Goal: Task Accomplishment & Management: Complete application form

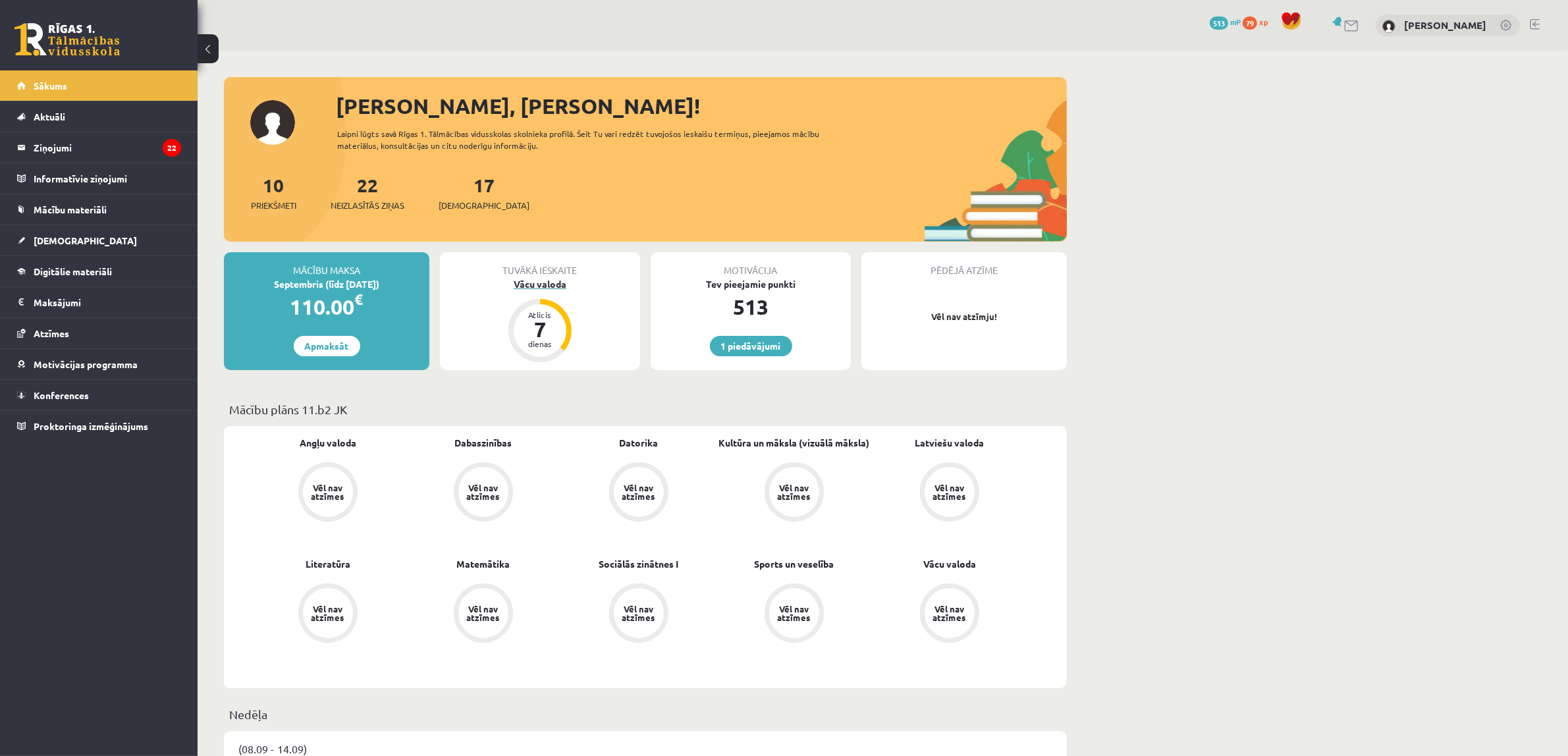
click at [531, 285] on div "Vācu valoda" at bounding box center [540, 284] width 200 height 13
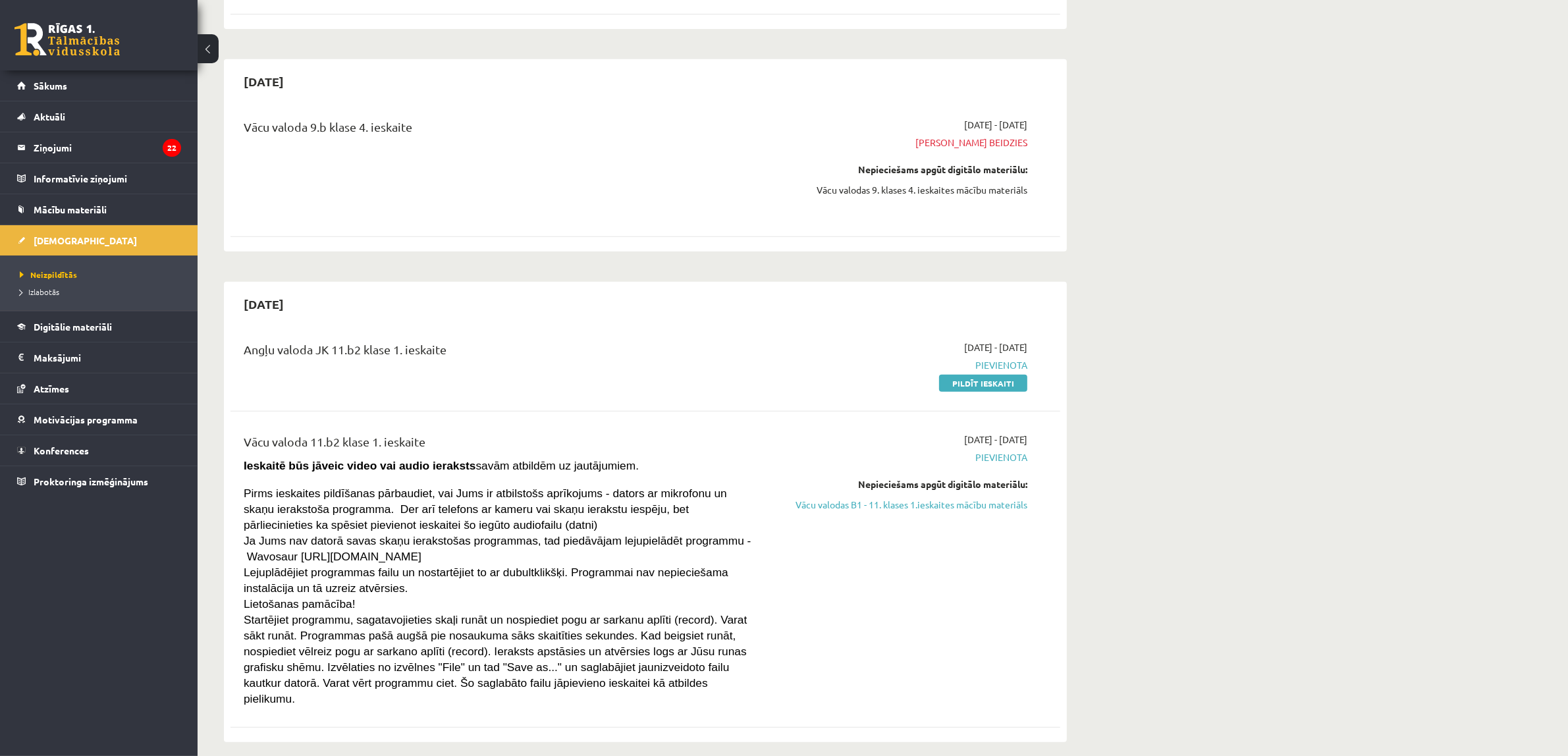
scroll to position [823, 0]
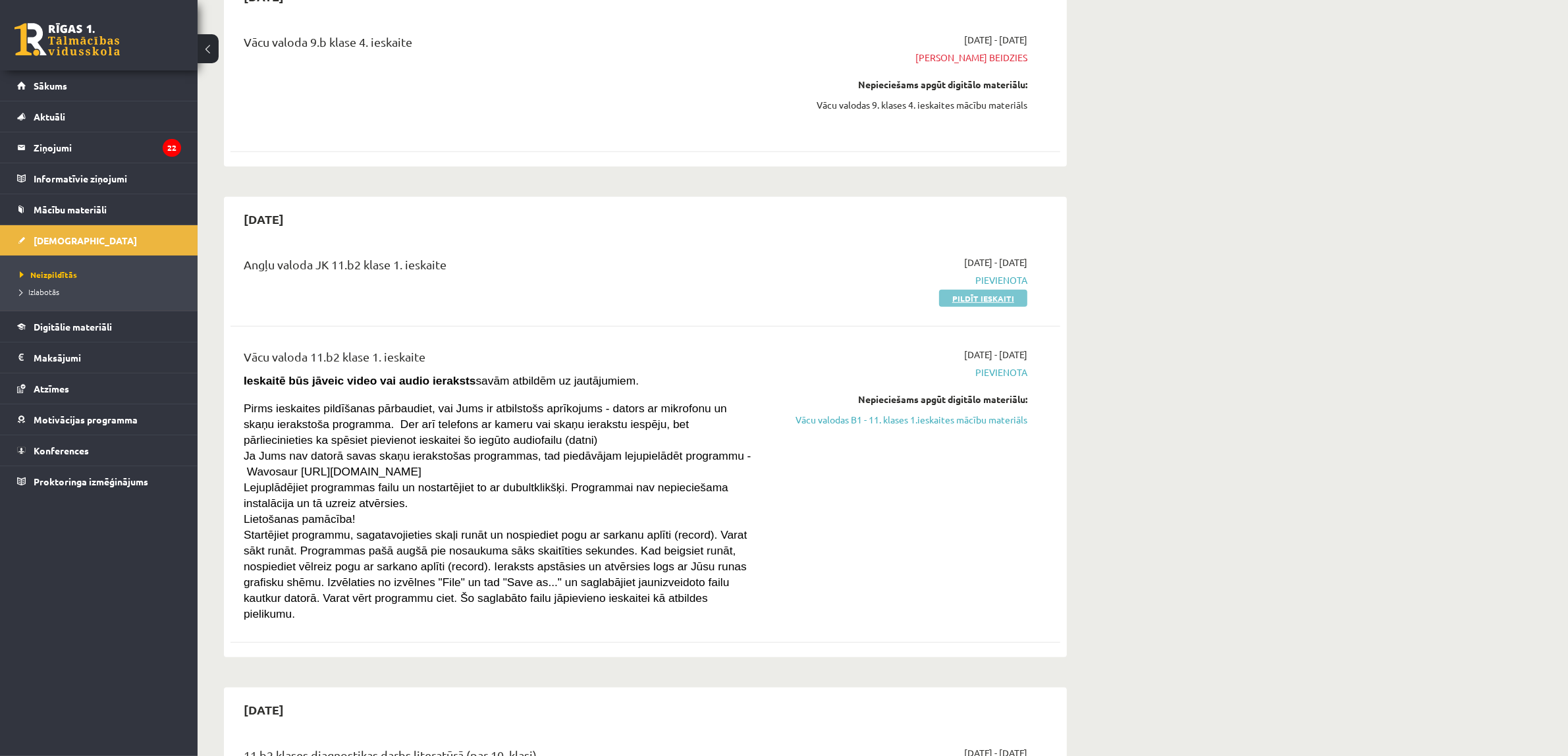
click at [994, 304] on link "Pildīt ieskaiti" at bounding box center [983, 298] width 88 height 17
click at [861, 64] on span "Termiņš beidzies" at bounding box center [903, 58] width 248 height 13
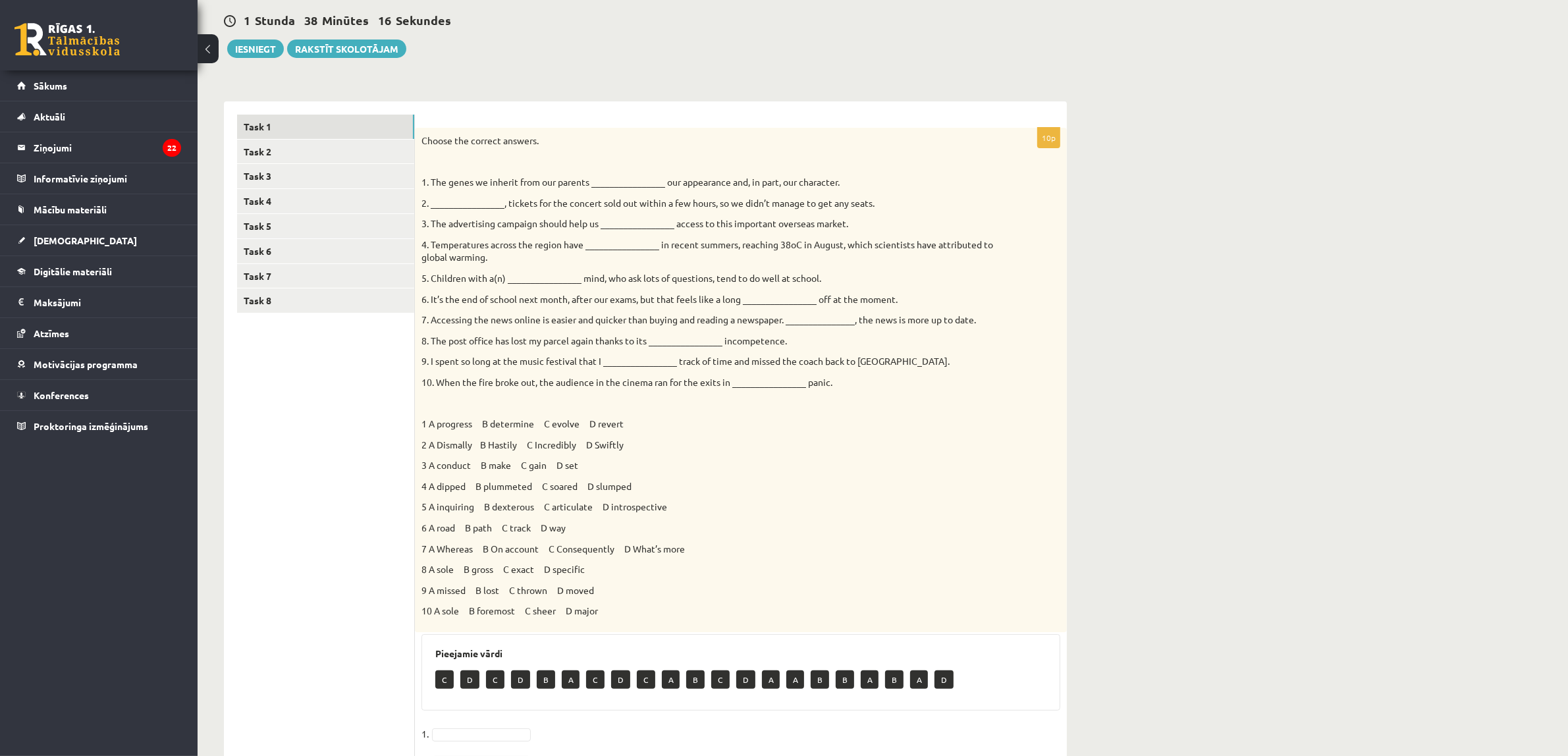
scroll to position [82, 0]
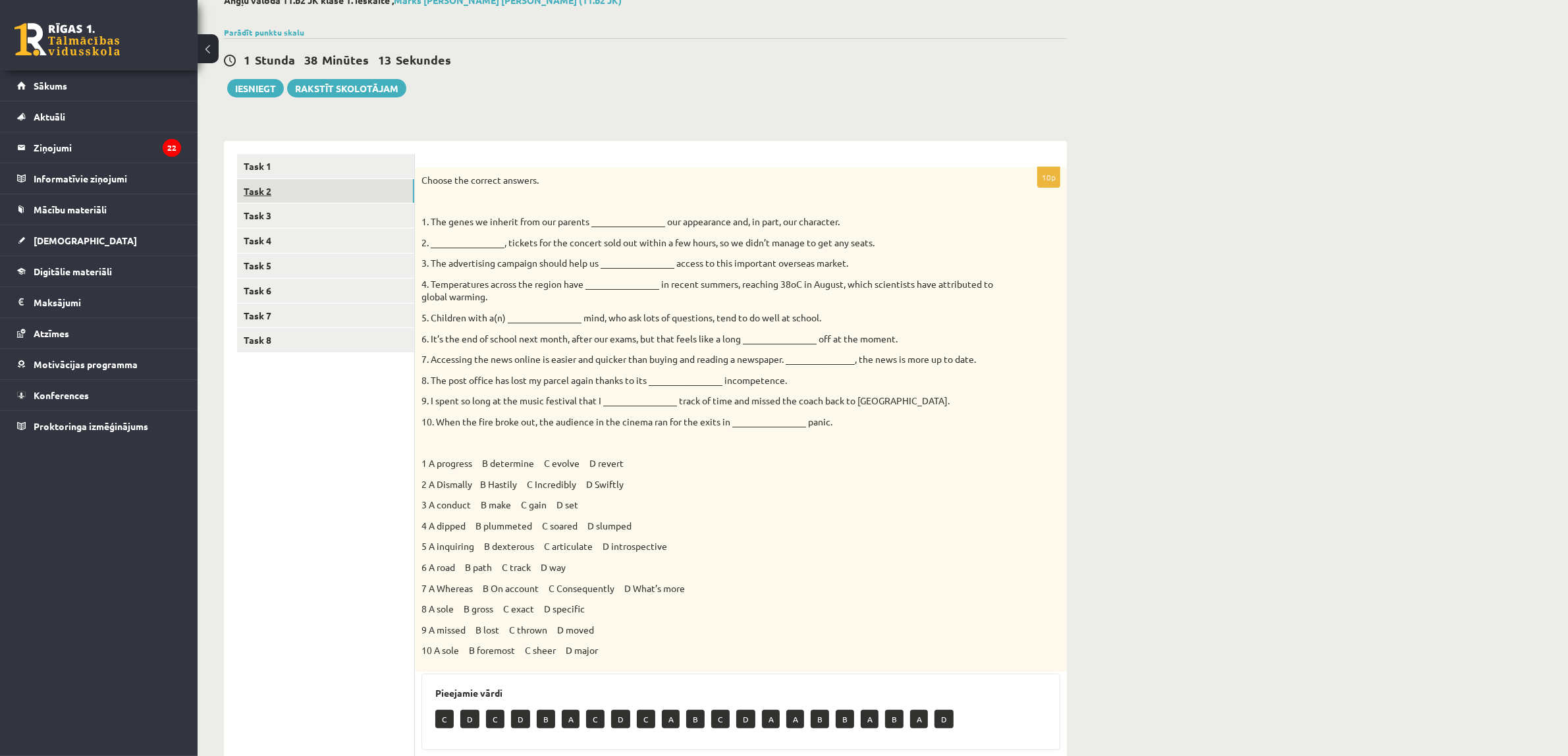
click at [341, 188] on link "Task 2" at bounding box center [325, 191] width 177 height 25
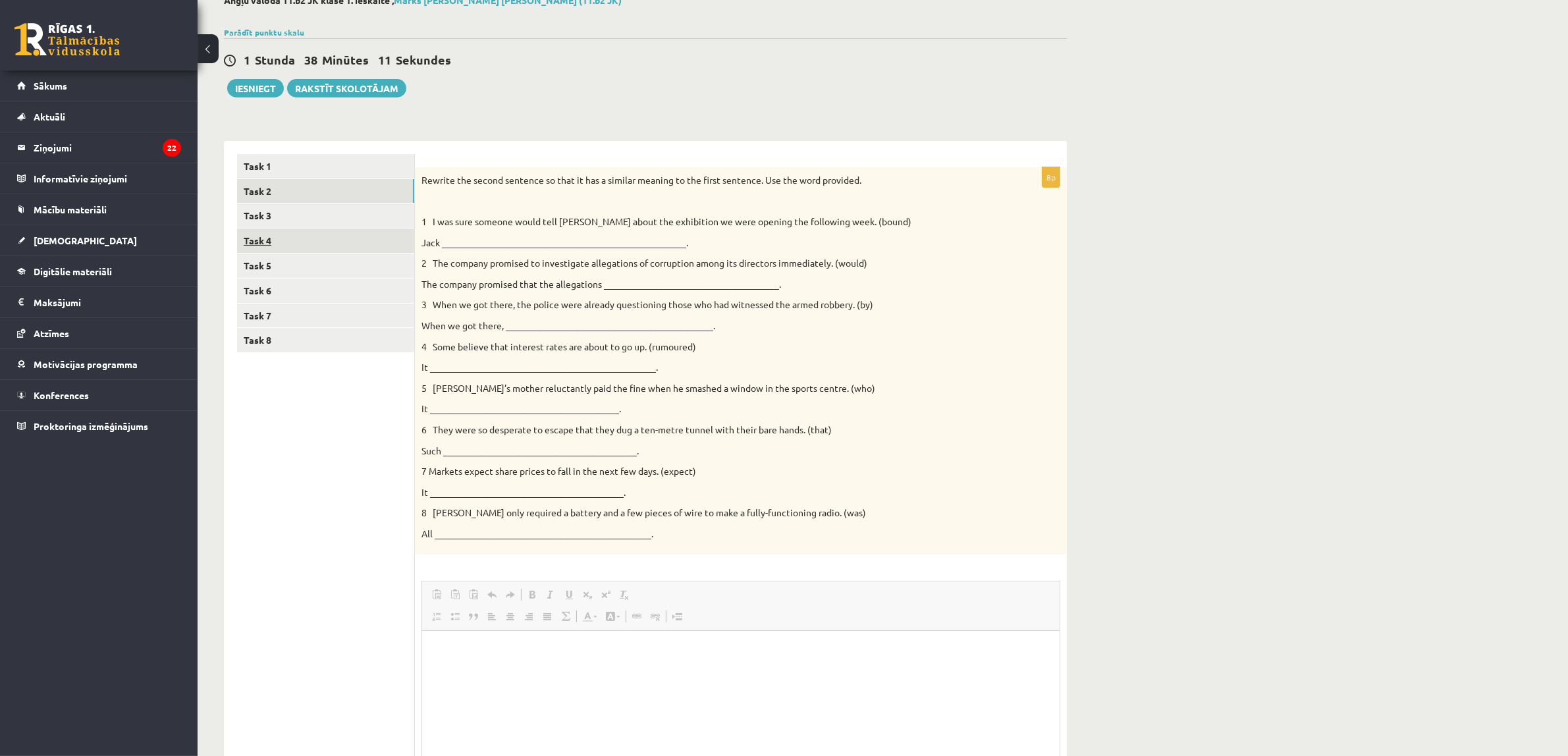
scroll to position [0, 0]
click at [360, 219] on link "Task 3" at bounding box center [325, 215] width 177 height 25
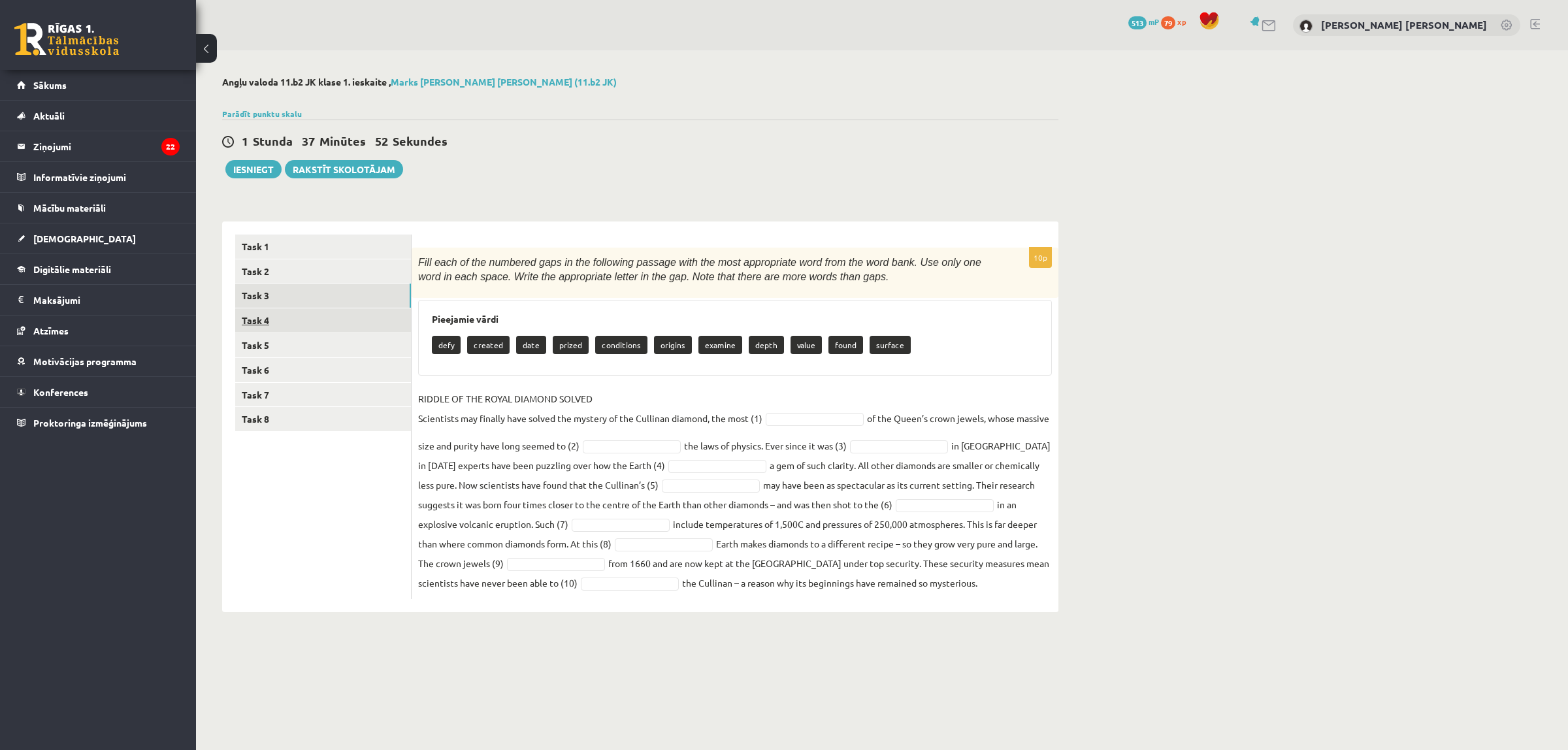
click at [322, 315] on link "Task 4" at bounding box center [323, 320] width 176 height 24
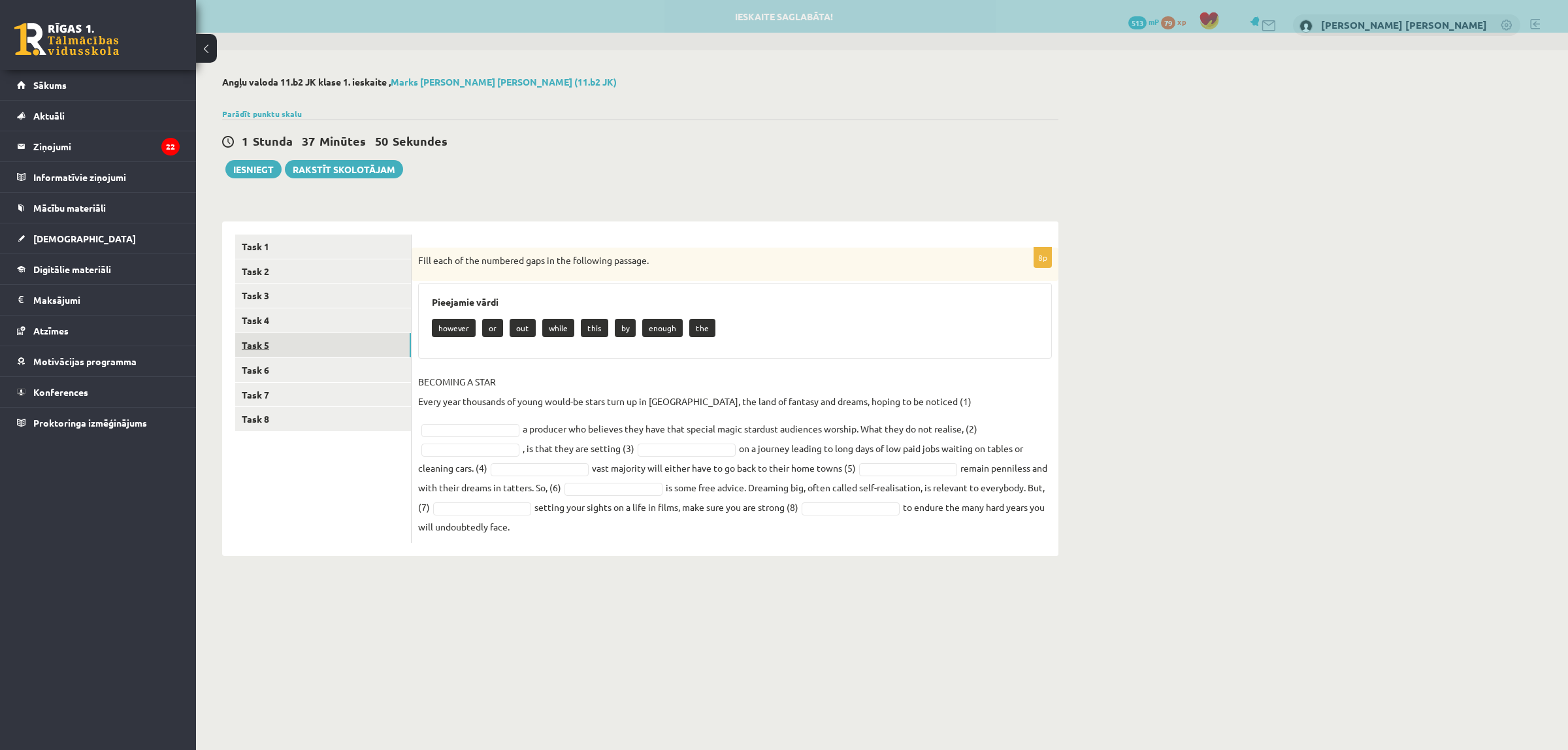
click at [334, 342] on link "Task 5" at bounding box center [323, 345] width 176 height 24
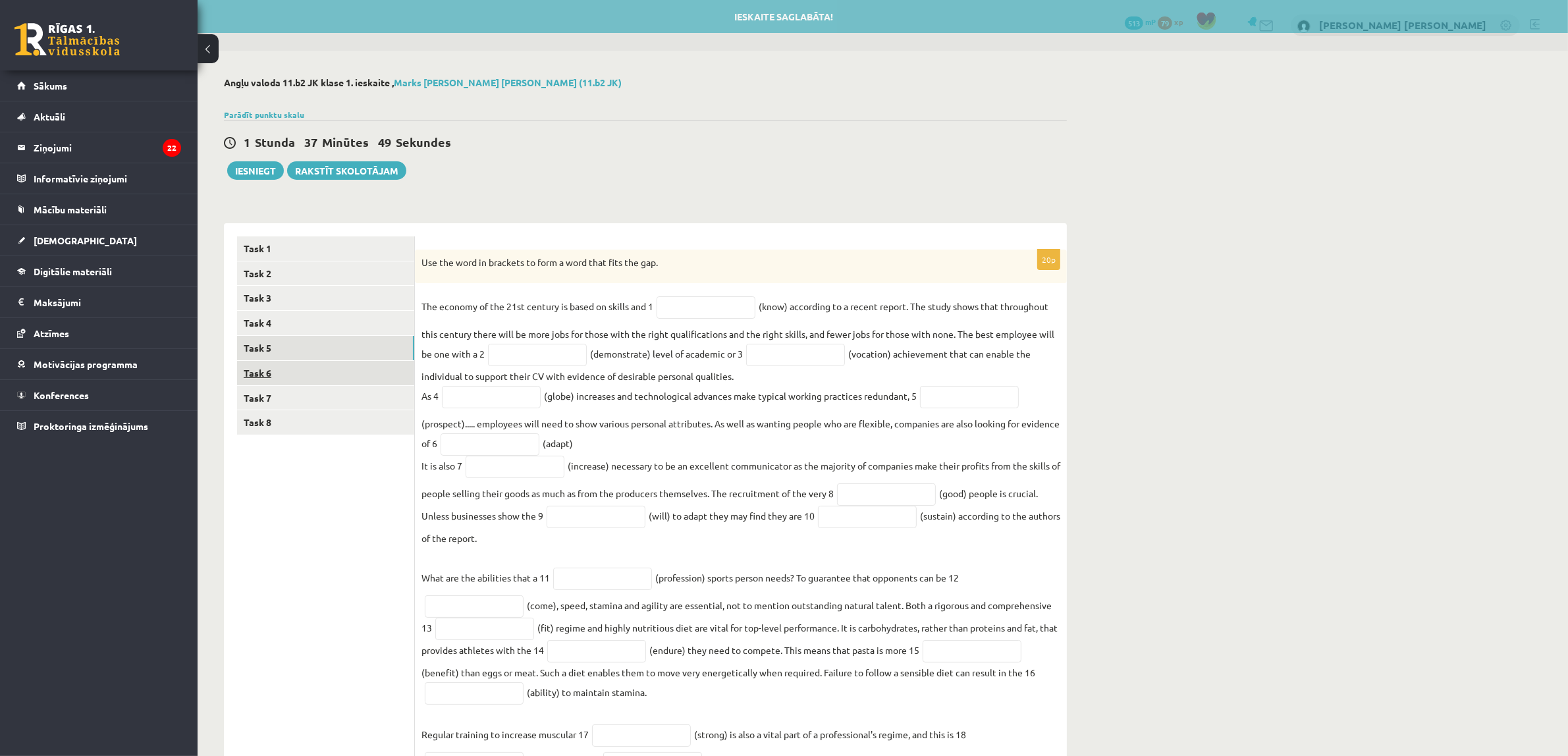
click at [340, 373] on link "Task 6" at bounding box center [325, 373] width 177 height 25
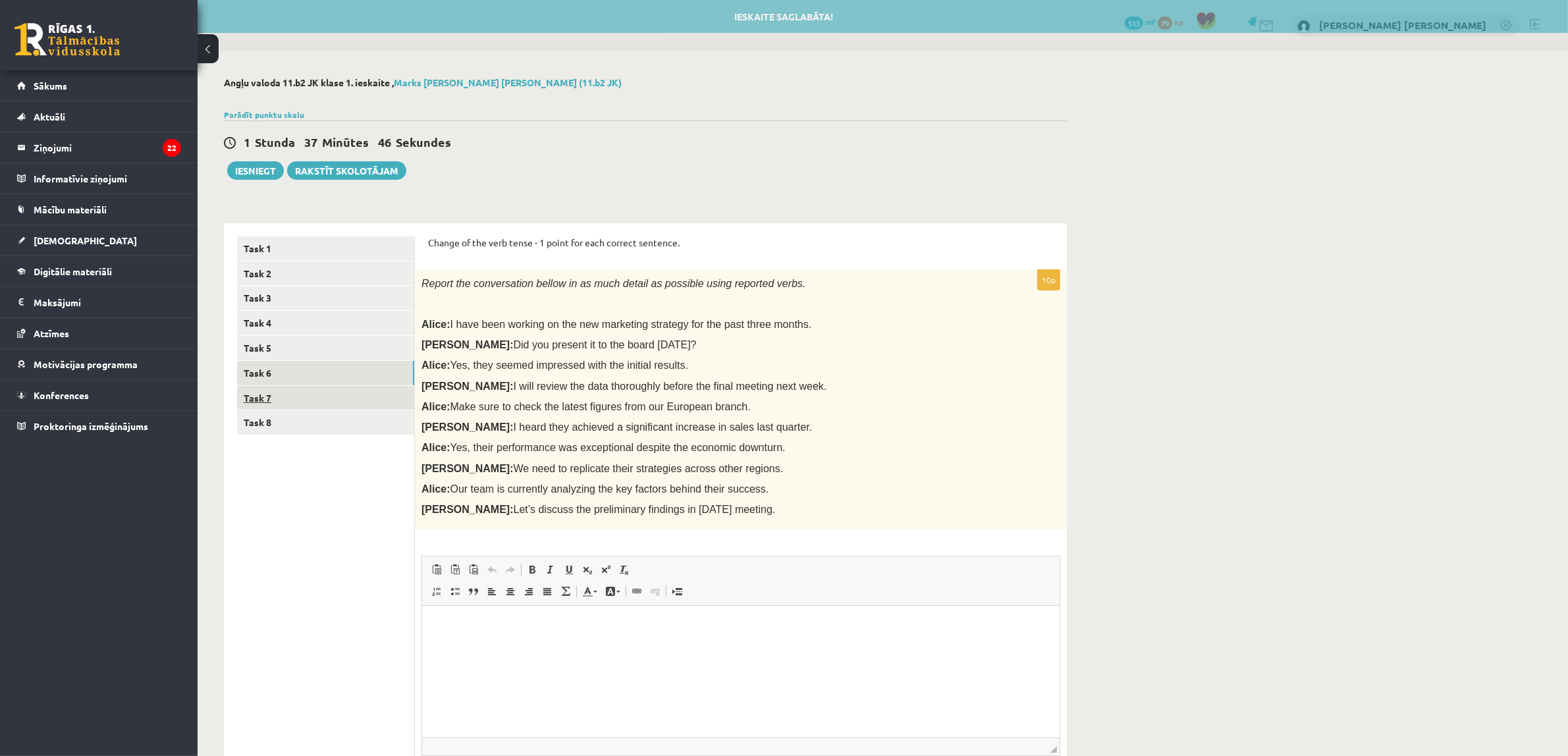
click at [339, 396] on link "Task 7" at bounding box center [325, 398] width 177 height 25
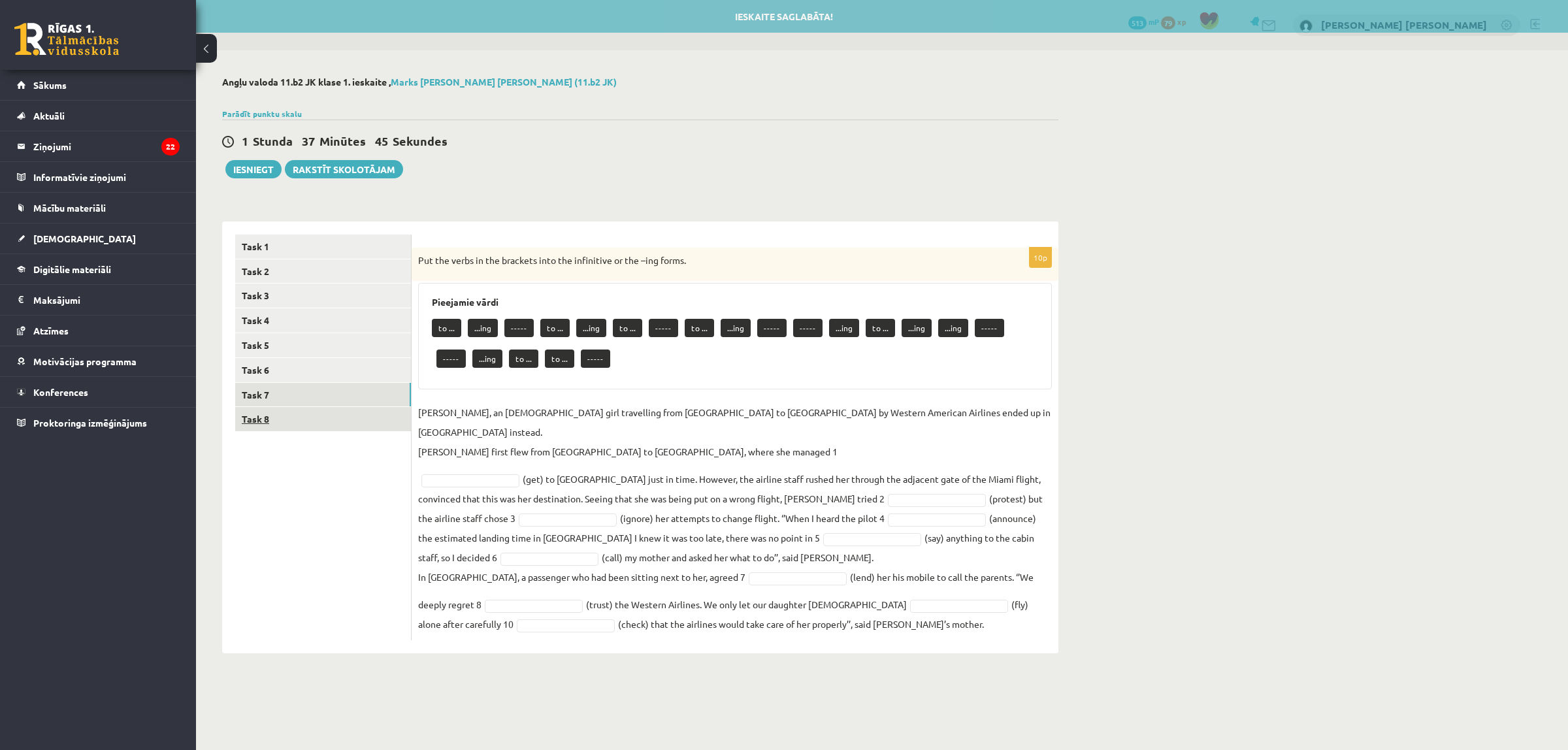
click at [331, 416] on link "Task 8" at bounding box center [323, 419] width 176 height 24
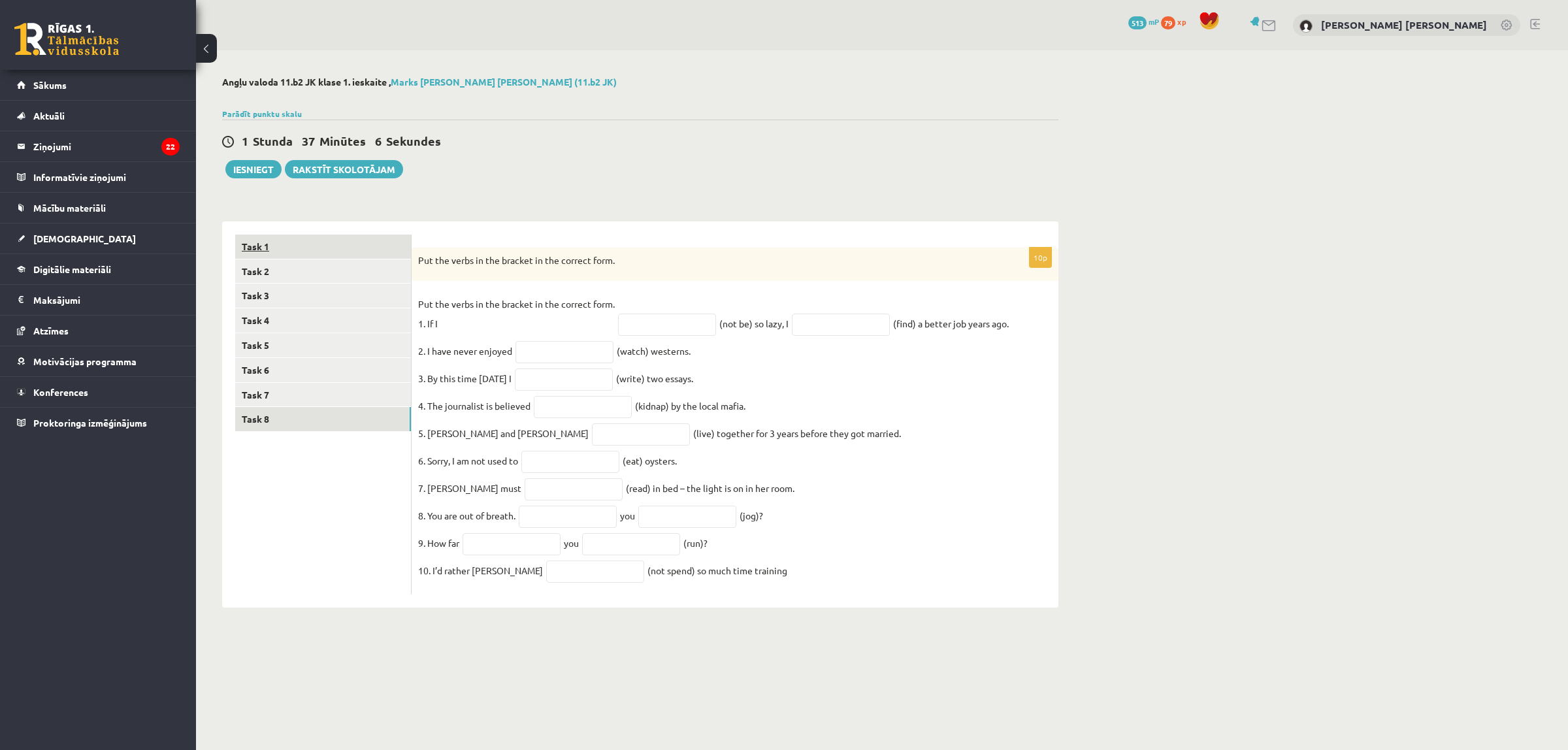
click at [318, 245] on link "Task 1" at bounding box center [323, 246] width 176 height 24
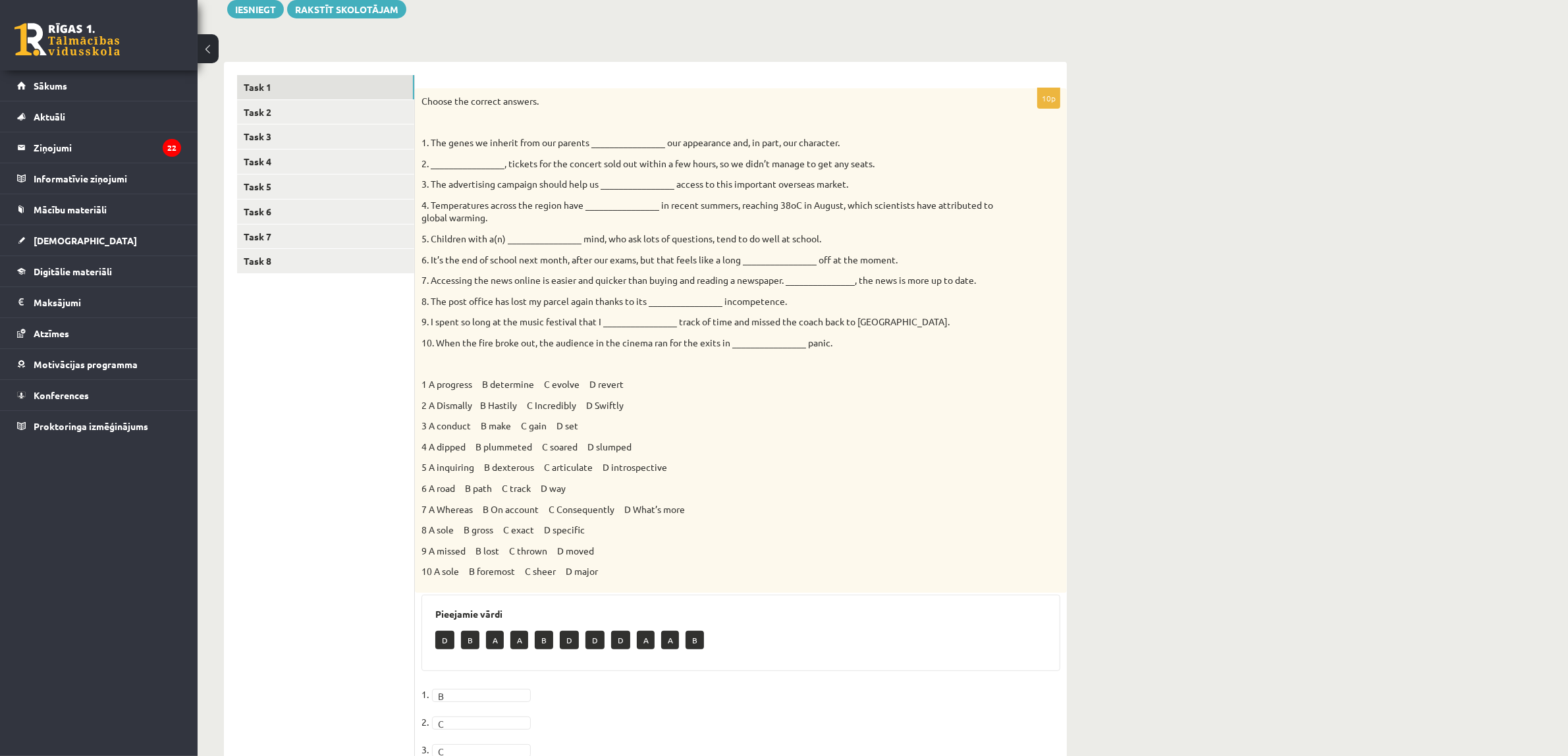
scroll to position [82, 0]
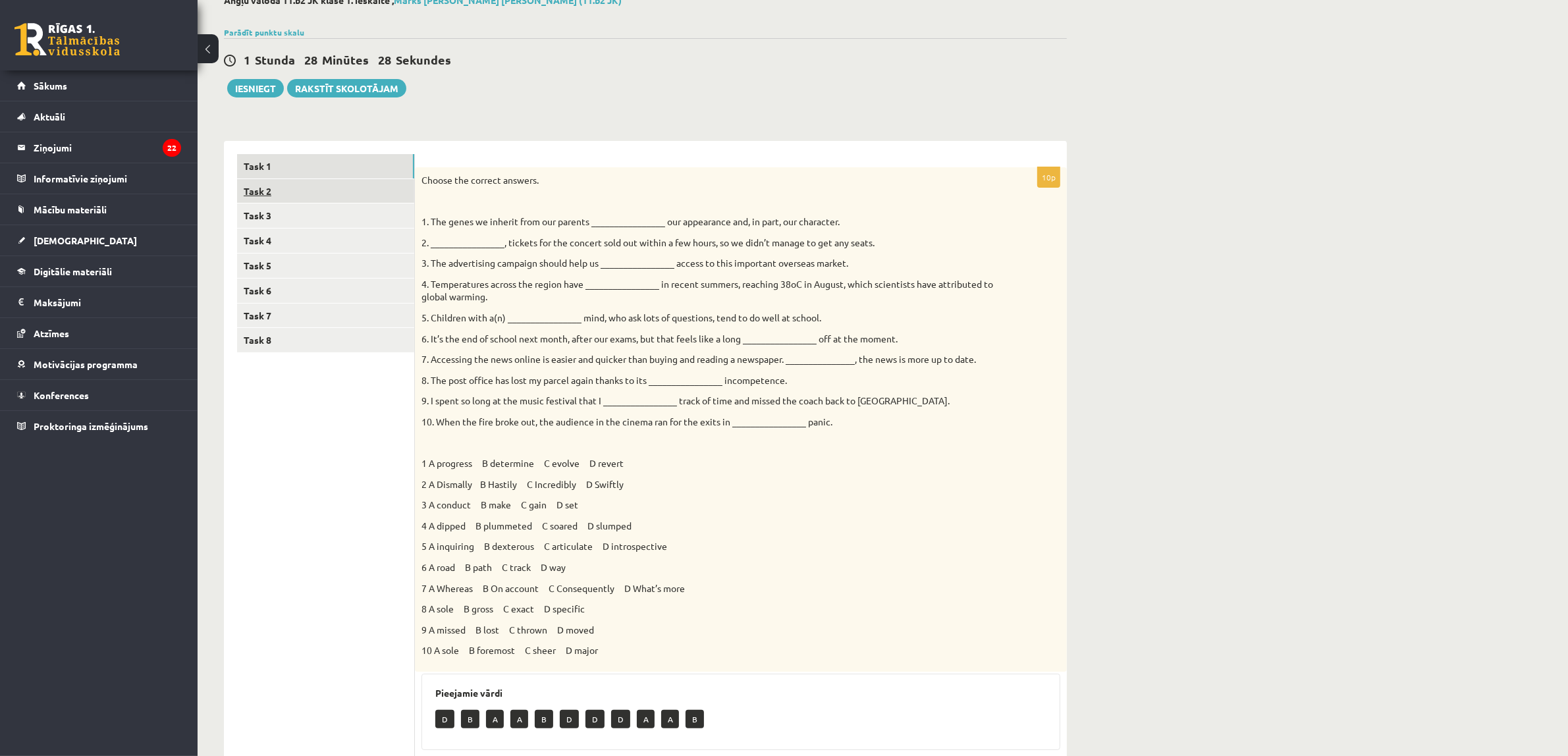
click at [407, 201] on link "Task 2" at bounding box center [325, 191] width 177 height 25
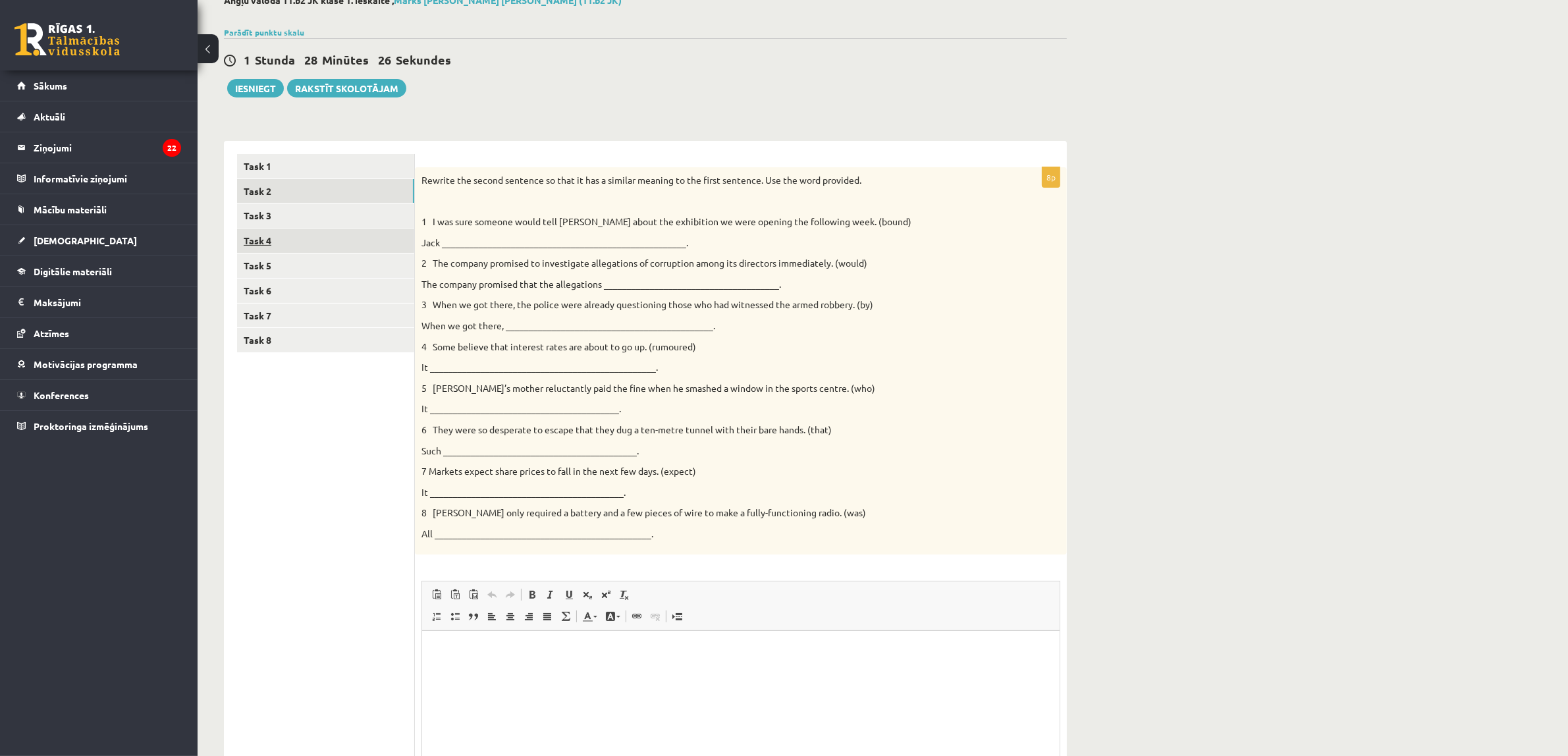
scroll to position [0, 0]
click at [389, 209] on link "Task 3" at bounding box center [325, 215] width 177 height 25
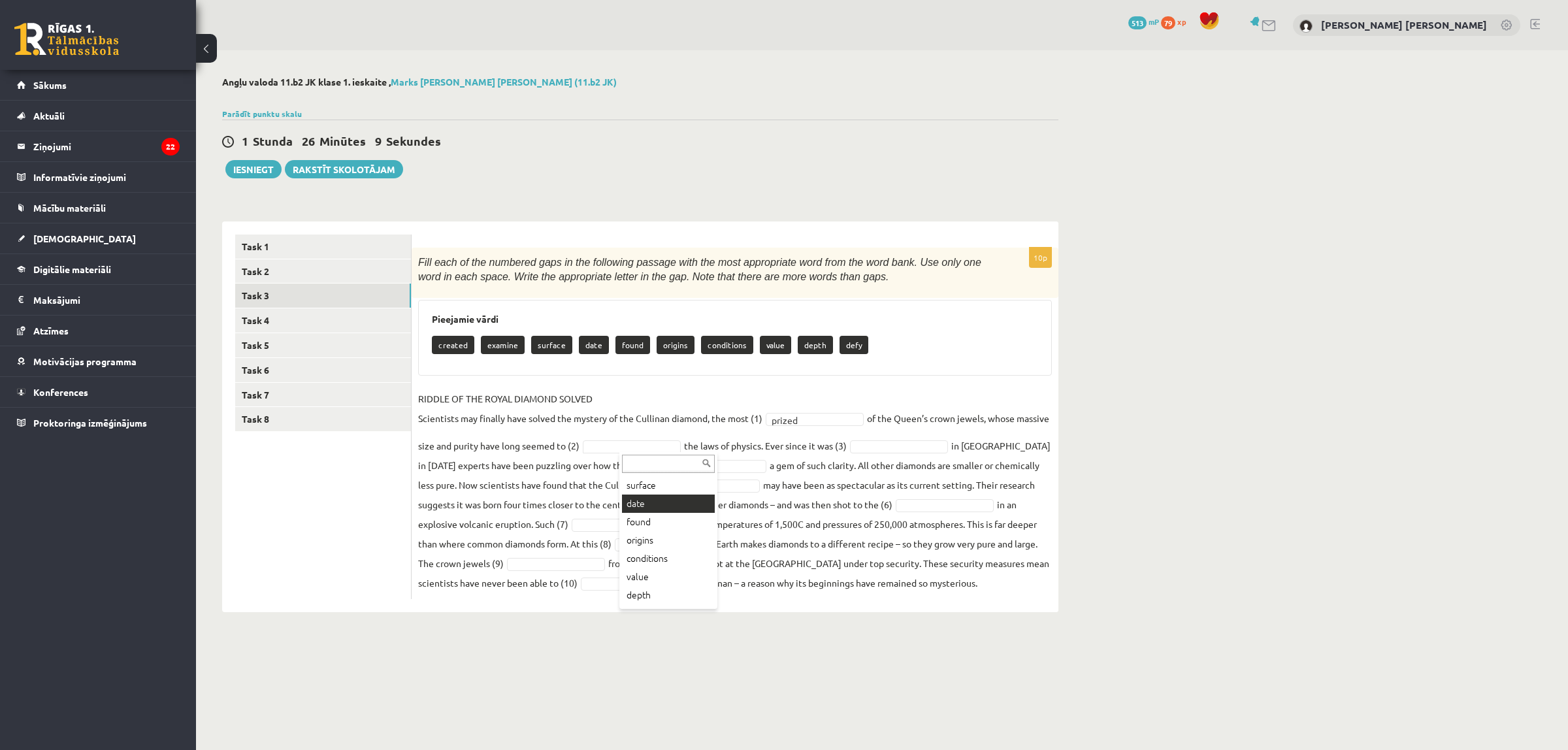
scroll to position [70, 0]
click at [660, 594] on div "10p Fill each of the numbered gaps in the following passage with the most appro…" at bounding box center [735, 424] width 647 height 352
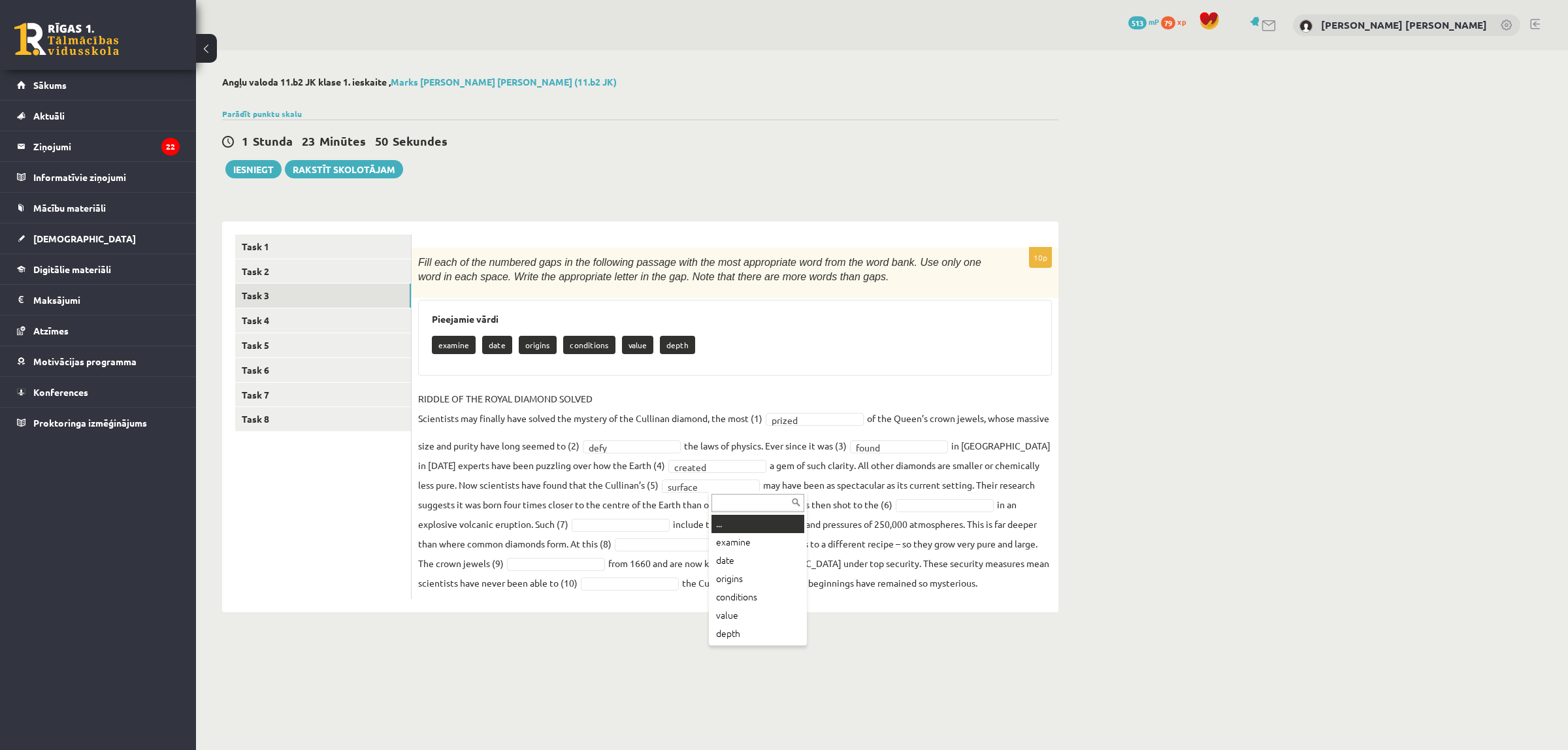
click at [772, 522] on fieldset "RIDDLE OF THE ROYAL DIAMOND SOLVED Scientists may finally have solved the myste…" at bounding box center [735, 490] width 634 height 204
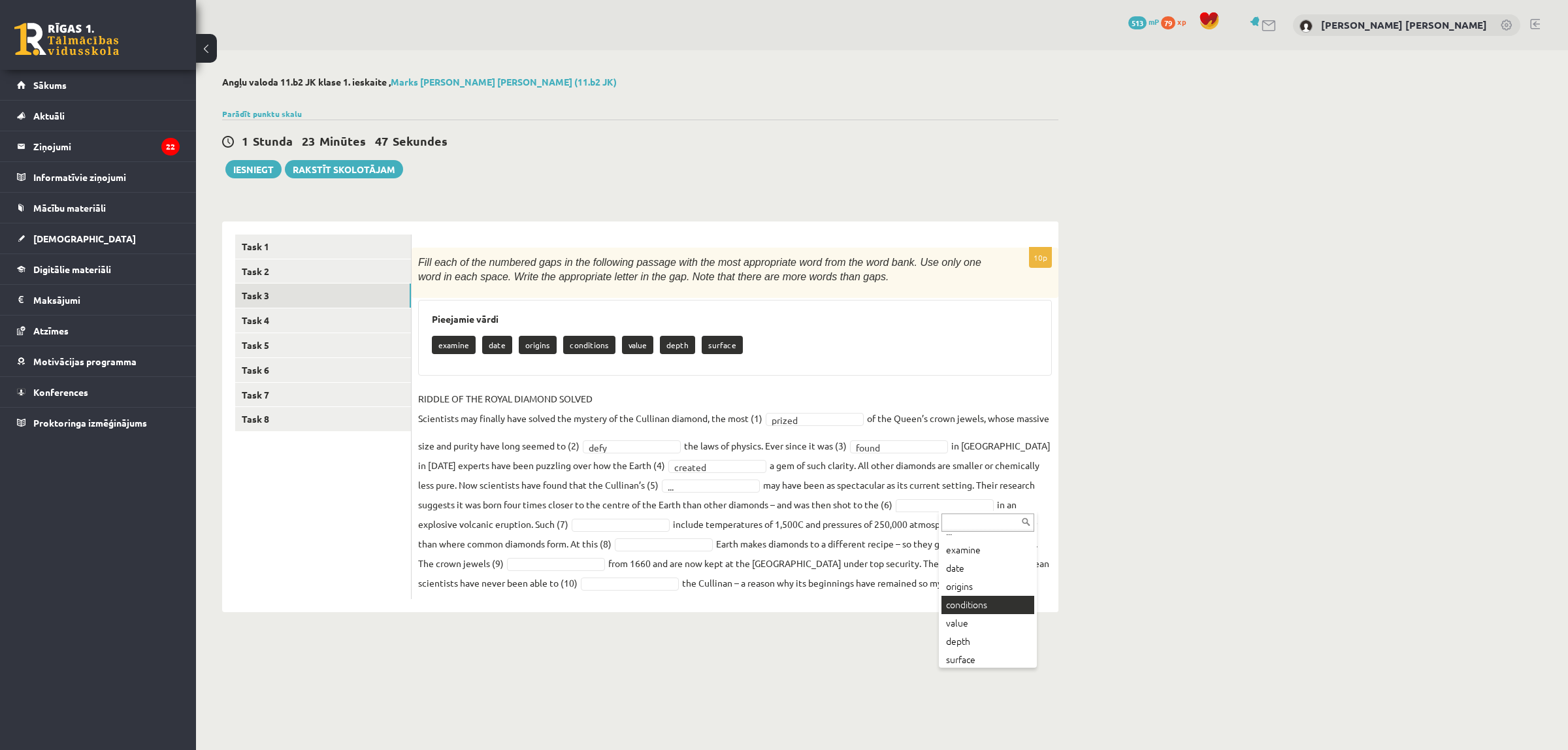
scroll to position [15, 0]
click at [380, 315] on link "Task 4" at bounding box center [323, 320] width 176 height 24
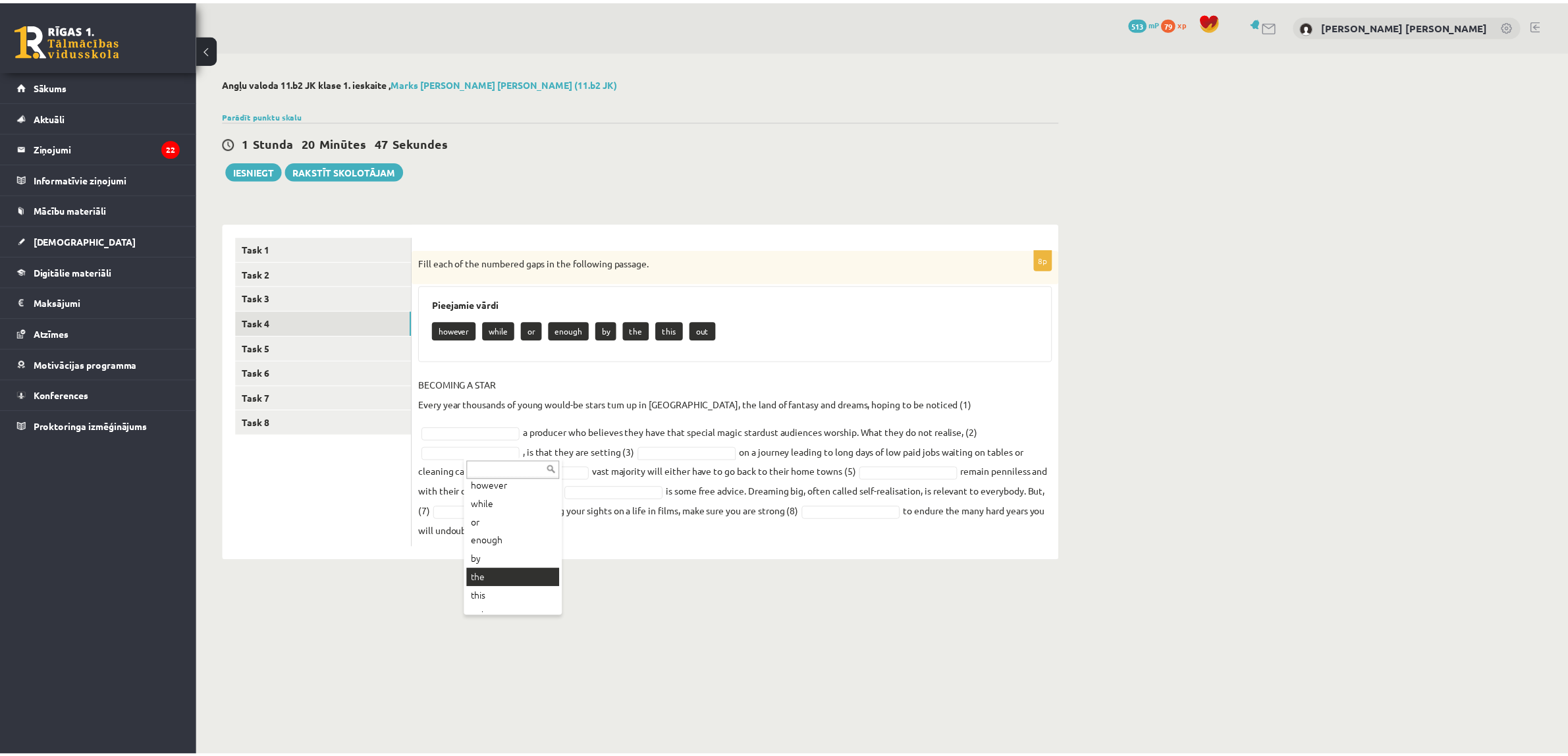
scroll to position [34, 0]
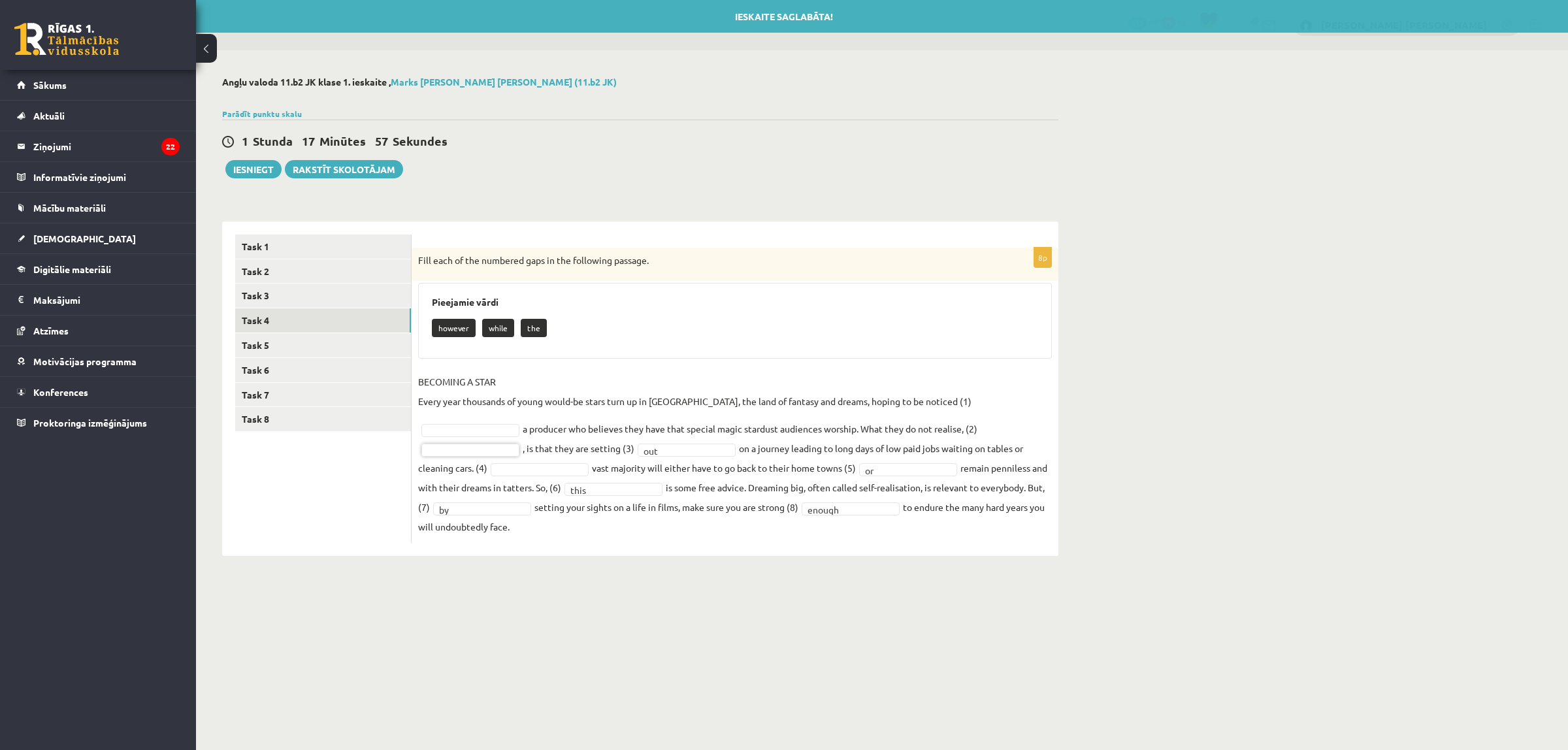
click at [899, 439] on fieldset "BECOMING A STAR Every year thousands of young would-be stars turn up in Hollywo…" at bounding box center [735, 454] width 634 height 165
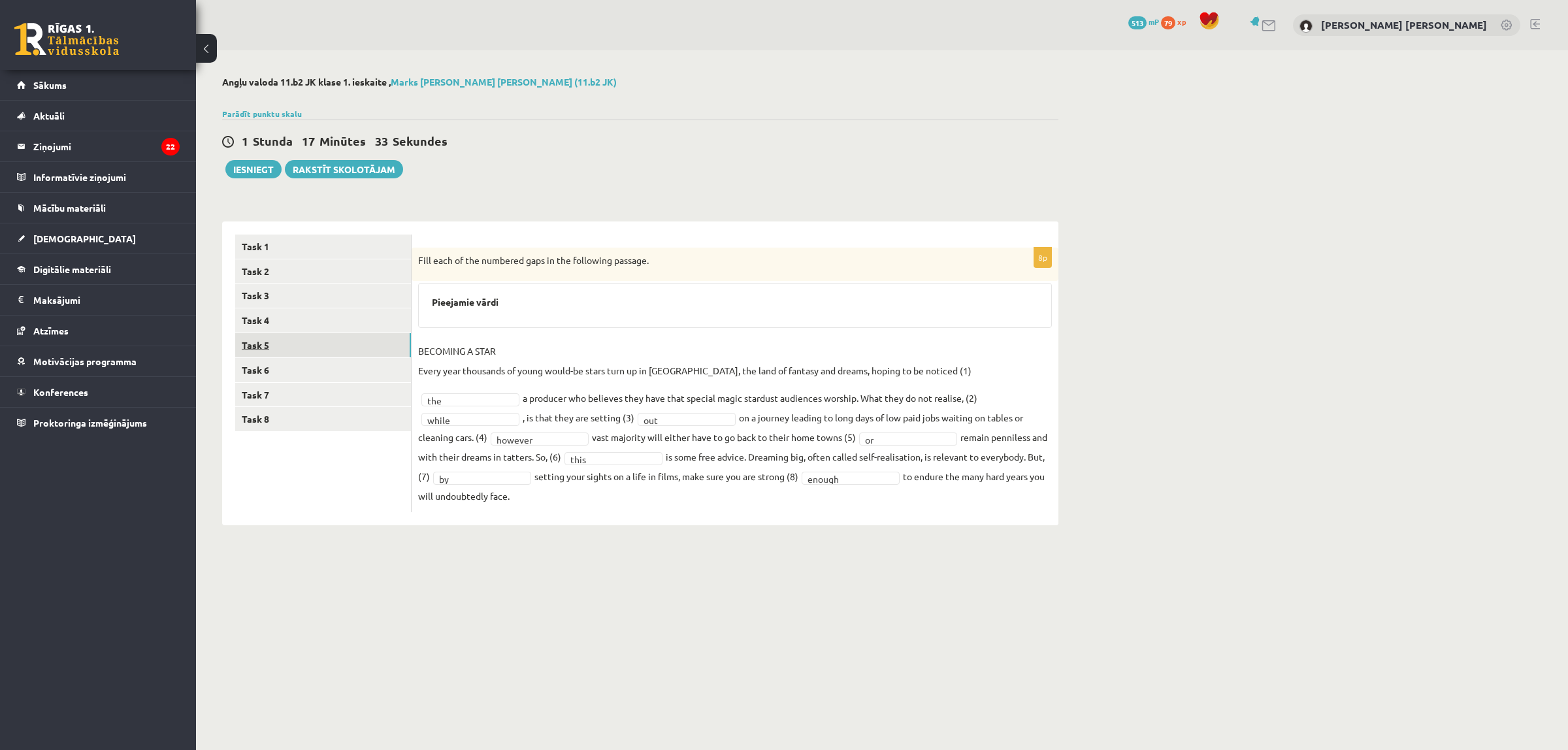
click at [336, 336] on link "Task 5" at bounding box center [323, 345] width 176 height 24
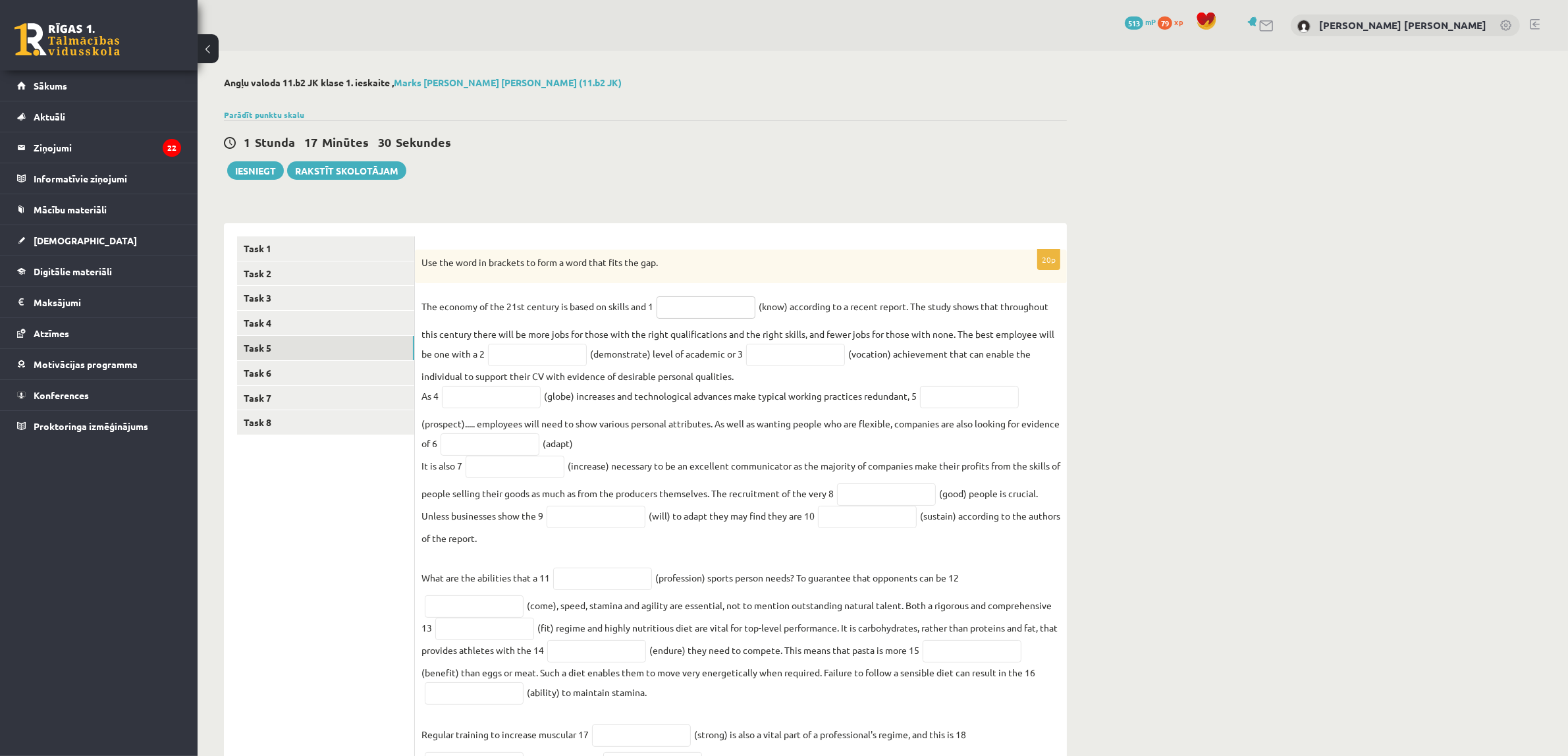
click at [686, 315] on input "text" at bounding box center [706, 307] width 99 height 22
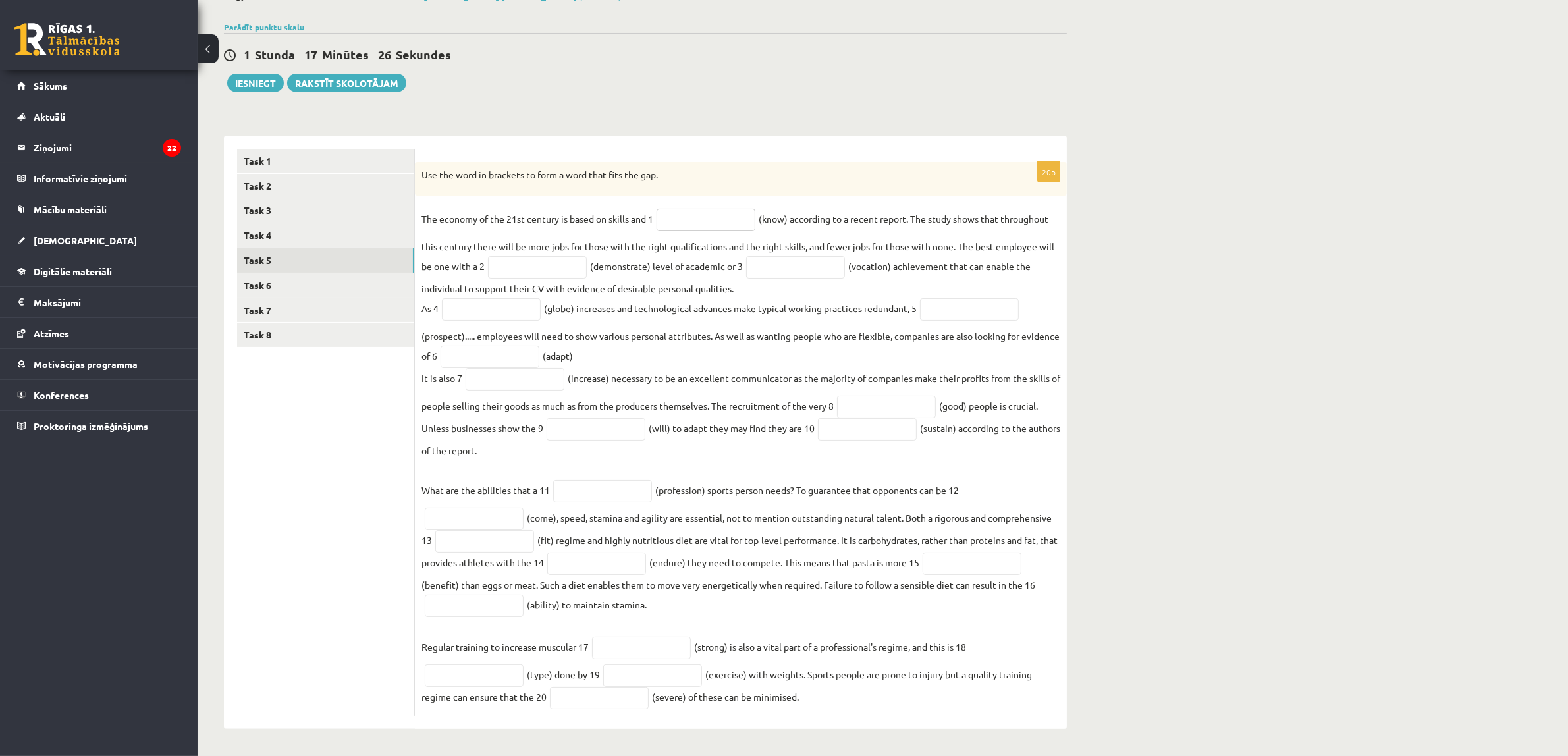
scroll to position [94, 0]
click at [330, 274] on link "Task 6" at bounding box center [325, 285] width 177 height 25
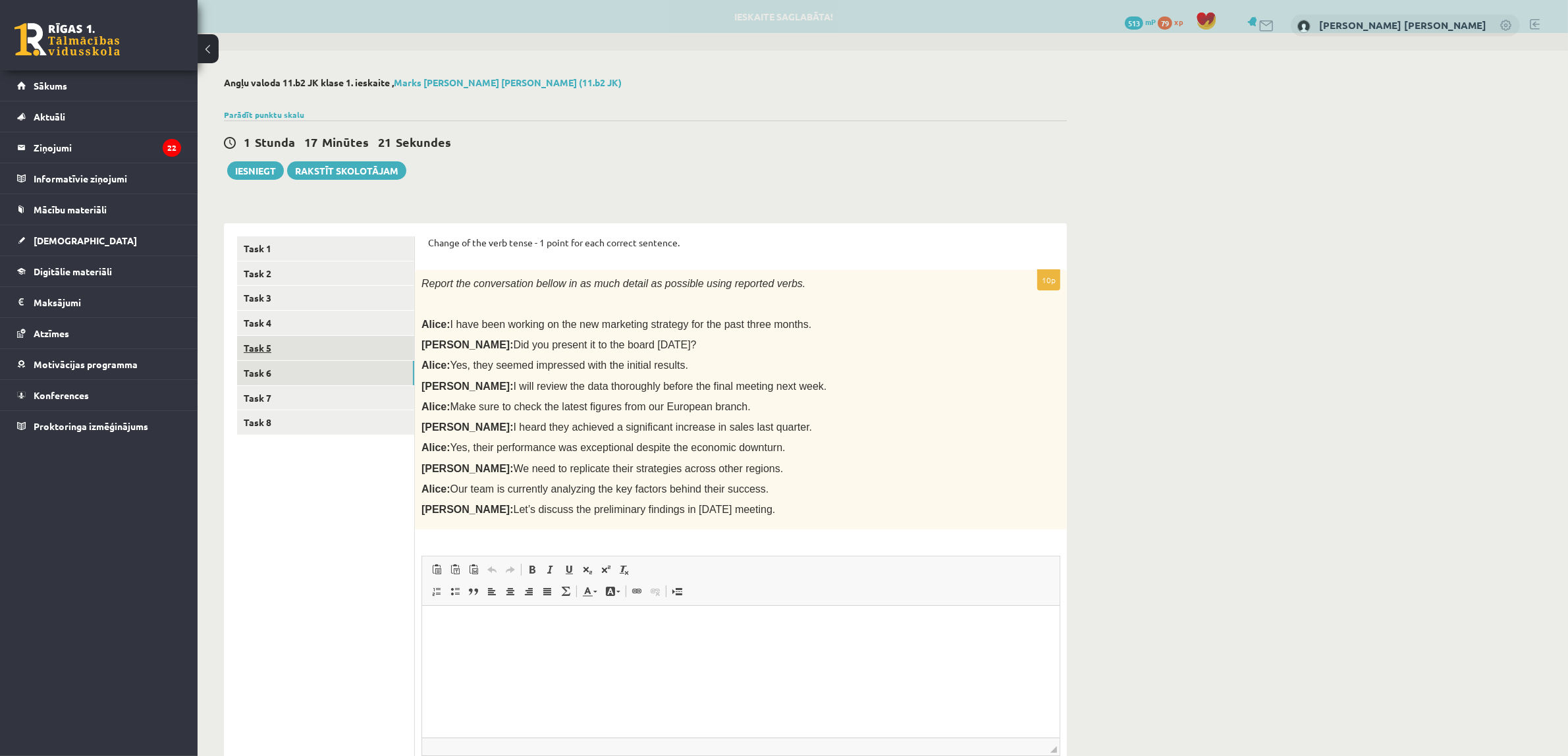
scroll to position [0, 0]
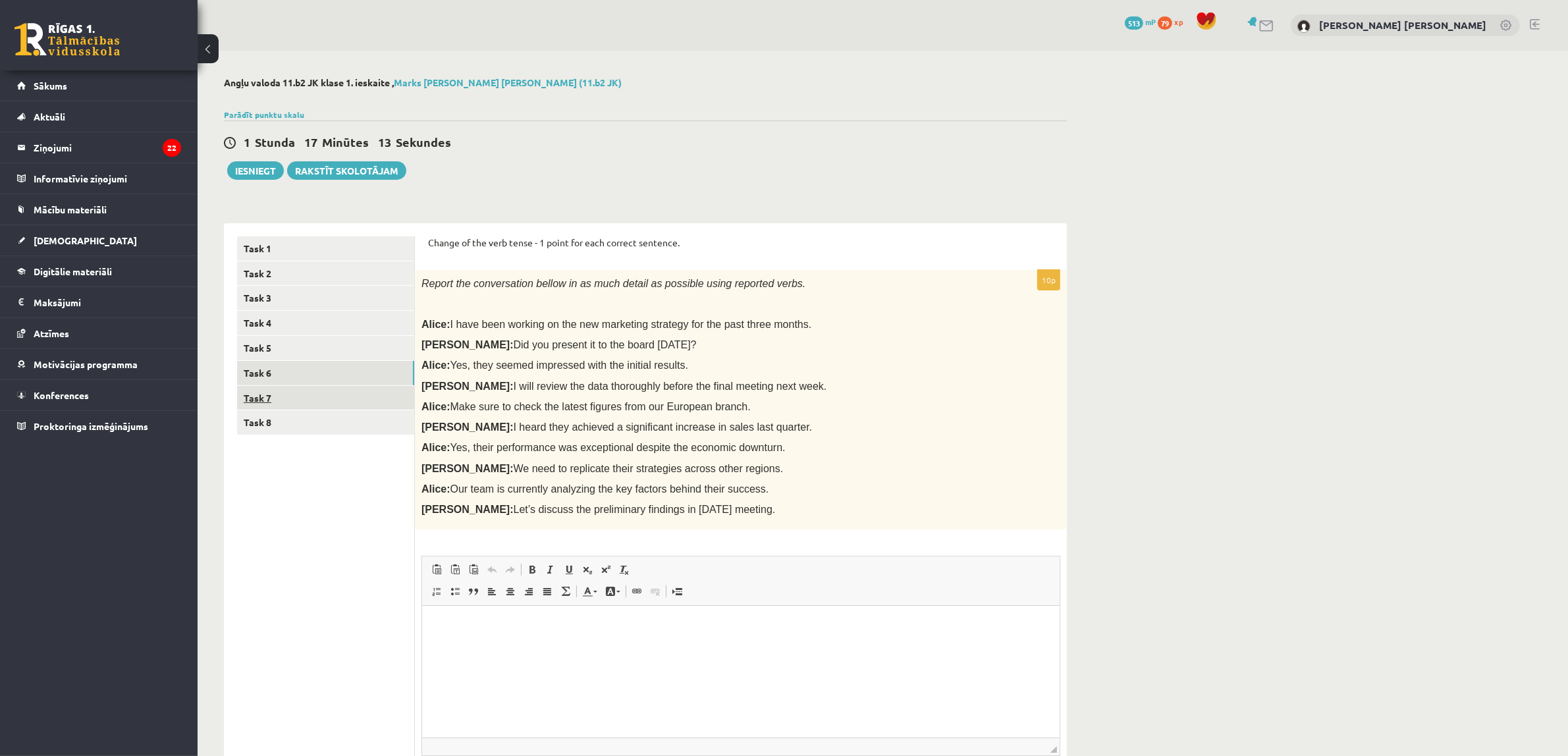
click at [385, 395] on link "Task 7" at bounding box center [325, 398] width 177 height 25
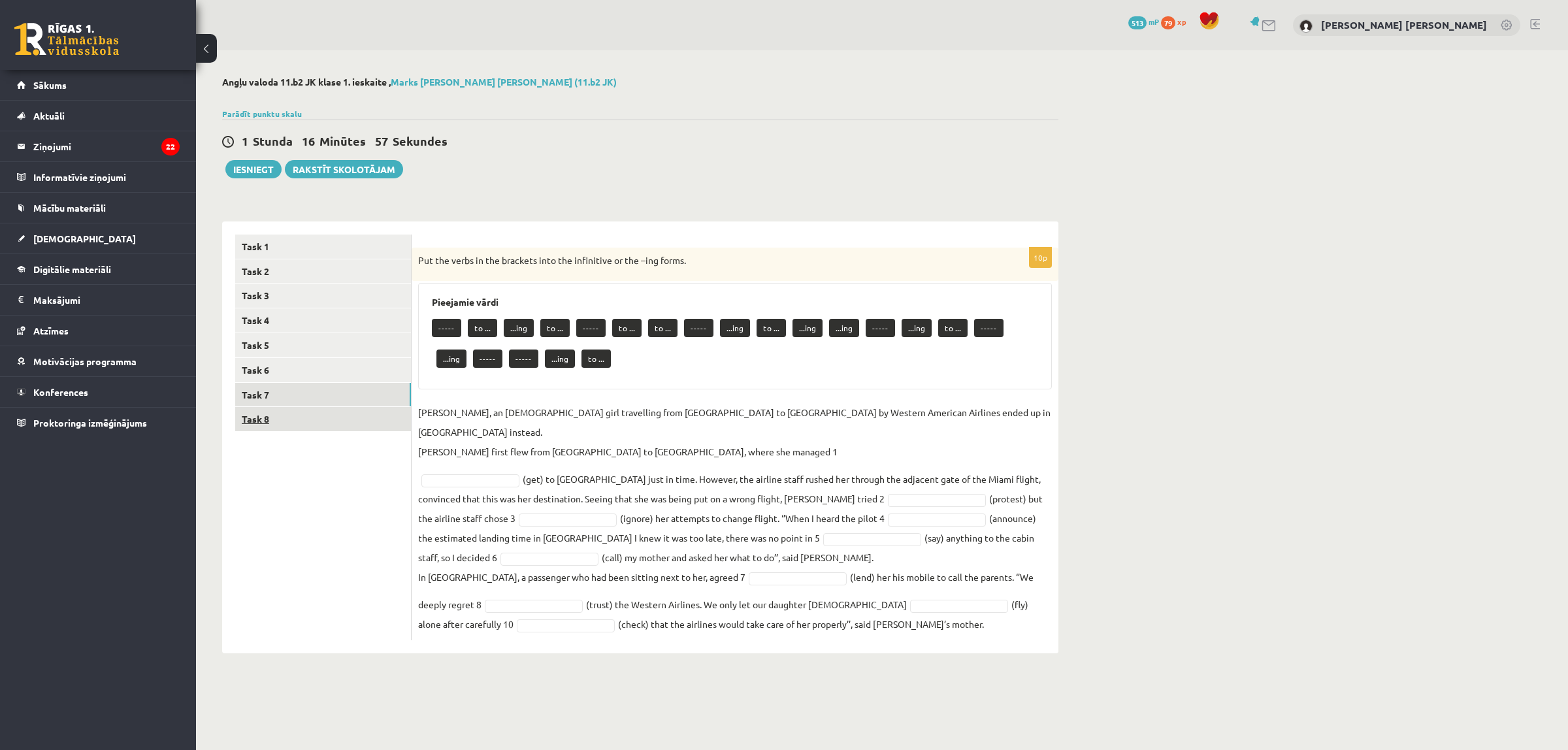
click at [345, 424] on link "Task 8" at bounding box center [323, 419] width 176 height 24
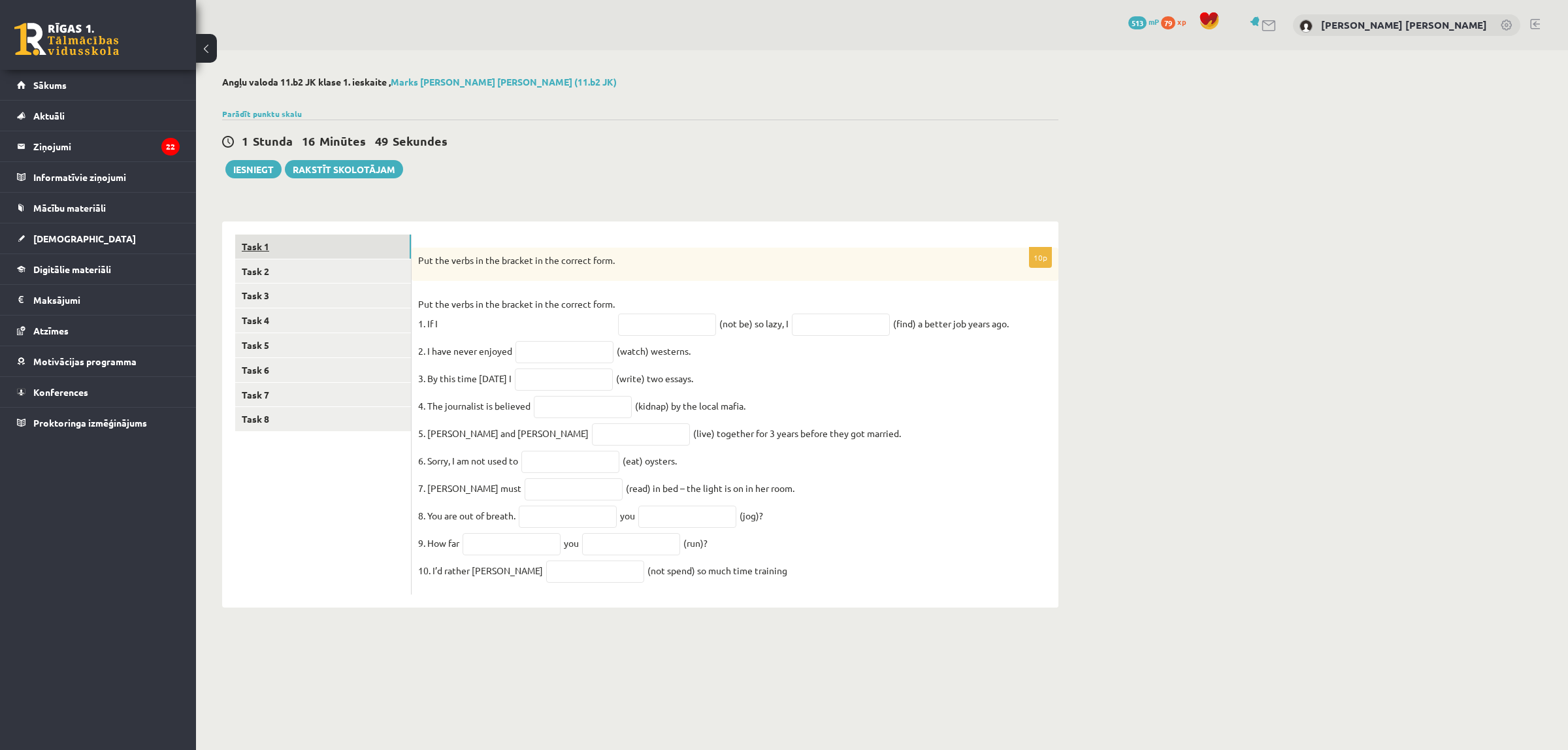
click at [378, 240] on link "Task 1" at bounding box center [323, 246] width 176 height 24
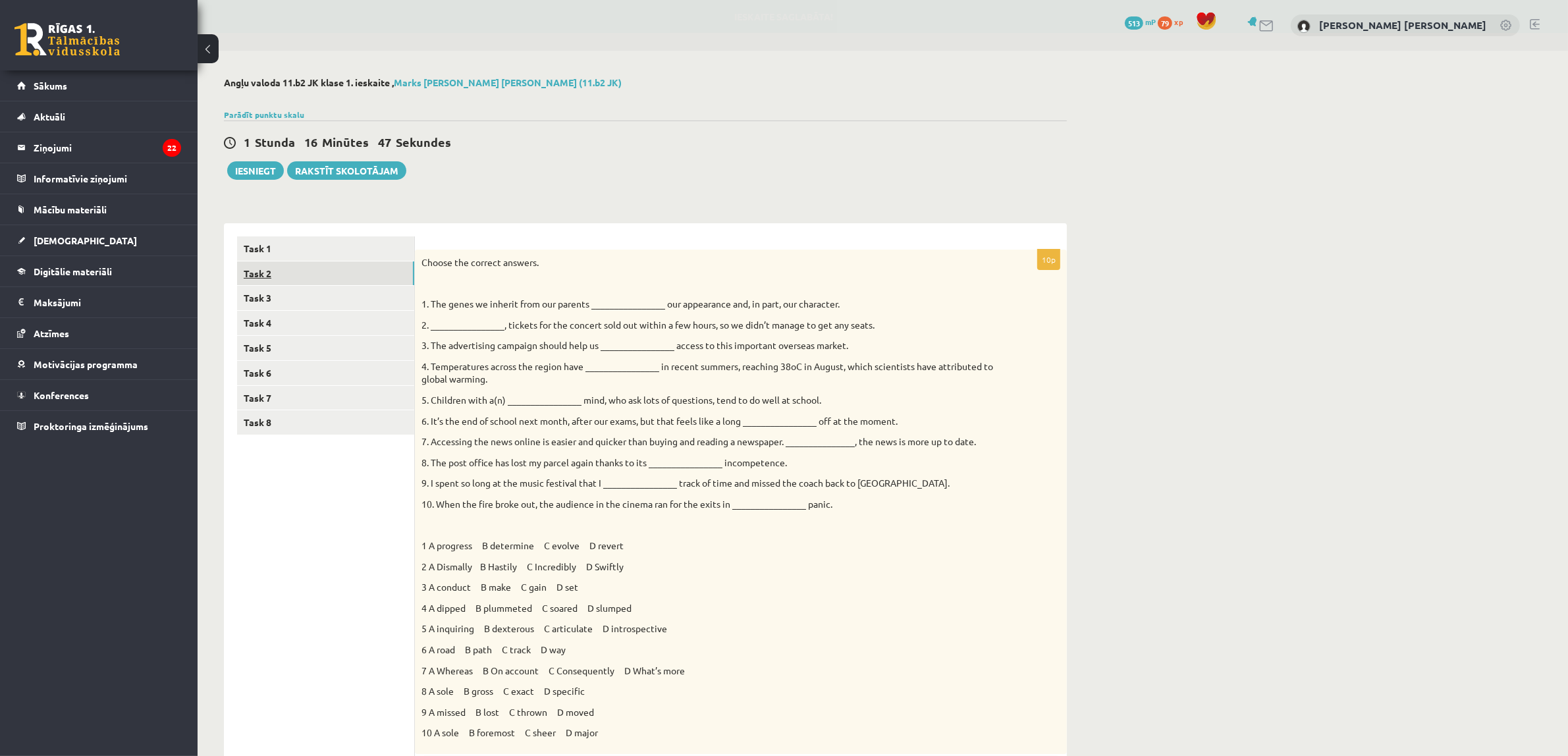
click at [379, 271] on link "Task 2" at bounding box center [325, 274] width 177 height 25
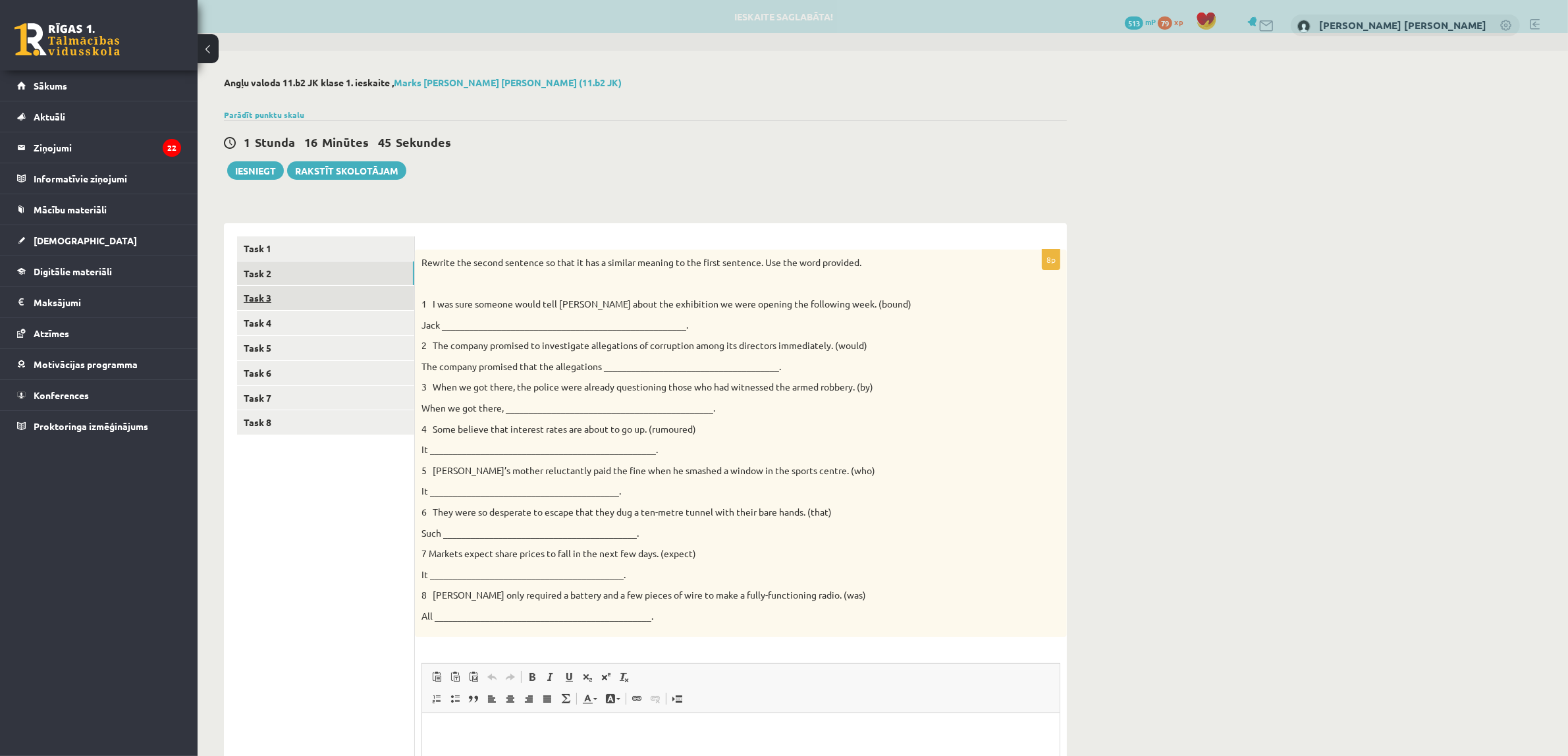
click at [373, 289] on link "Task 3" at bounding box center [325, 298] width 177 height 25
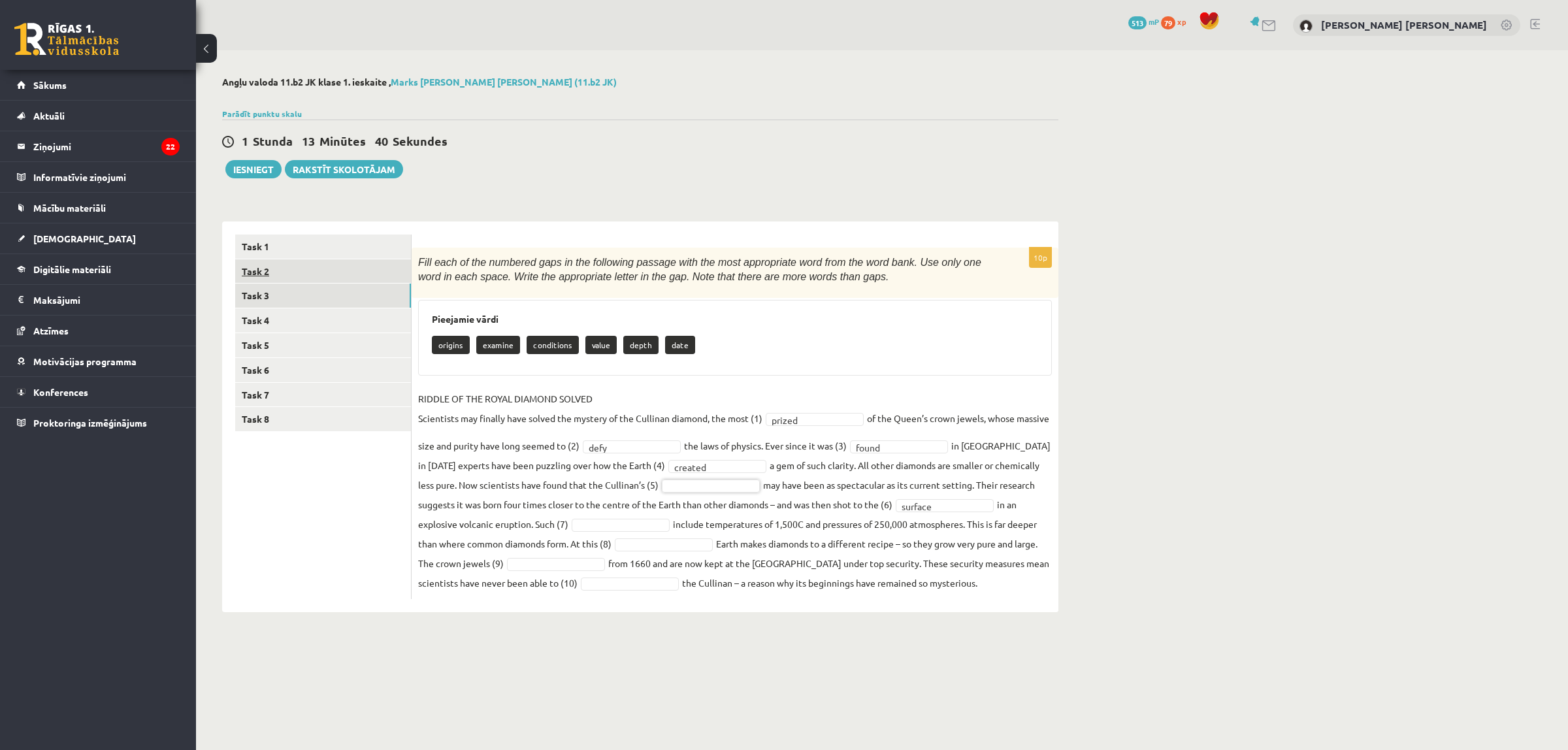
click at [317, 271] on link "Task 2" at bounding box center [323, 272] width 176 height 24
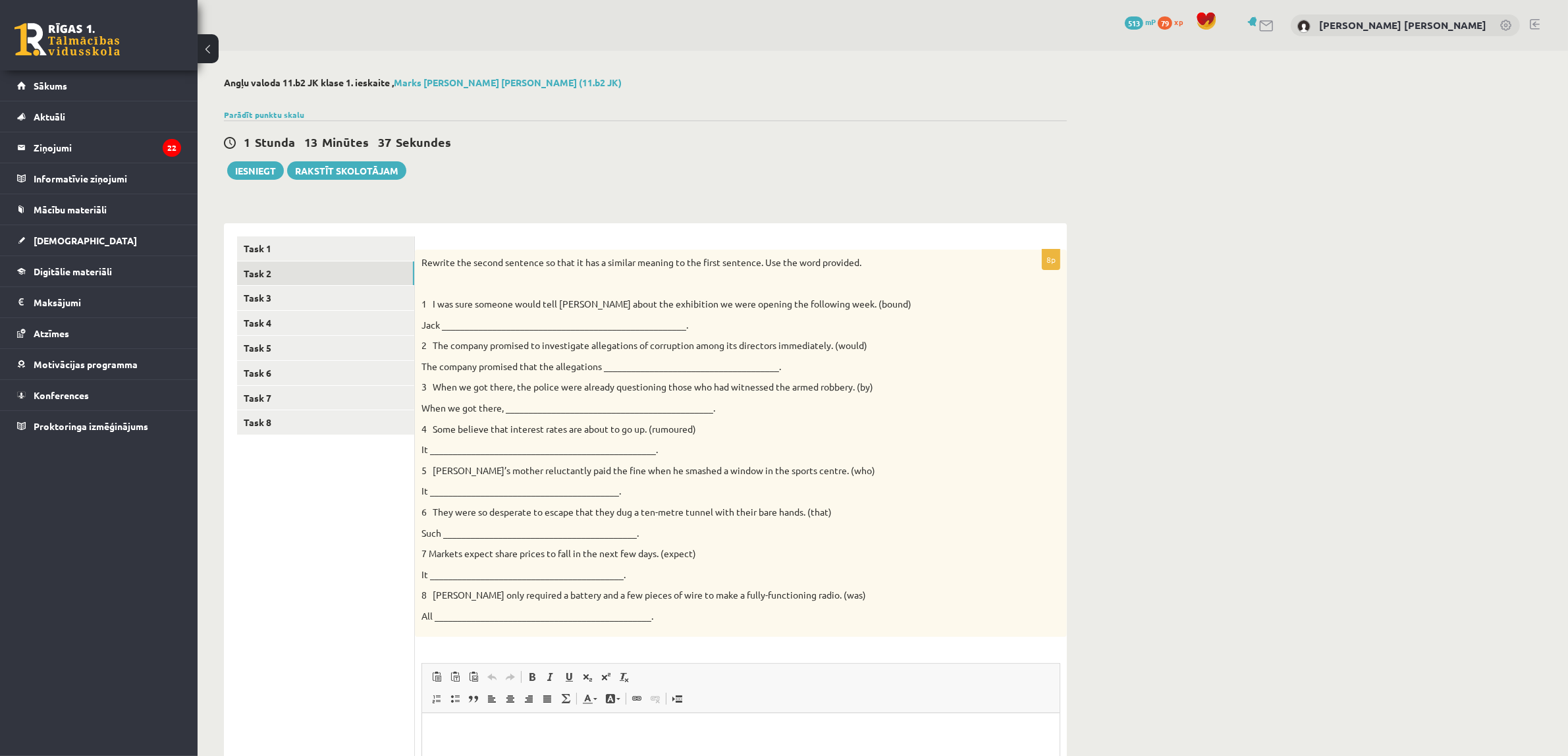
scroll to position [82, 0]
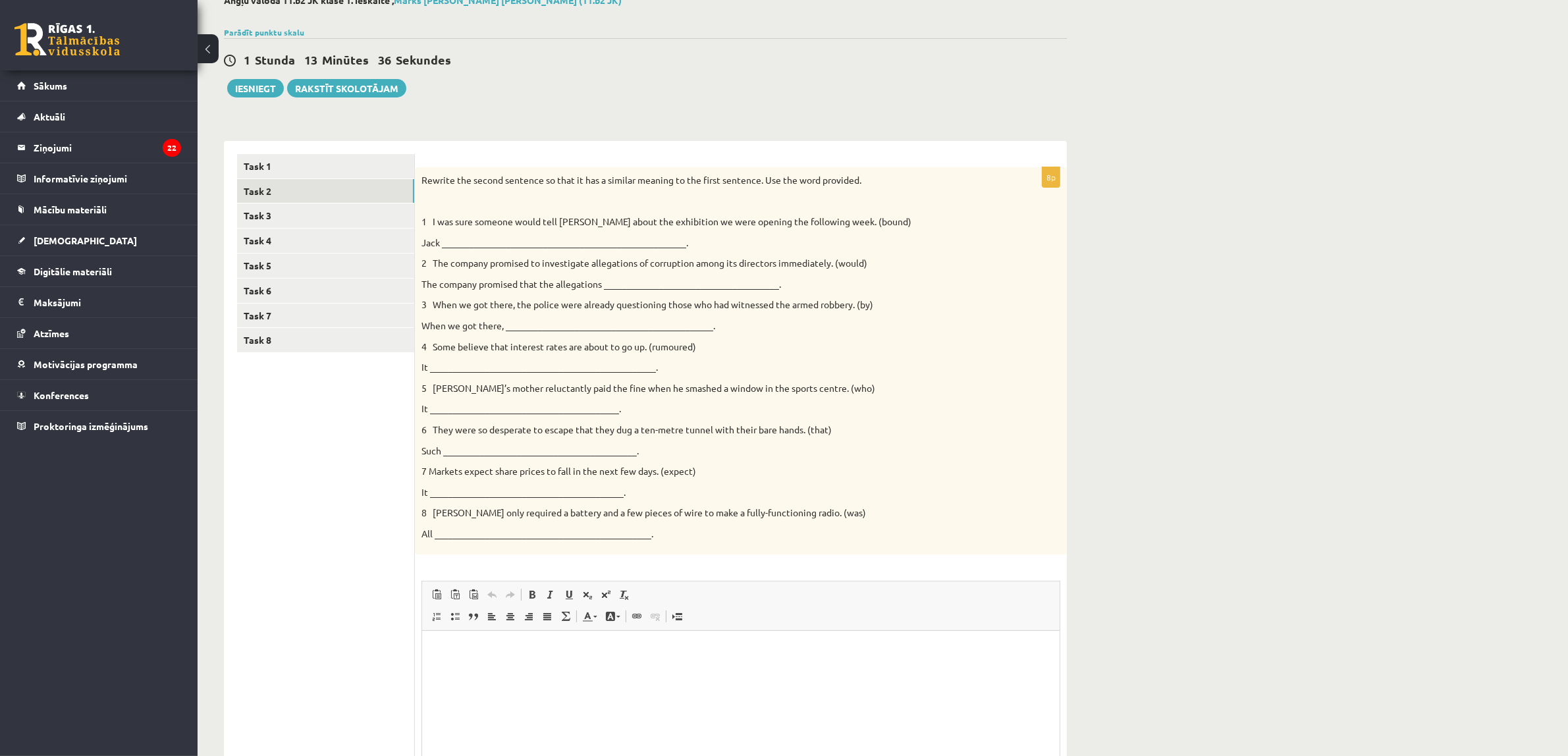
click at [449, 651] on p "Rich Text Editor, wiswyg-editor-user-answer-47024961057860" at bounding box center [740, 651] width 611 height 13
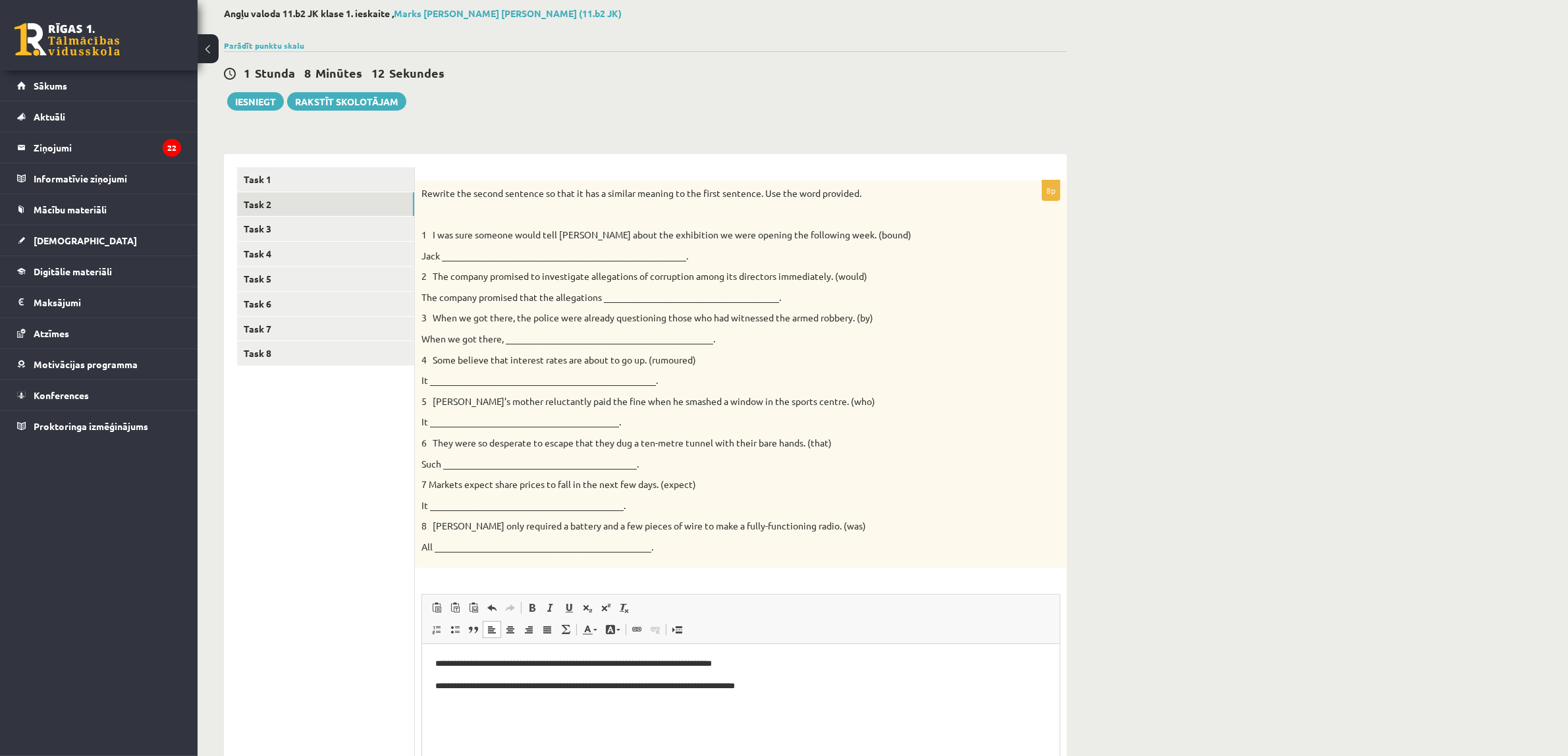
scroll to position [165, 0]
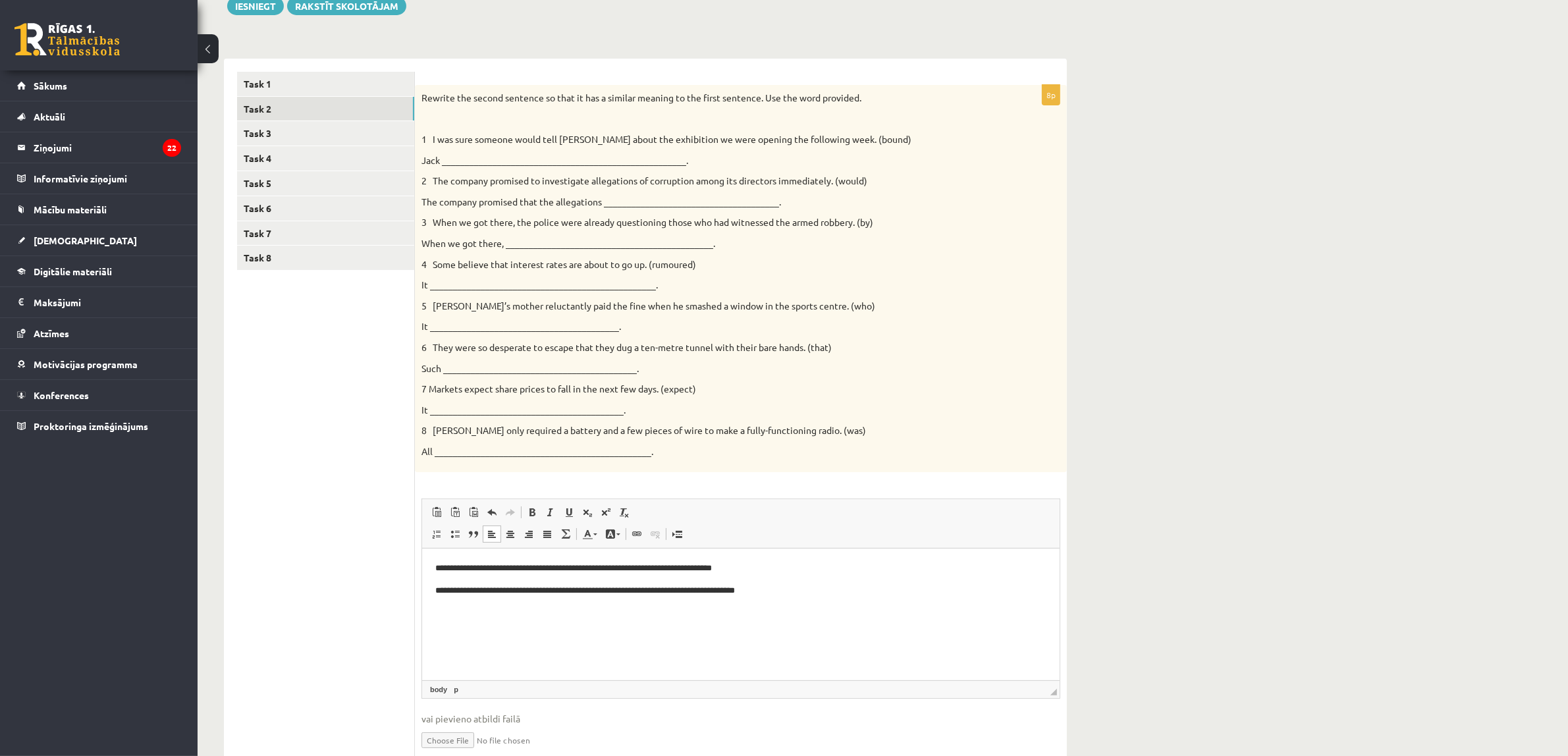
click at [802, 595] on p "**********" at bounding box center [740, 591] width 611 height 13
drag, startPoint x: 758, startPoint y: 615, endPoint x: 769, endPoint y: 615, distance: 11.0
click at [769, 615] on p "**********" at bounding box center [740, 612] width 611 height 13
click at [531, 508] on span at bounding box center [532, 512] width 10 height 10
drag, startPoint x: 656, startPoint y: 592, endPoint x: 677, endPoint y: 590, distance: 21.1
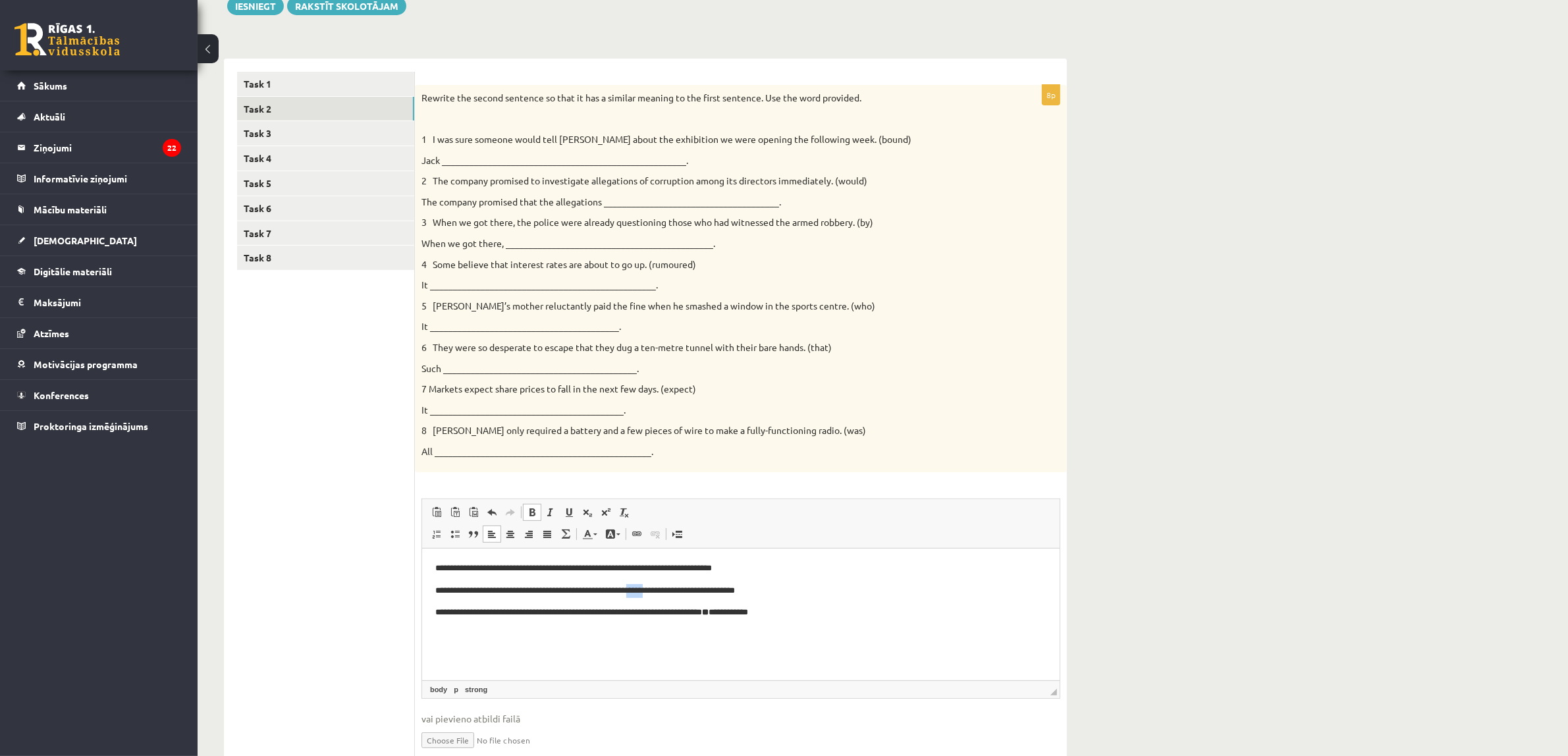
click at [677, 590] on p "**********" at bounding box center [740, 591] width 611 height 13
click at [533, 514] on span at bounding box center [532, 512] width 10 height 10
drag, startPoint x: 624, startPoint y: 571, endPoint x: 652, endPoint y: 571, distance: 28.0
click at [652, 571] on p "**********" at bounding box center [740, 568] width 611 height 13
click at [528, 508] on span at bounding box center [532, 512] width 10 height 10
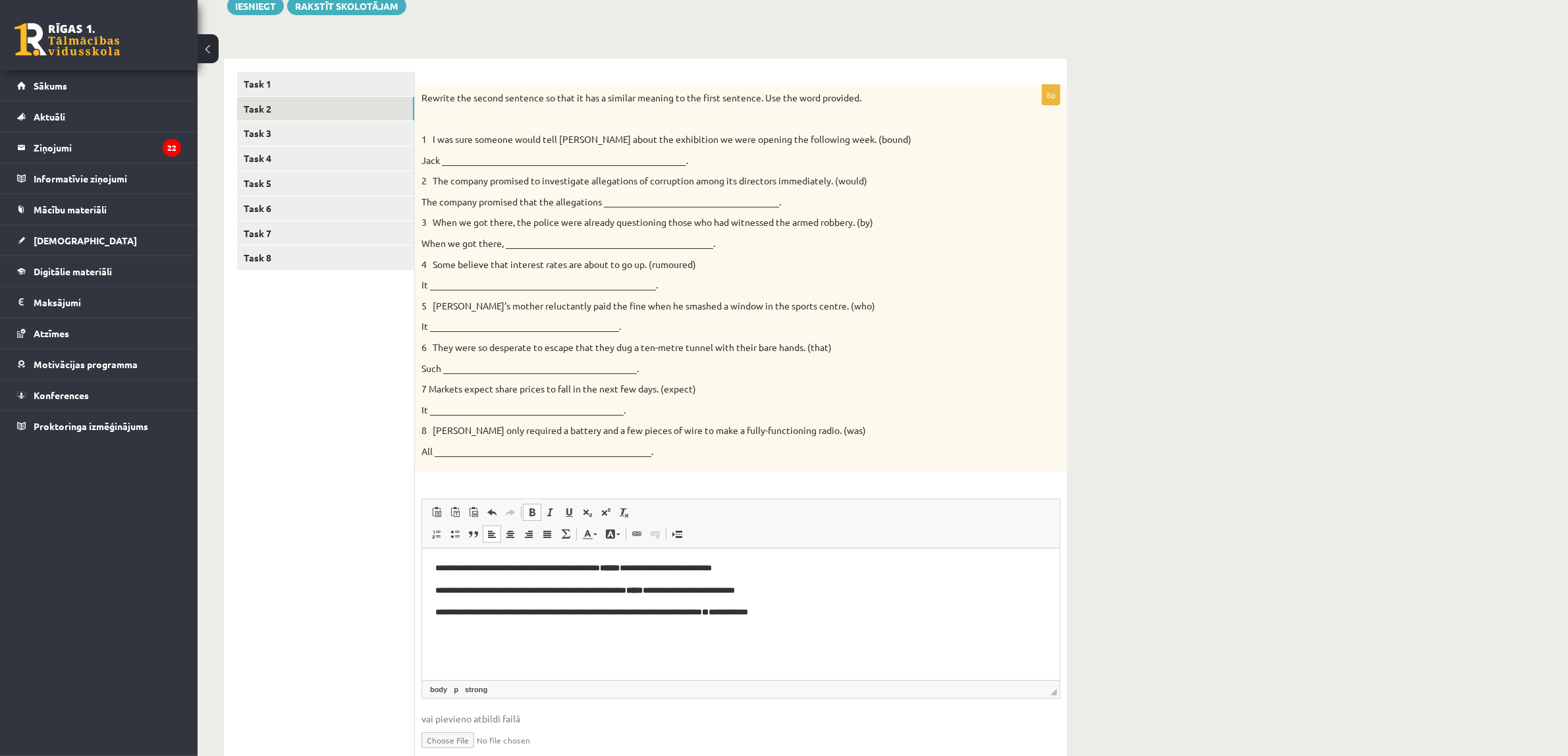
click at [615, 633] on html "**********" at bounding box center [740, 590] width 637 height 84
click at [820, 615] on p "**********" at bounding box center [740, 612] width 611 height 13
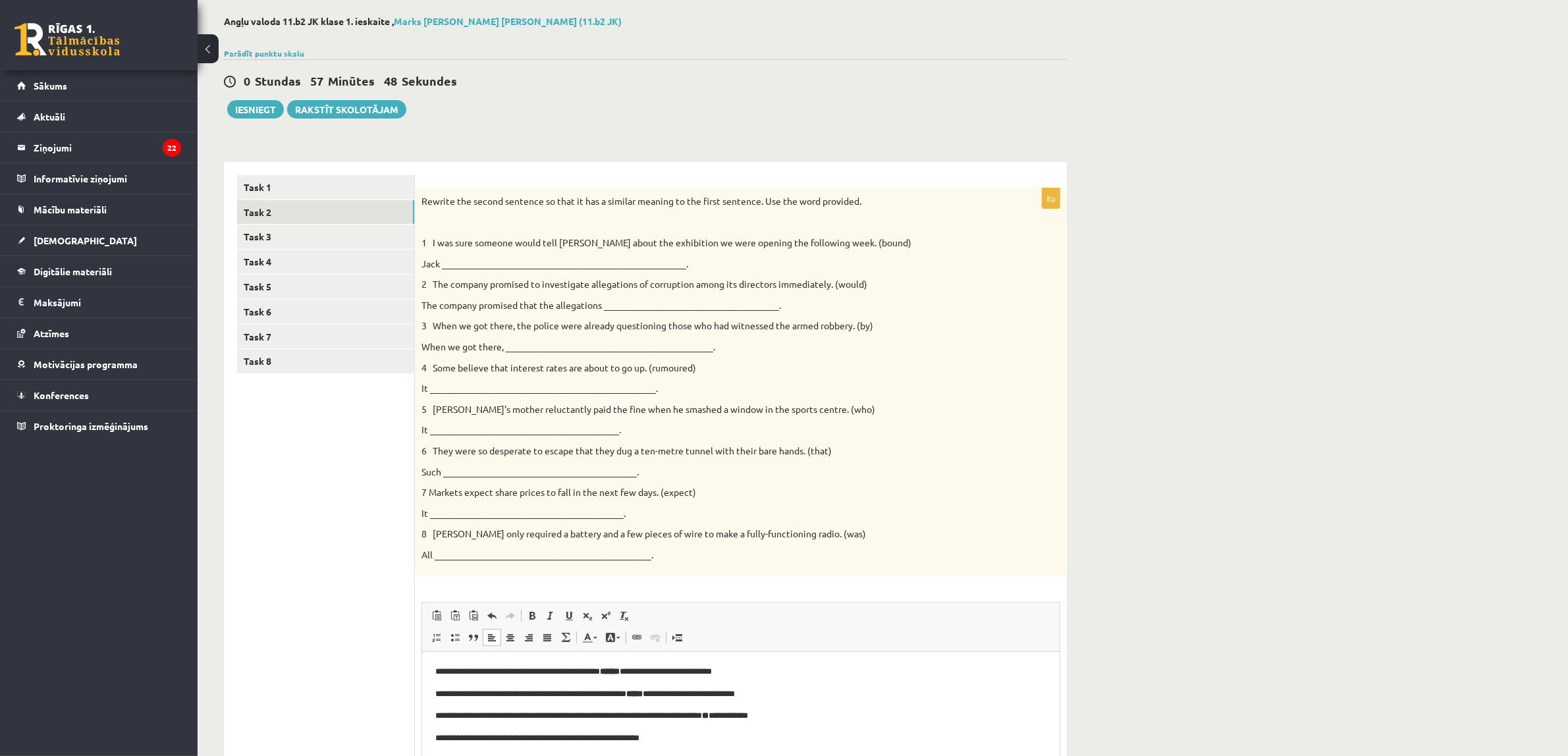
scroll to position [0, 0]
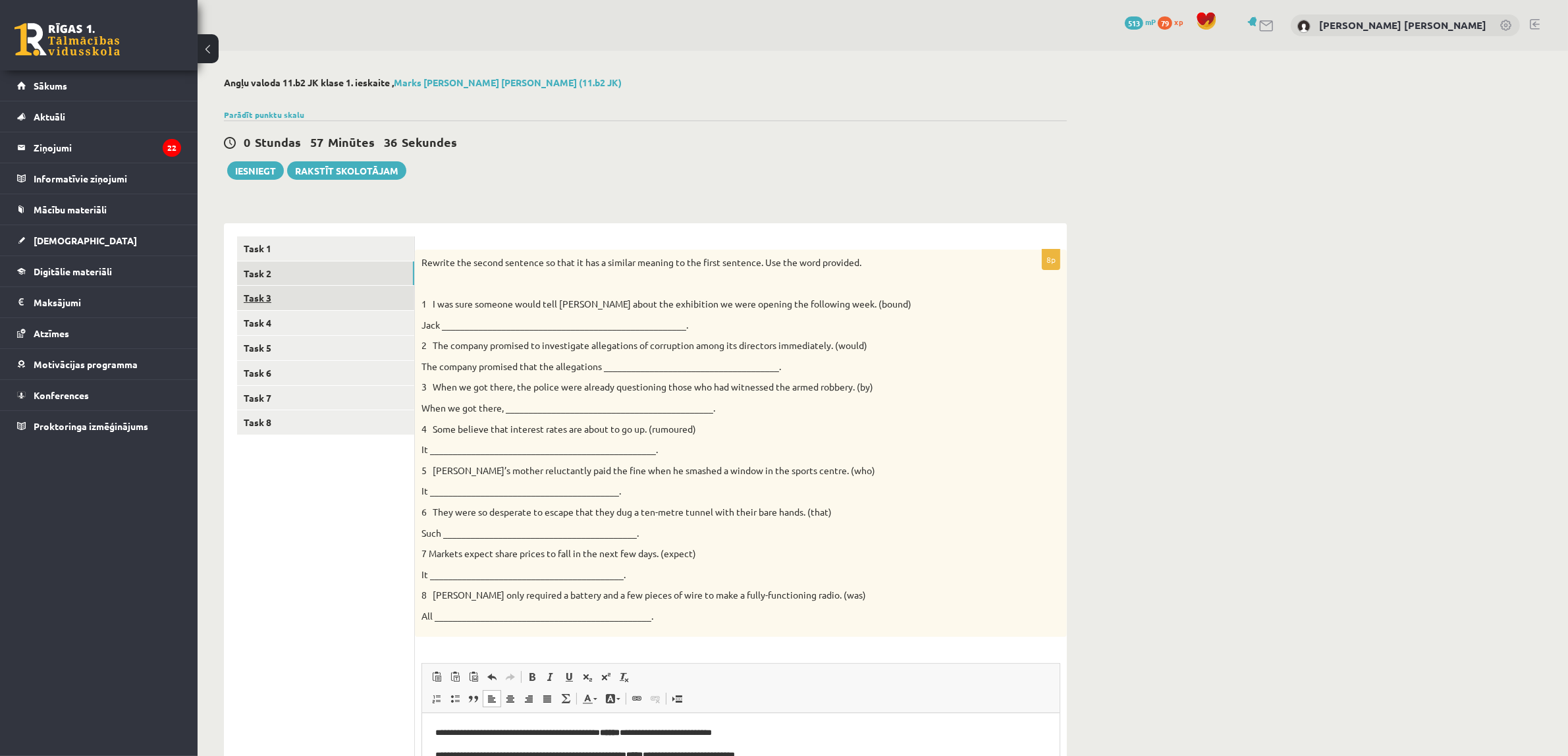
click at [389, 290] on link "Task 3" at bounding box center [325, 298] width 177 height 25
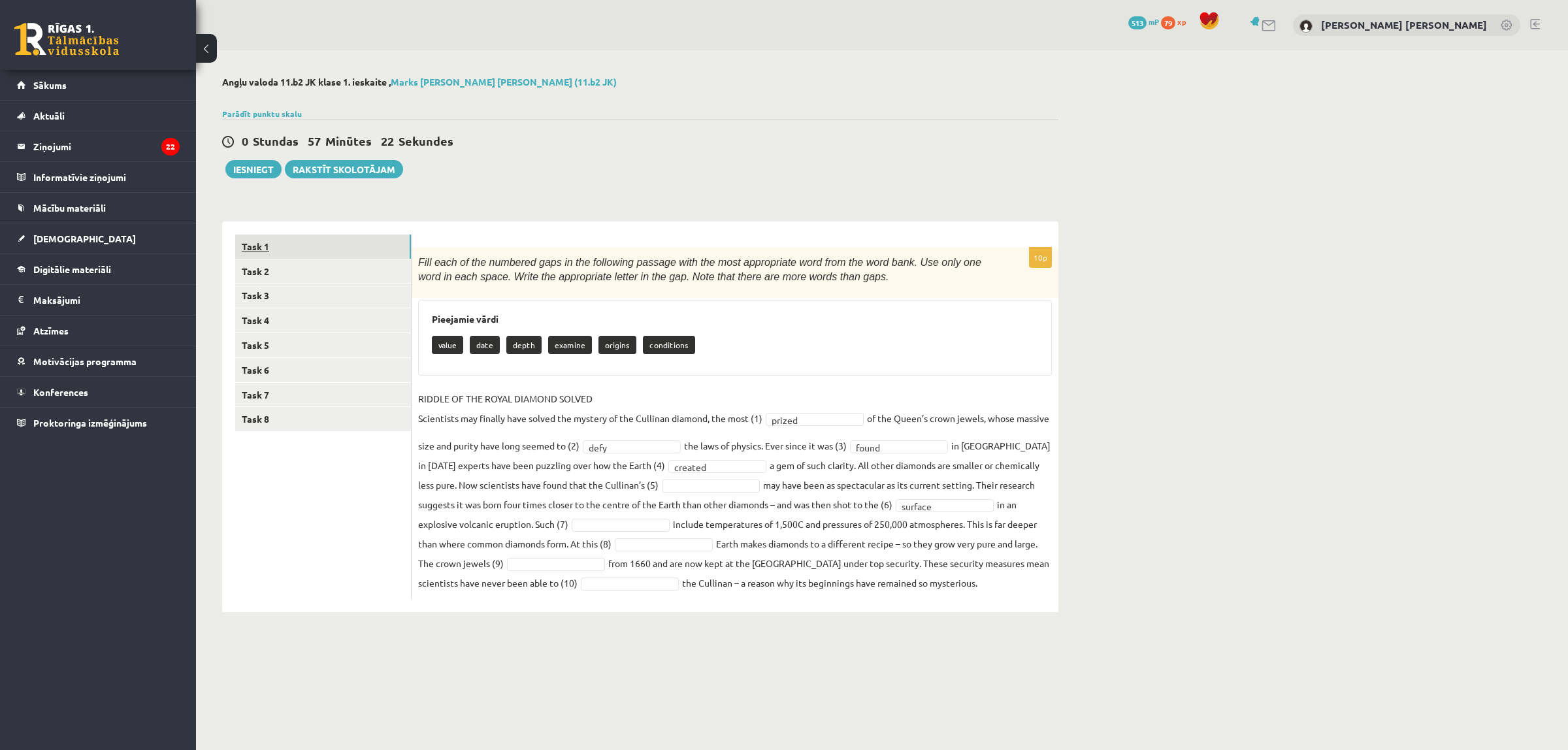
click at [341, 246] on link "Task 1" at bounding box center [323, 246] width 176 height 24
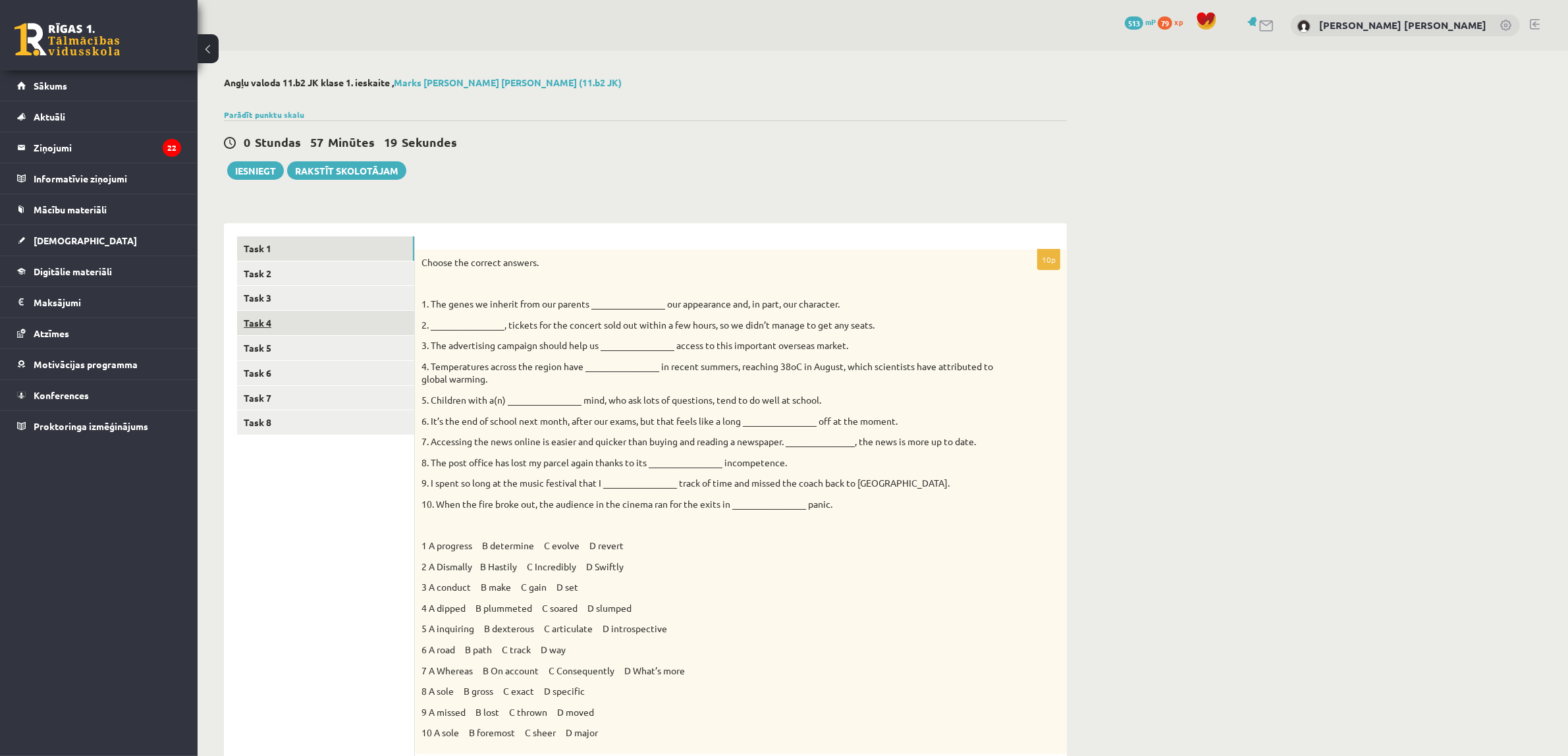
click at [331, 325] on link "Task 4" at bounding box center [325, 323] width 177 height 25
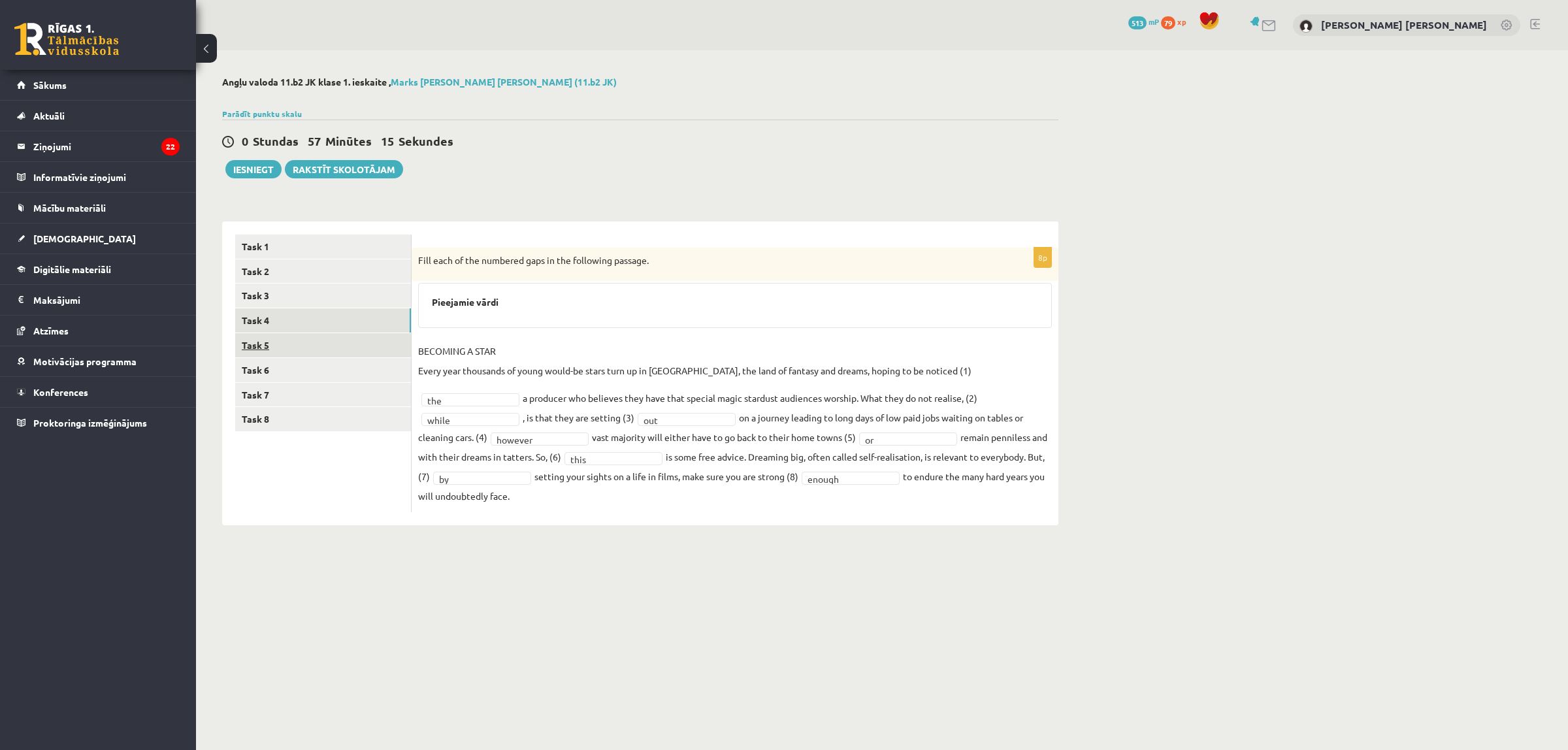
click at [345, 346] on link "Task 5" at bounding box center [323, 345] width 176 height 24
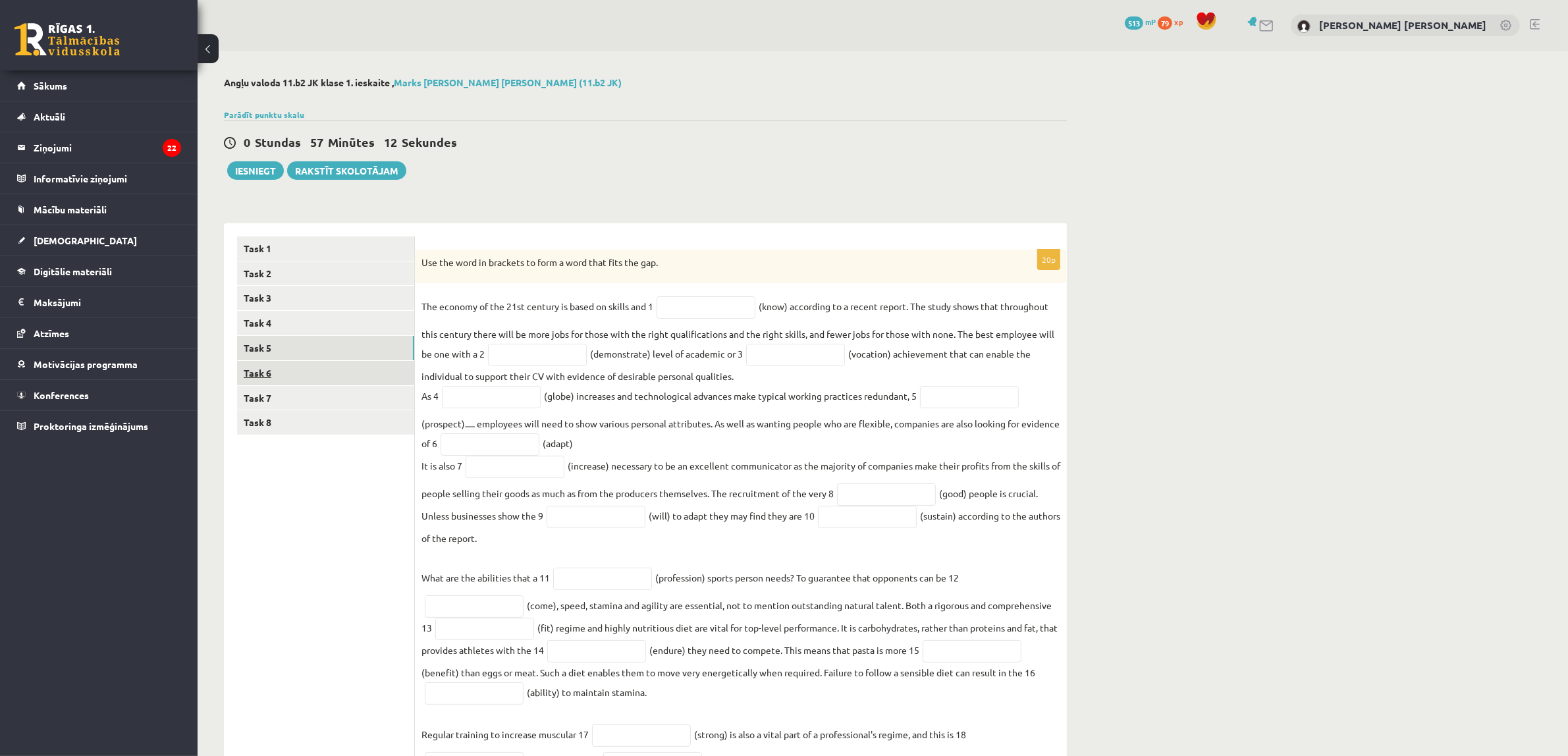
click at [345, 381] on link "Task 6" at bounding box center [325, 373] width 177 height 25
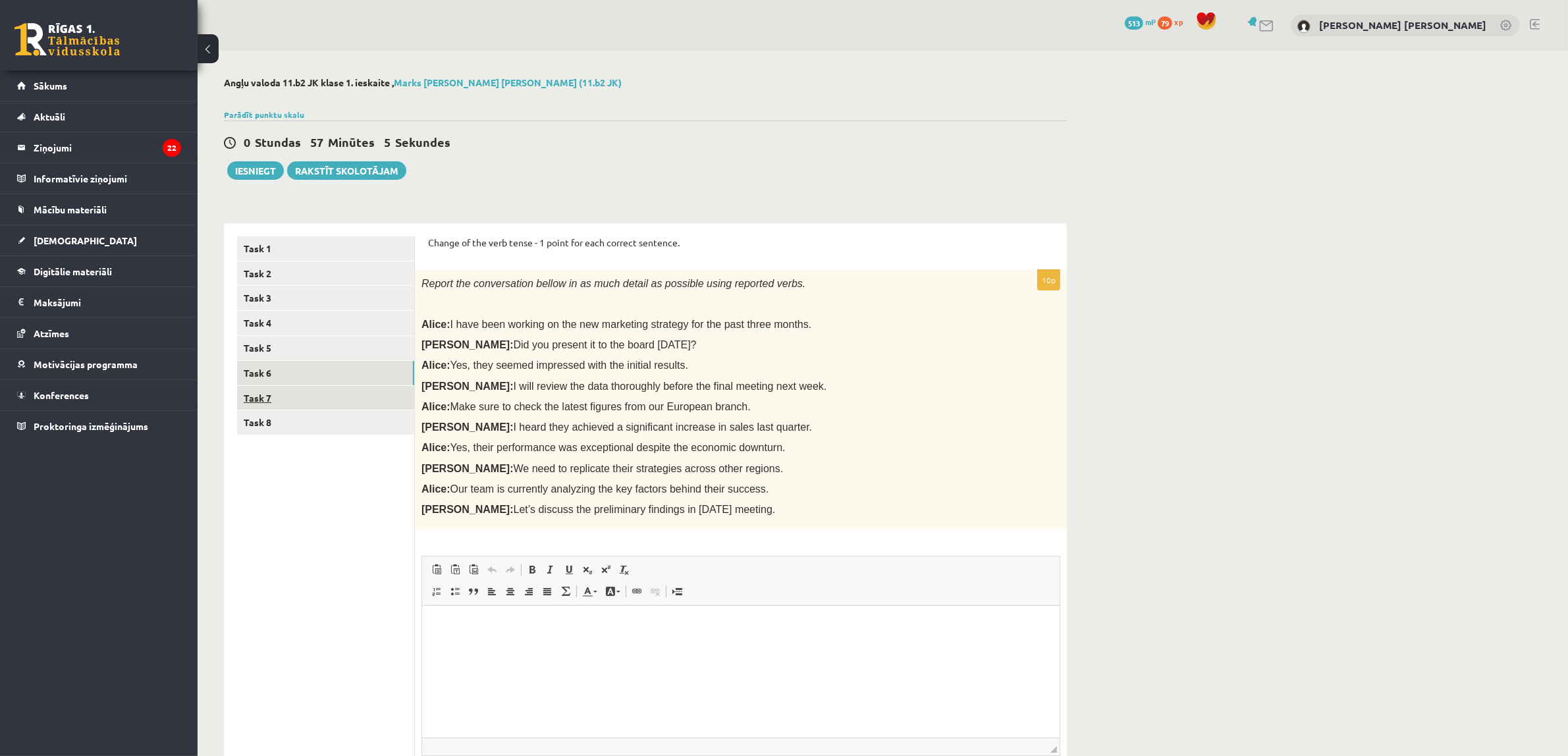
click at [346, 396] on link "Task 7" at bounding box center [325, 398] width 177 height 25
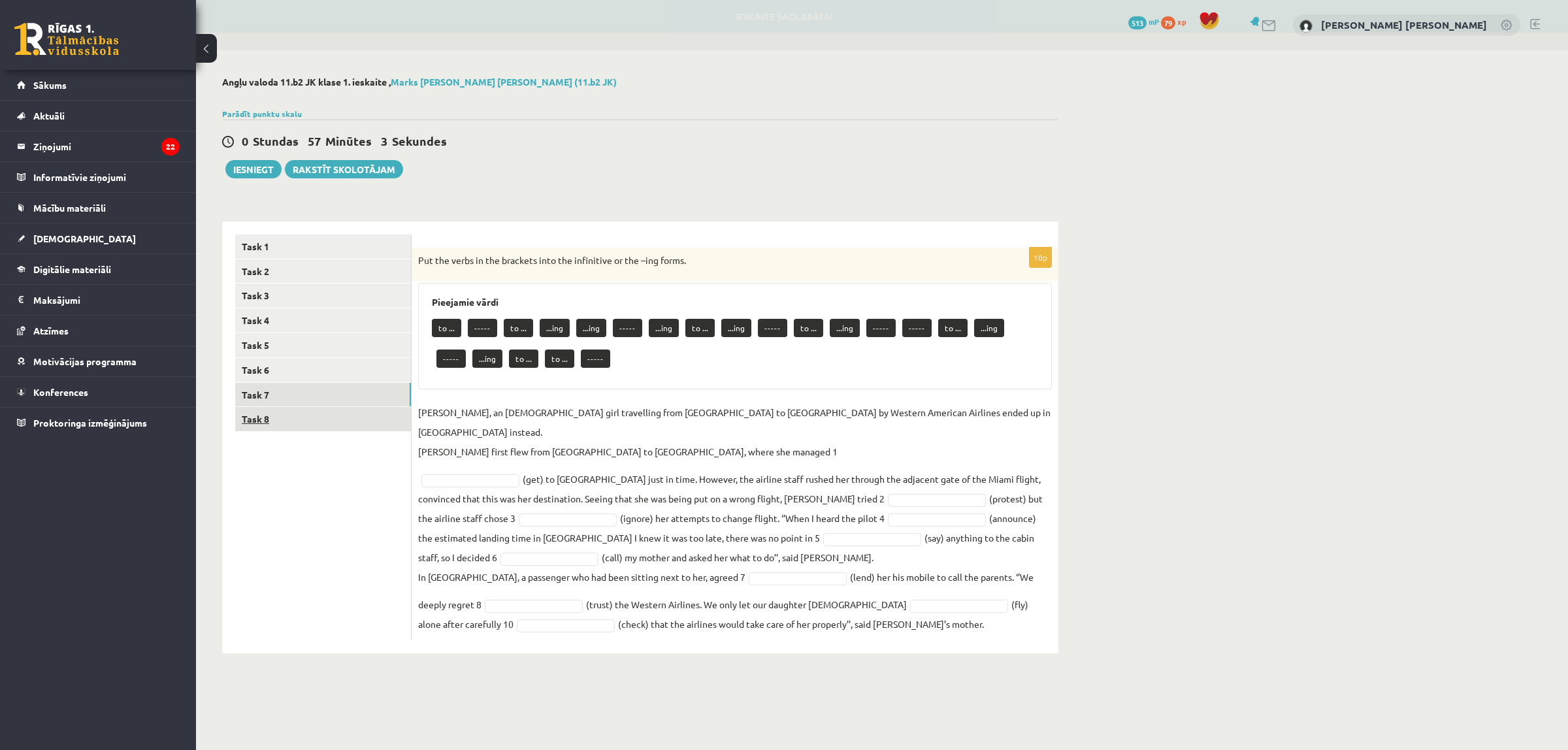
click at [347, 420] on link "Task 8" at bounding box center [323, 419] width 176 height 24
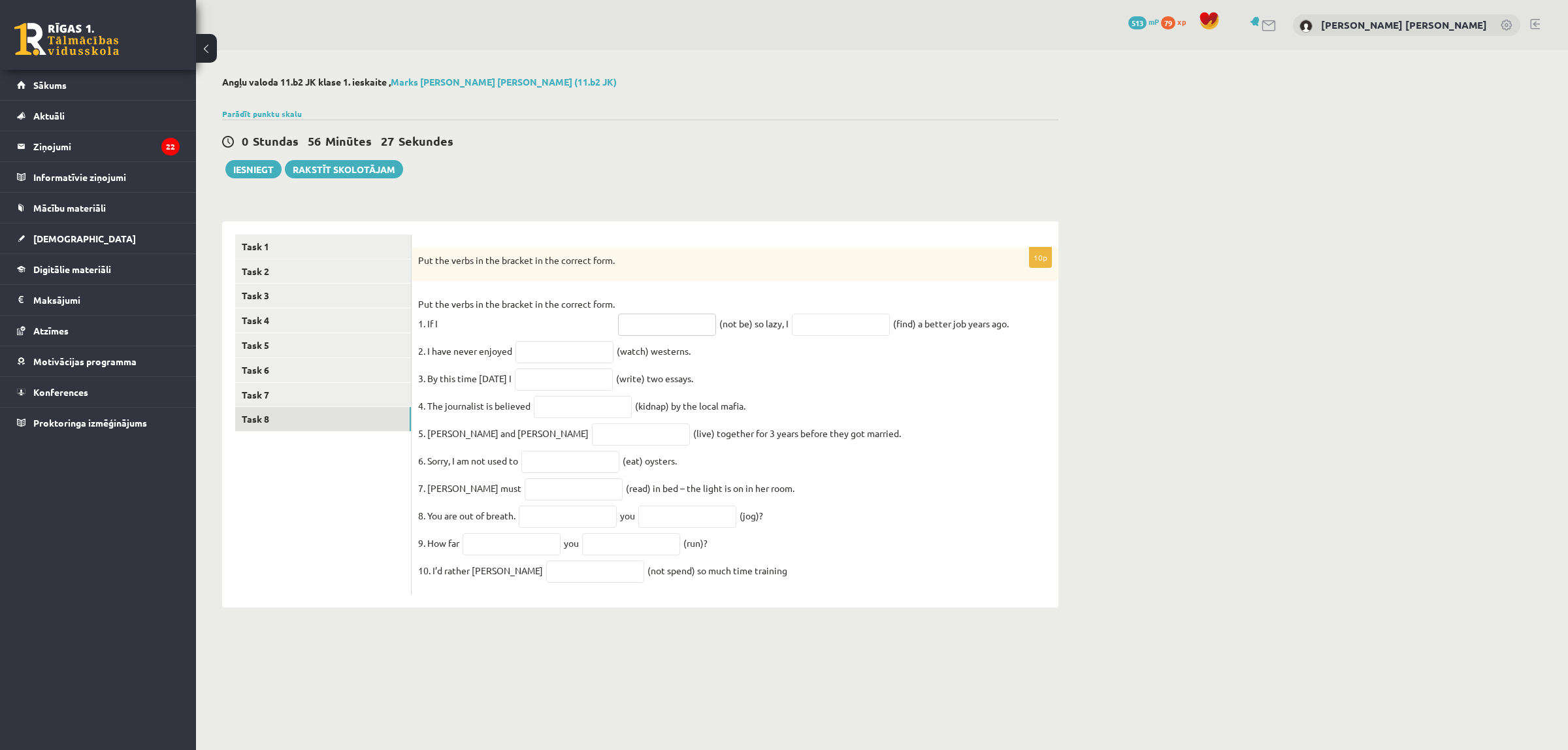
click at [632, 326] on input "text" at bounding box center [667, 325] width 98 height 22
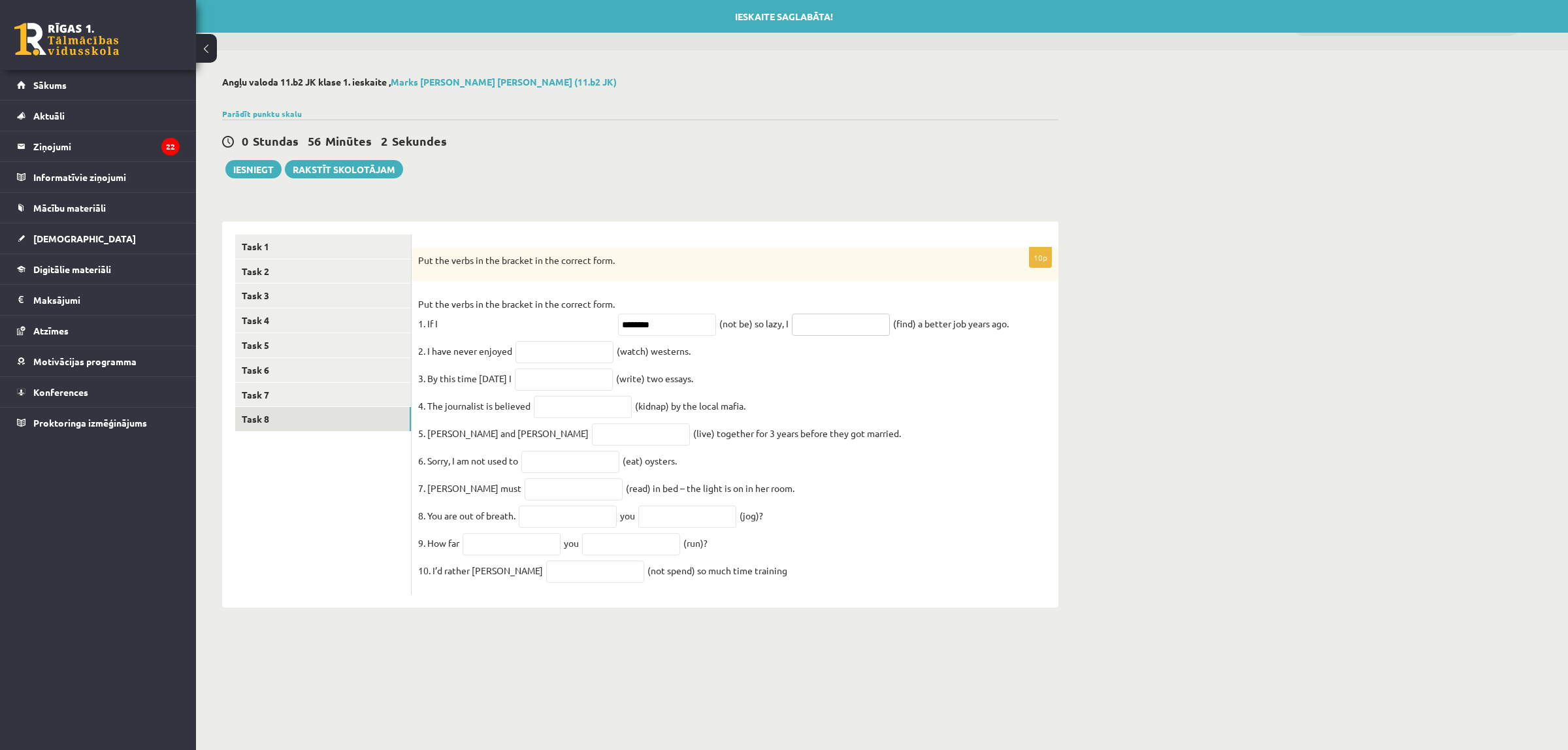
click at [816, 324] on input "text" at bounding box center [841, 325] width 98 height 22
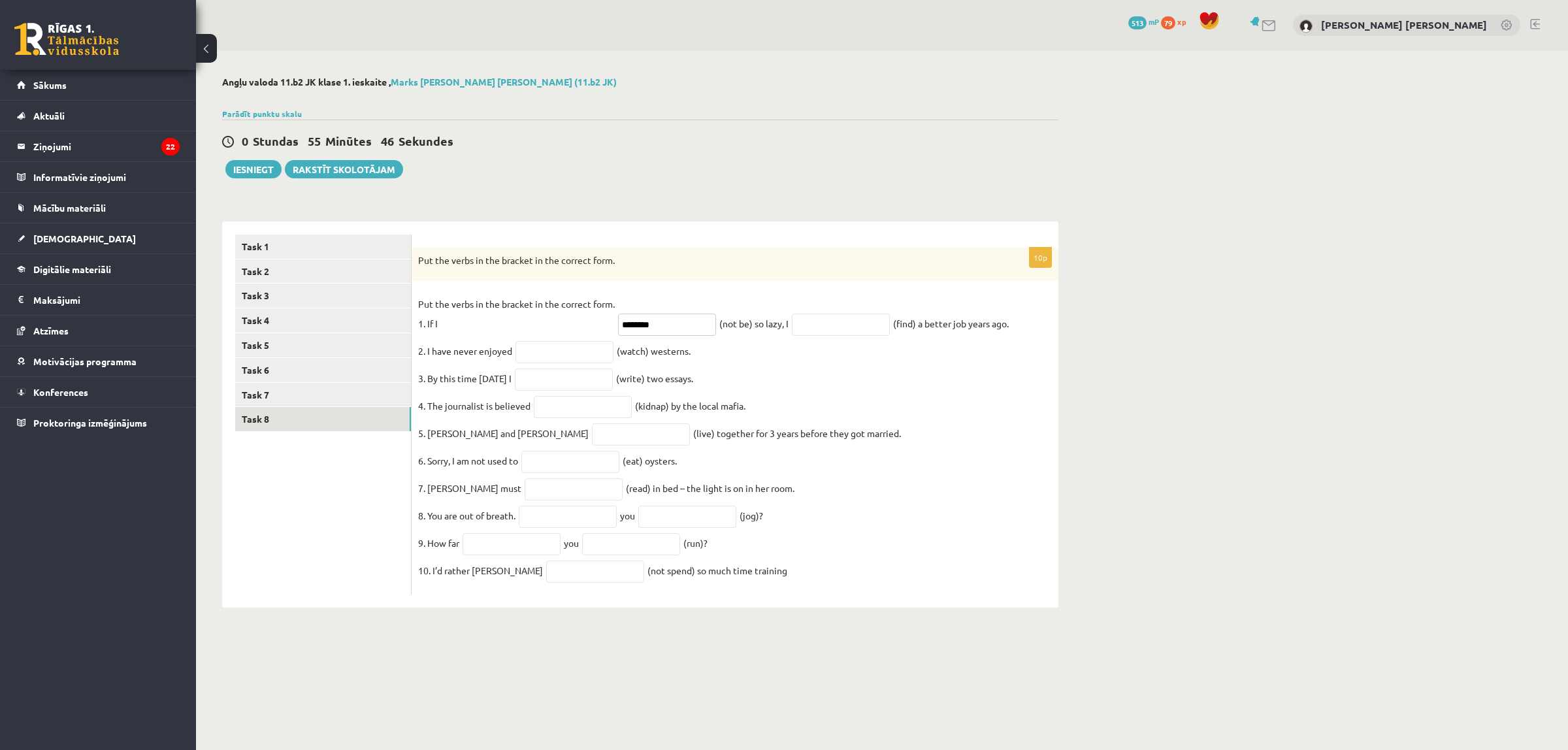
click at [638, 325] on input "*******" at bounding box center [667, 325] width 98 height 22
click at [643, 325] on input "*******" at bounding box center [667, 325] width 98 height 22
type input "**********"
click at [830, 323] on input "text" at bounding box center [841, 325] width 98 height 22
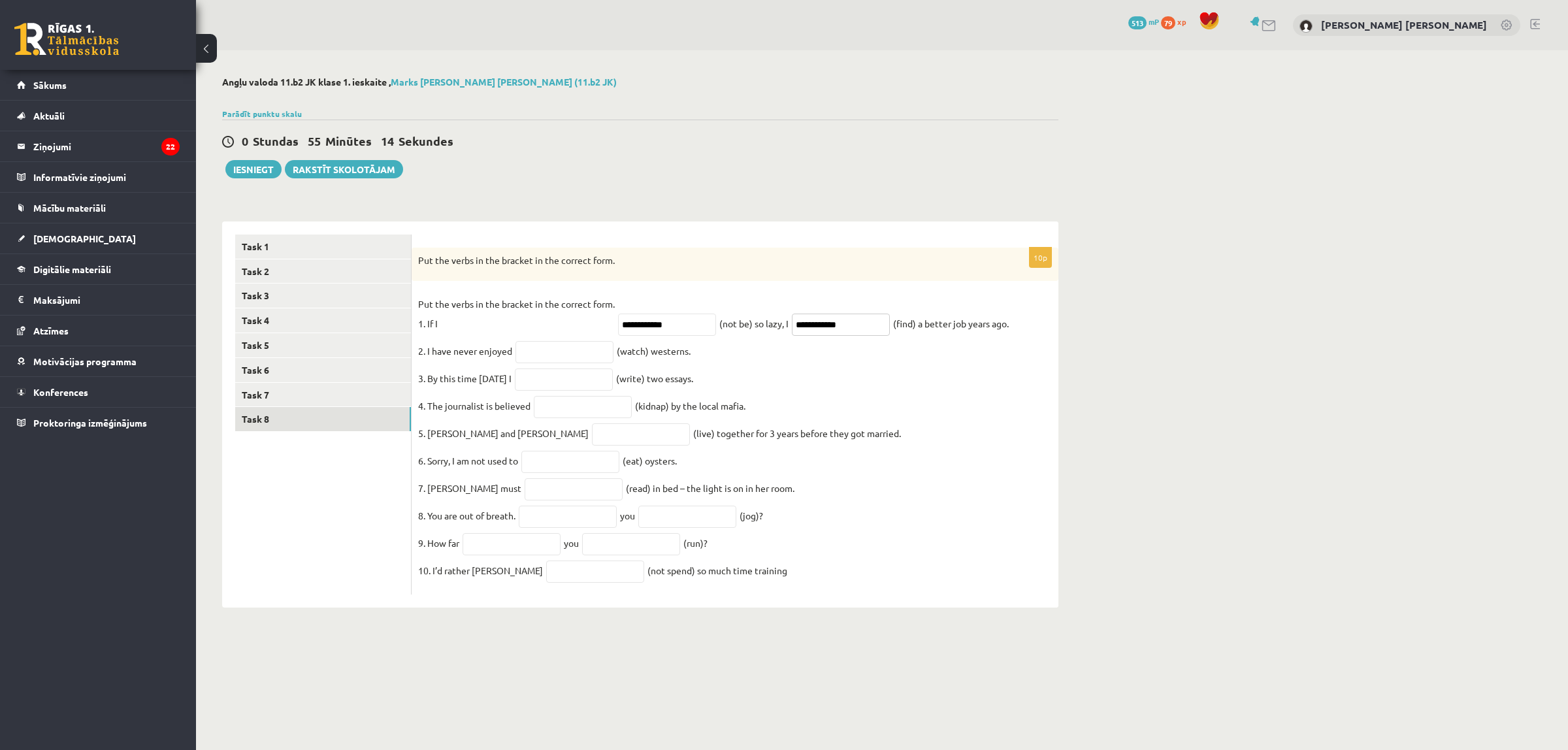
type input "**********"
click at [551, 352] on input "text" at bounding box center [565, 352] width 98 height 22
type input "********"
click at [606, 383] on input "text" at bounding box center [564, 380] width 98 height 22
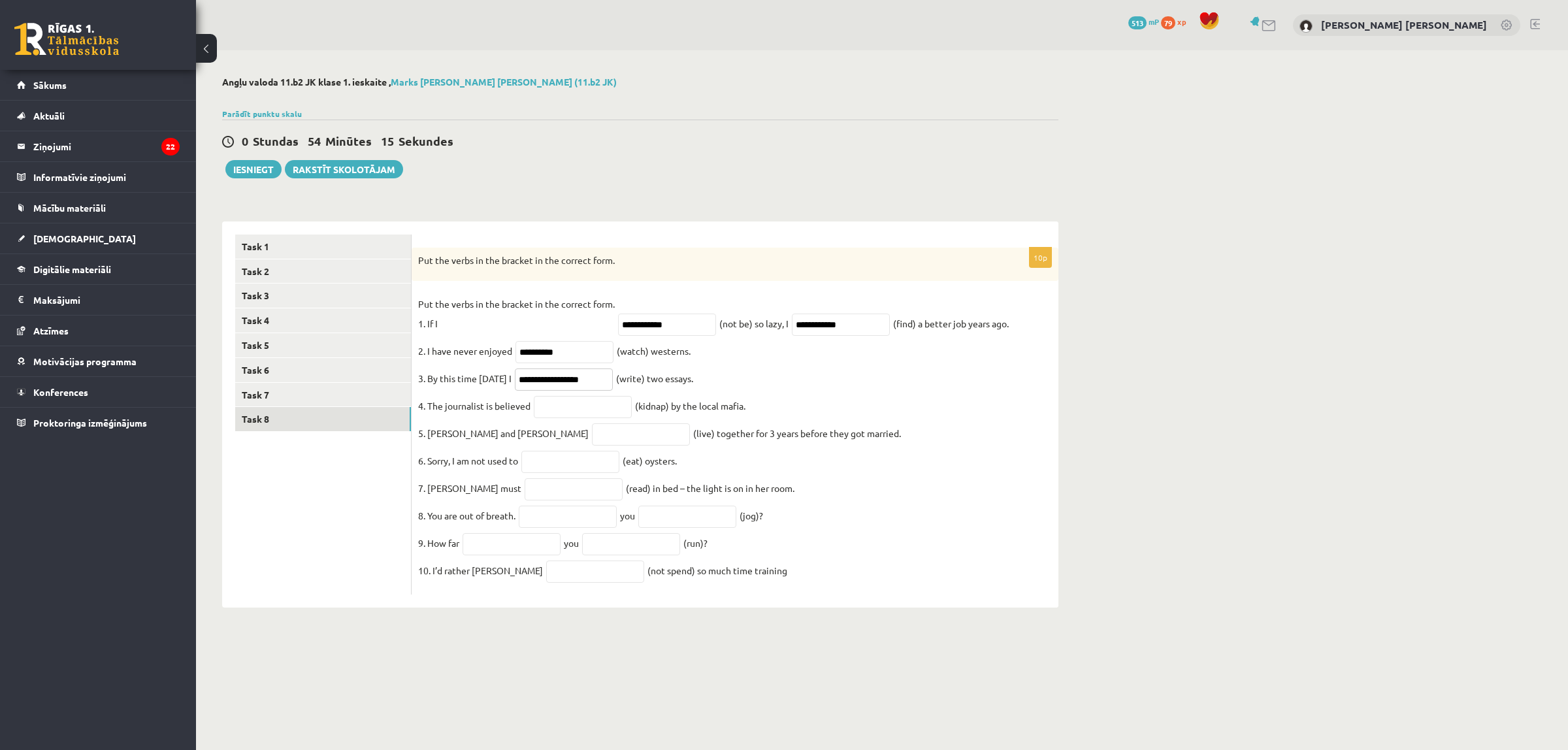
type input "**********"
click at [575, 409] on input "text" at bounding box center [583, 407] width 98 height 22
type input "**********"
click at [592, 438] on input "text" at bounding box center [641, 435] width 98 height 22
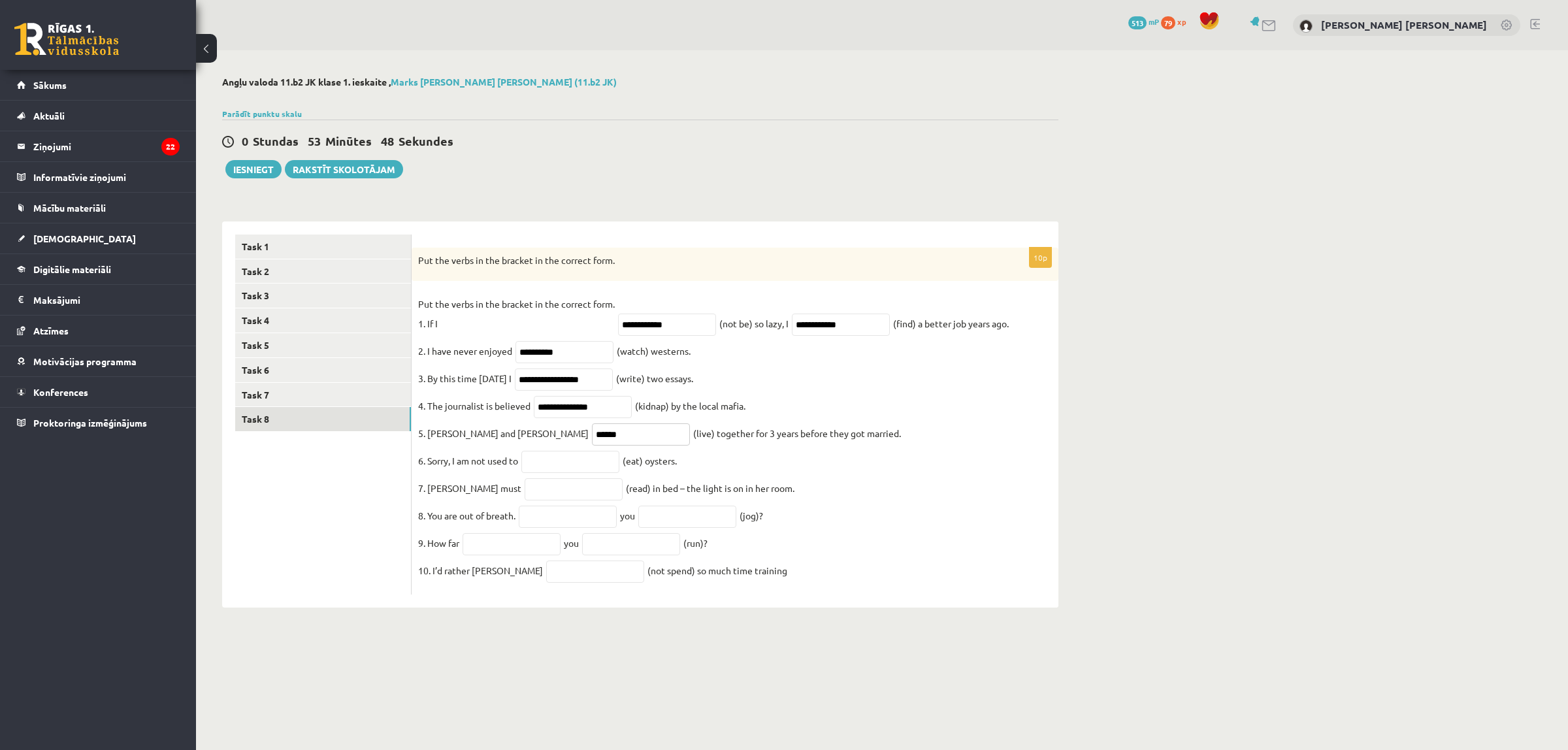
type input "*****"
click at [571, 471] on input "text" at bounding box center [571, 462] width 98 height 22
type input "*"
type input "******"
click at [529, 500] on input "text" at bounding box center [574, 490] width 98 height 22
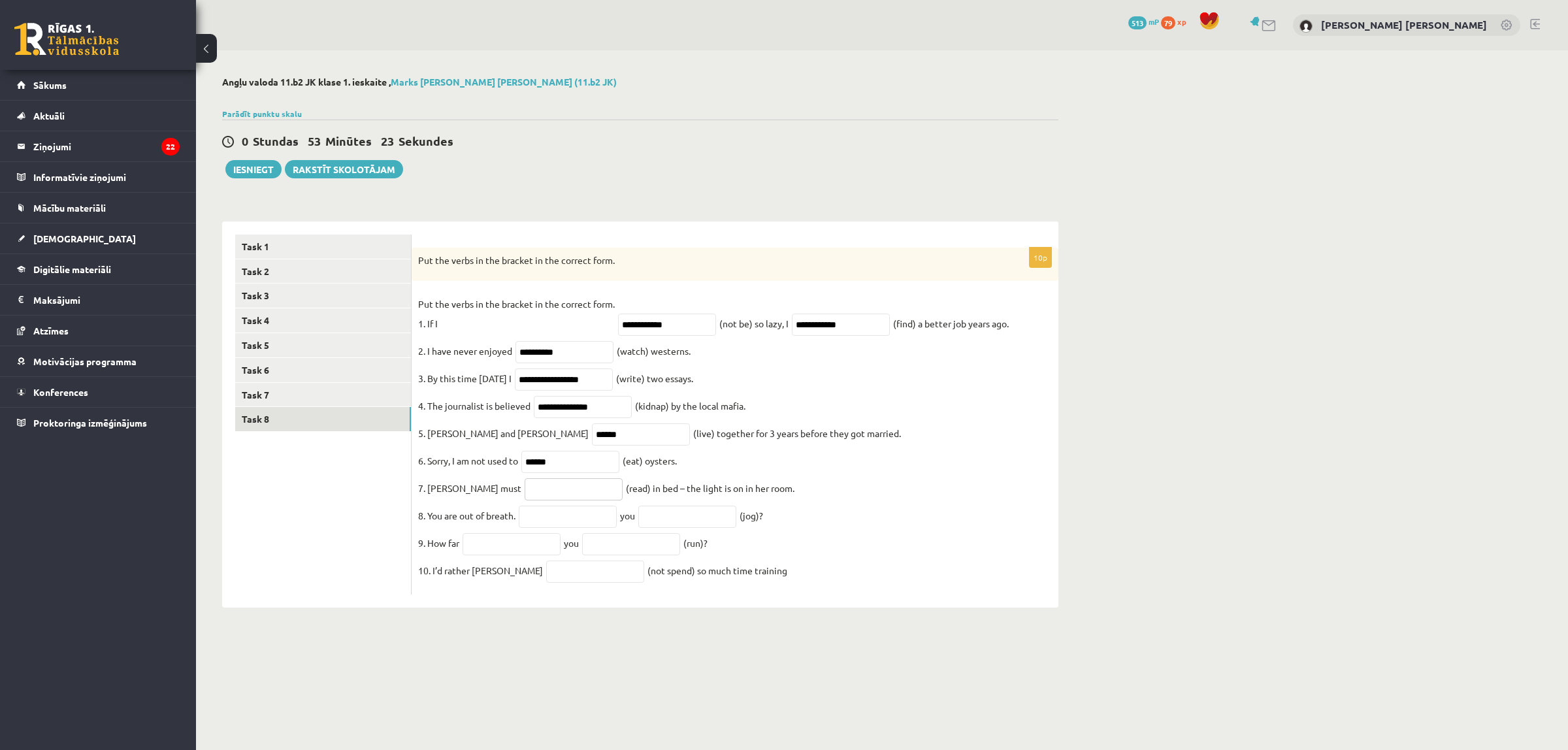
click at [529, 500] on input "text" at bounding box center [574, 490] width 98 height 22
type input "*"
type input "****"
click at [539, 527] on input "text" at bounding box center [568, 517] width 98 height 22
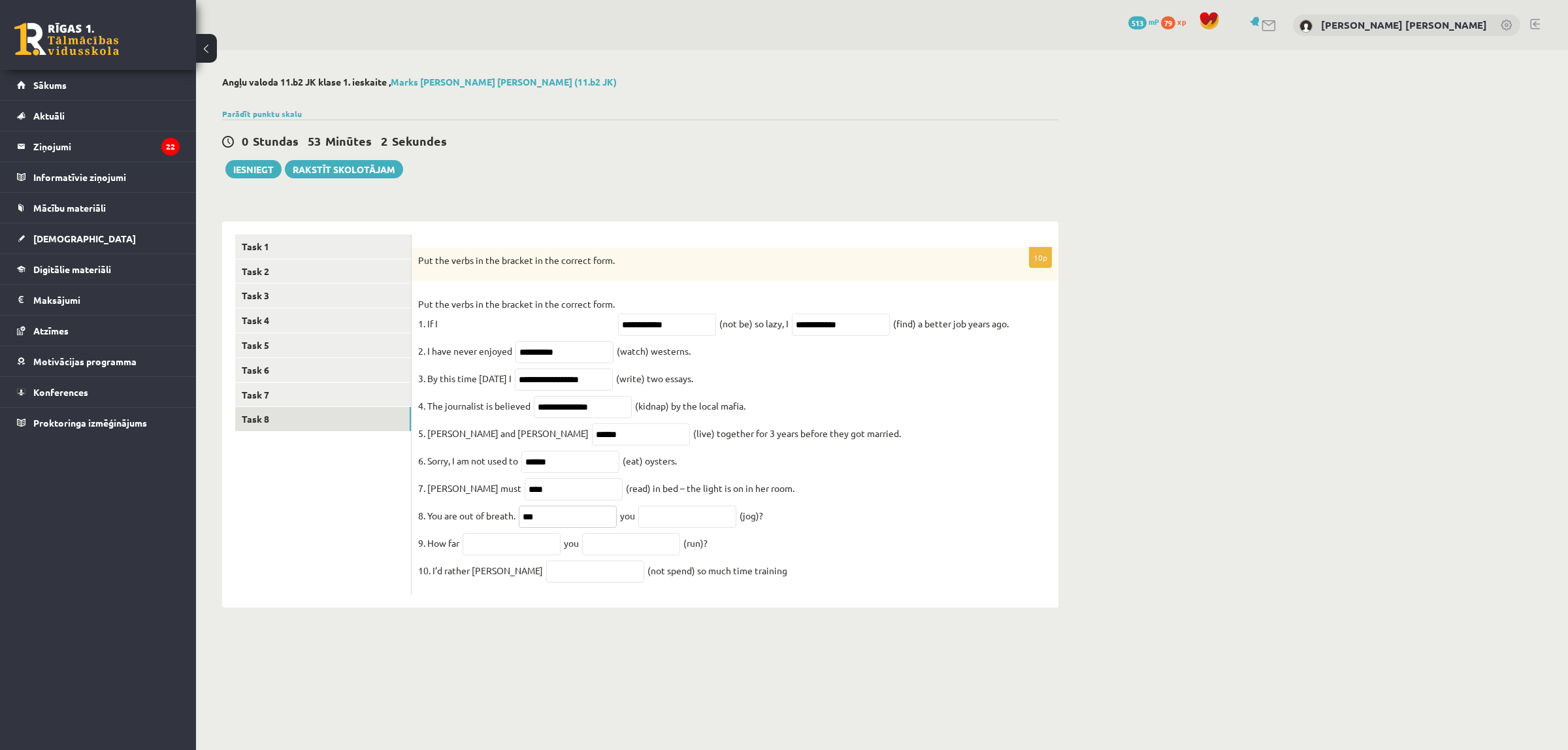
type input "***"
click at [667, 527] on input "text" at bounding box center [687, 517] width 98 height 22
type input "***"
click at [533, 555] on input "text" at bounding box center [511, 545] width 98 height 22
type input "***"
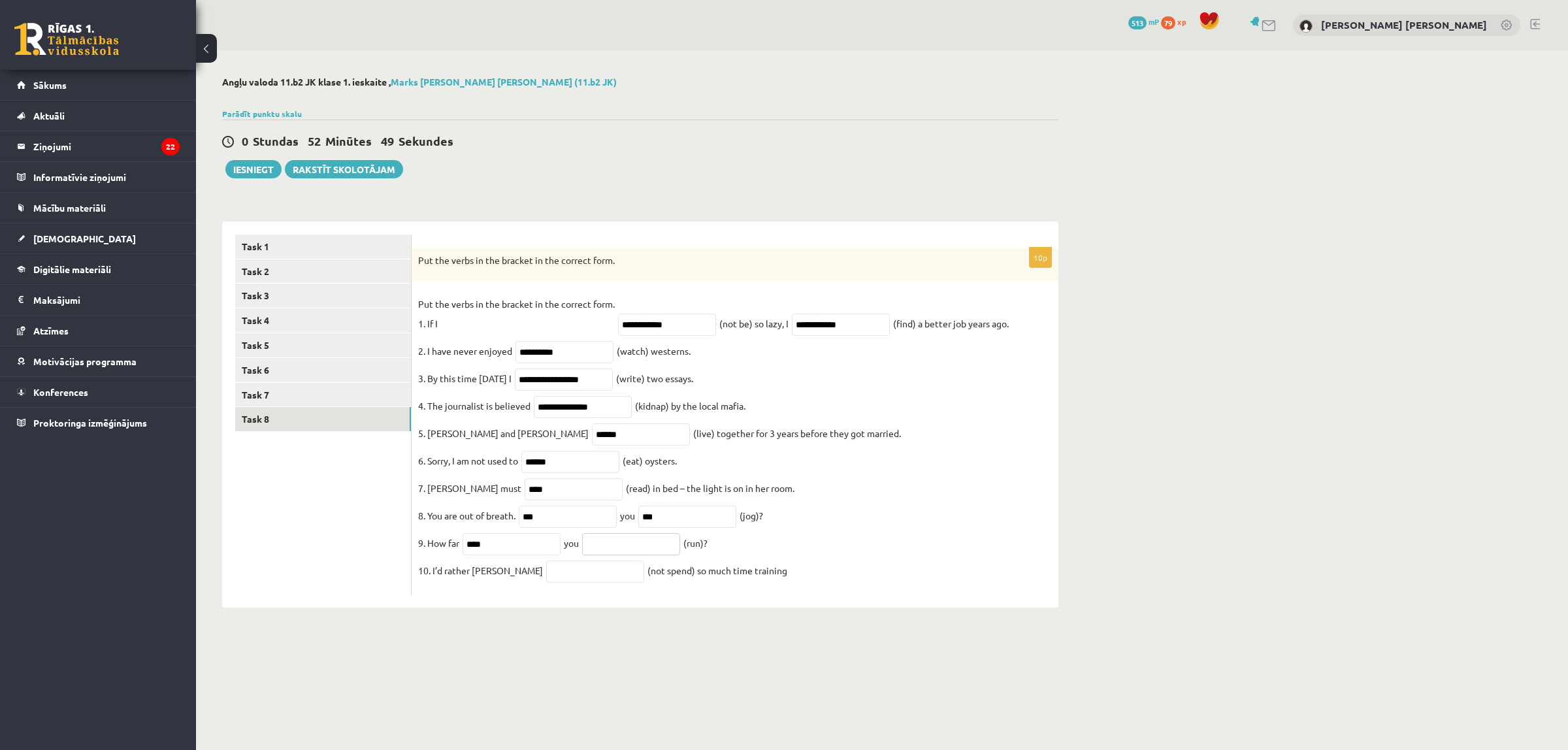
click at [652, 553] on input "text" at bounding box center [632, 545] width 98 height 22
type input "***"
click at [562, 582] on input "text" at bounding box center [595, 571] width 98 height 22
type input "**********"
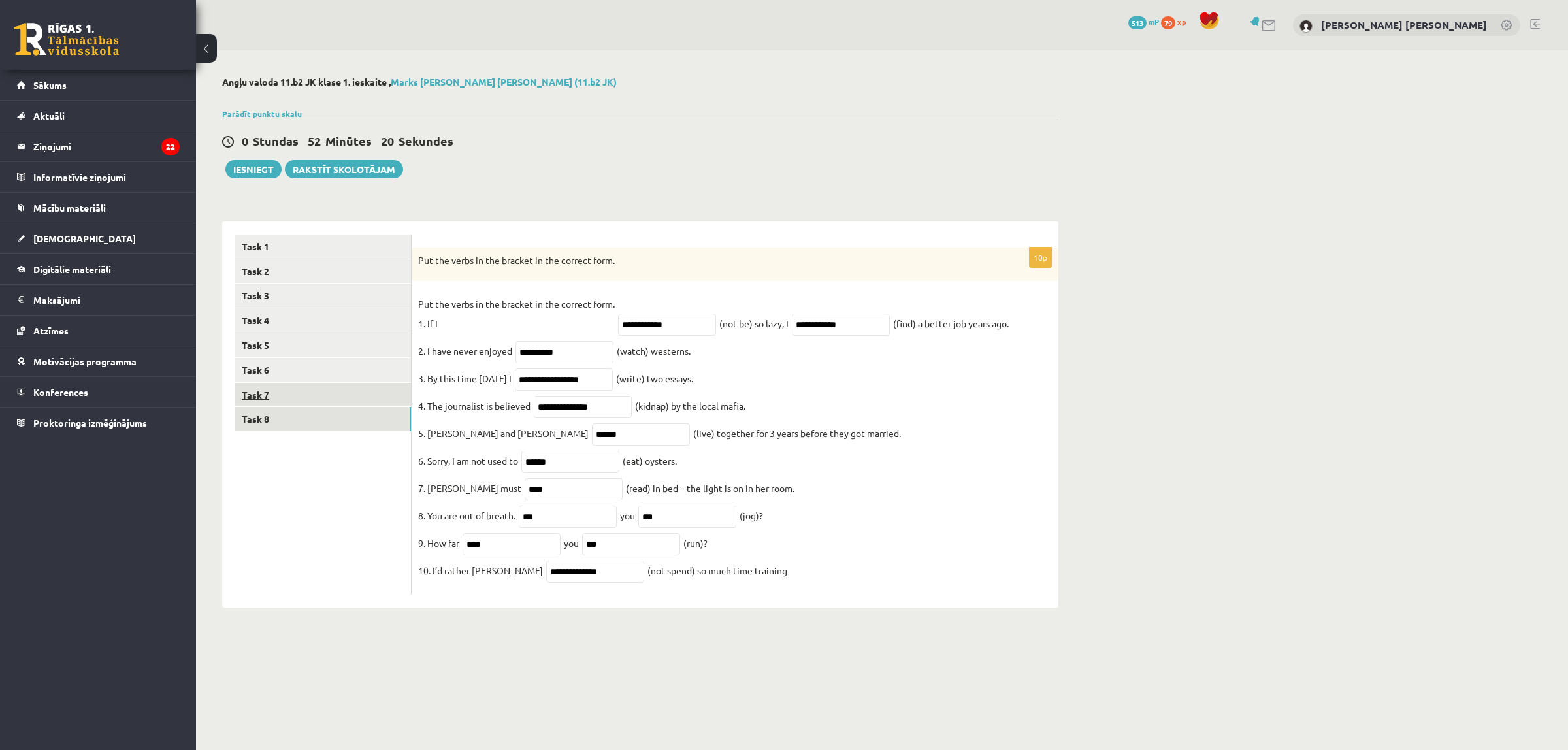
click at [326, 397] on link "Task 7" at bounding box center [323, 395] width 176 height 24
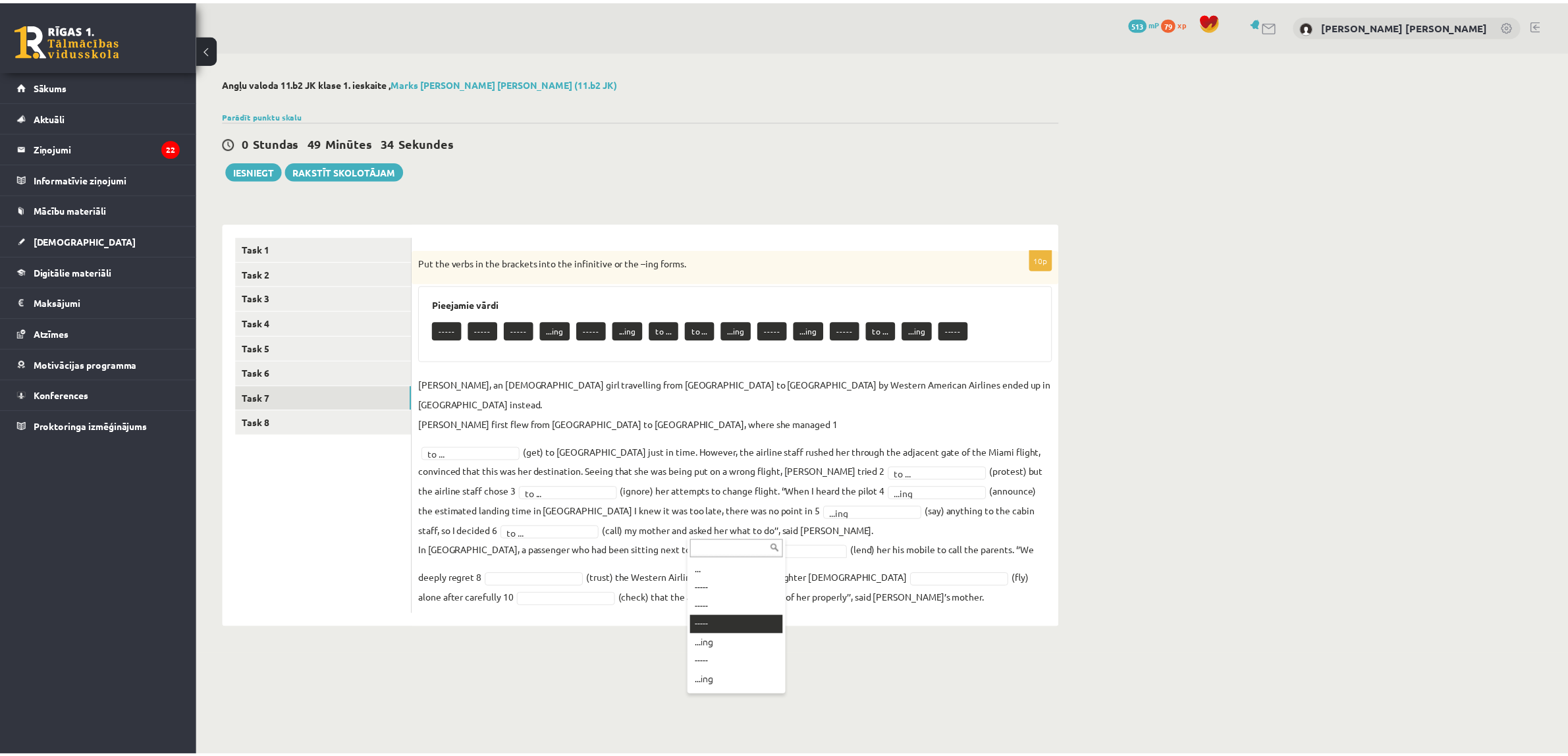
scroll to position [82, 0]
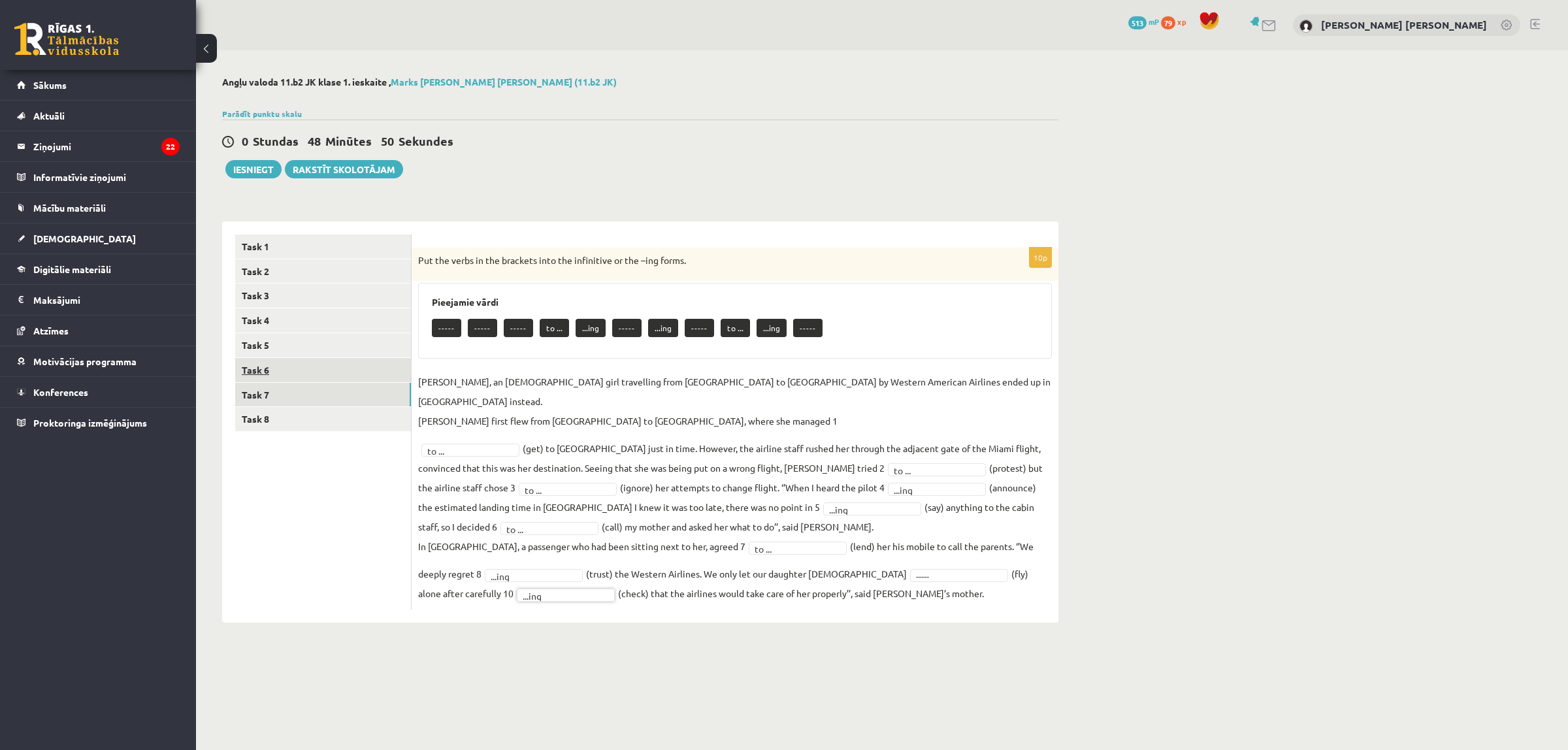
click at [343, 376] on link "Task 6" at bounding box center [323, 370] width 176 height 24
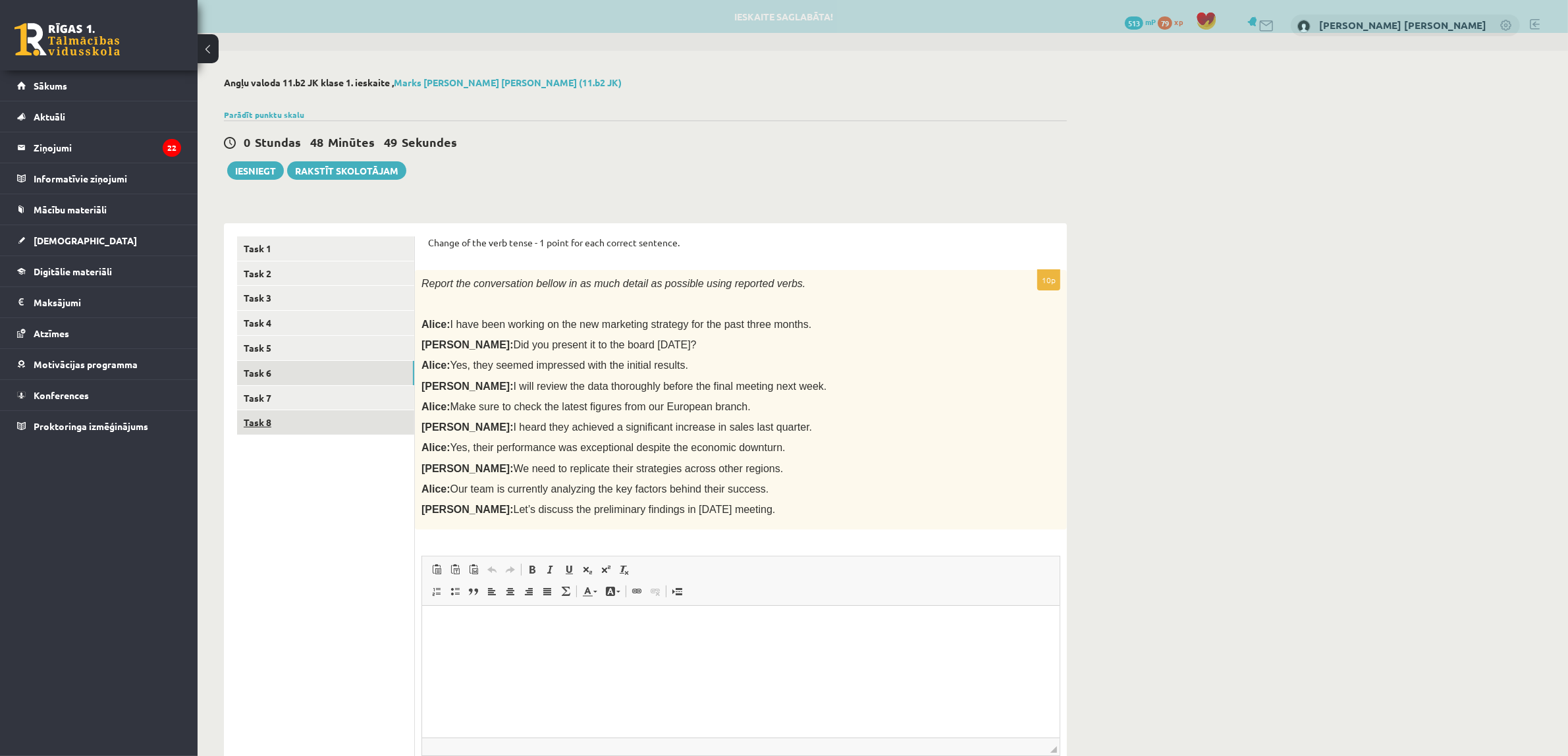
scroll to position [0, 0]
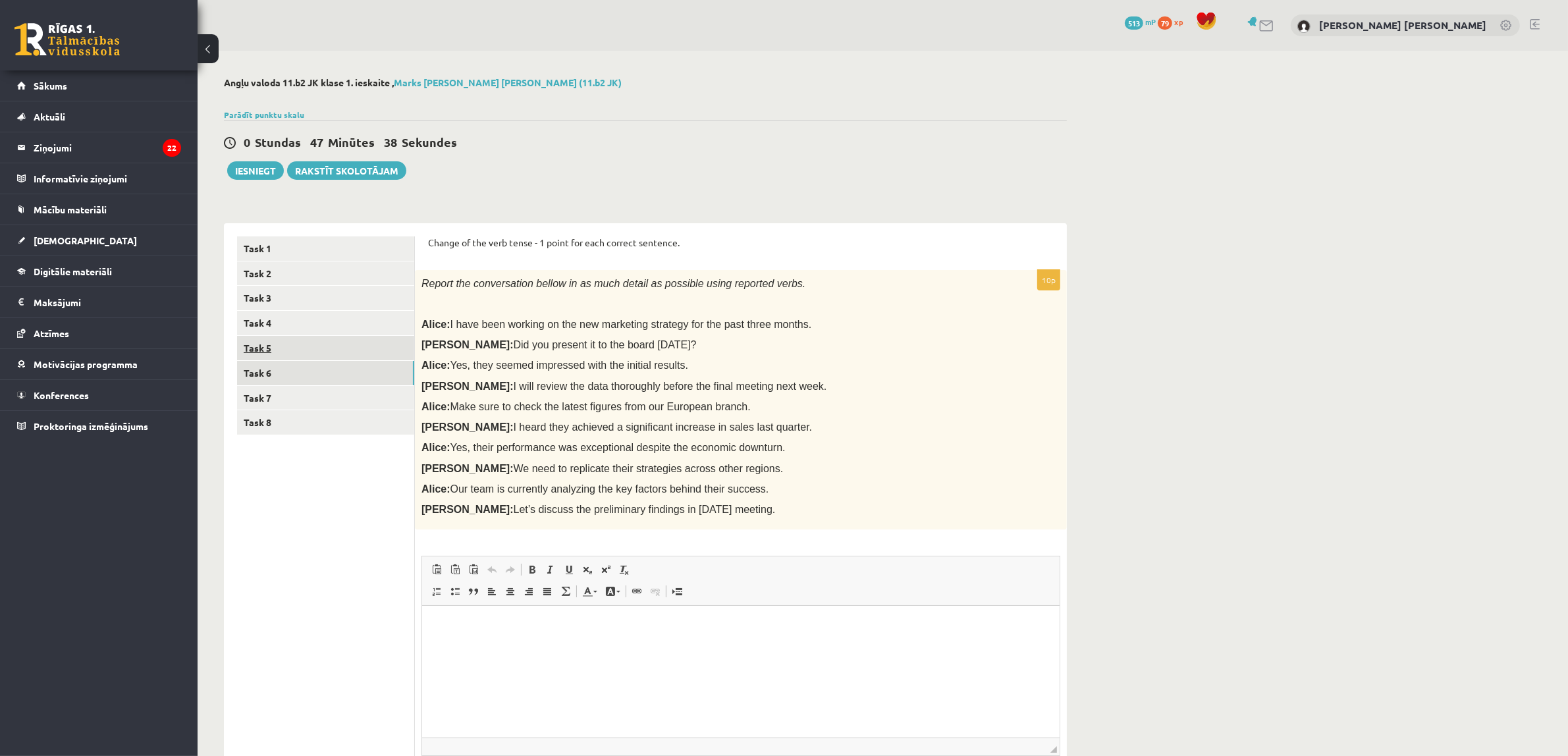
click at [333, 344] on link "Task 5" at bounding box center [325, 348] width 177 height 25
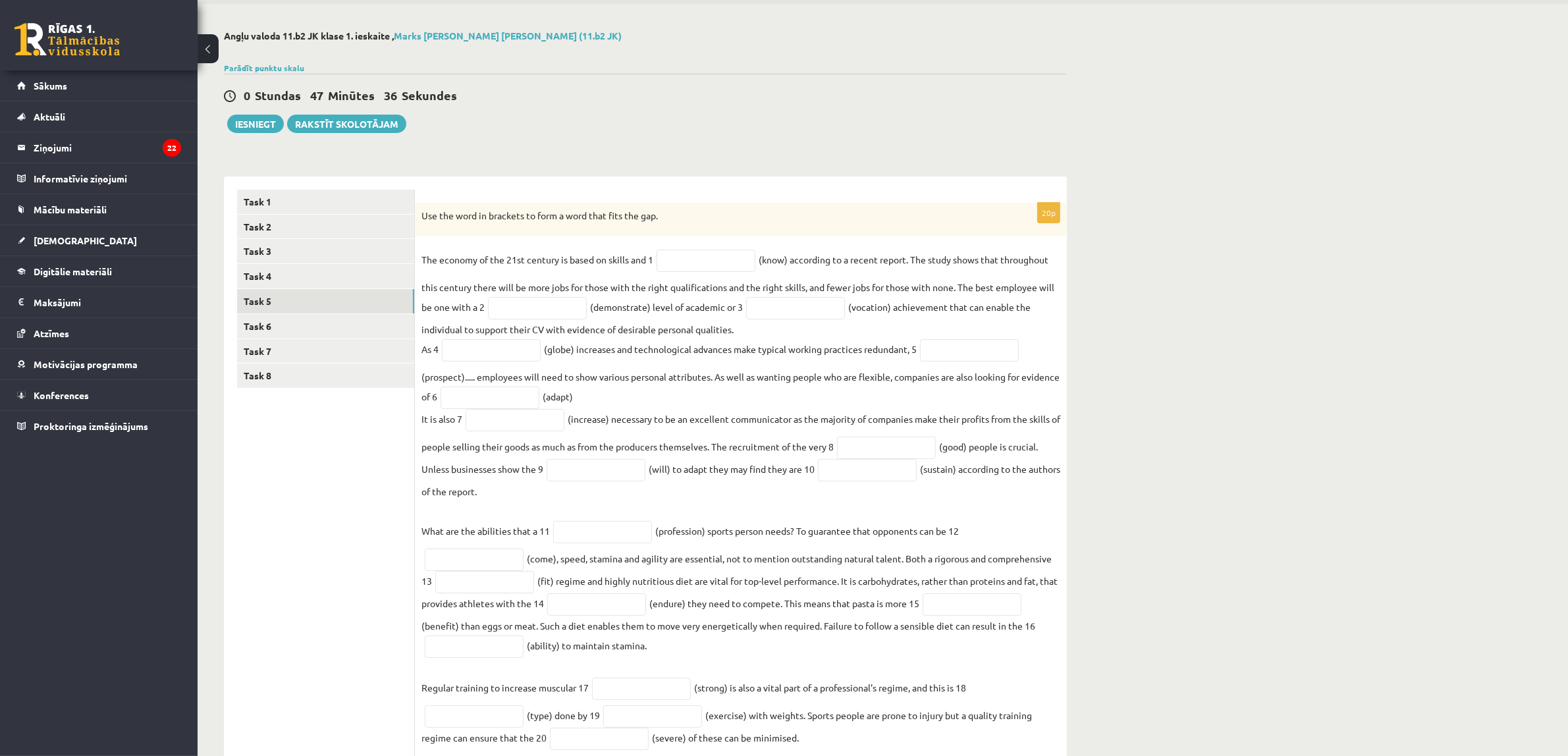
scroll to position [94, 0]
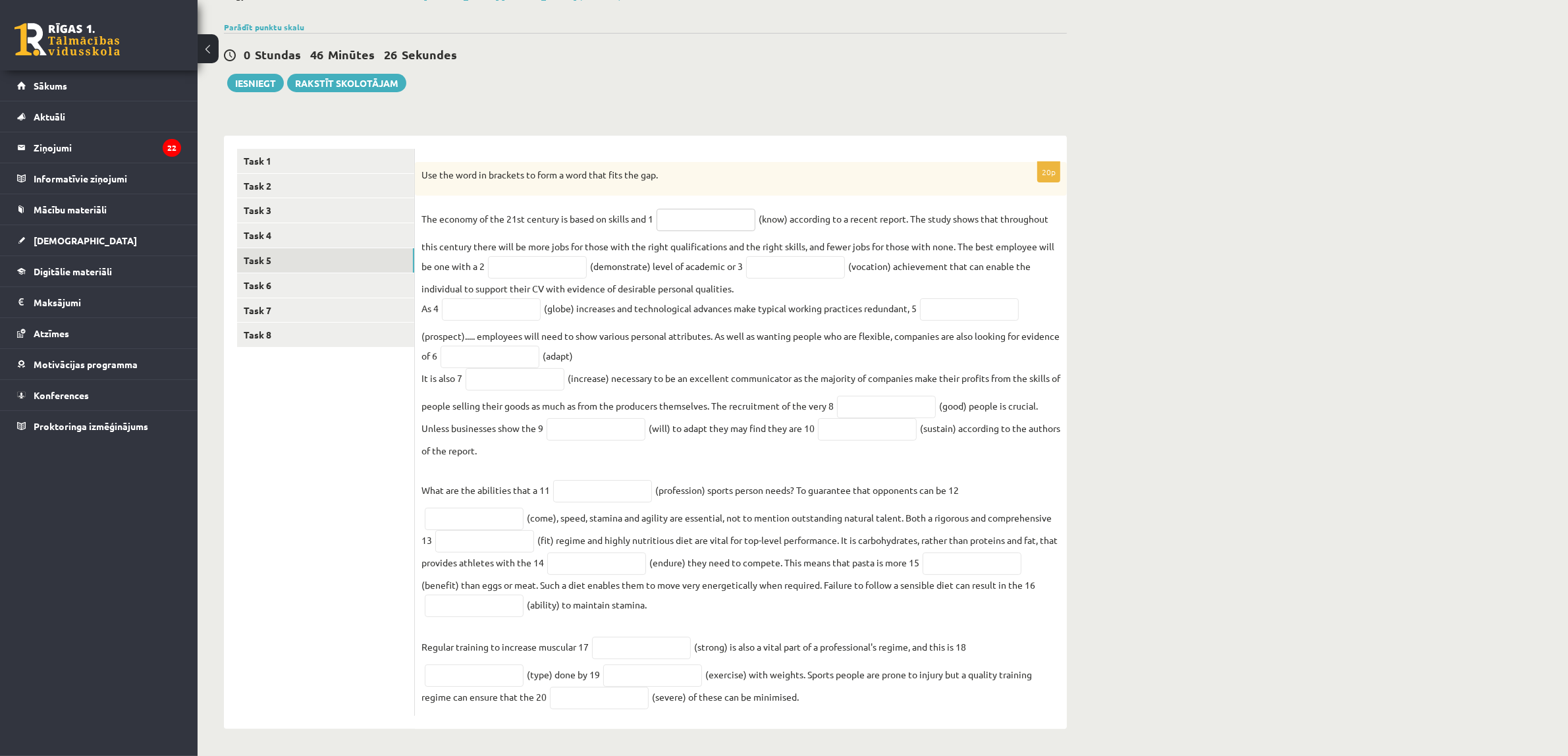
click at [686, 209] on input "text" at bounding box center [706, 220] width 99 height 22
type input "*********"
click at [565, 258] on input "text" at bounding box center [537, 268] width 99 height 22
type input "*"
type input "**********"
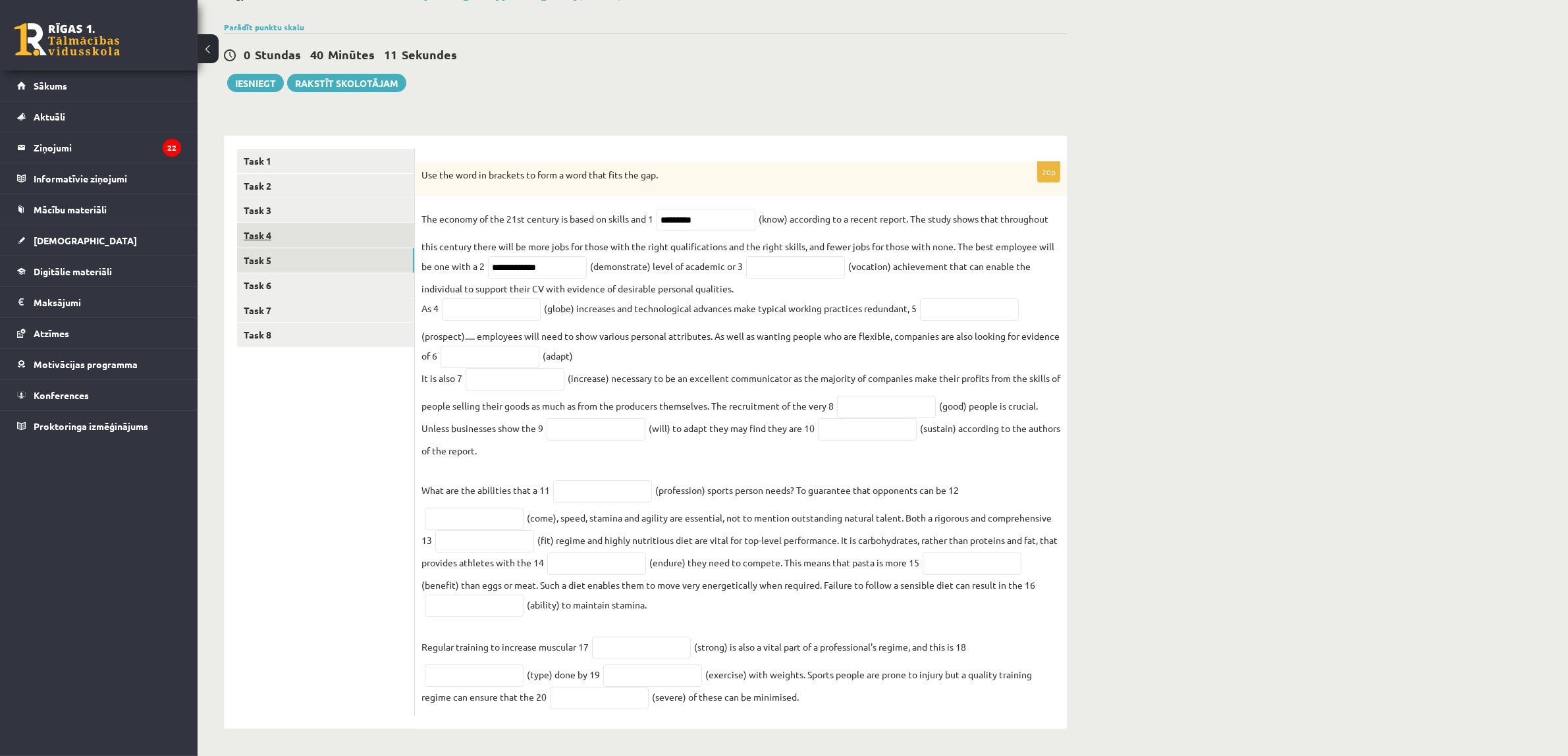
click at [301, 223] on link "Task 4" at bounding box center [325, 235] width 177 height 25
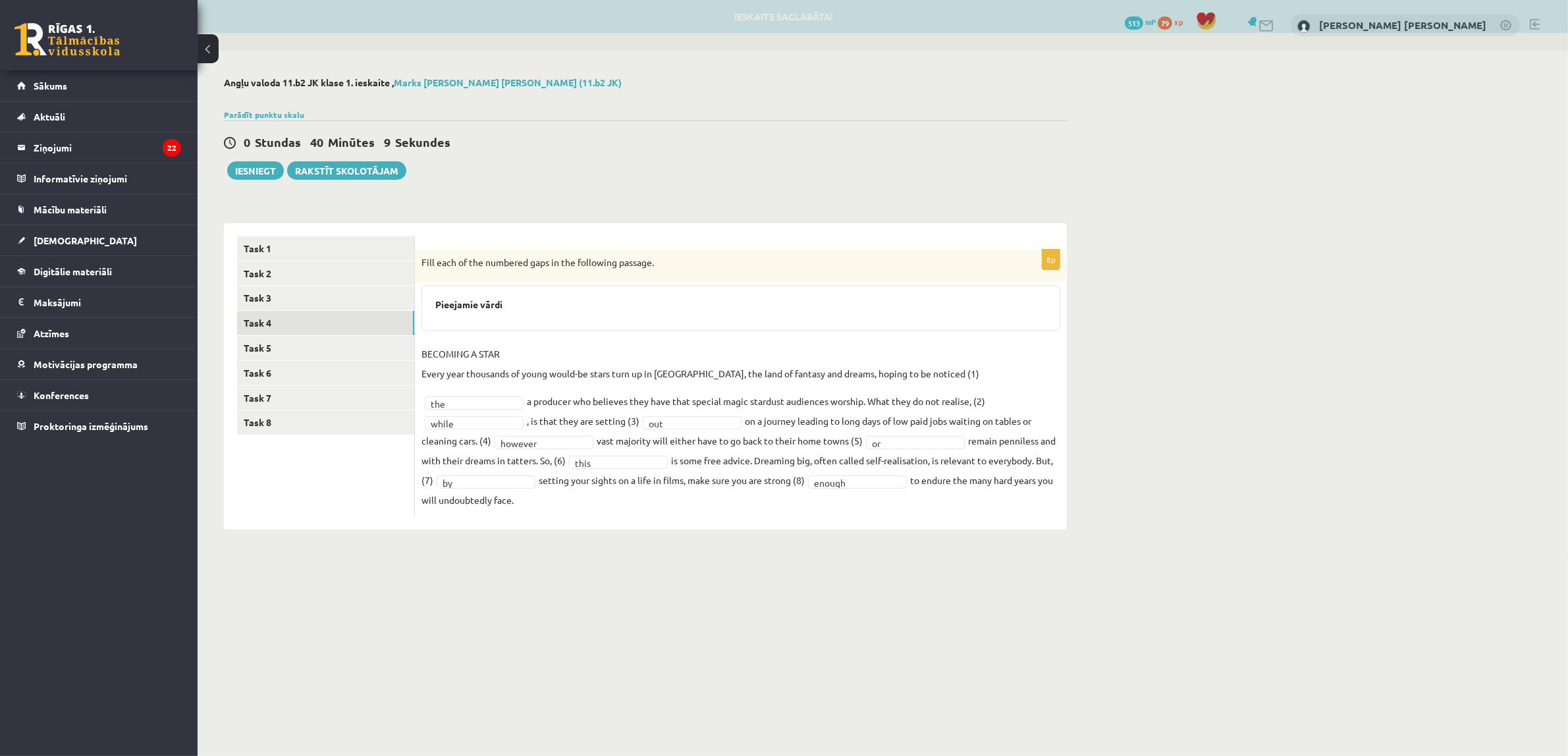
scroll to position [0, 0]
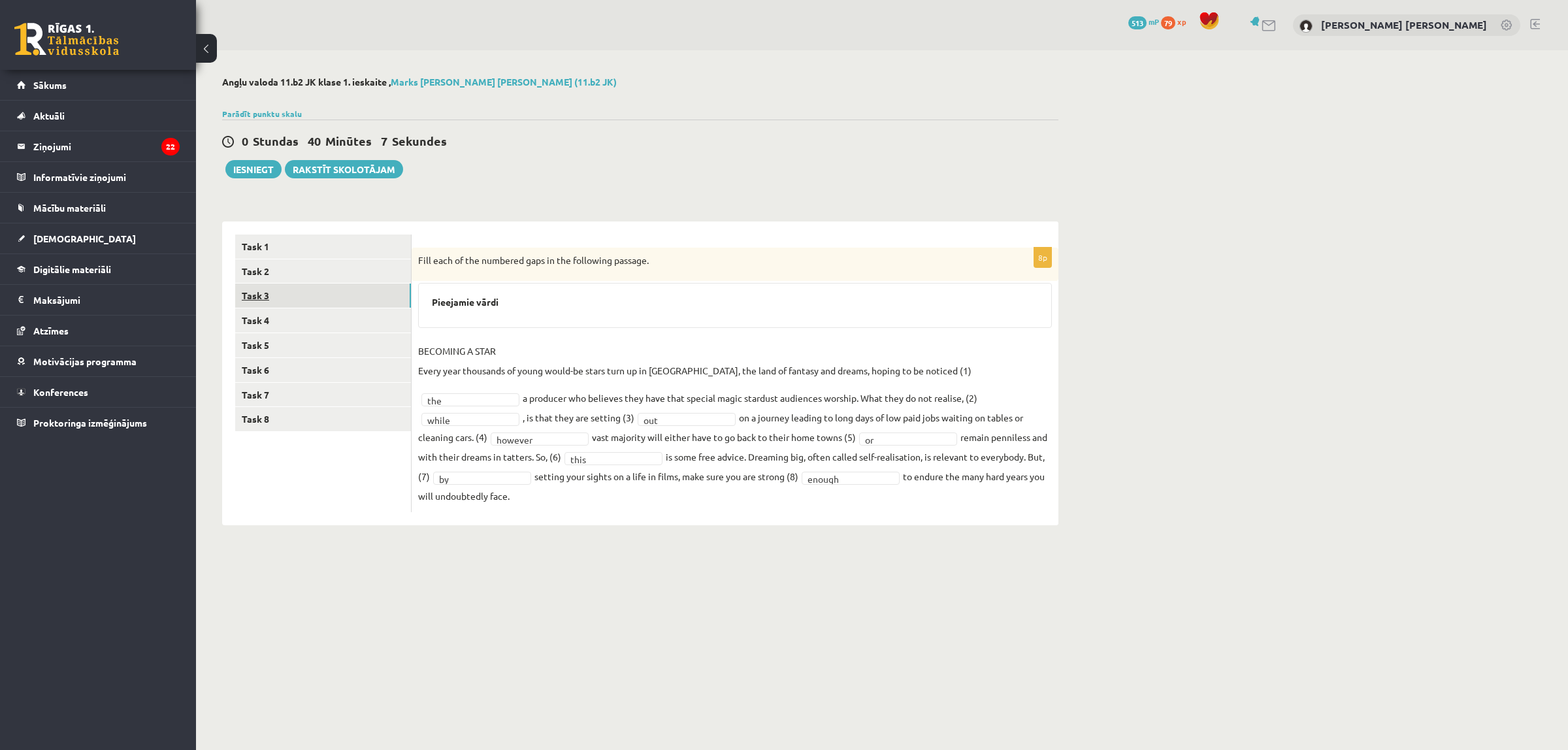
click at [319, 301] on link "Task 3" at bounding box center [323, 295] width 176 height 24
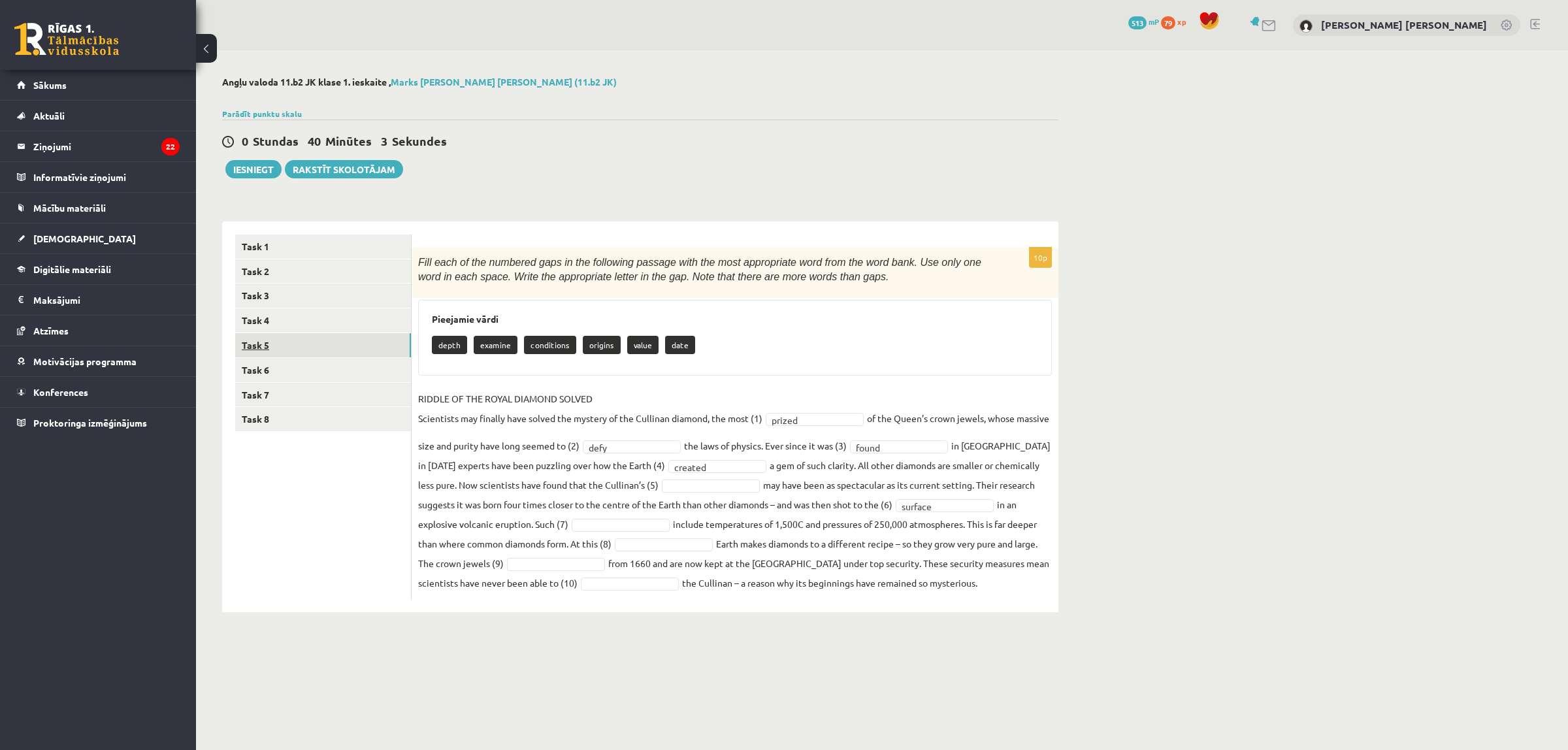
click at [309, 344] on link "Task 5" at bounding box center [323, 345] width 176 height 24
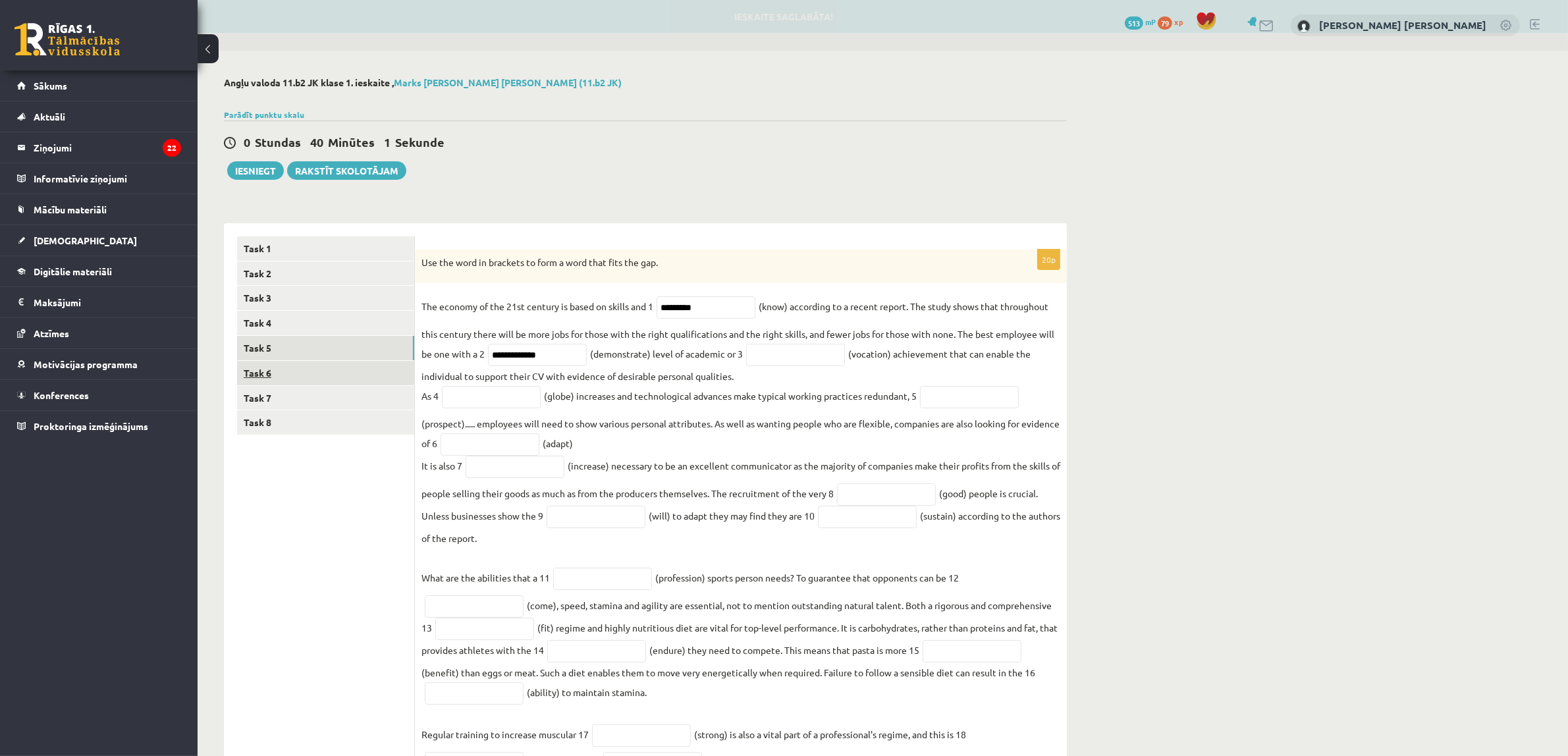
click at [310, 363] on link "Task 6" at bounding box center [325, 373] width 177 height 25
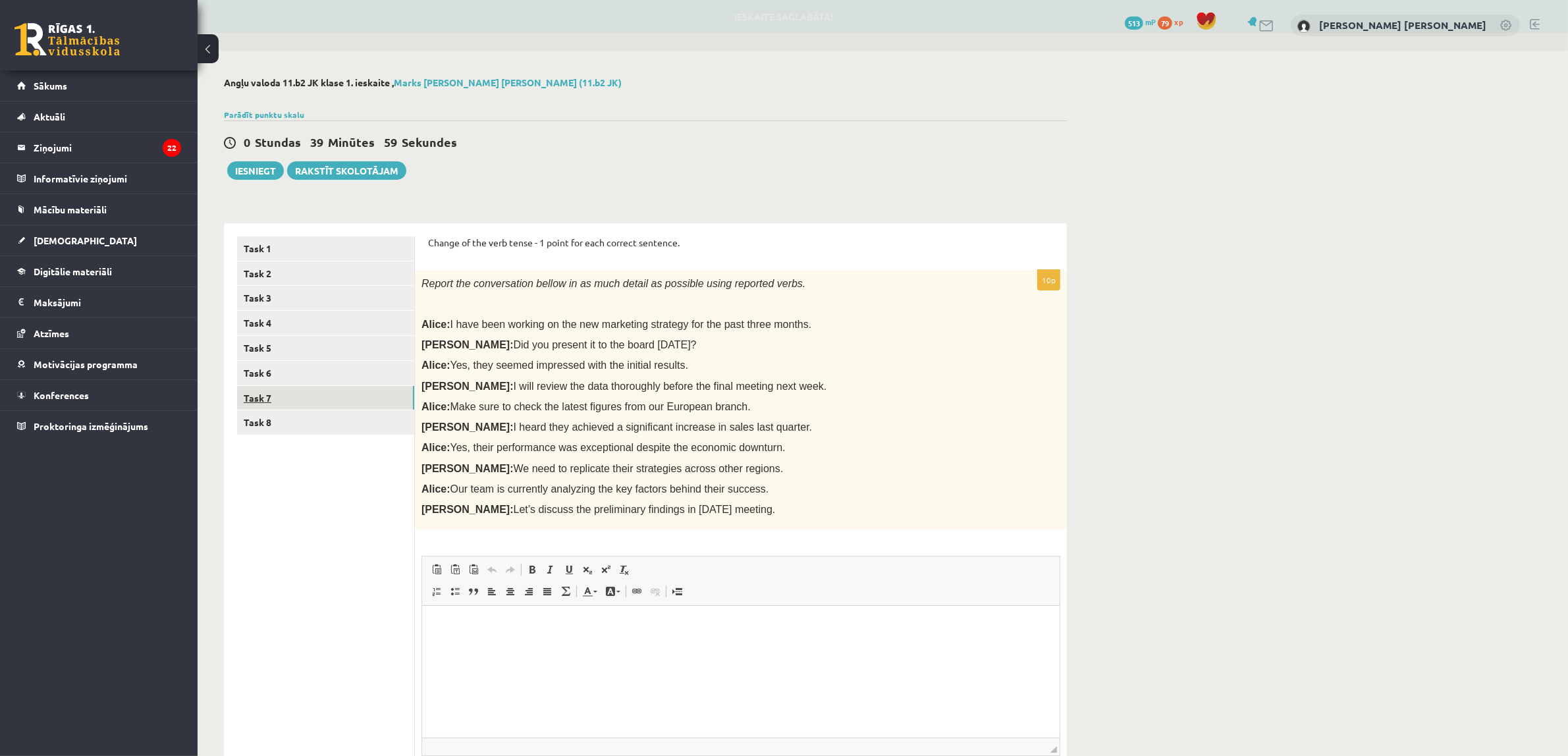
click at [307, 393] on link "Task 7" at bounding box center [325, 398] width 177 height 25
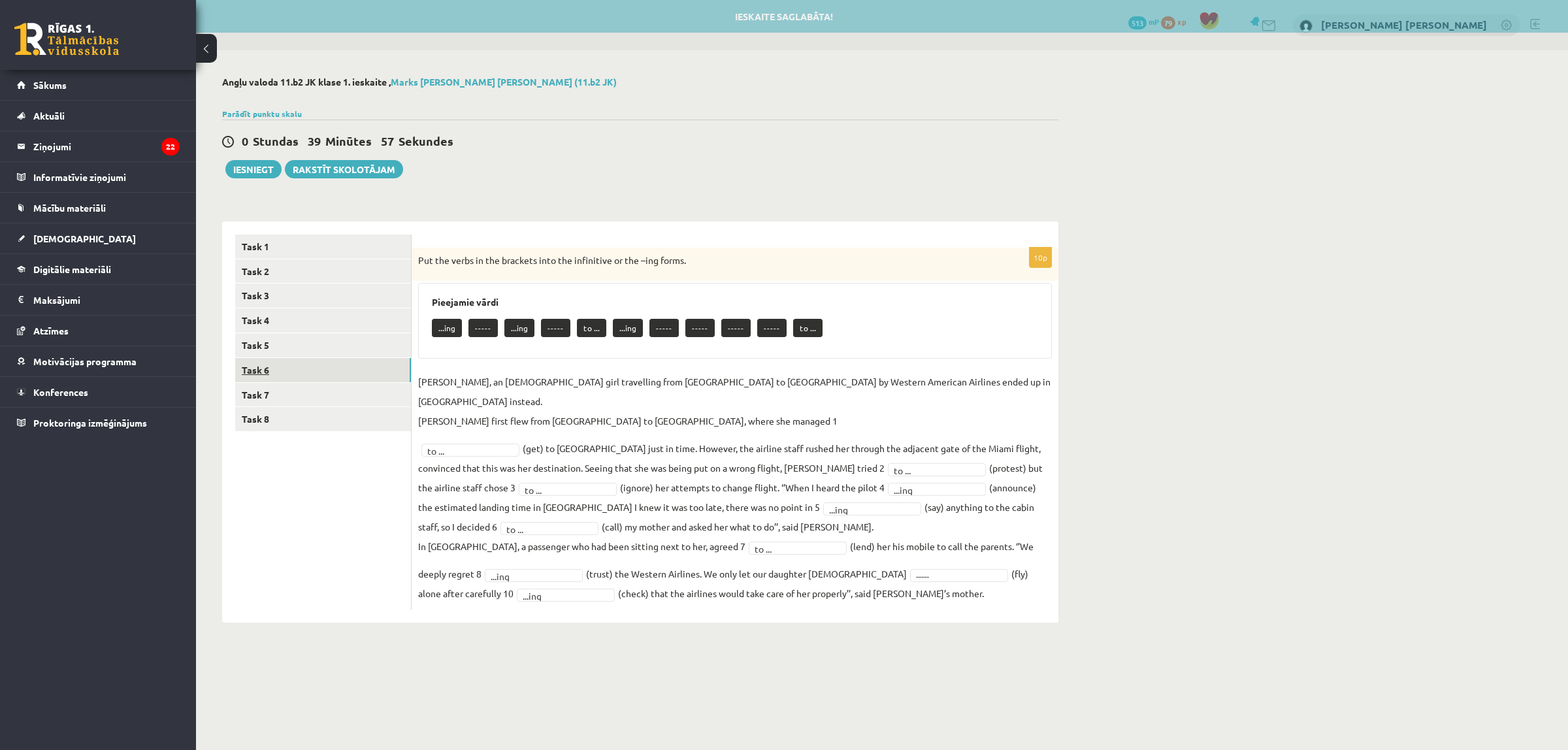
click at [310, 364] on link "Task 6" at bounding box center [323, 370] width 176 height 24
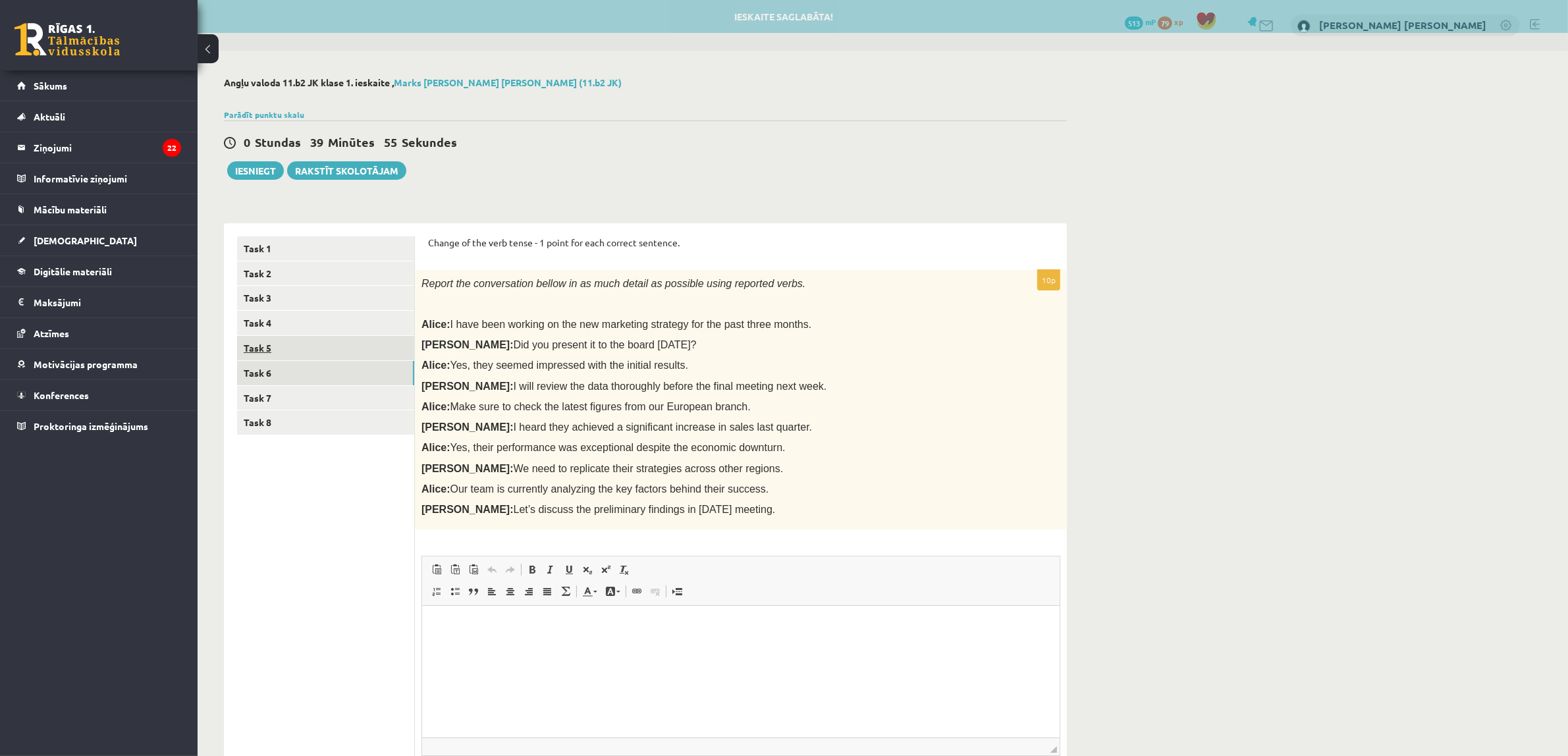
click at [304, 348] on link "Task 5" at bounding box center [325, 348] width 177 height 25
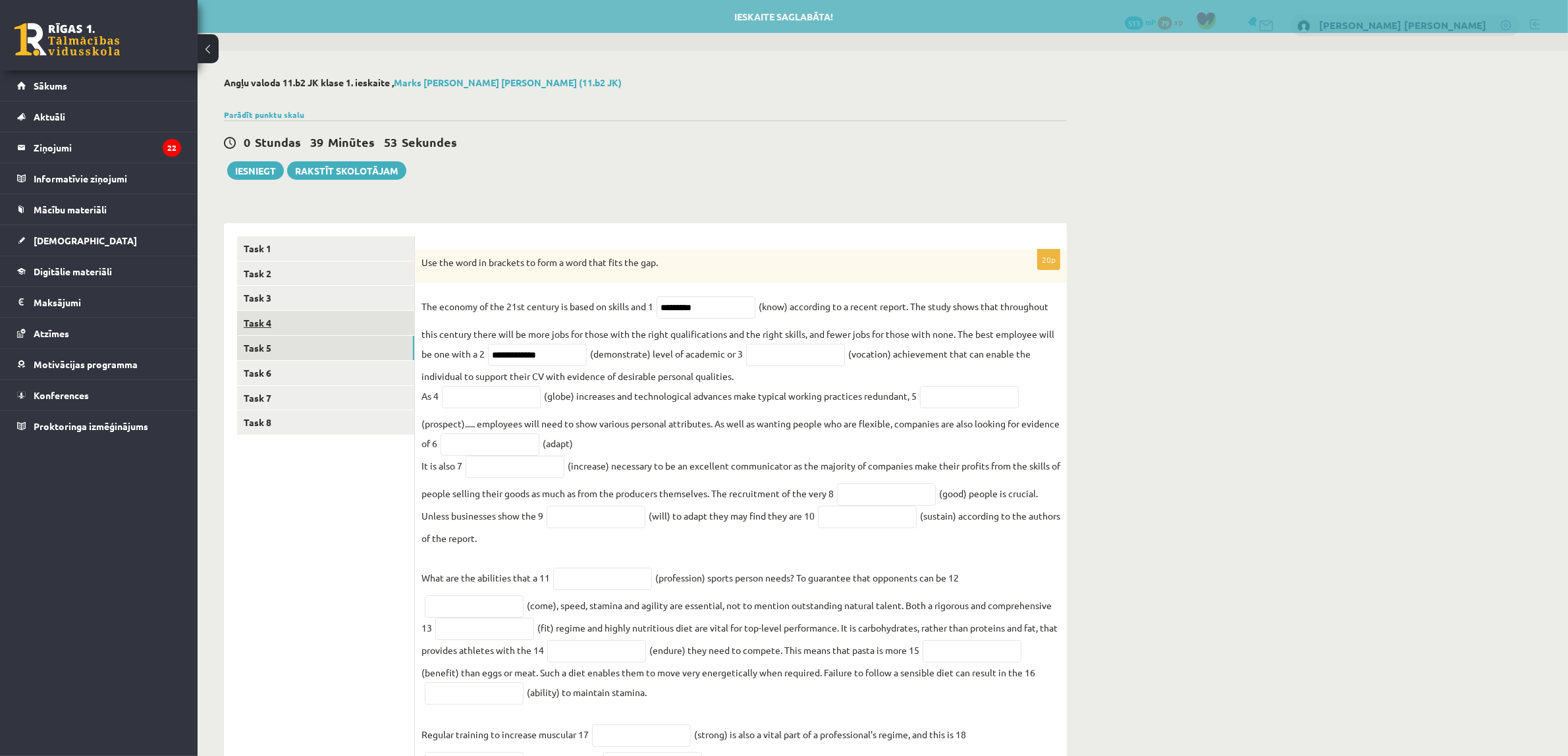
click at [369, 318] on link "Task 4" at bounding box center [325, 323] width 177 height 25
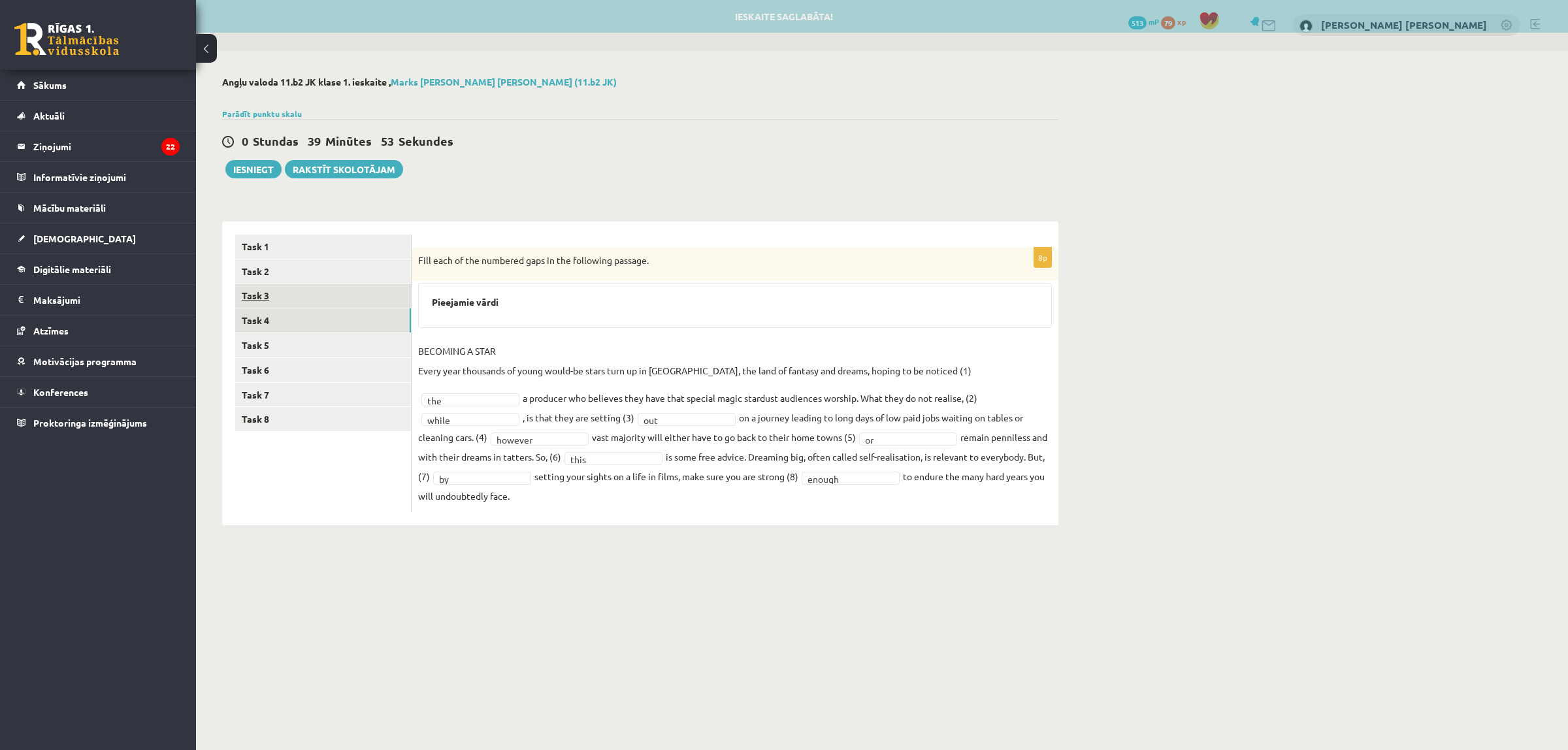
click at [366, 300] on link "Task 3" at bounding box center [323, 295] width 176 height 24
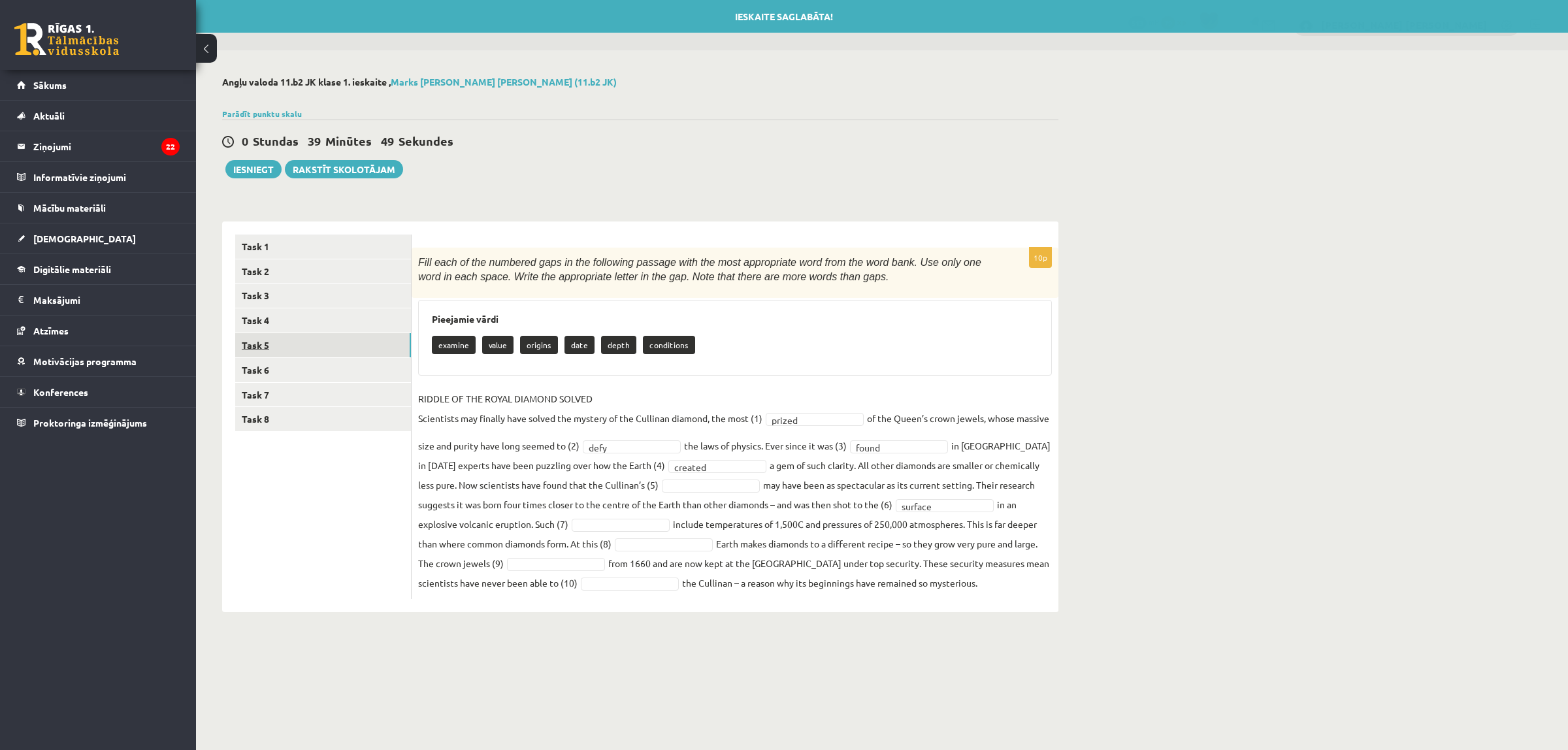
click at [361, 348] on link "Task 5" at bounding box center [323, 345] width 176 height 24
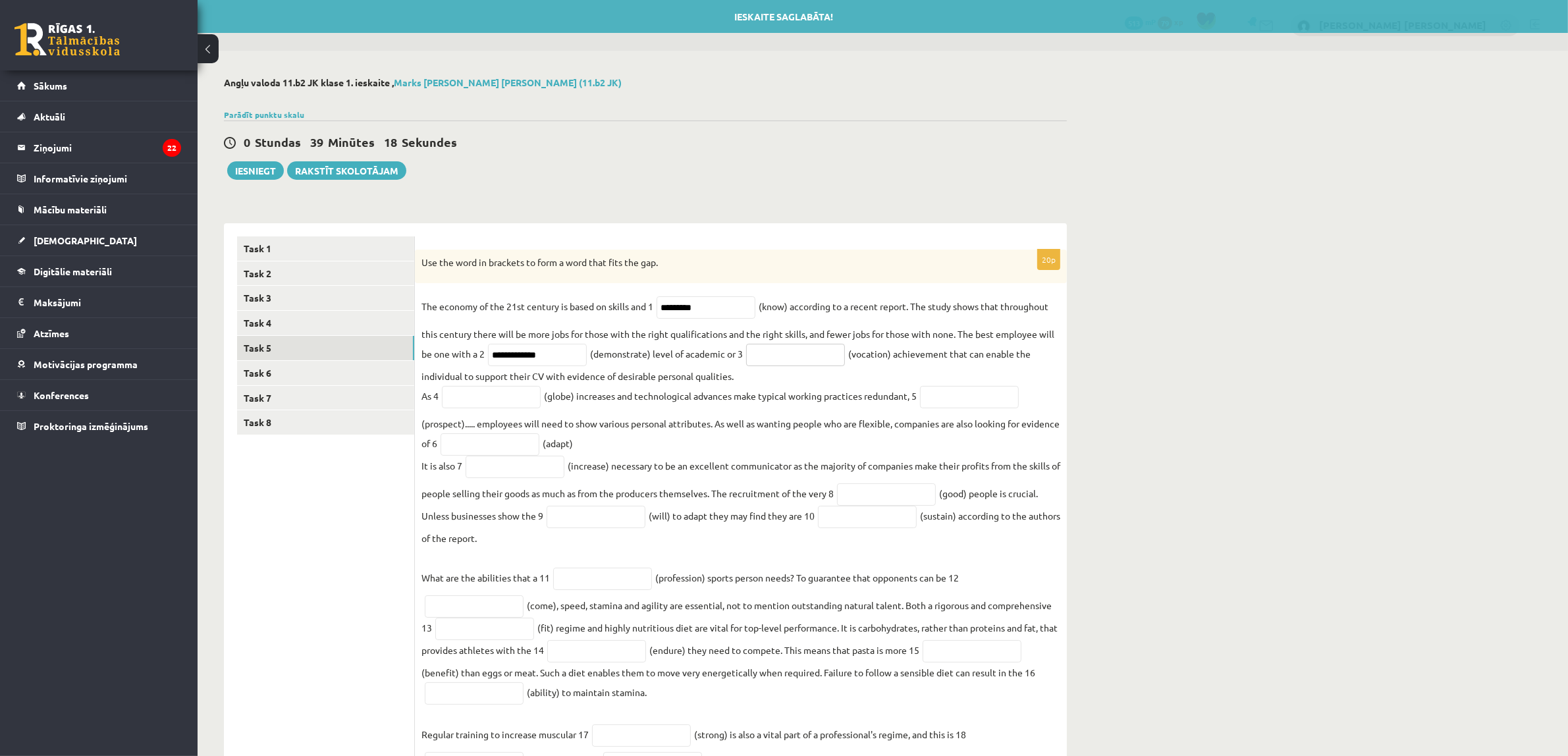
click at [801, 363] on input "text" at bounding box center [796, 355] width 99 height 22
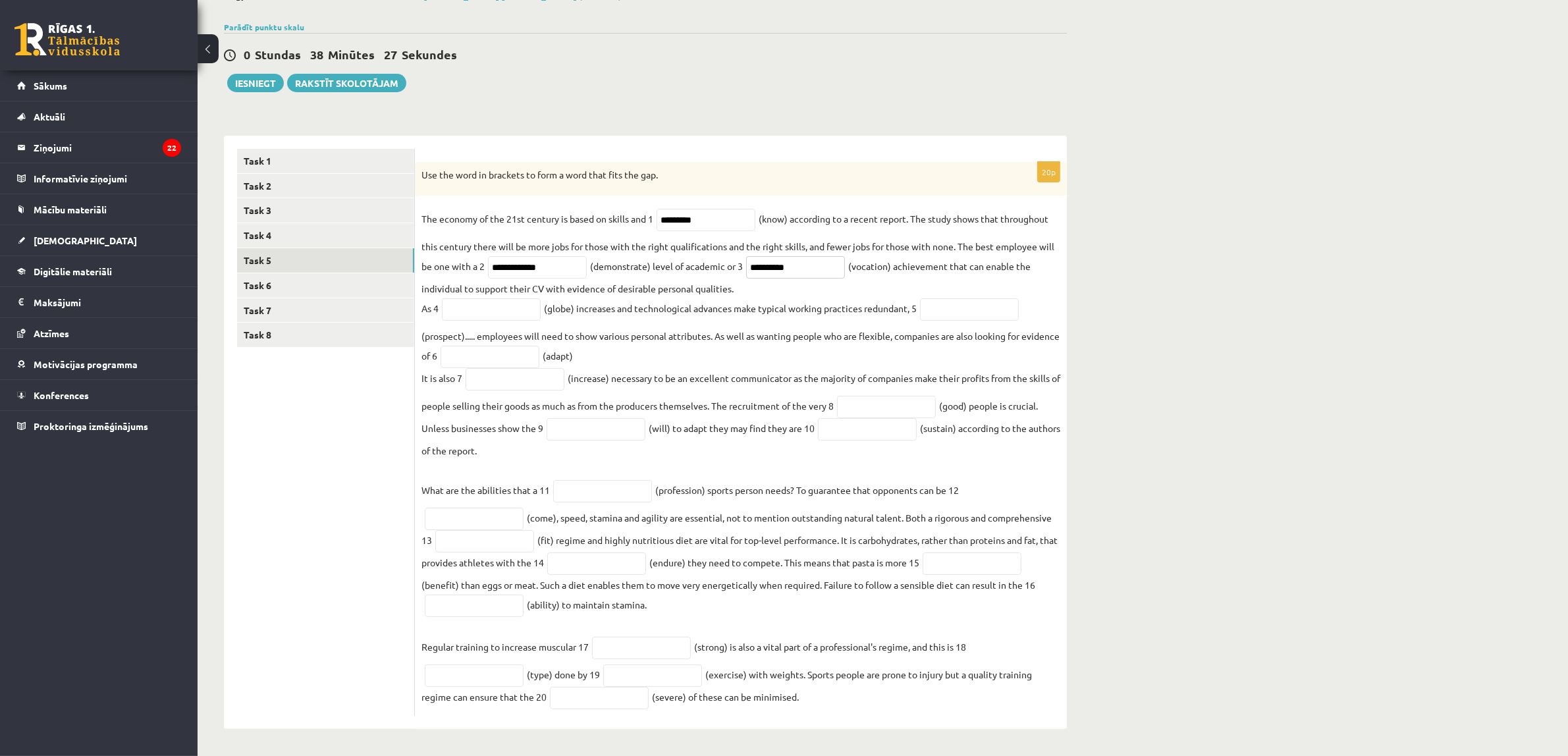
scroll to position [94, 0]
type input "**********"
click at [509, 310] on input "text" at bounding box center [491, 310] width 99 height 22
type input "******"
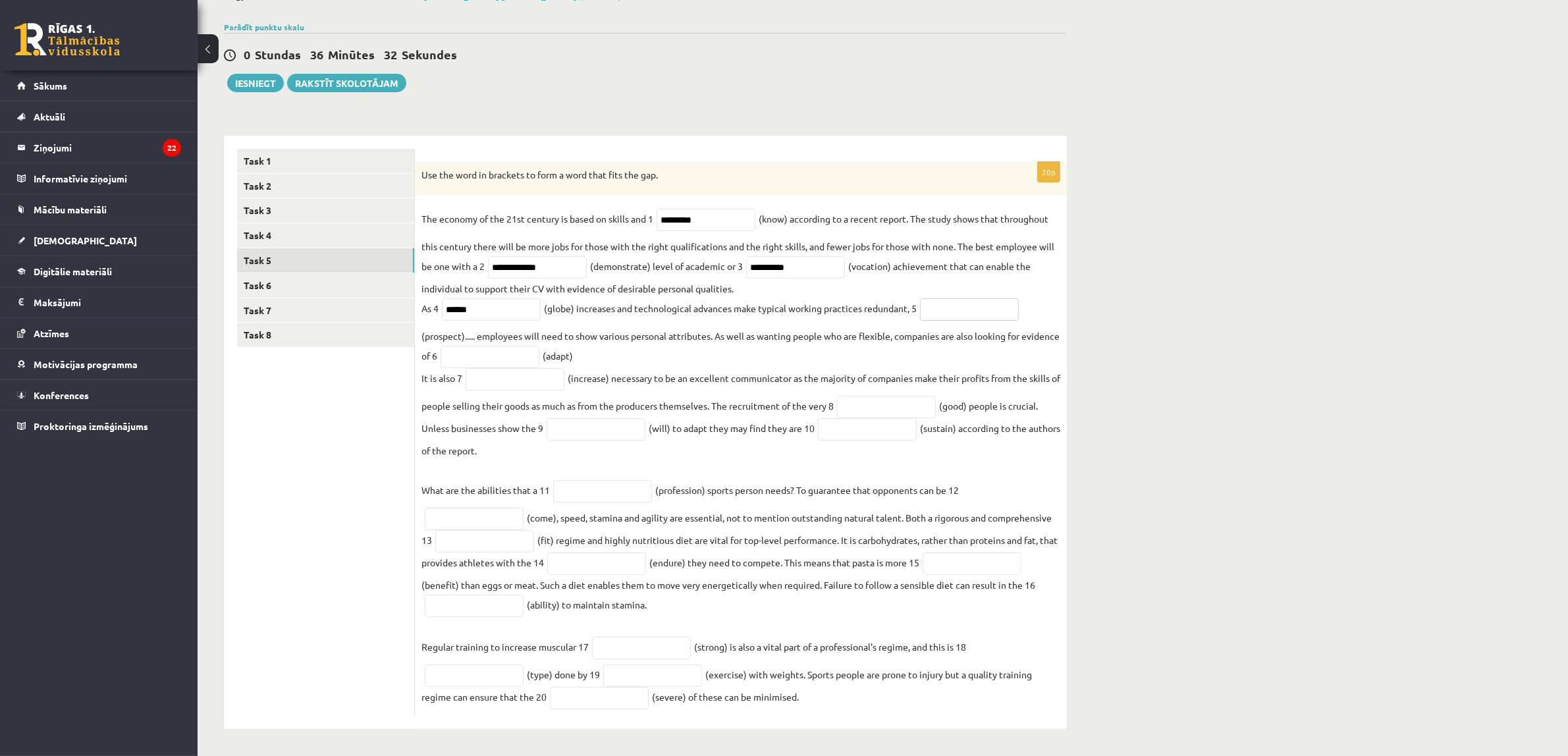
click at [991, 304] on input "text" at bounding box center [969, 310] width 99 height 22
click at [517, 362] on input "text" at bounding box center [490, 357] width 99 height 22
type input "**********"
click at [511, 377] on input "text" at bounding box center [515, 379] width 99 height 22
type input "**********"
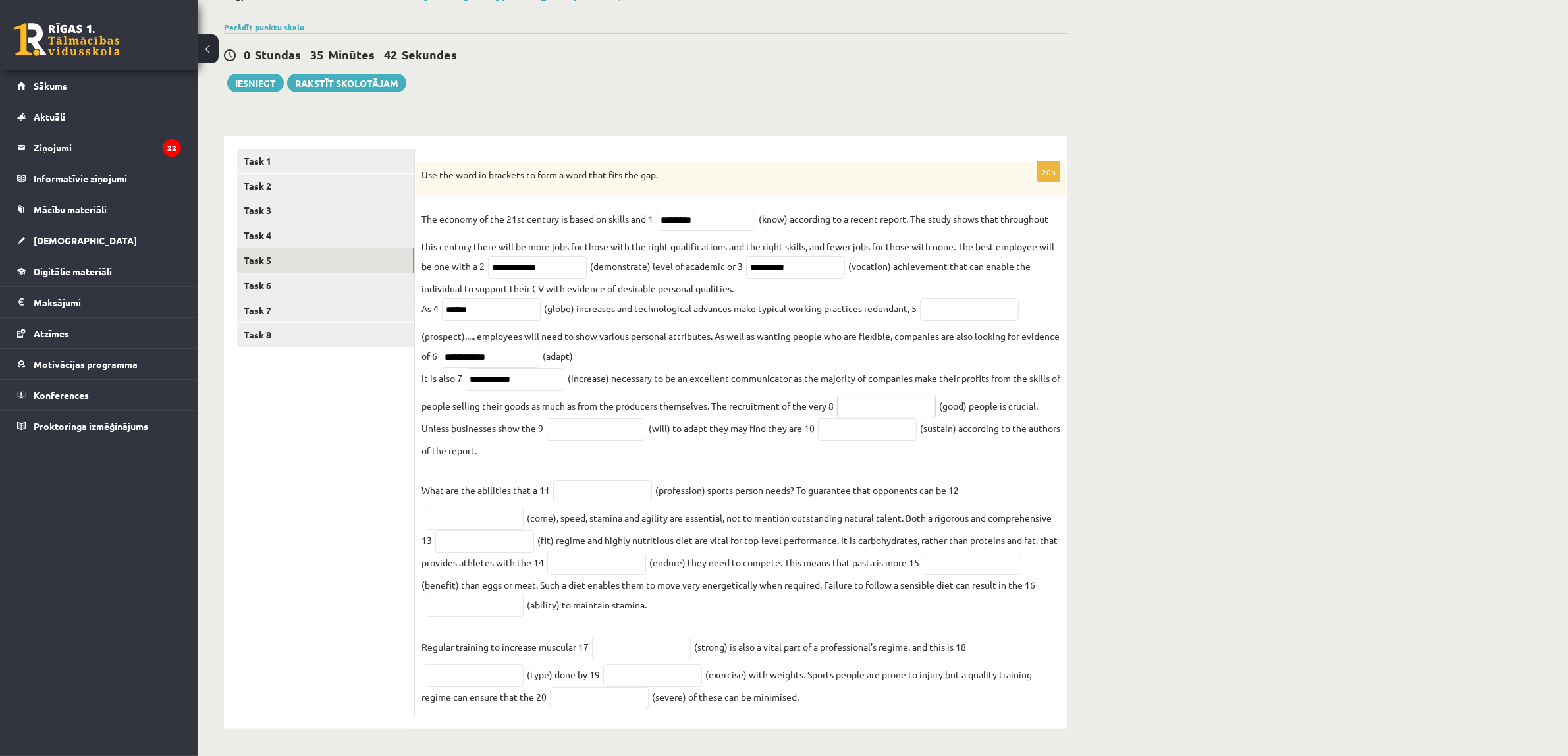
click at [890, 407] on input "text" at bounding box center [886, 407] width 99 height 22
type input "****"
click at [609, 428] on input "text" at bounding box center [596, 429] width 99 height 22
type input "****"
click at [896, 427] on input "text" at bounding box center [867, 429] width 99 height 22
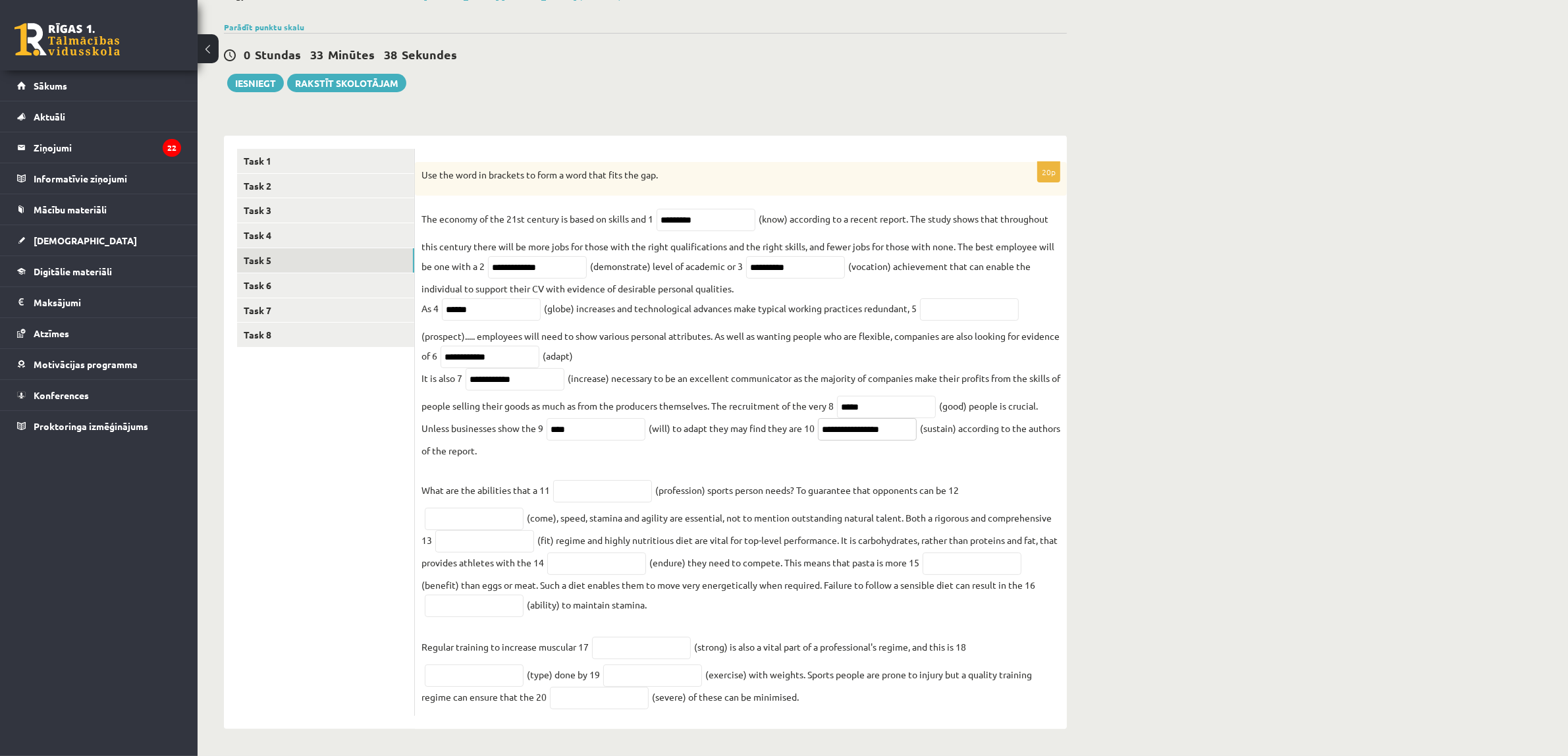
type input "**********"
click at [616, 492] on input "text" at bounding box center [603, 491] width 99 height 22
type input "**********"
click at [445, 510] on input "text" at bounding box center [474, 519] width 99 height 22
drag, startPoint x: 903, startPoint y: 429, endPoint x: 896, endPoint y: 428, distance: 7.1
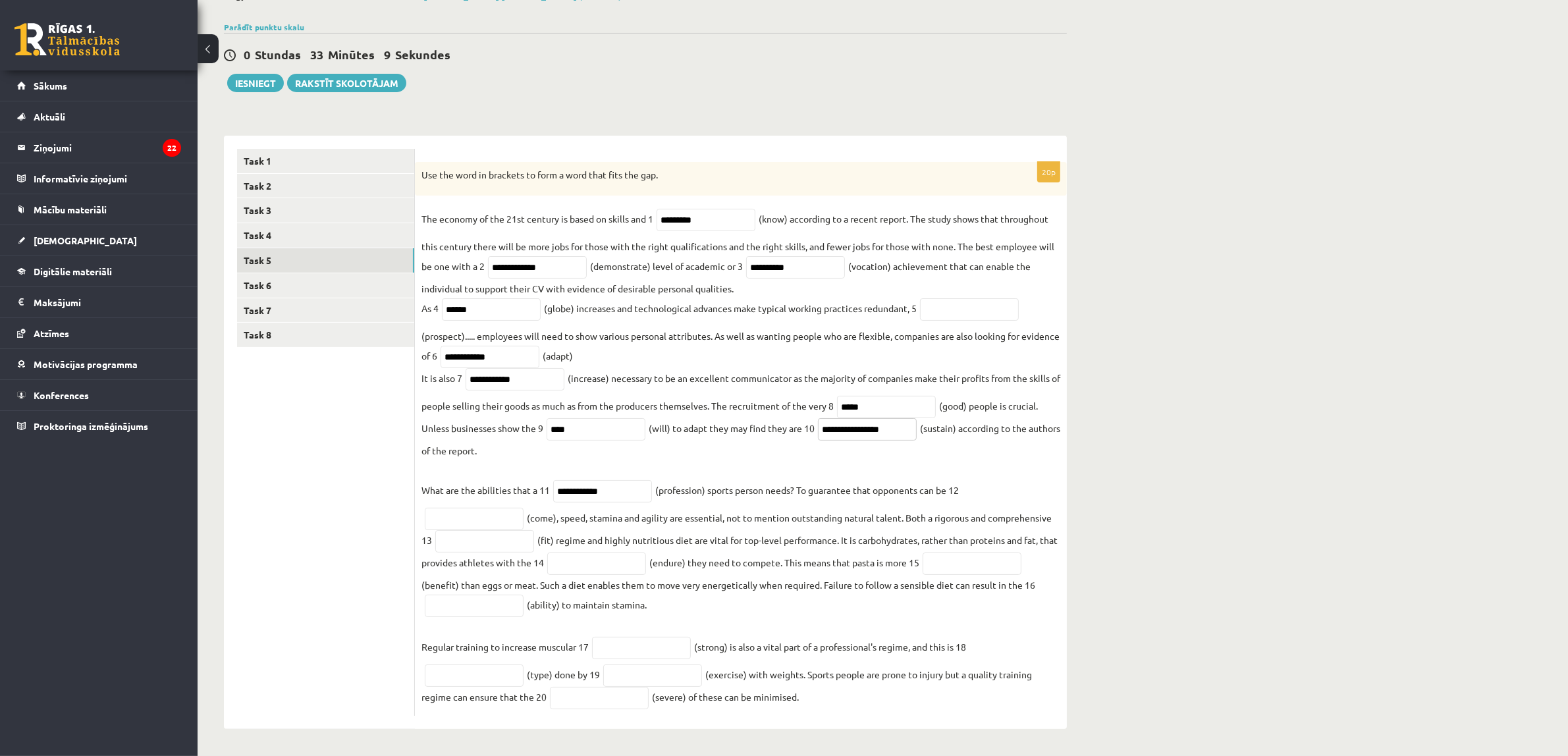
click at [896, 428] on input "**********" at bounding box center [867, 429] width 99 height 22
click at [498, 514] on input "text" at bounding box center [474, 519] width 99 height 22
type input "*********"
click at [508, 544] on input "text" at bounding box center [485, 541] width 99 height 22
type input "*******"
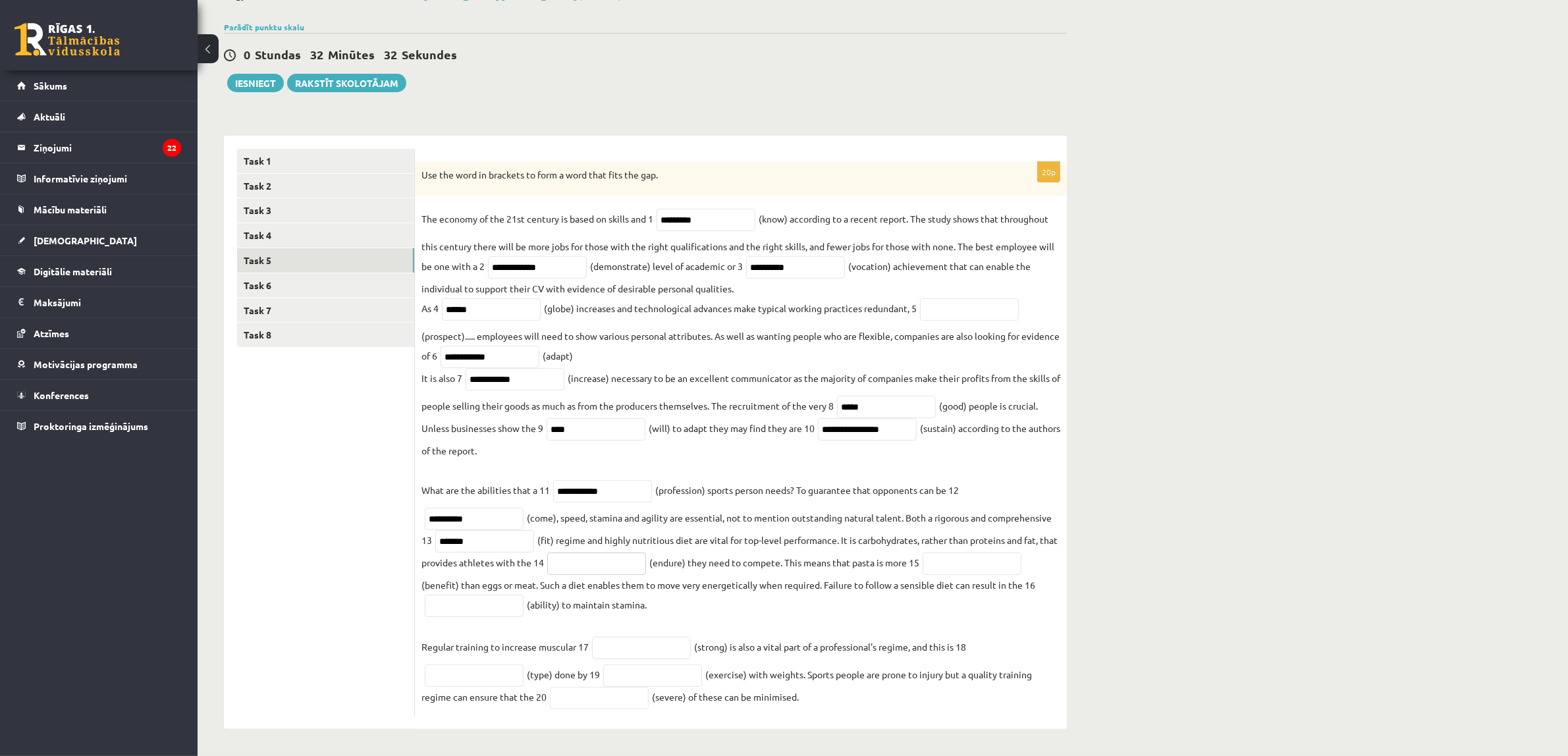
click at [586, 557] on input "text" at bounding box center [597, 564] width 99 height 22
type input "*********"
click at [992, 556] on input "text" at bounding box center [972, 564] width 99 height 22
type input "**********"
click at [498, 600] on input "text" at bounding box center [474, 606] width 99 height 22
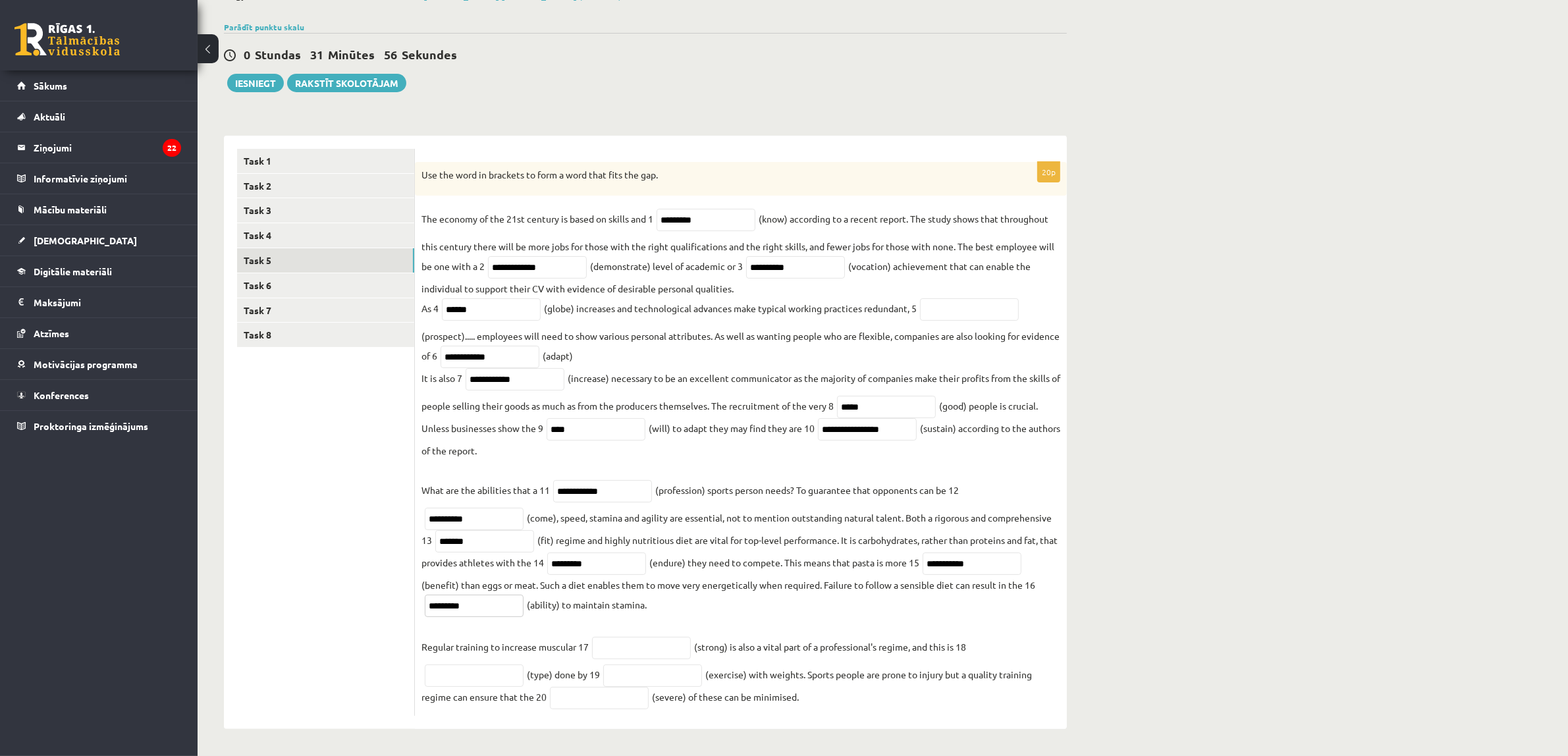
type input "*********"
click at [623, 644] on input "text" at bounding box center [642, 648] width 99 height 22
type input "********"
click at [493, 676] on input "text" at bounding box center [474, 675] width 99 height 22
type input "*********"
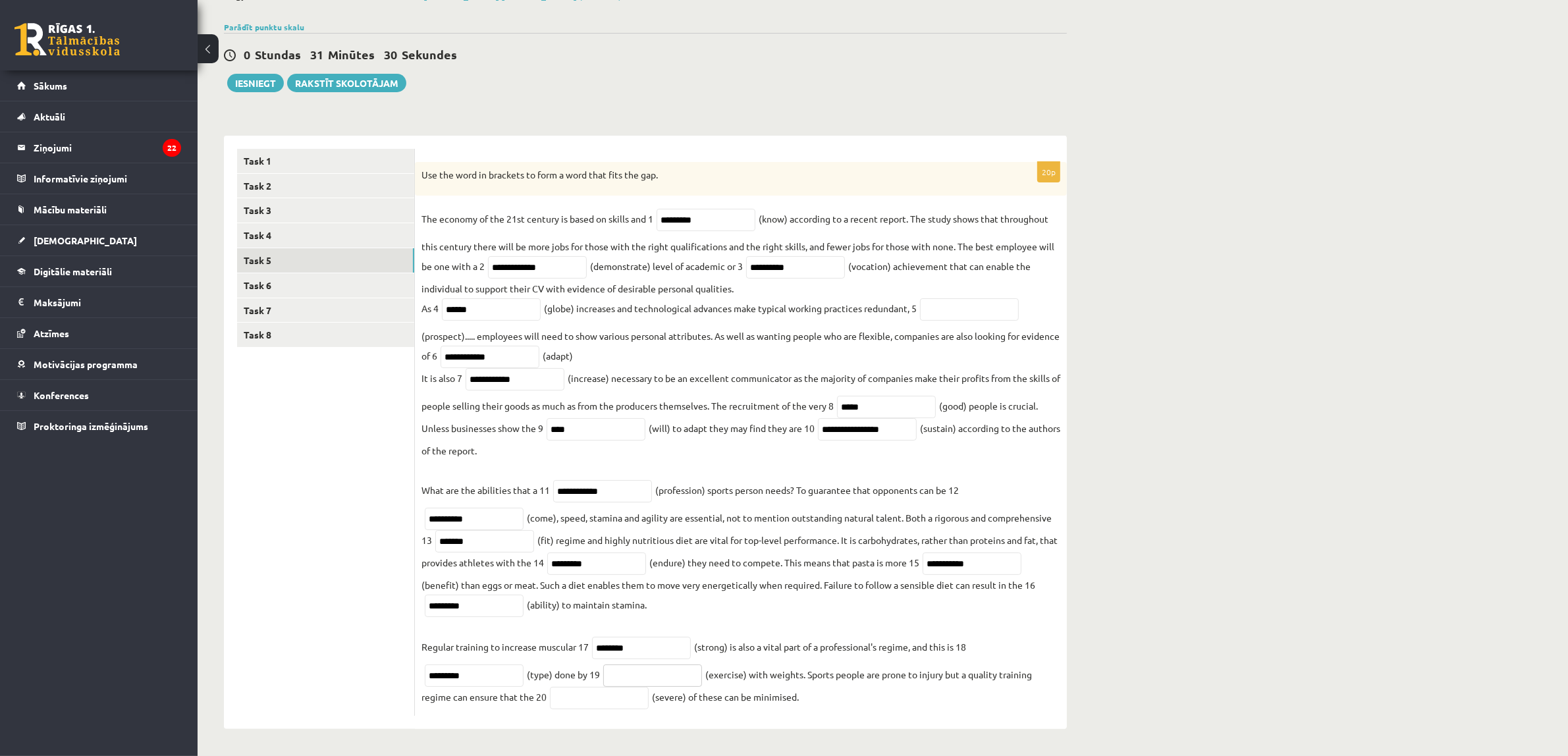
click at [646, 675] on input "text" at bounding box center [653, 675] width 99 height 22
type input "**********"
click at [636, 696] on input "text" at bounding box center [599, 698] width 99 height 22
type input "********"
click at [330, 283] on link "Task 6" at bounding box center [325, 285] width 177 height 25
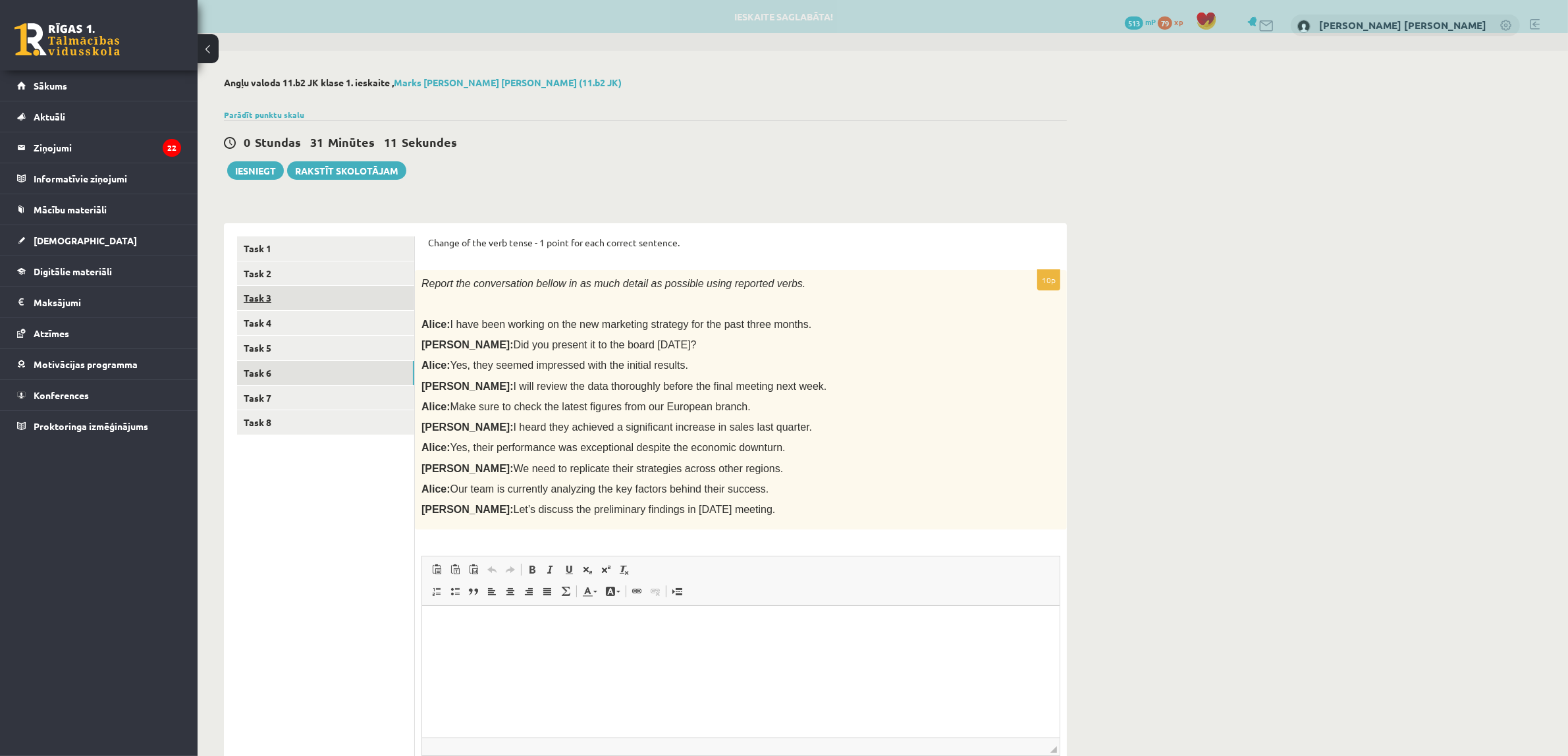
scroll to position [0, 0]
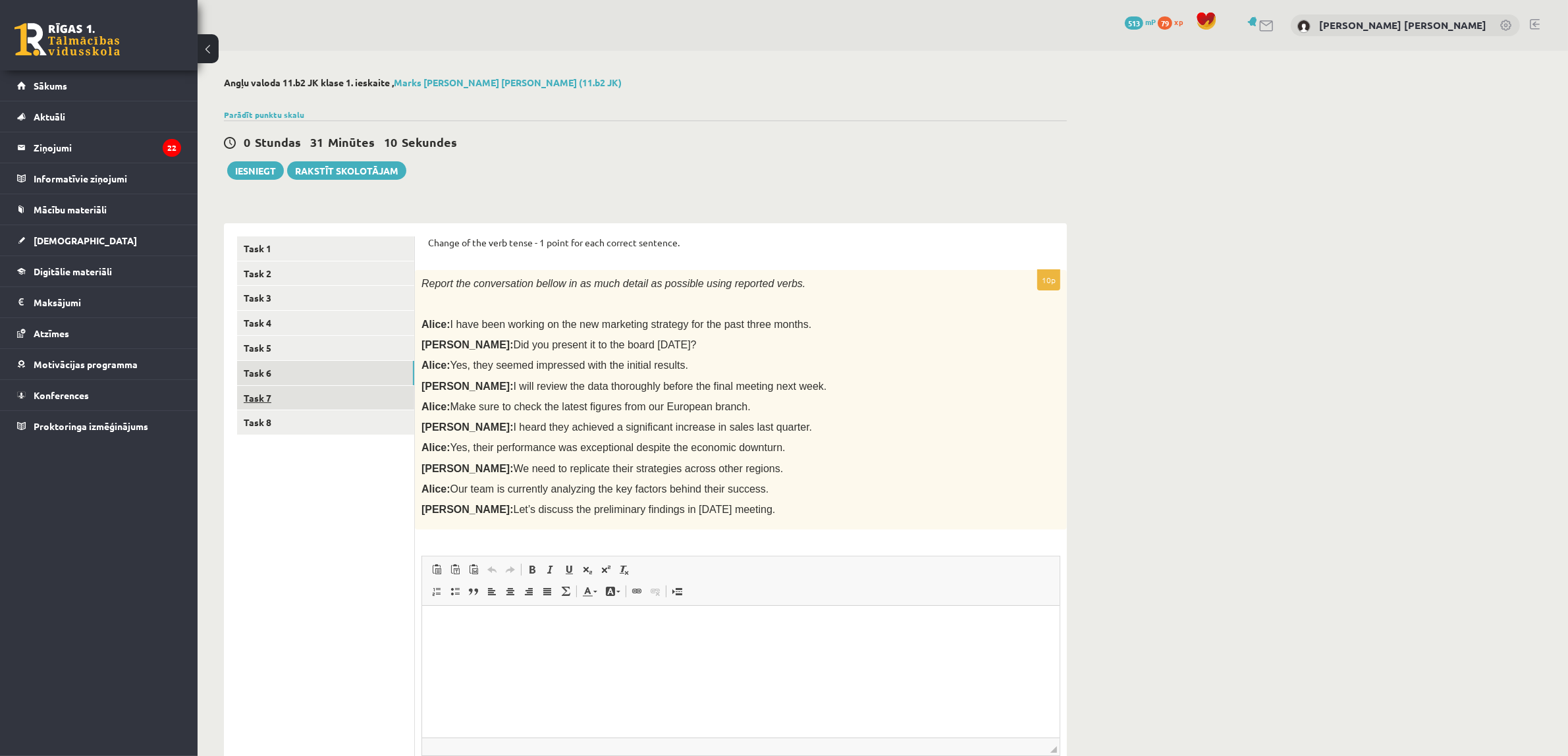
click at [326, 392] on link "Task 7" at bounding box center [325, 398] width 177 height 25
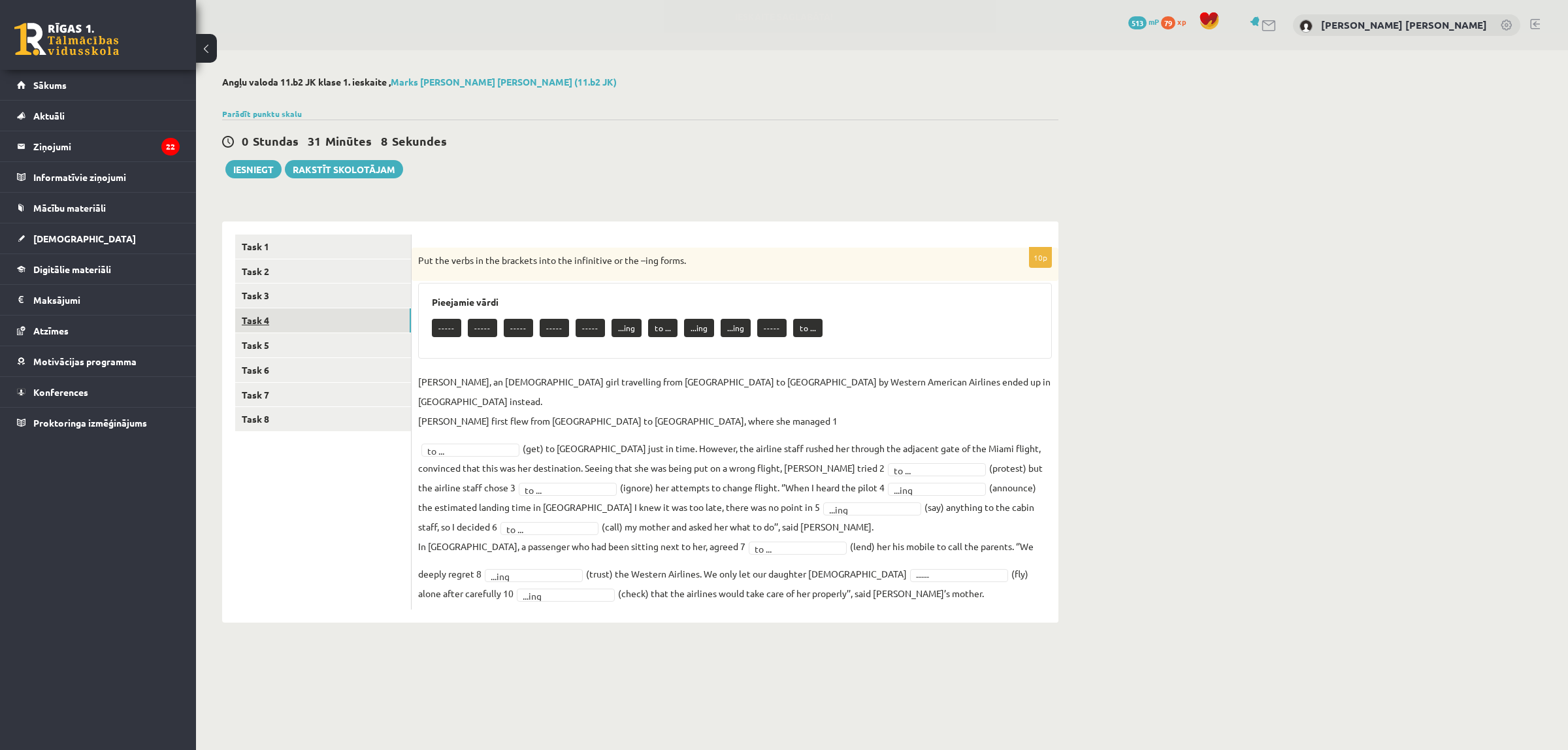
click at [321, 315] on link "Task 4" at bounding box center [323, 320] width 176 height 24
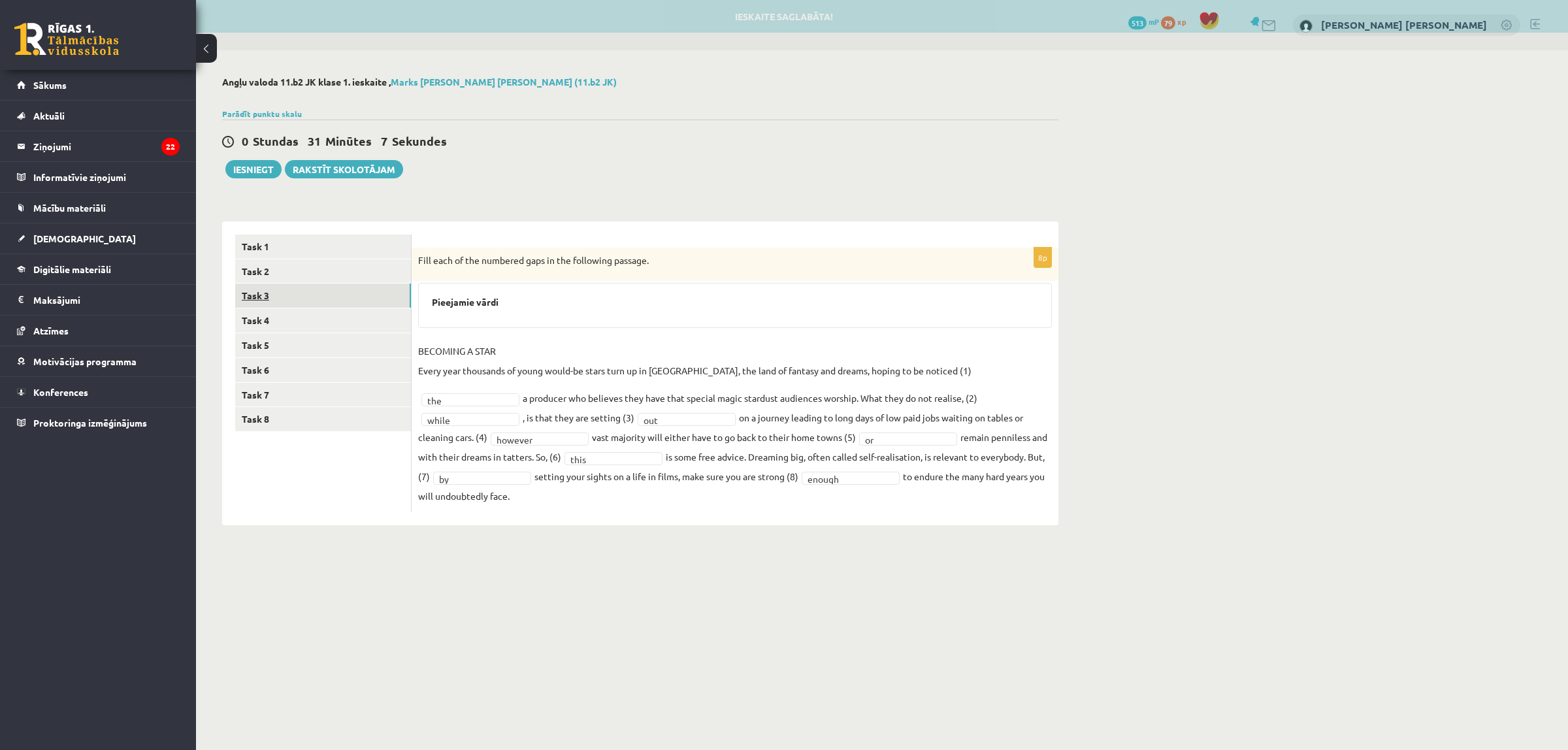
click at [321, 299] on link "Task 3" at bounding box center [323, 295] width 176 height 24
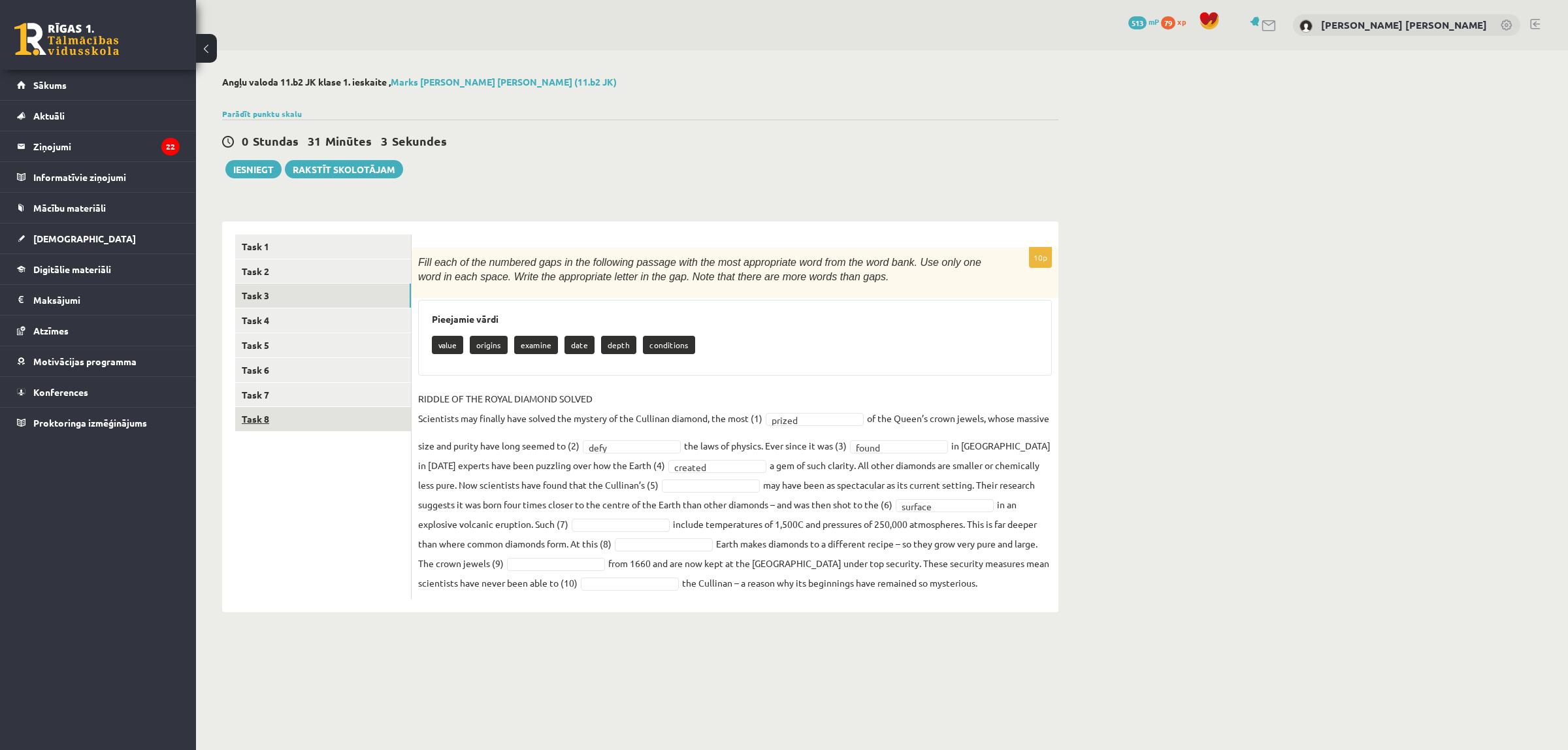
click at [280, 415] on link "Task 8" at bounding box center [323, 419] width 176 height 24
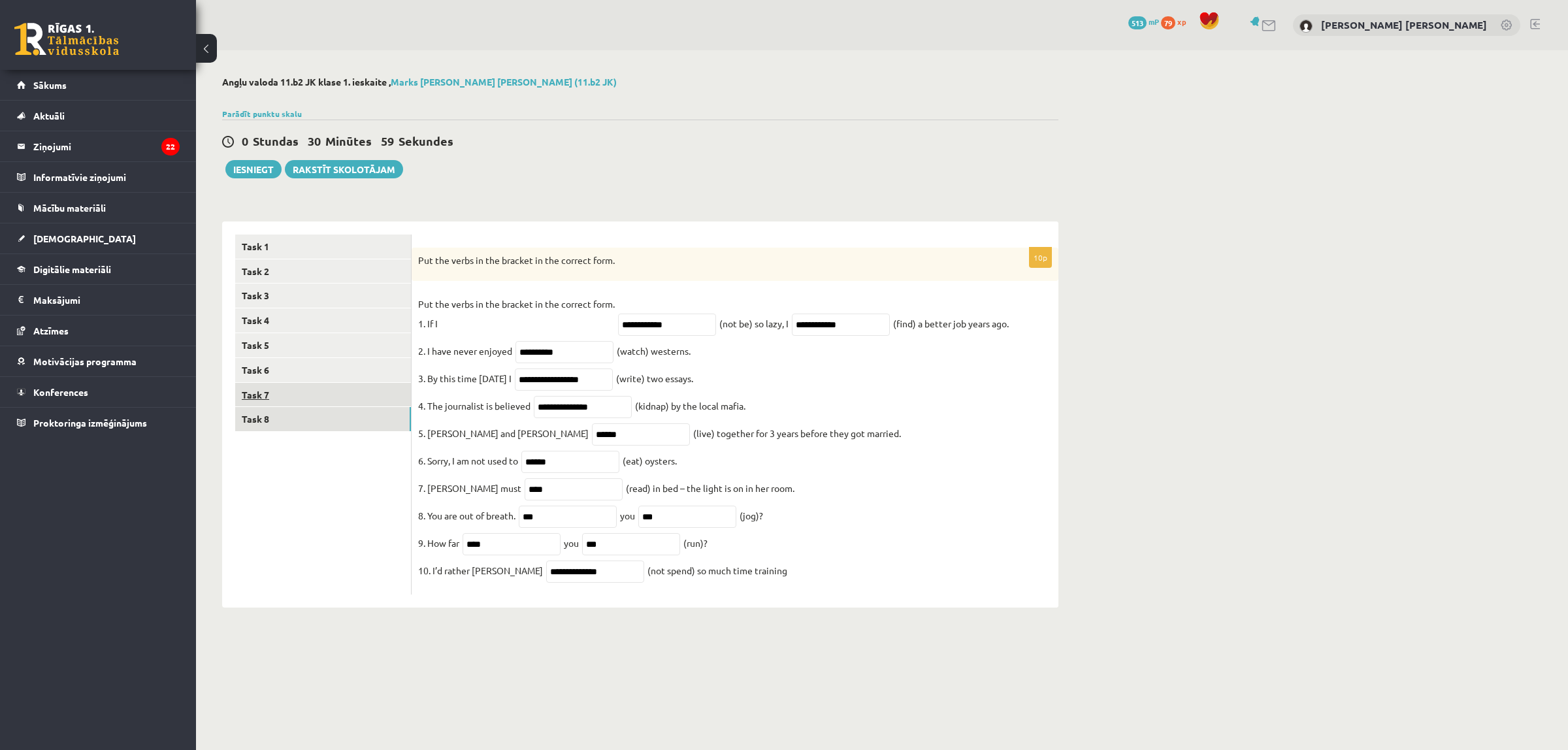
click at [281, 404] on link "Task 7" at bounding box center [323, 395] width 176 height 24
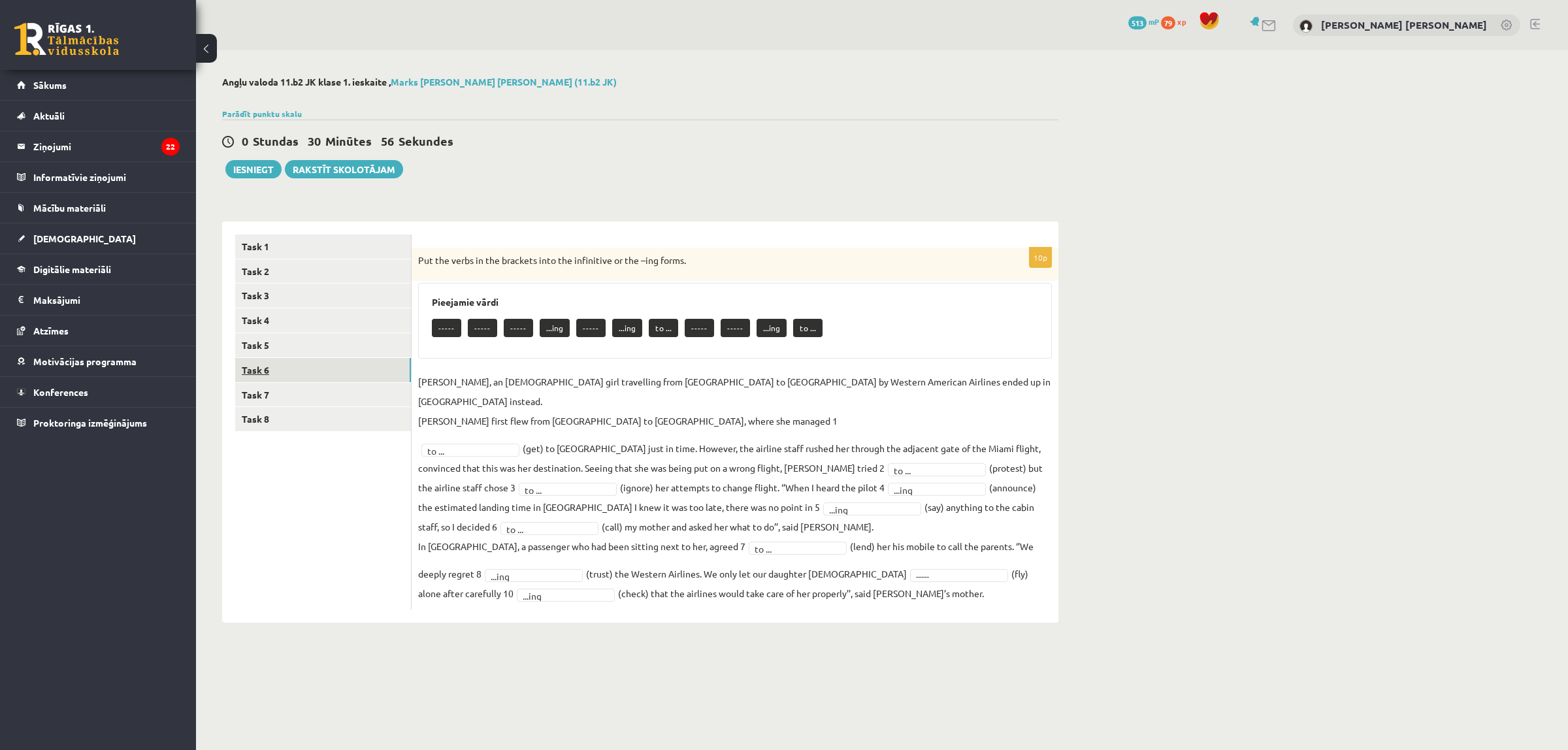
click at [292, 370] on link "Task 6" at bounding box center [323, 370] width 176 height 24
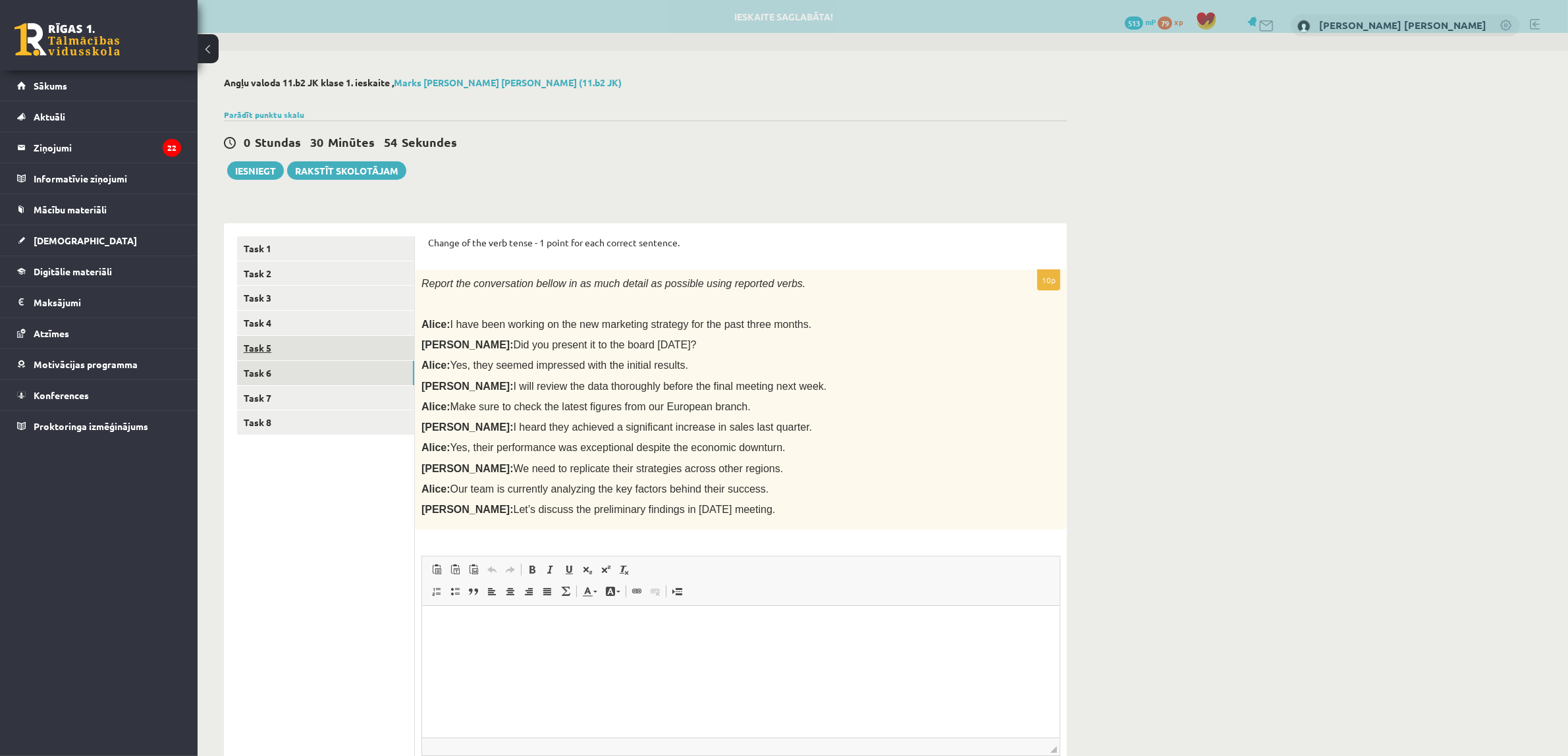
click at [311, 339] on link "Task 5" at bounding box center [325, 348] width 177 height 25
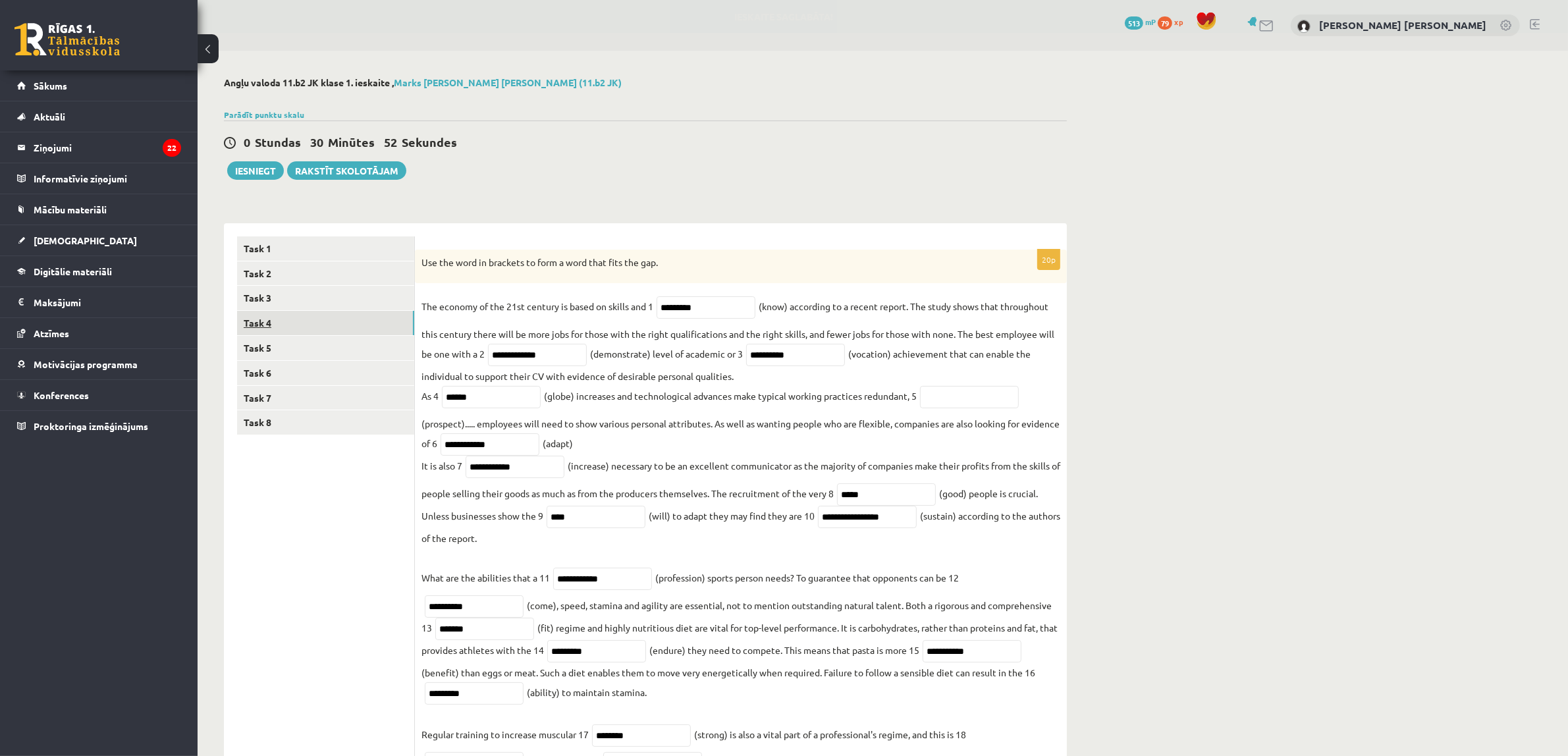
click at [317, 328] on link "Task 4" at bounding box center [325, 323] width 177 height 25
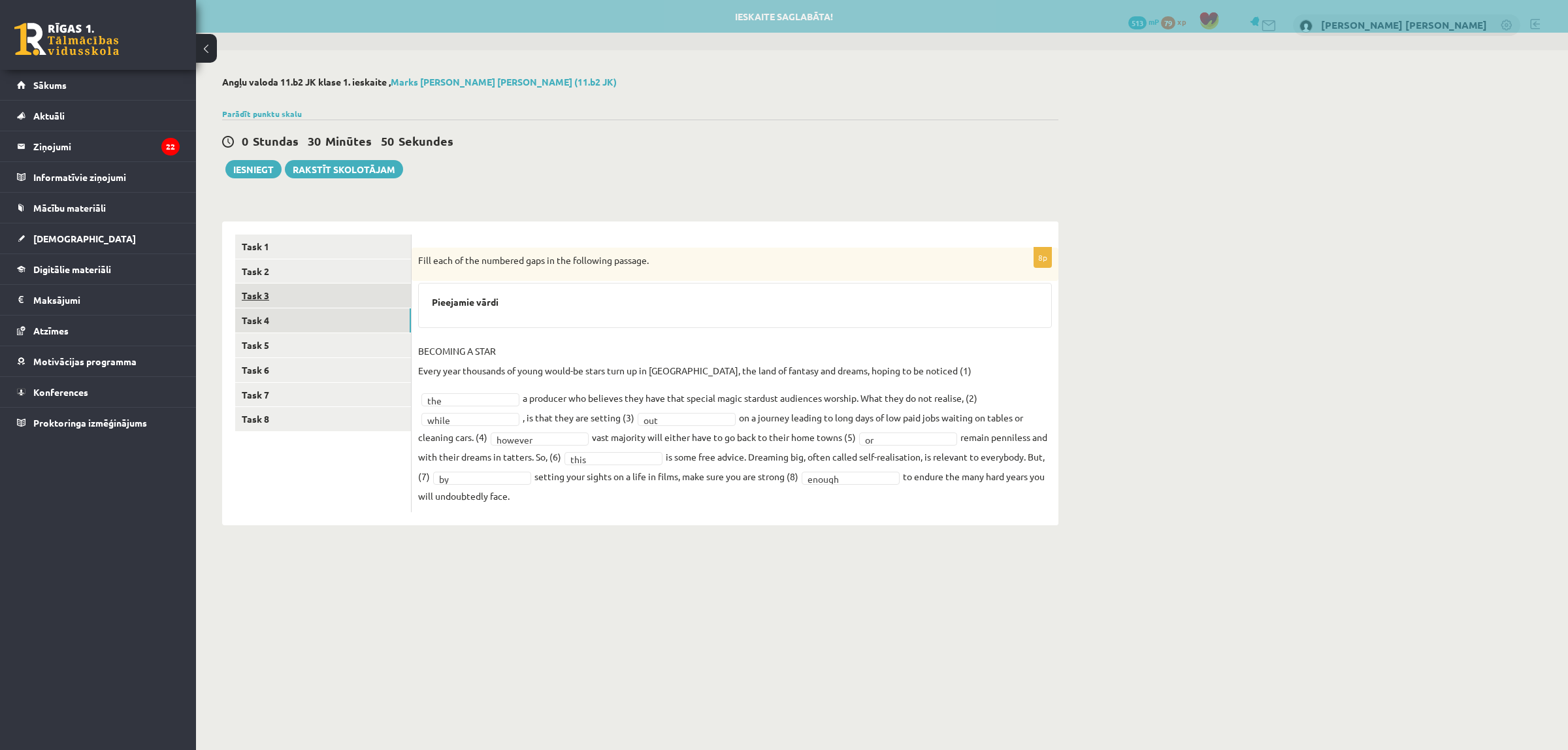
click at [327, 292] on link "Task 3" at bounding box center [323, 295] width 176 height 24
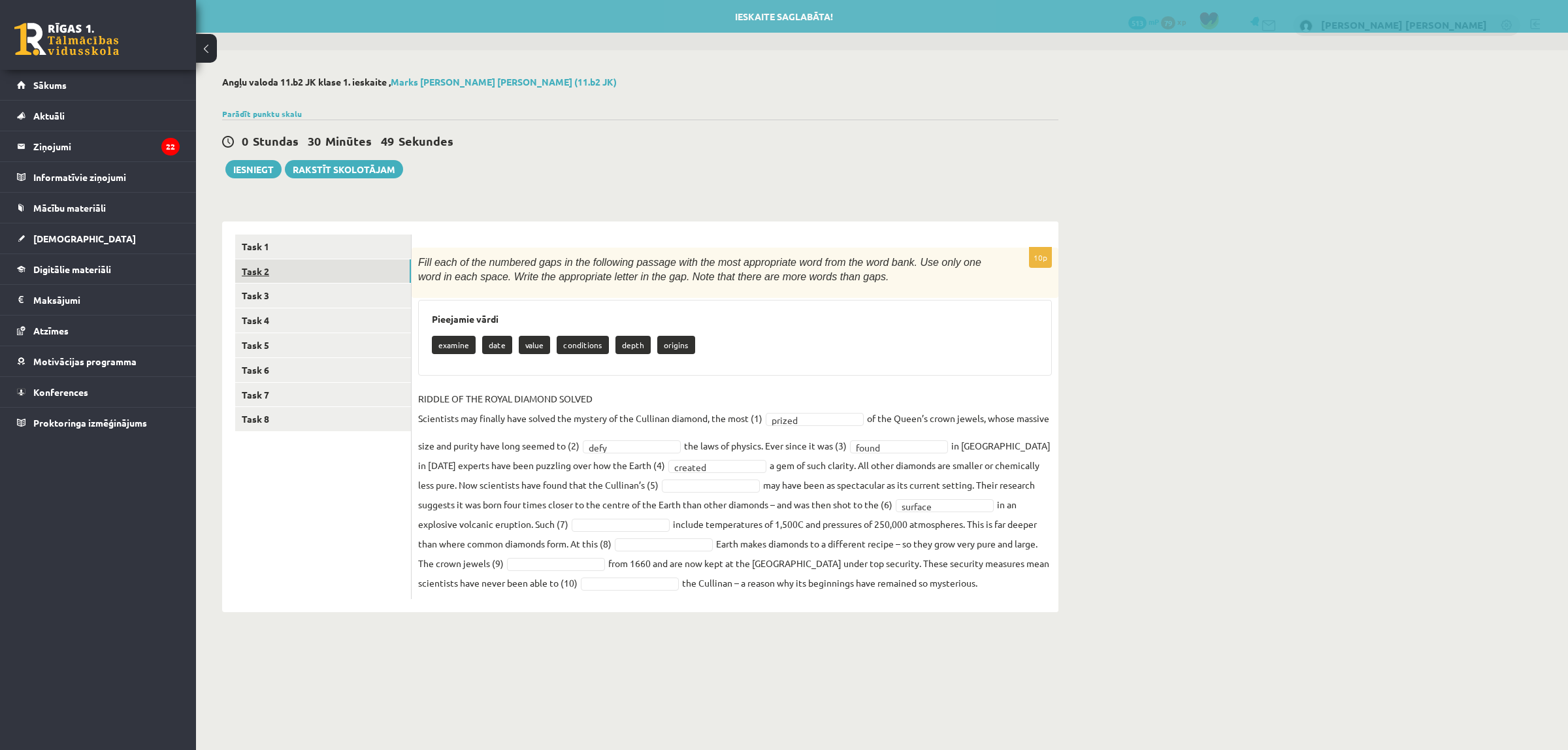
click at [337, 266] on link "Task 2" at bounding box center [323, 272] width 176 height 24
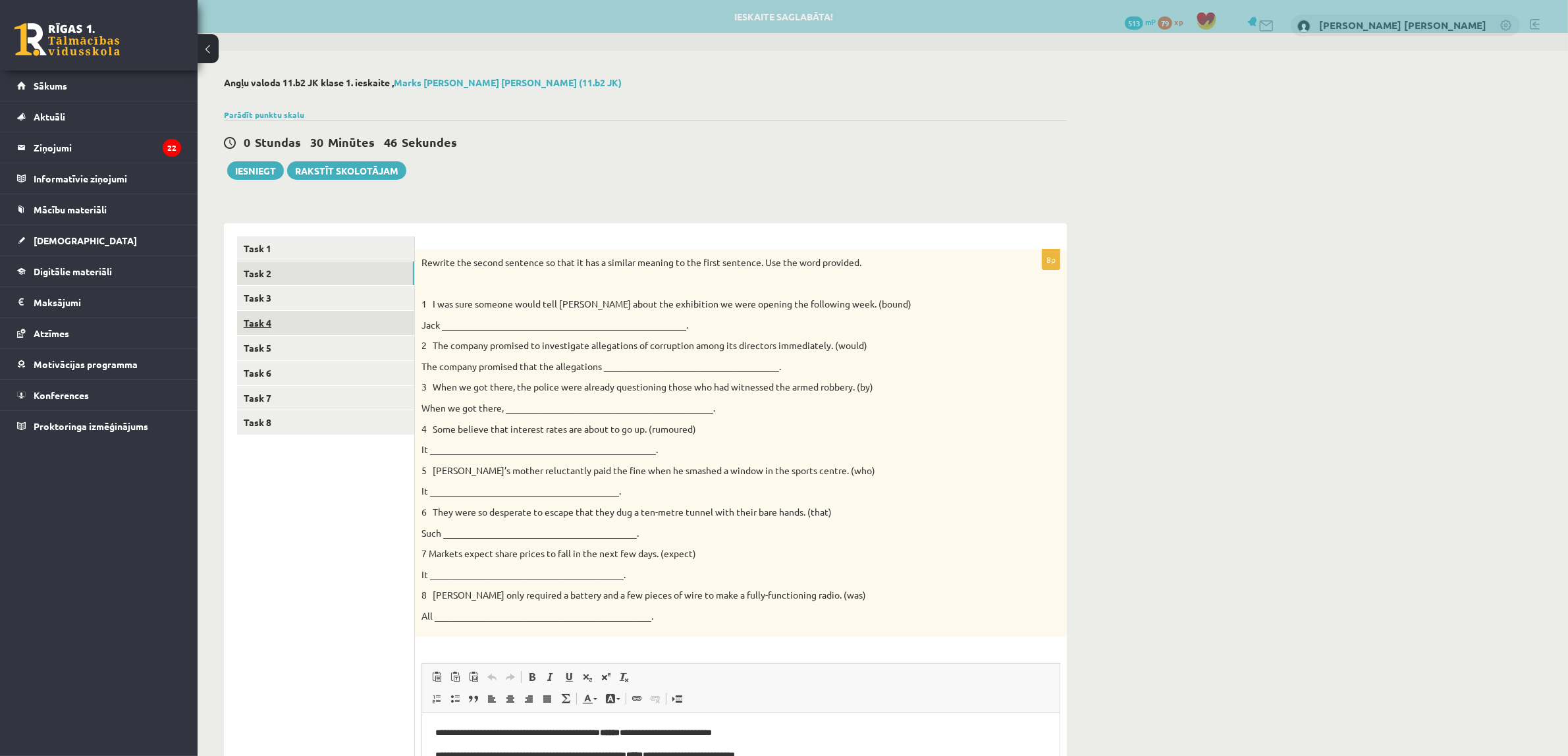
click at [323, 326] on link "Task 4" at bounding box center [325, 323] width 177 height 25
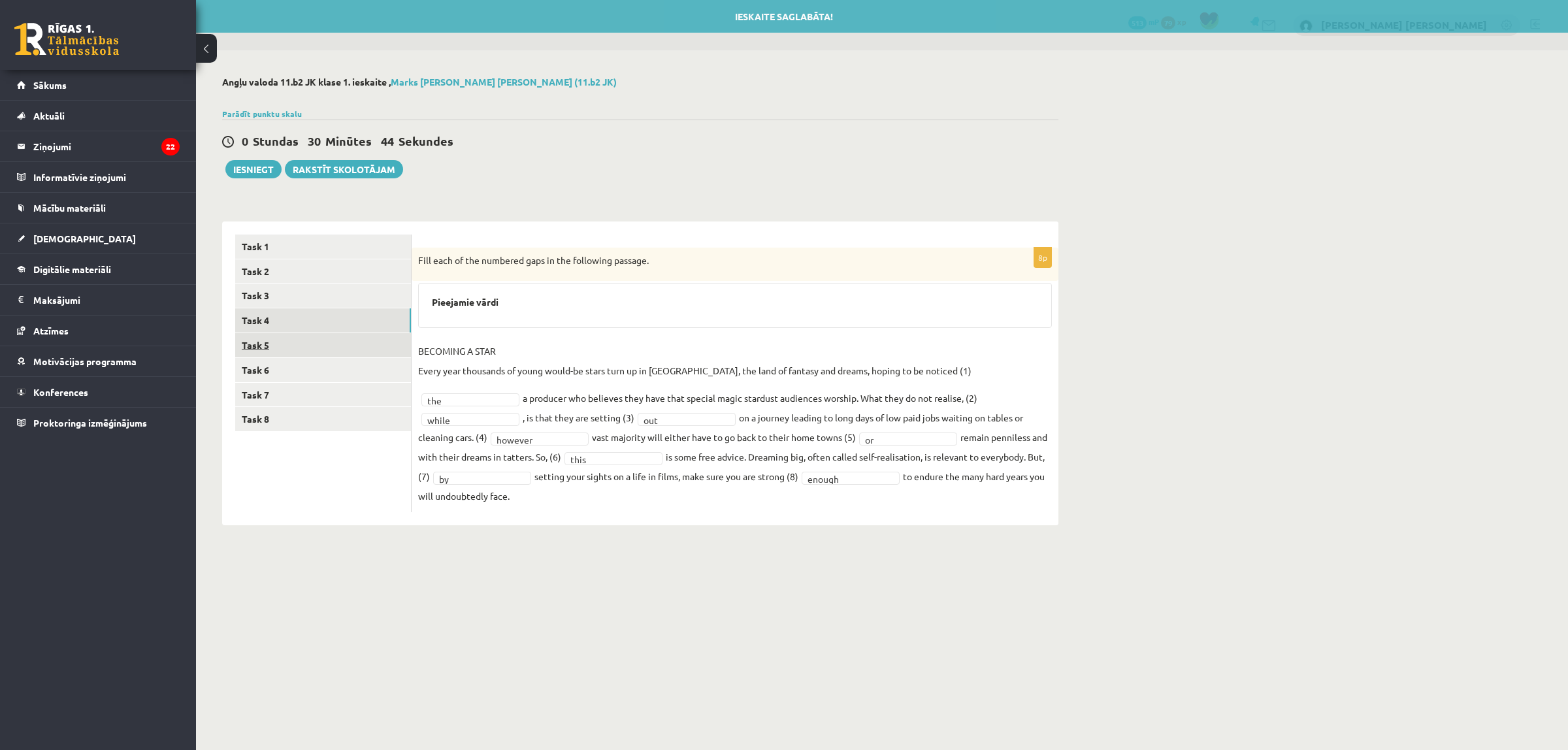
click at [320, 341] on link "Task 5" at bounding box center [323, 345] width 176 height 24
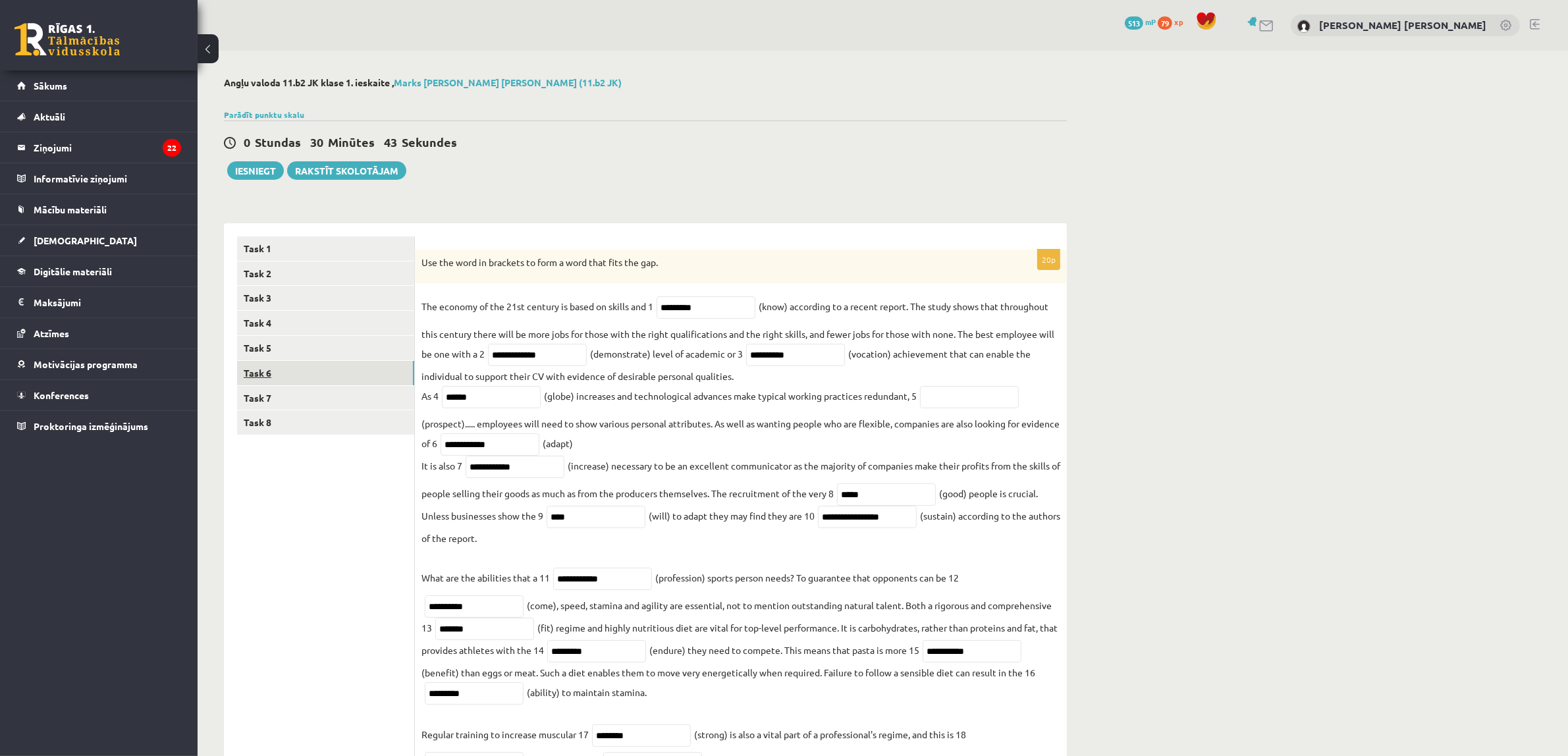
click at [319, 371] on link "Task 6" at bounding box center [325, 373] width 177 height 25
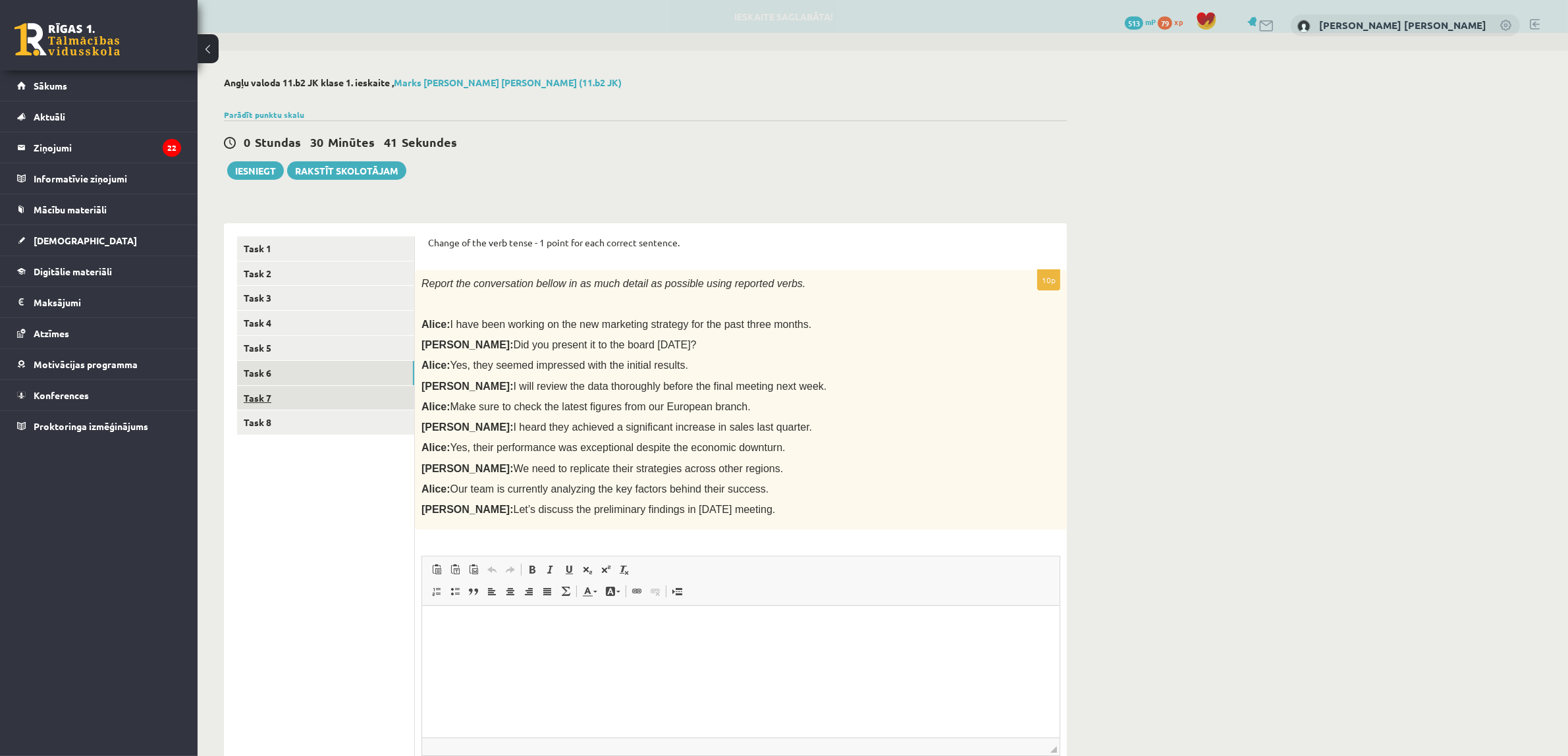
click at [318, 389] on link "Task 7" at bounding box center [325, 398] width 177 height 25
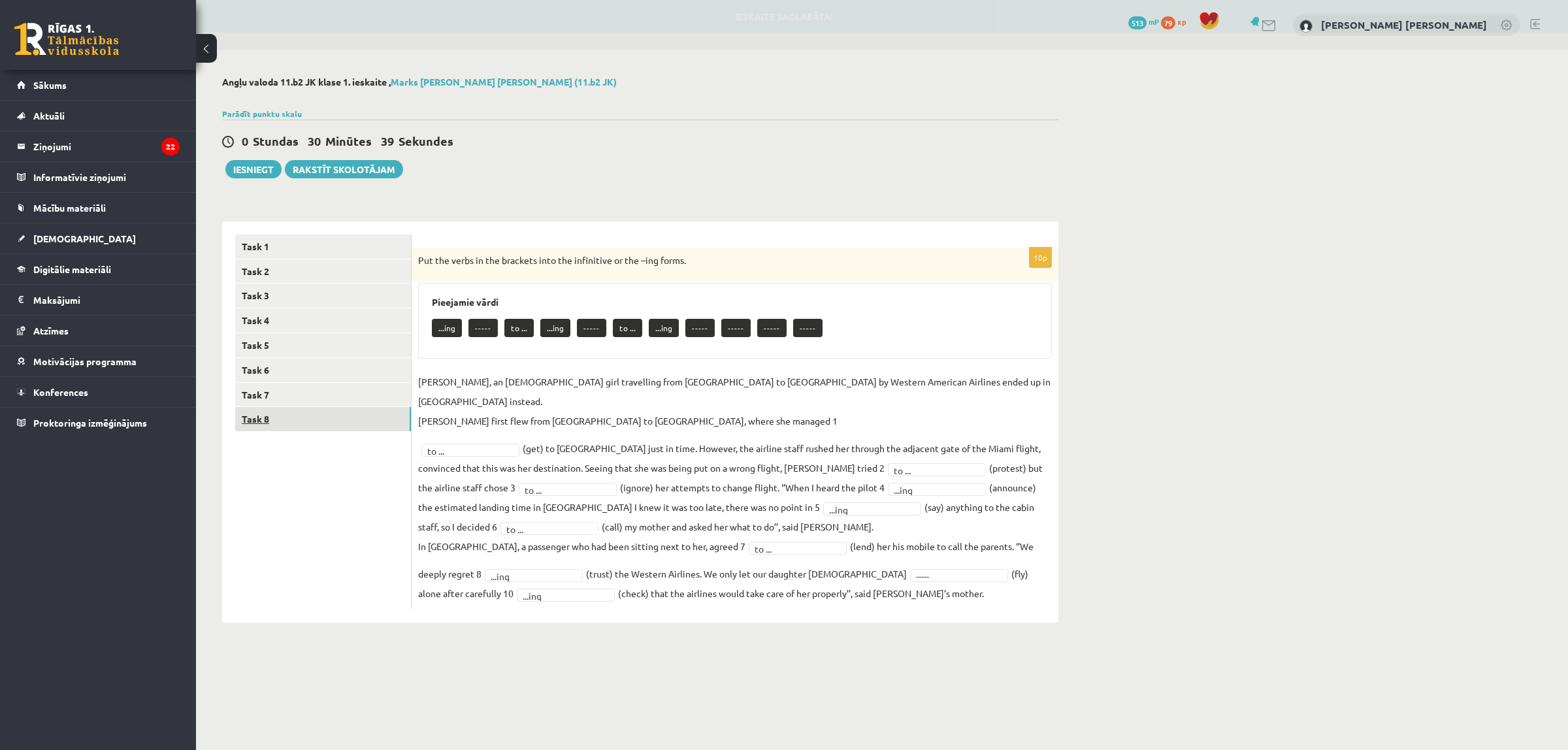
click at [311, 418] on link "Task 8" at bounding box center [323, 419] width 176 height 24
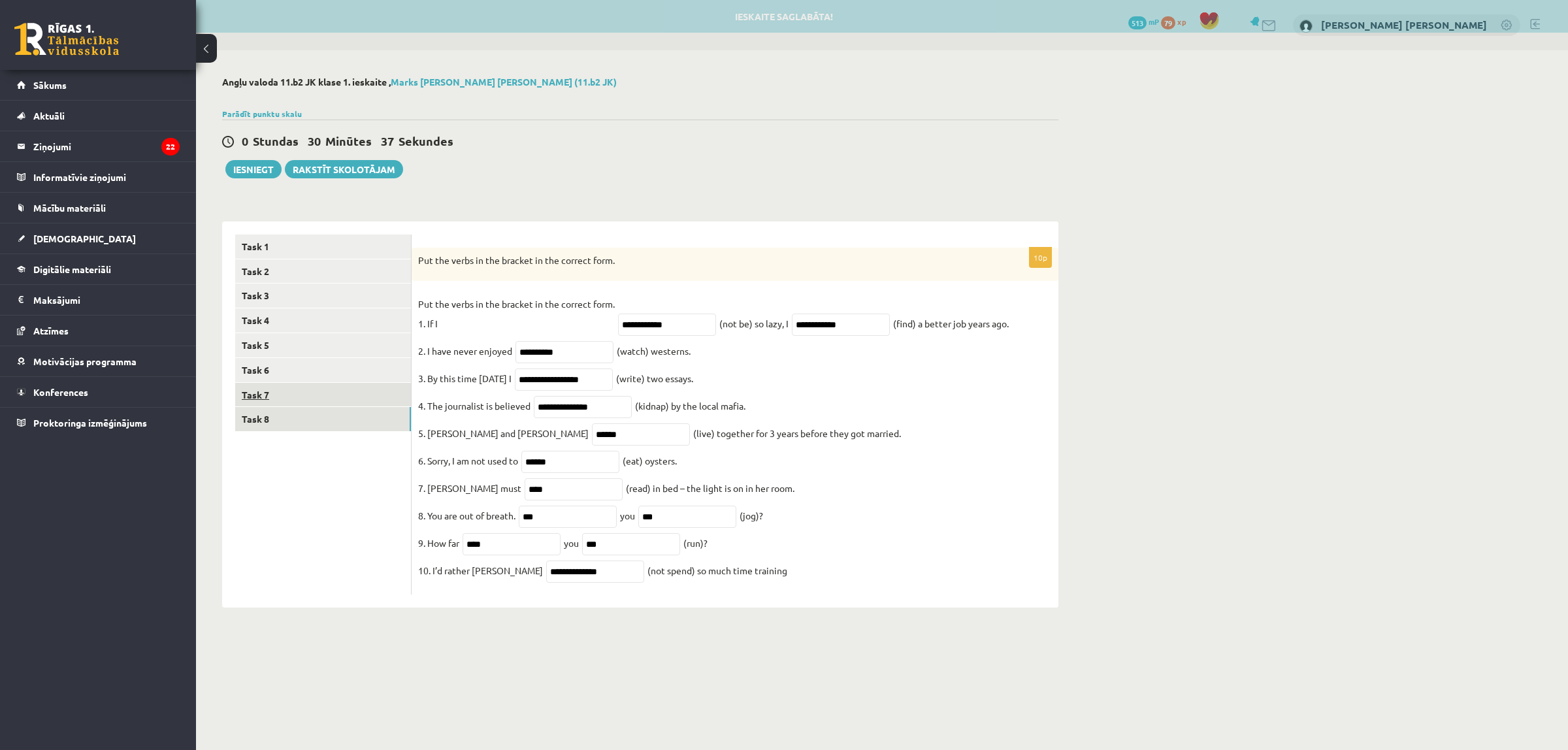
click at [319, 396] on link "Task 7" at bounding box center [323, 395] width 176 height 24
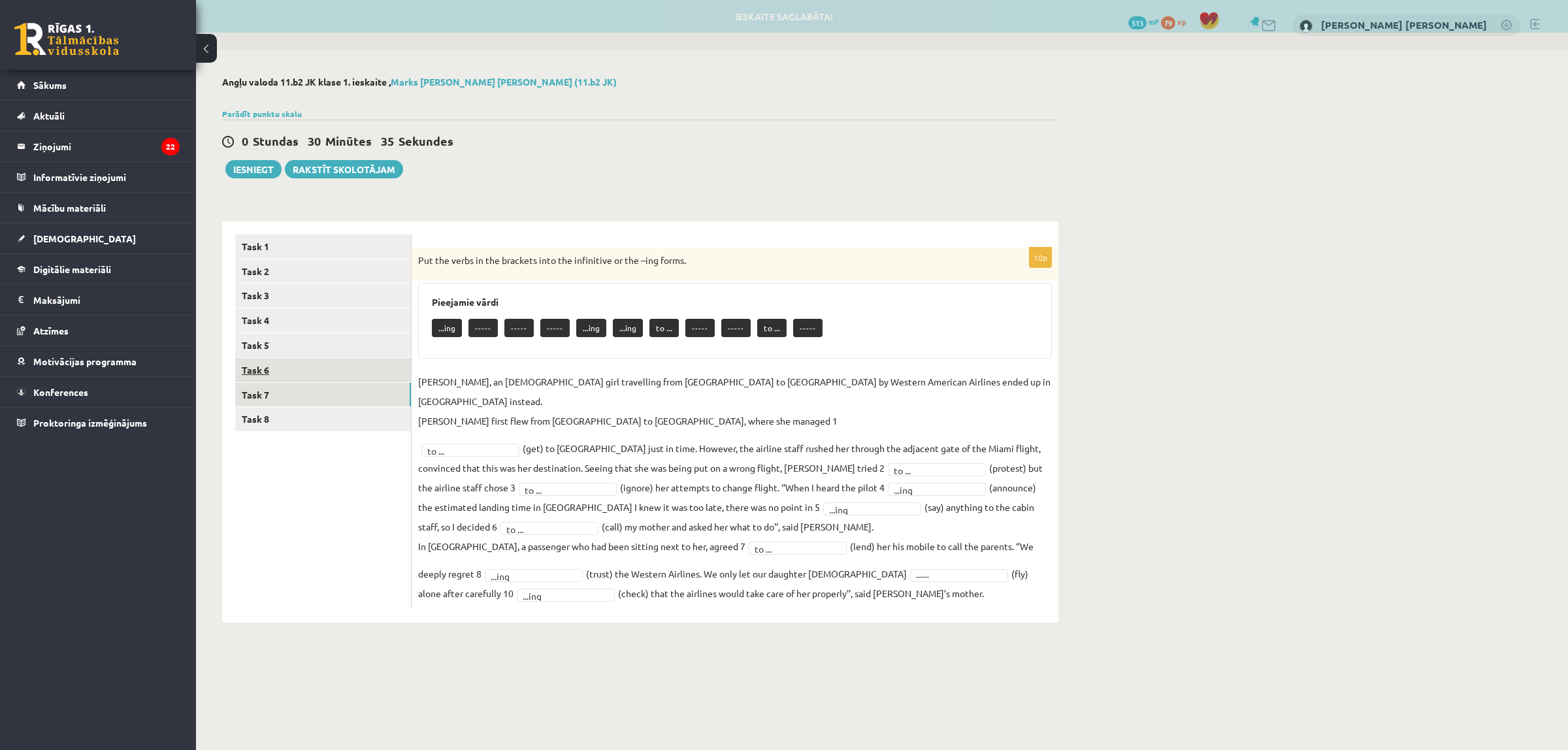
click at [320, 369] on link "Task 6" at bounding box center [323, 370] width 176 height 24
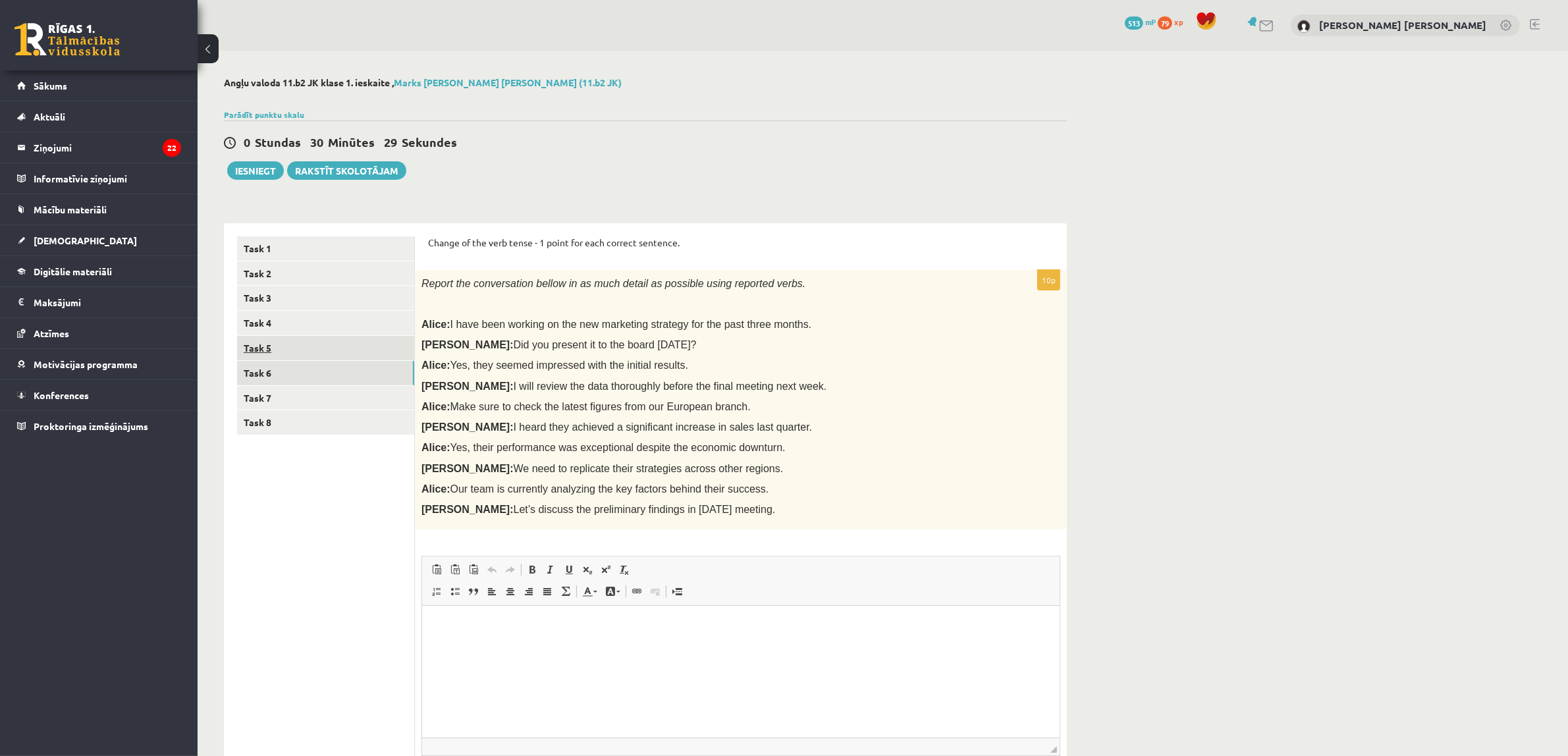
click at [316, 353] on link "Task 5" at bounding box center [325, 348] width 177 height 25
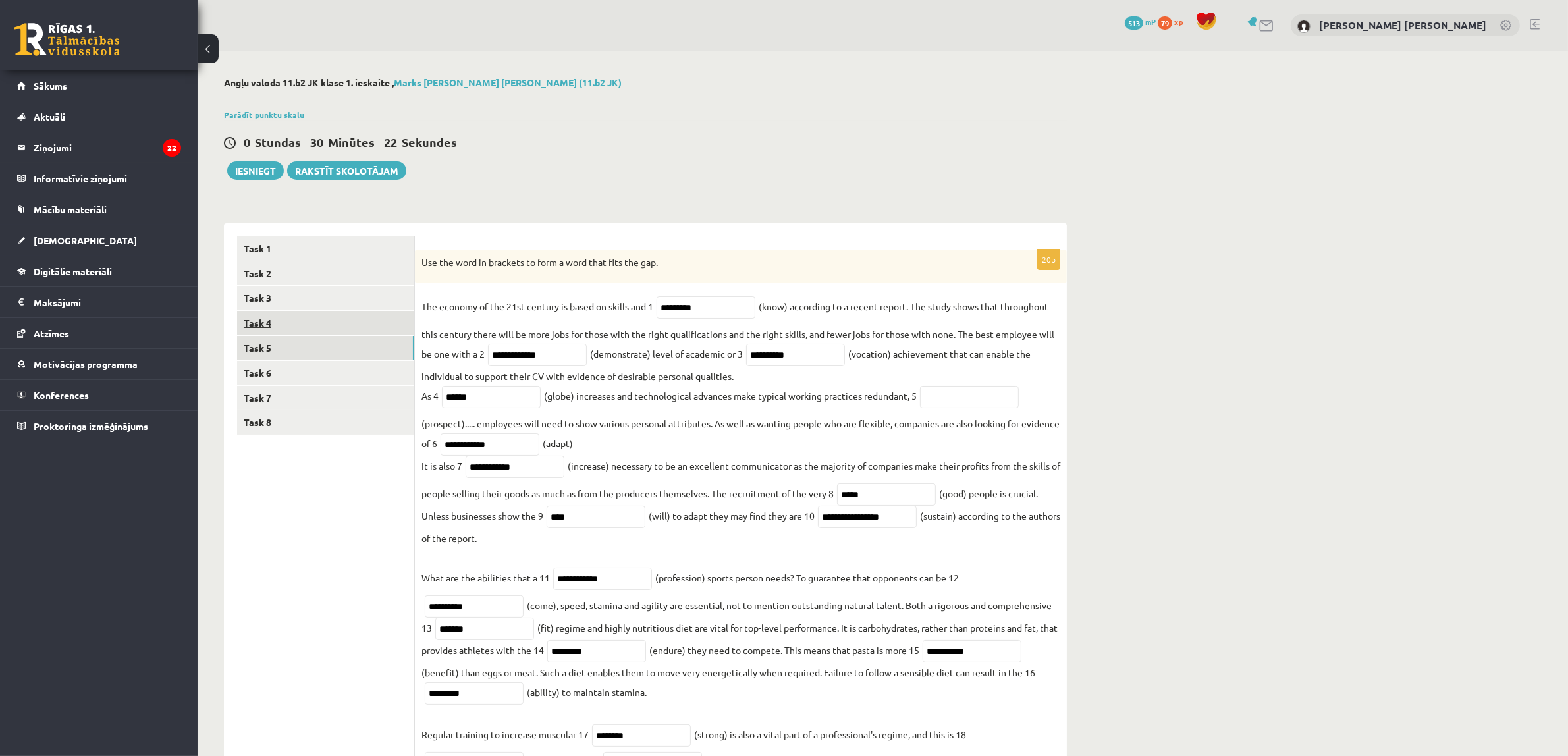
click at [325, 320] on link "Task 4" at bounding box center [325, 323] width 177 height 25
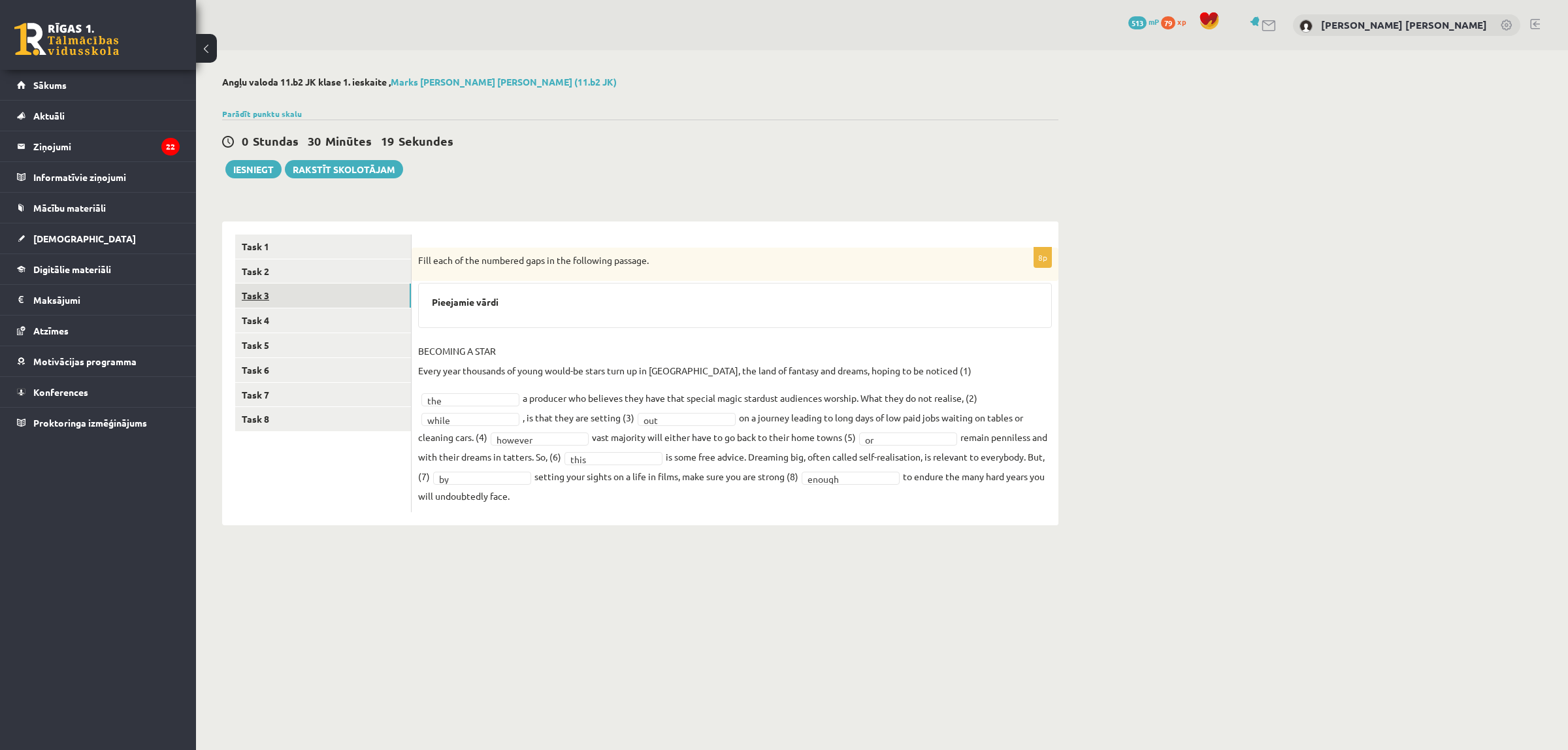
click at [337, 298] on link "Task 3" at bounding box center [323, 295] width 176 height 24
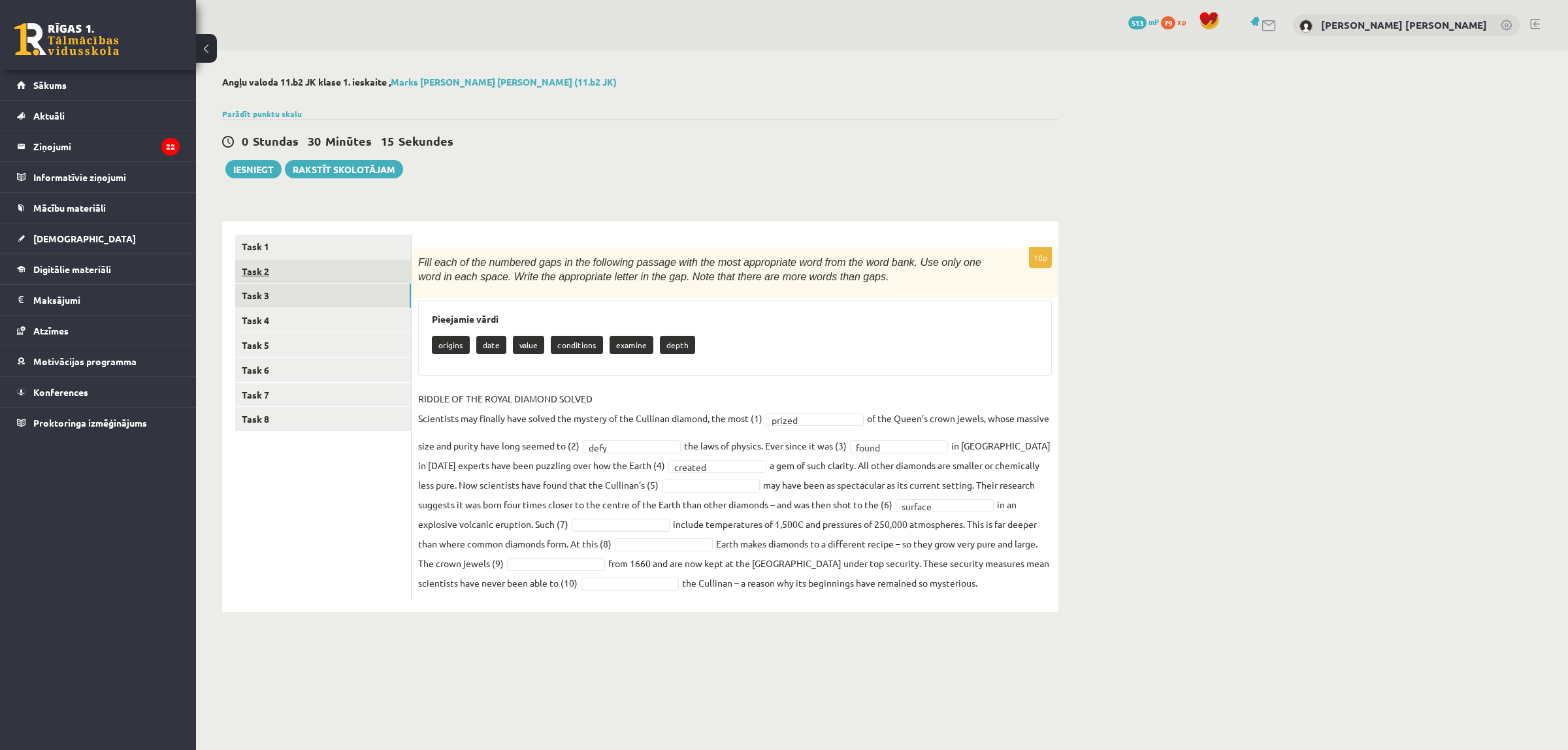
click at [327, 268] on link "Task 2" at bounding box center [323, 272] width 176 height 24
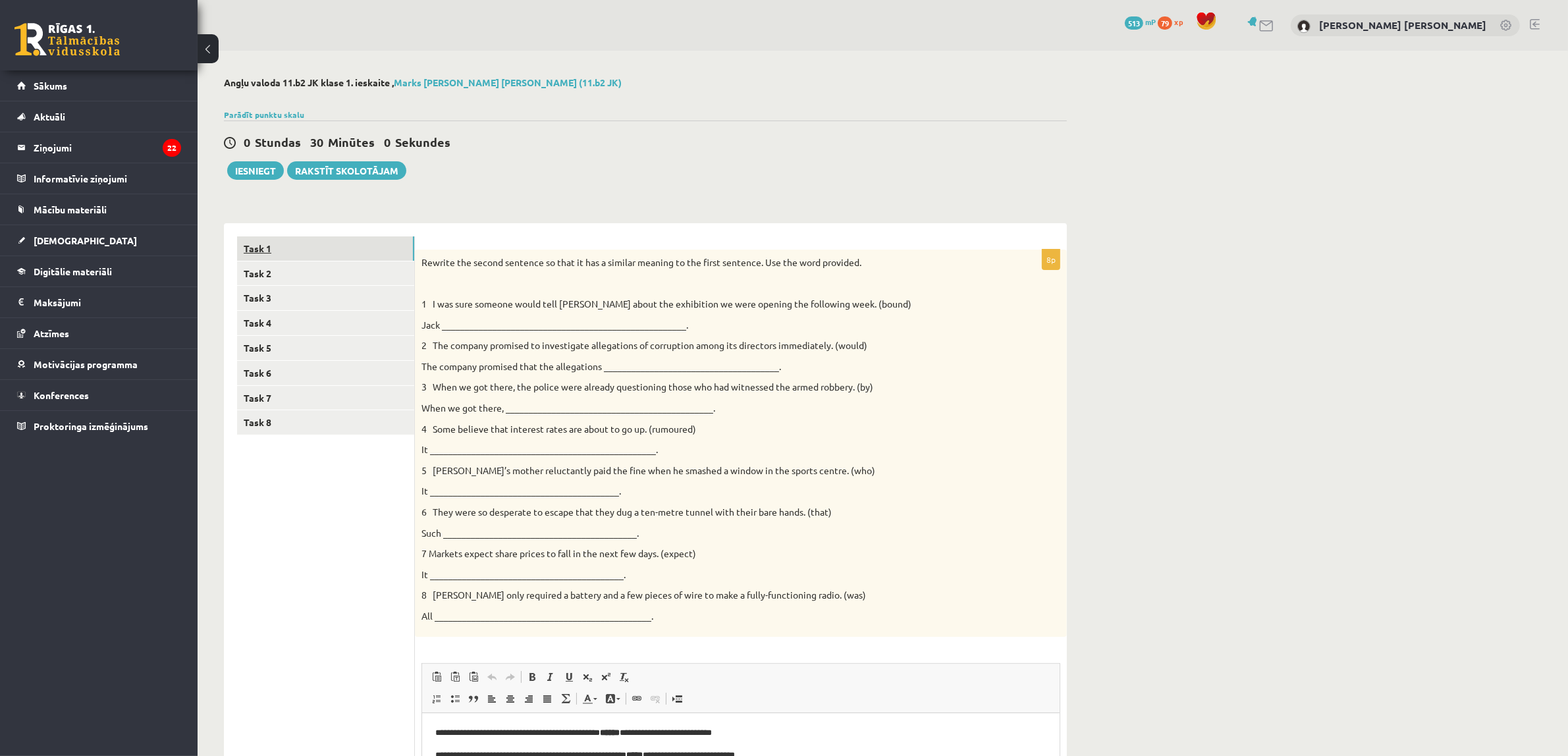
click at [334, 236] on link "Task 1" at bounding box center [325, 248] width 177 height 25
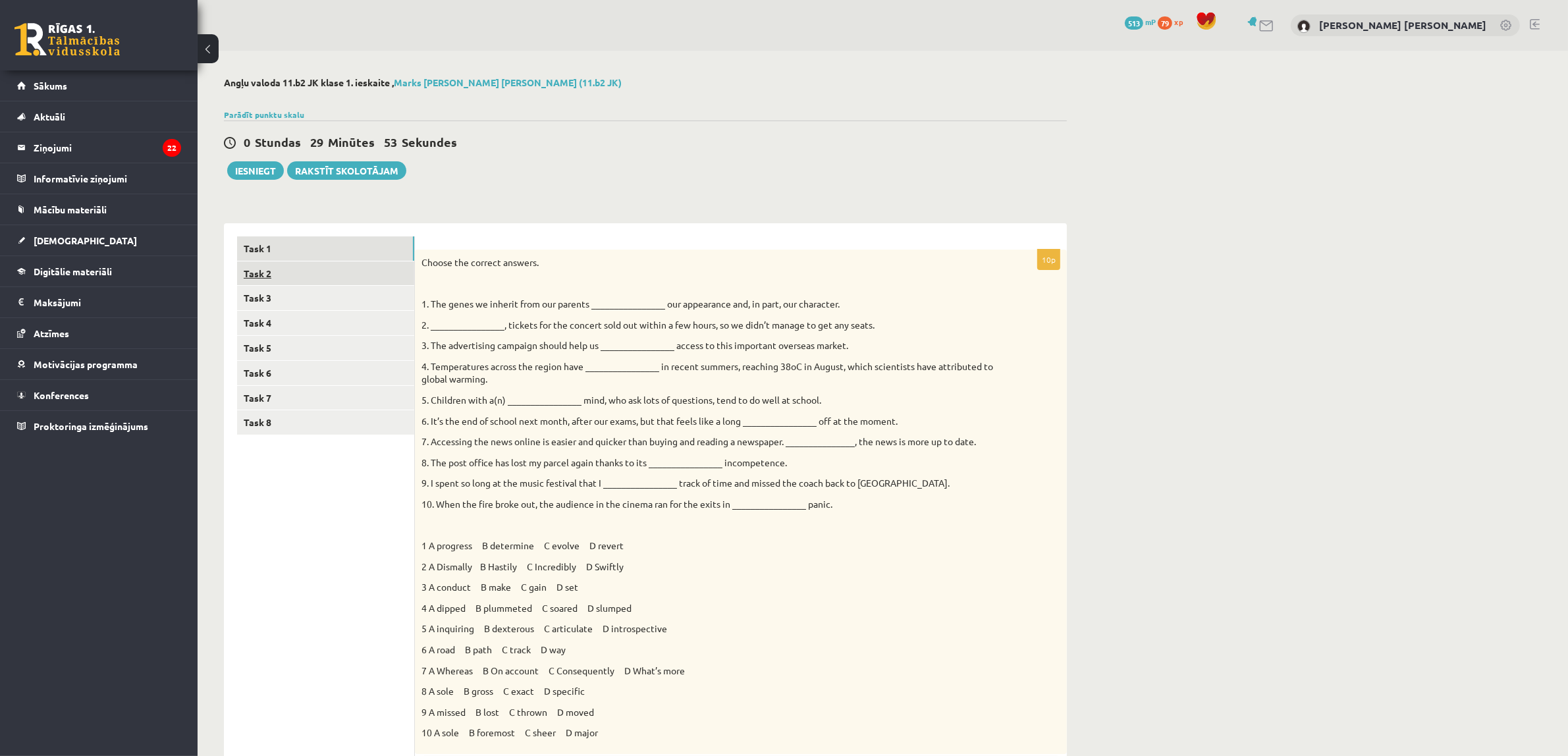
click at [289, 271] on link "Task 2" at bounding box center [325, 274] width 177 height 25
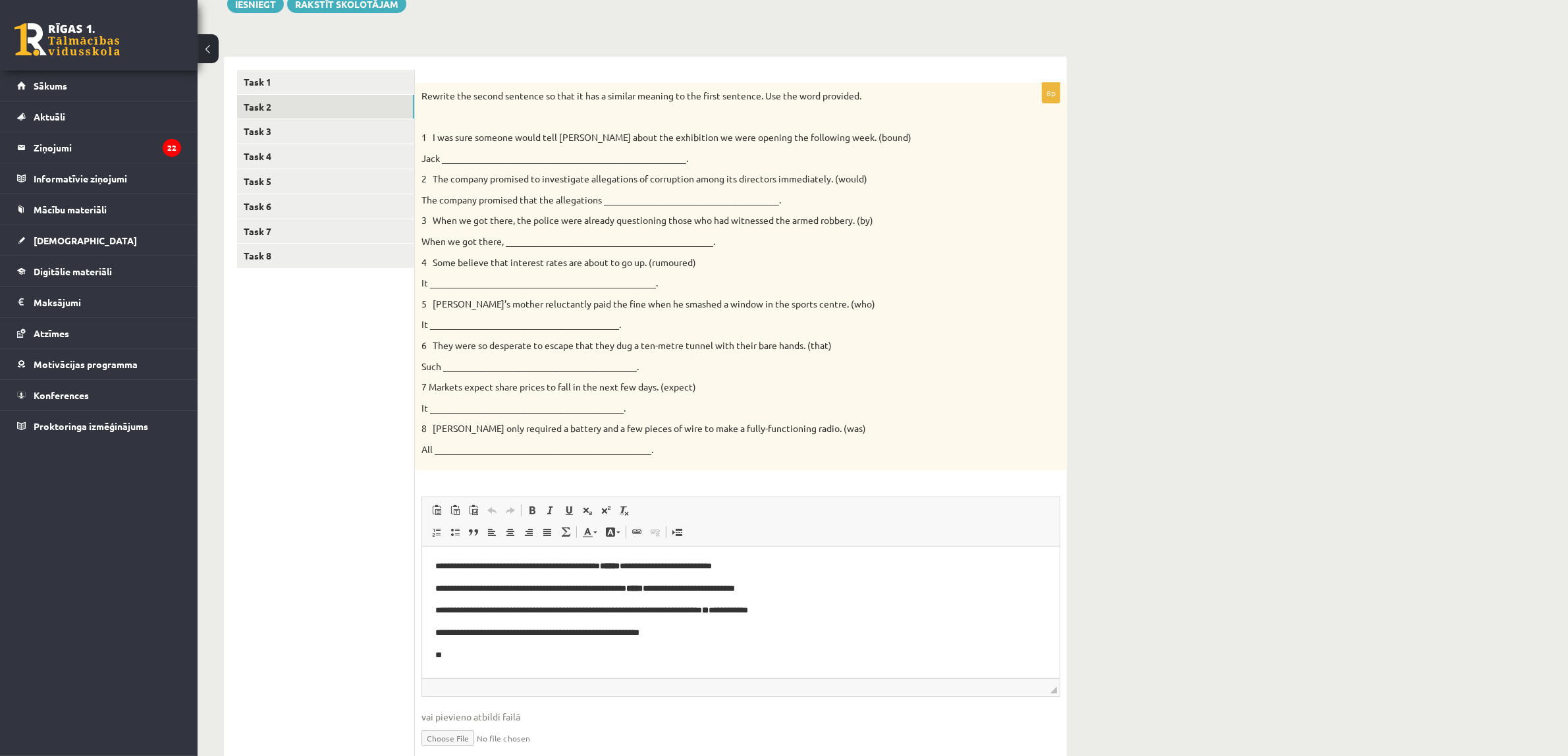
scroll to position [138, 0]
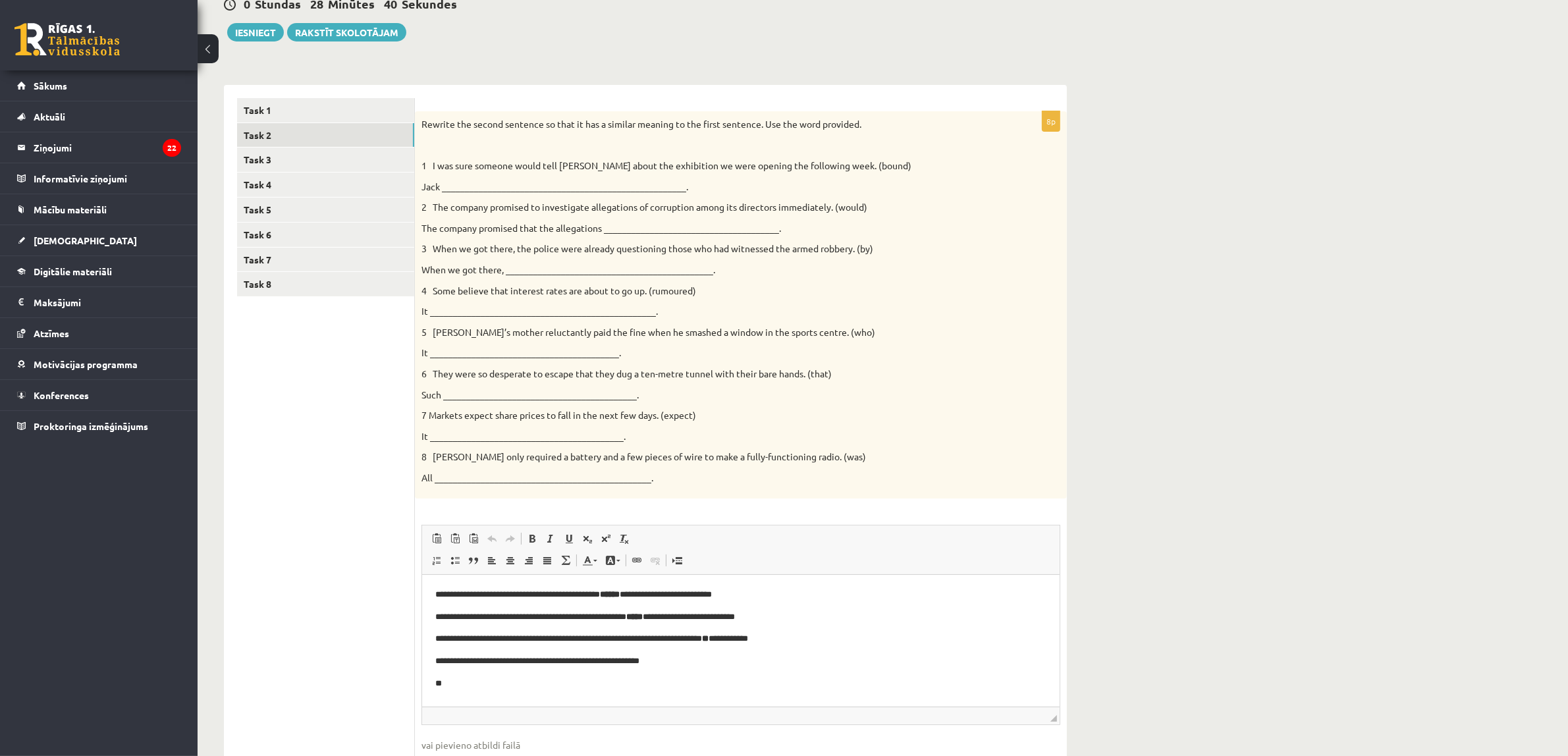
click at [446, 691] on html "**********" at bounding box center [740, 639] width 637 height 129
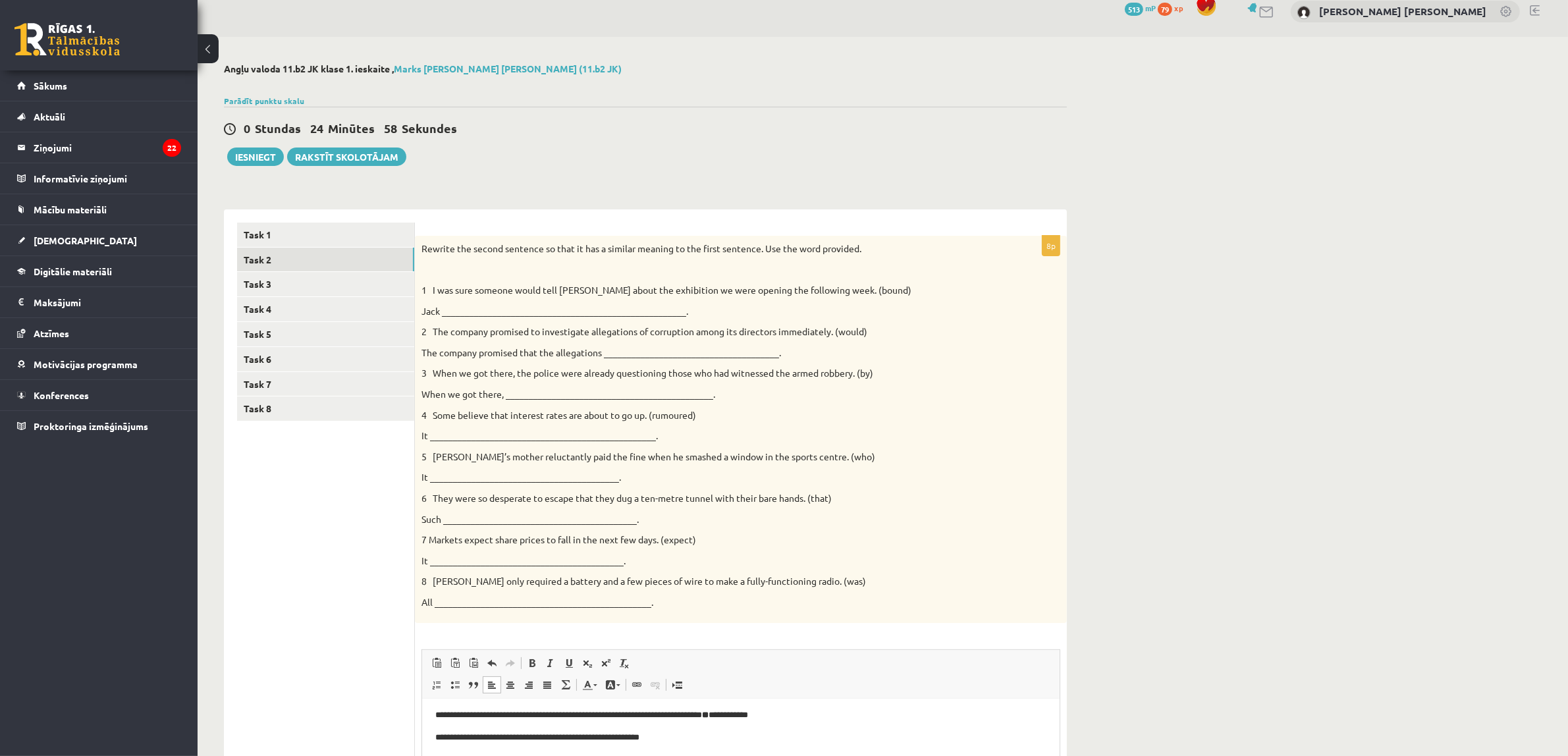
scroll to position [0, 0]
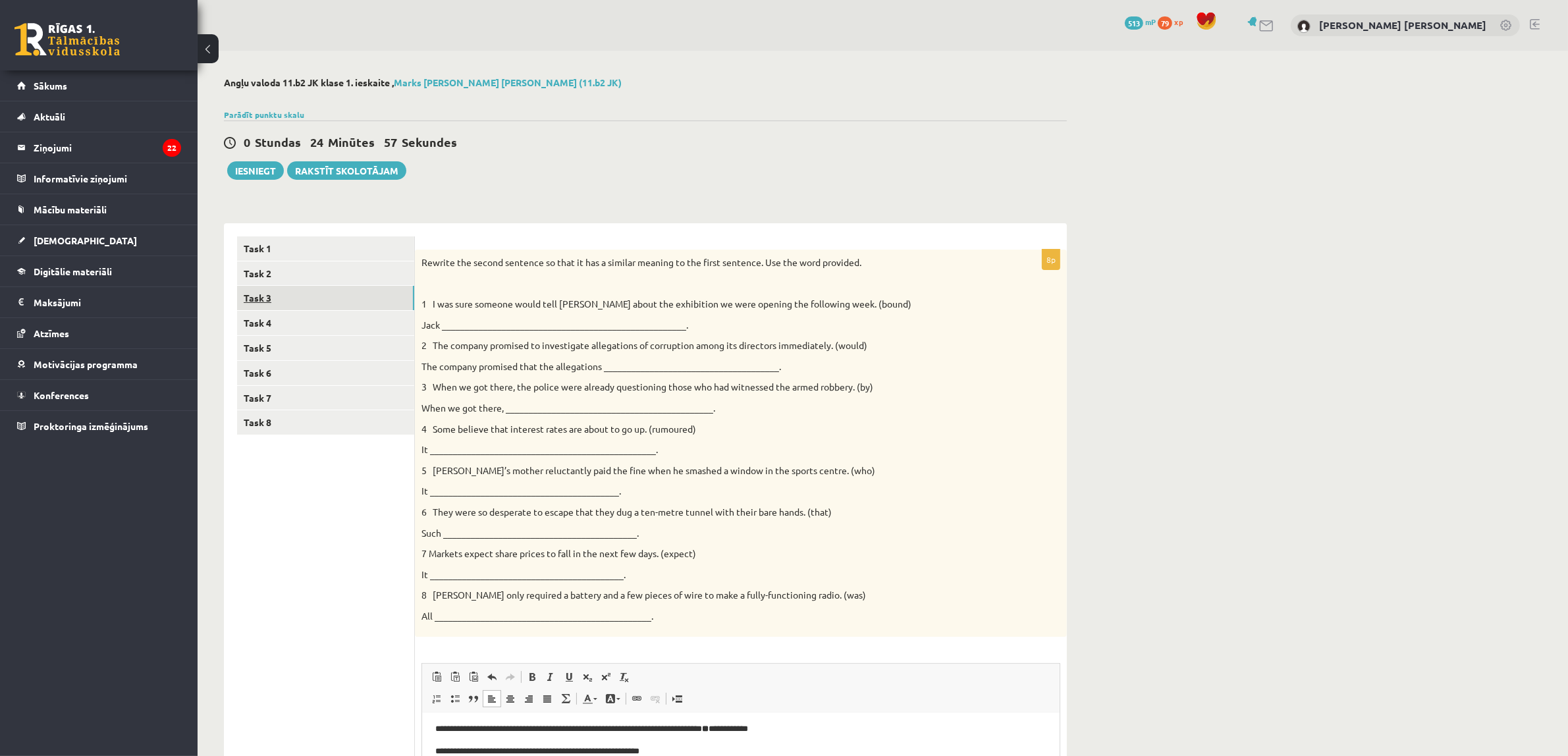
click at [290, 308] on link "Task 3" at bounding box center [325, 298] width 177 height 25
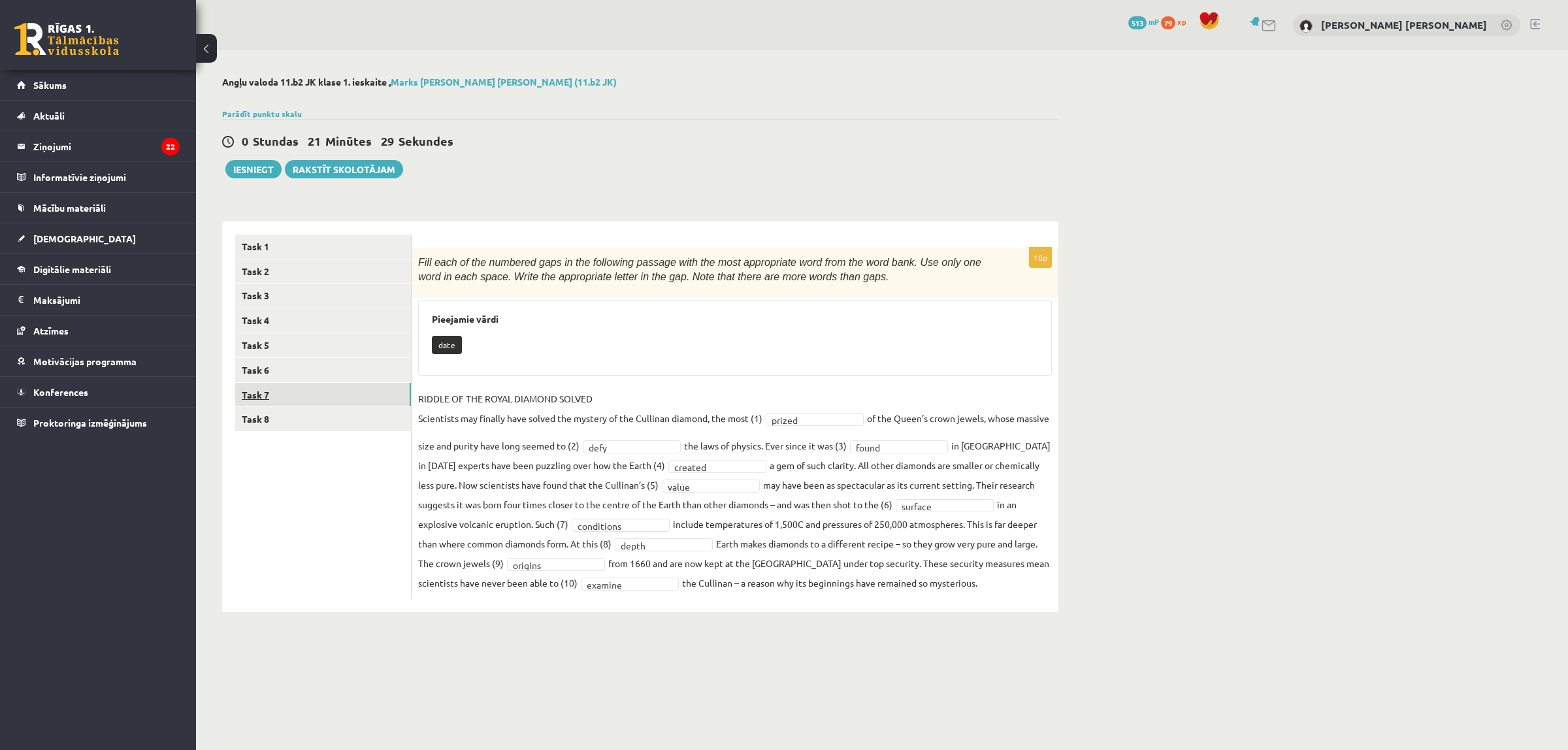
click at [315, 392] on link "Task 7" at bounding box center [323, 395] width 176 height 24
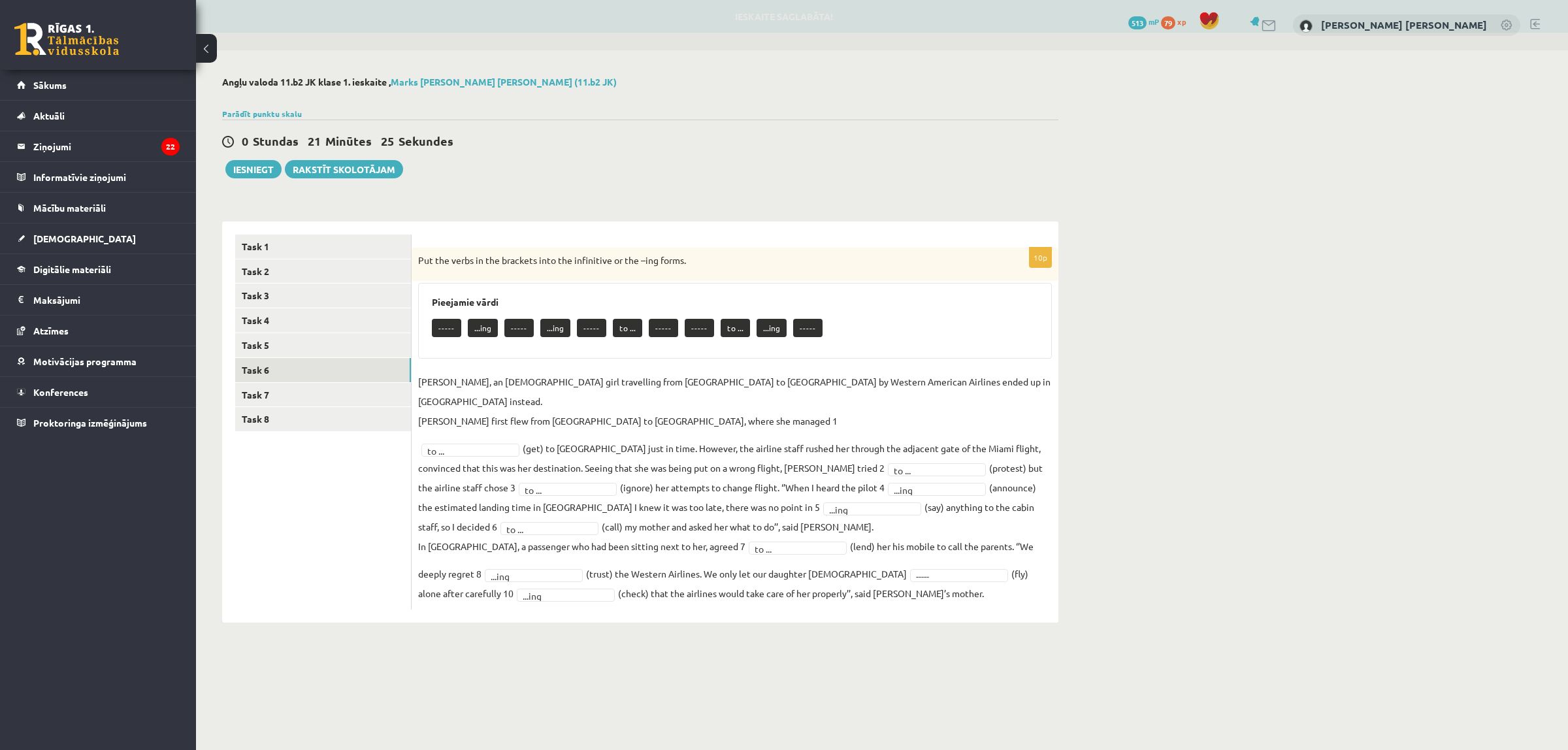
click at [317, 374] on link "Task 6" at bounding box center [323, 370] width 176 height 24
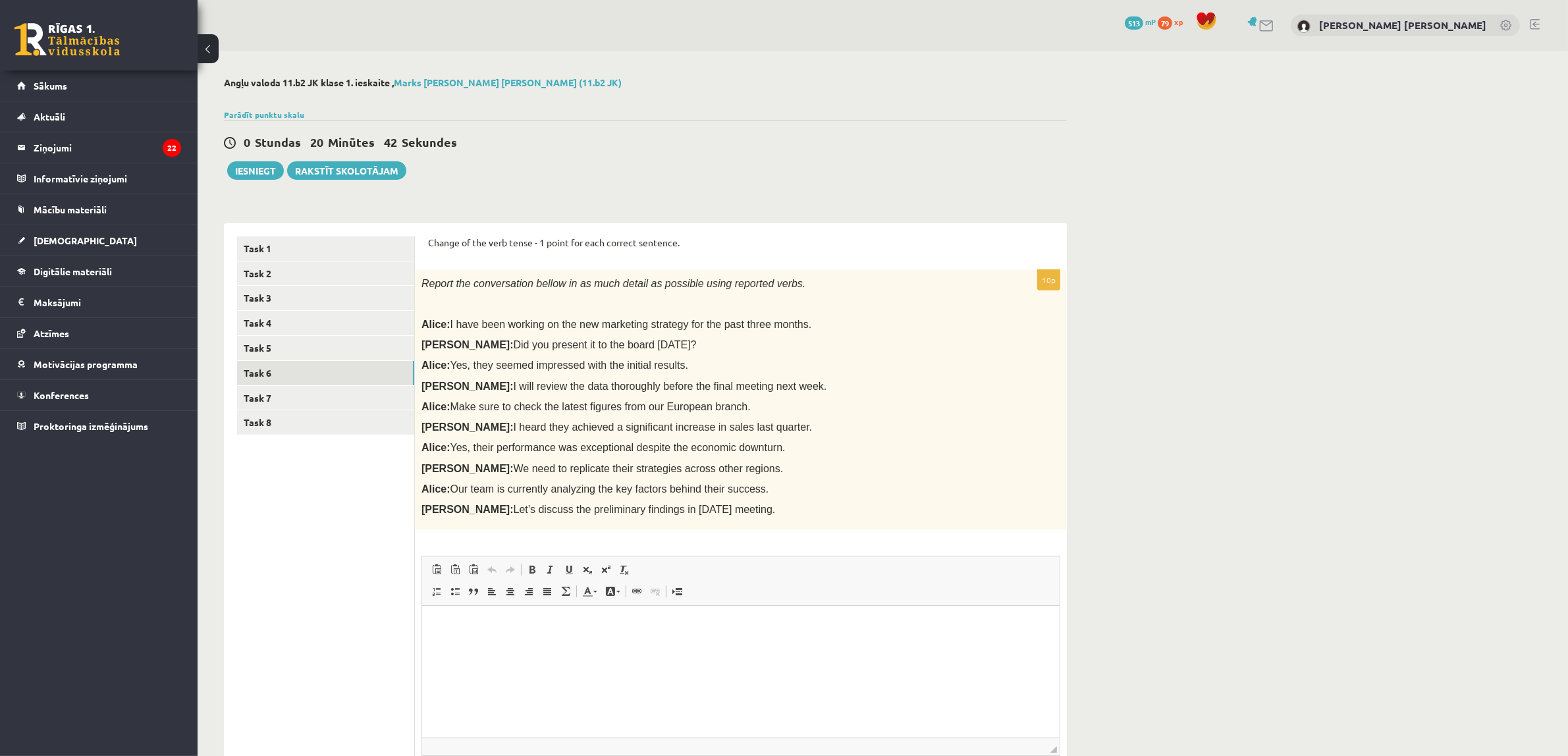
click at [551, 624] on p "Rich Text Editor, wiswyg-editor-user-answer-47024823977060" at bounding box center [740, 626] width 611 height 13
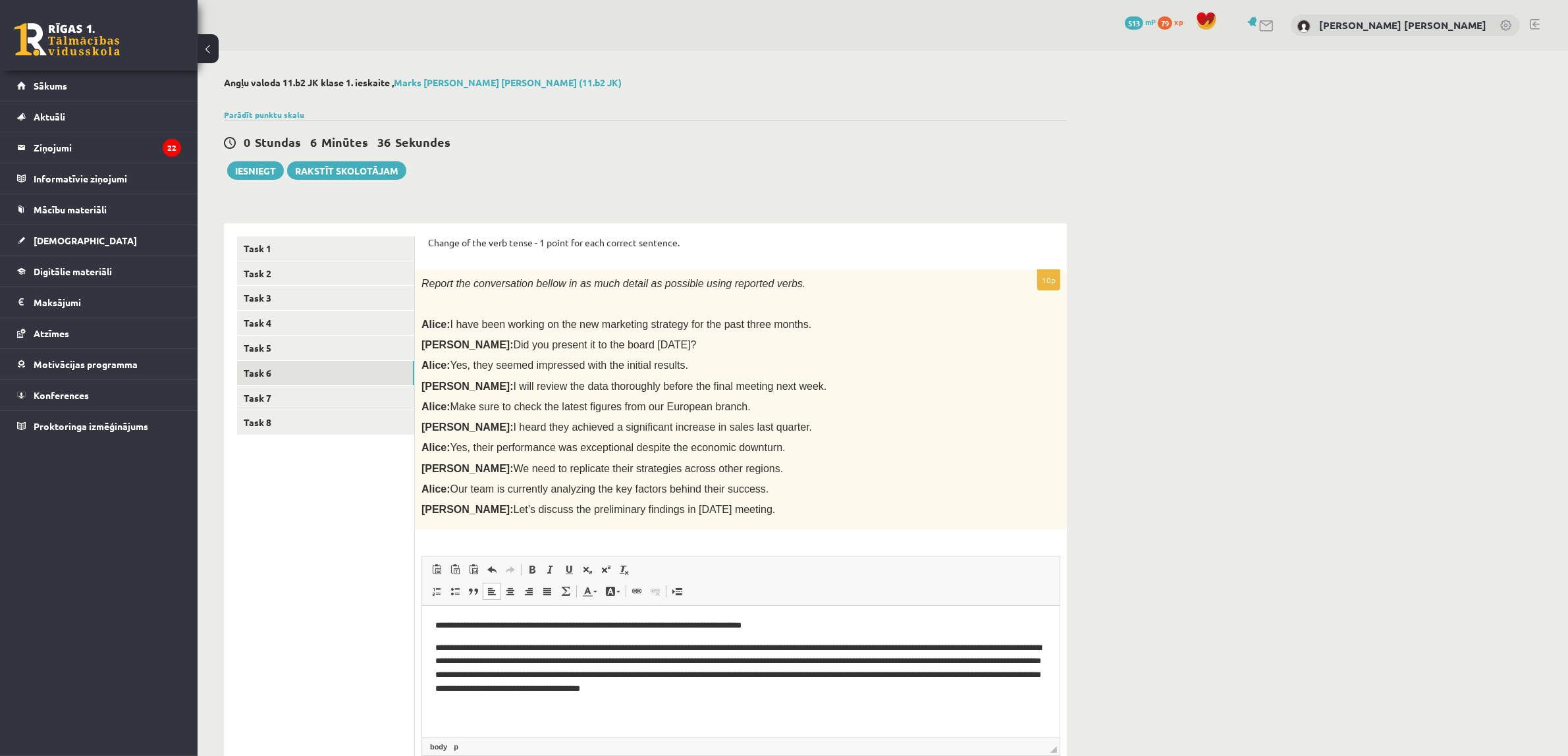
click at [643, 688] on p "**********" at bounding box center [740, 669] width 611 height 55
click at [331, 393] on link "Task 7" at bounding box center [325, 398] width 177 height 25
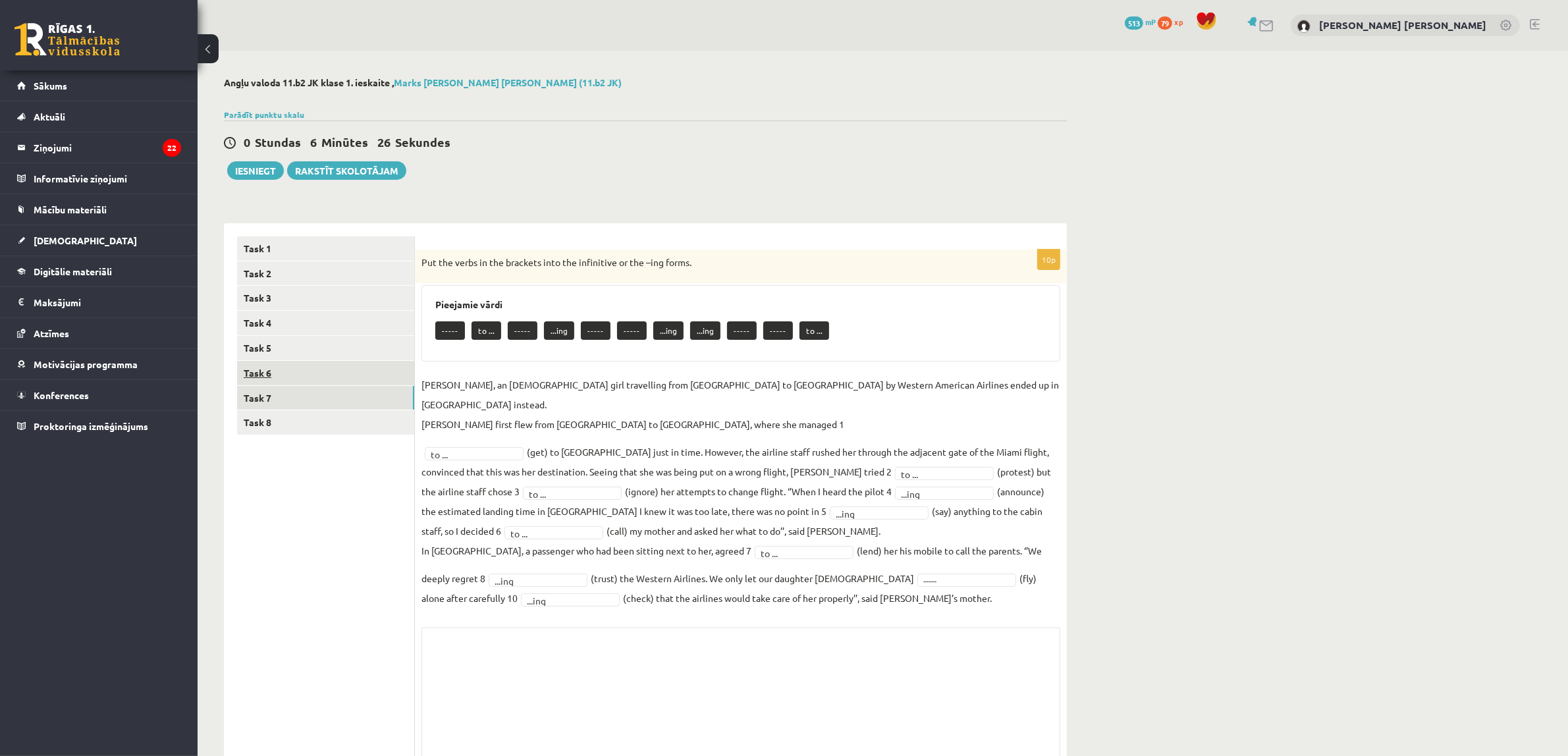
click at [339, 369] on link "Task 6" at bounding box center [325, 373] width 177 height 25
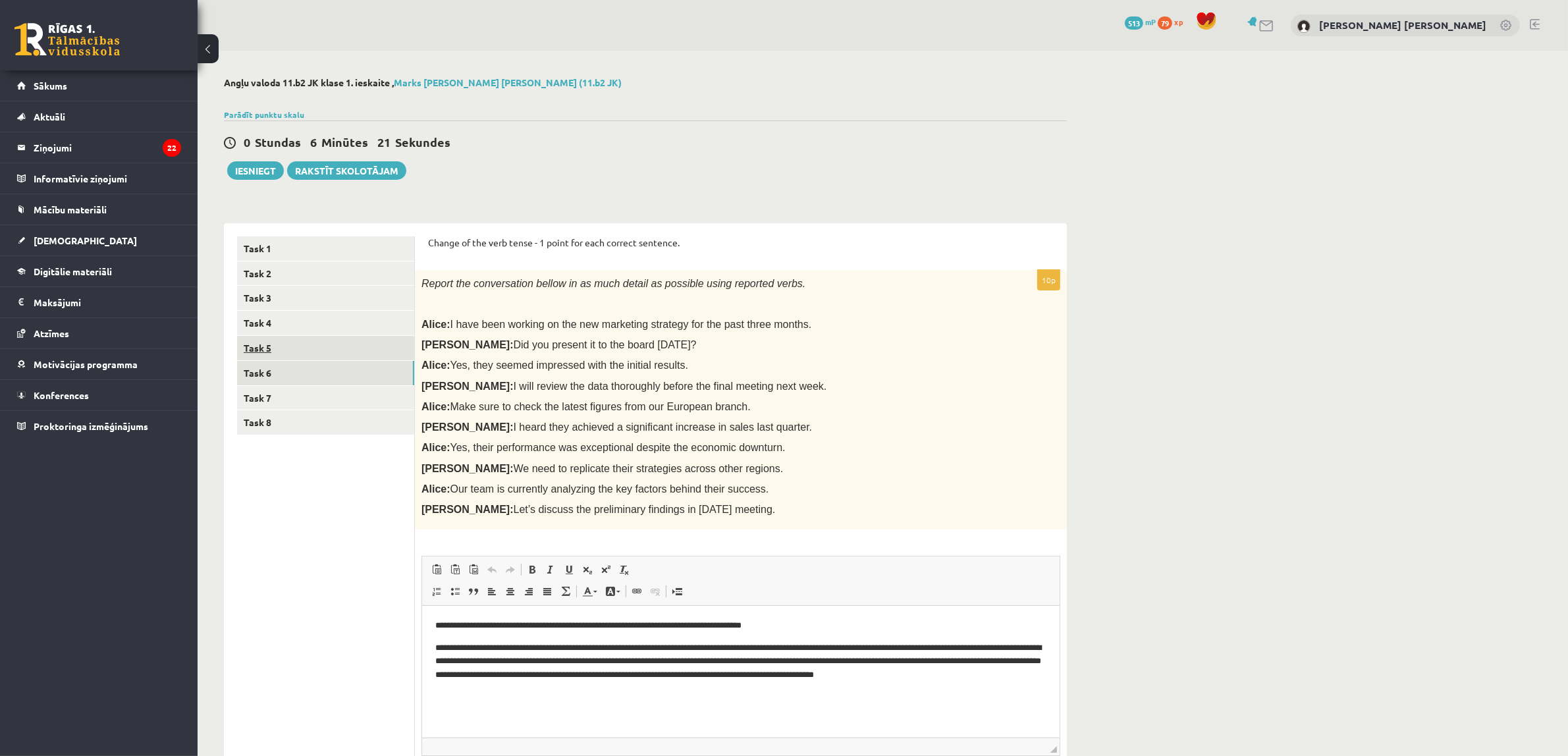
click at [340, 344] on link "Task 5" at bounding box center [325, 348] width 177 height 25
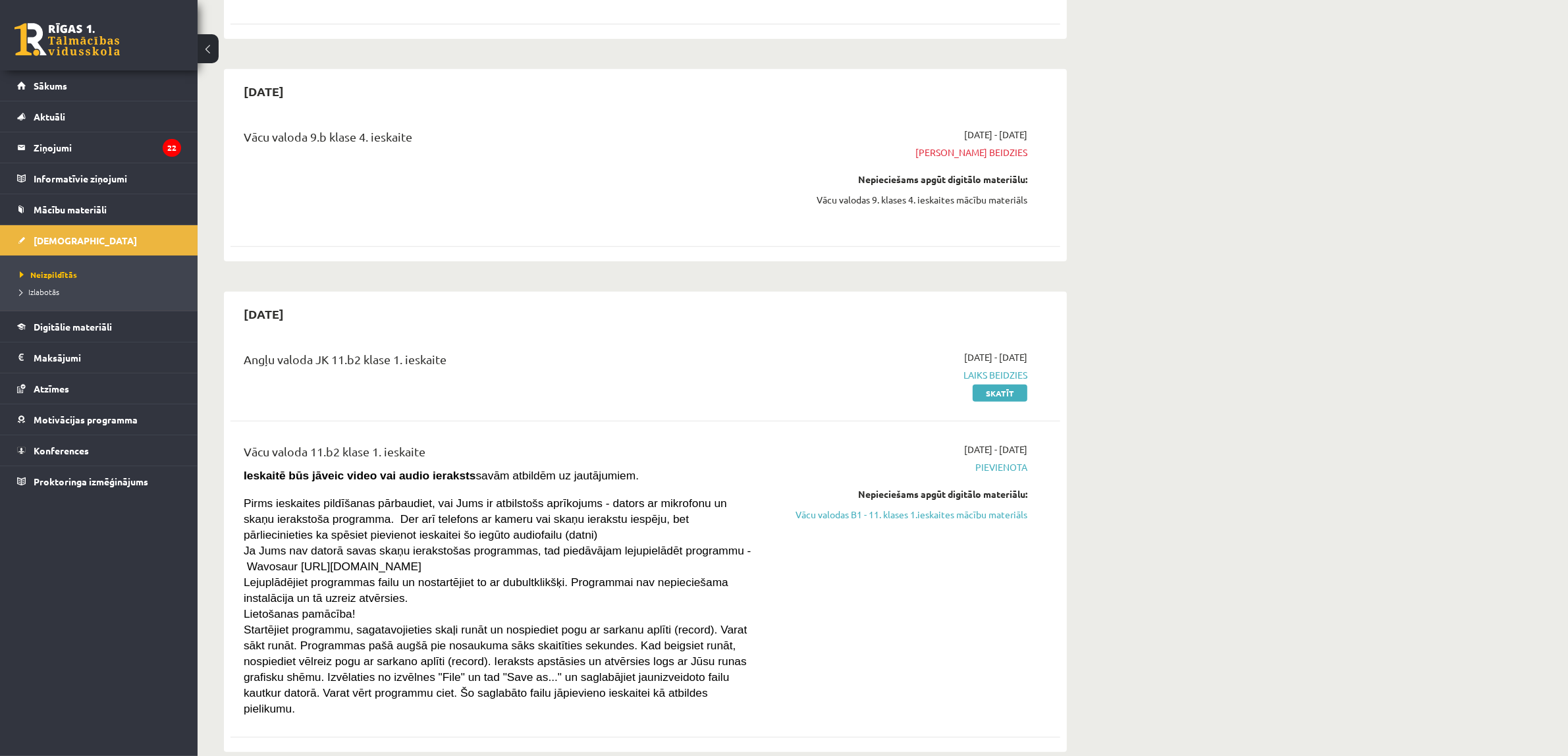
scroll to position [741, 0]
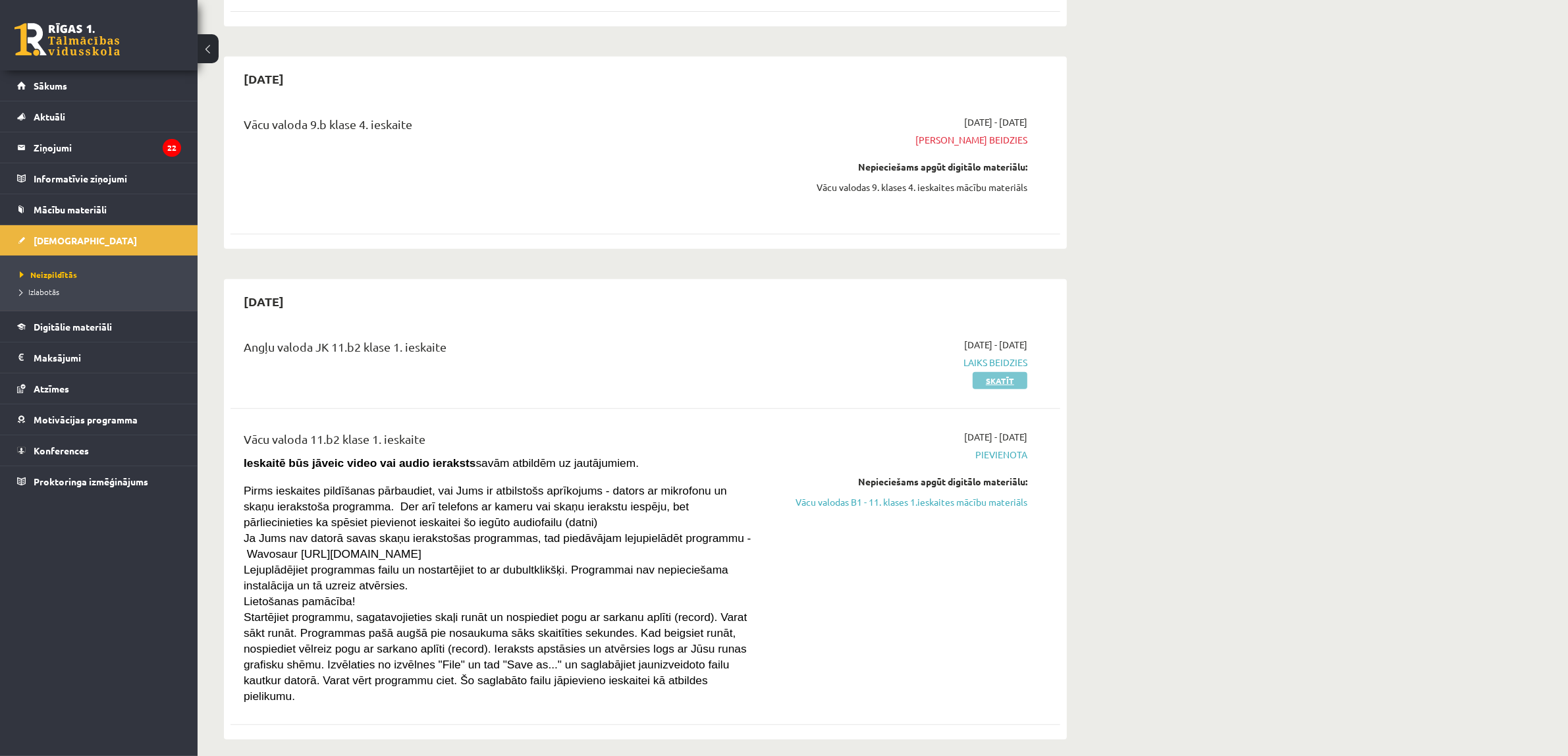
click at [991, 382] on link "Skatīt" at bounding box center [1000, 380] width 55 height 17
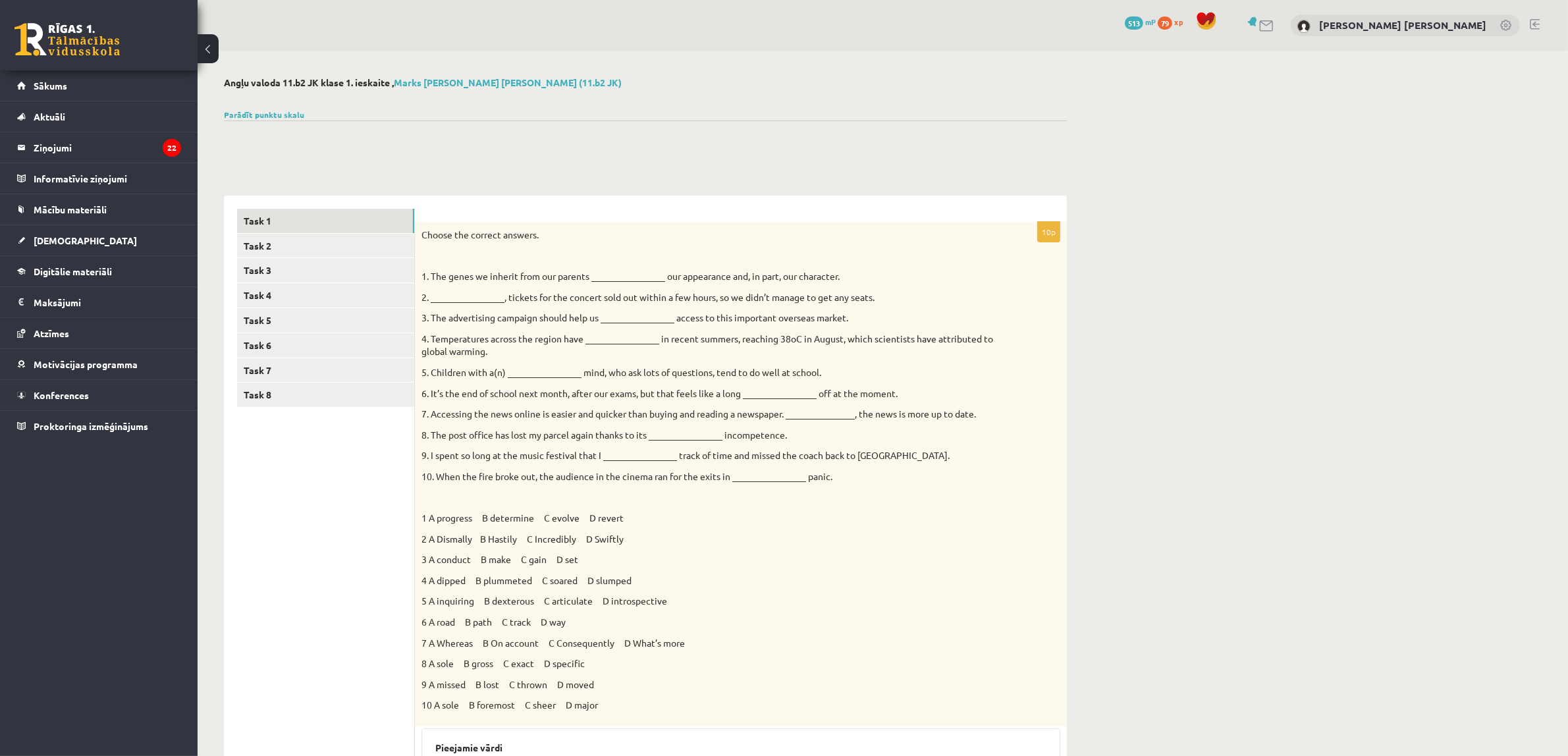
scroll to position [165, 0]
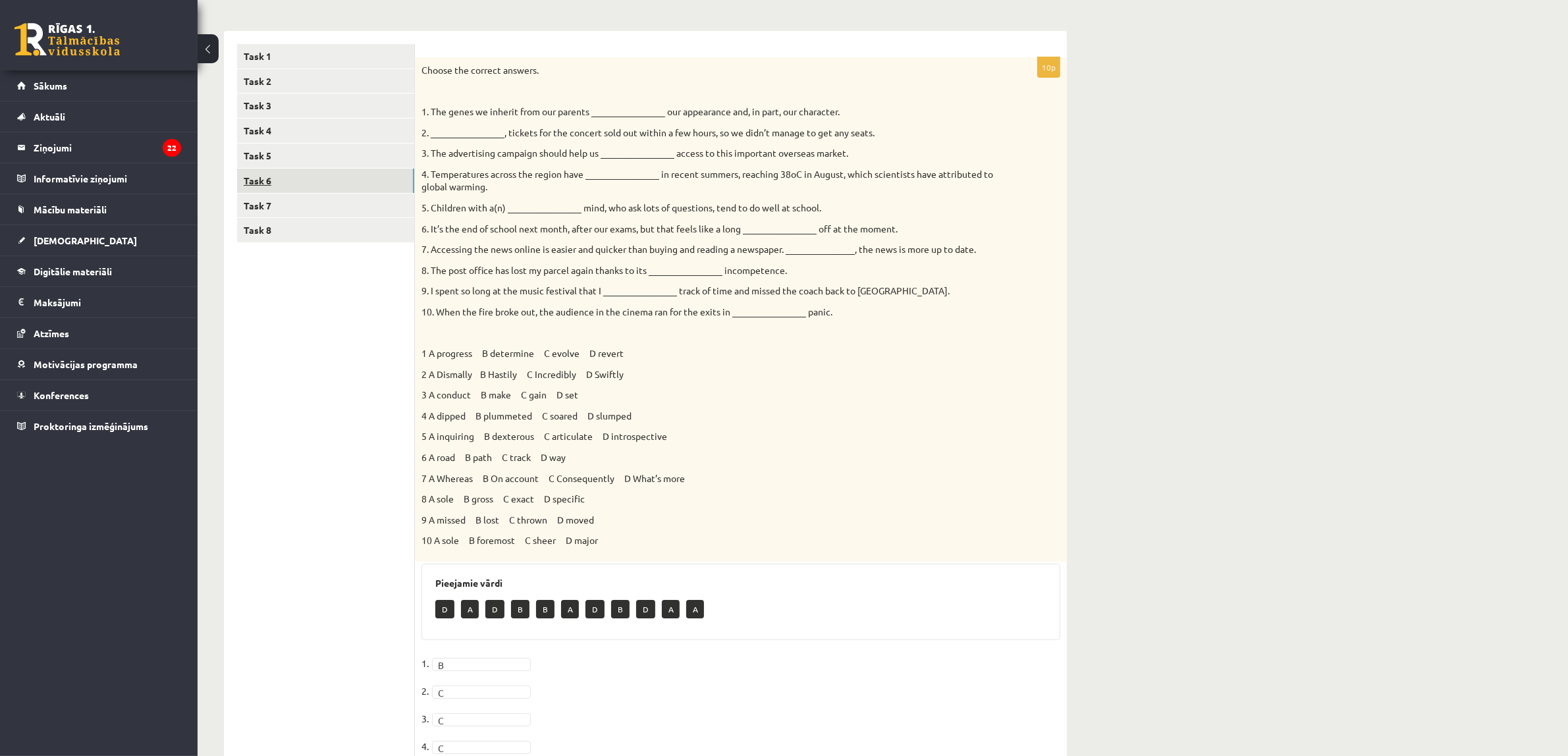
click at [280, 173] on link "Task 6" at bounding box center [325, 180] width 177 height 25
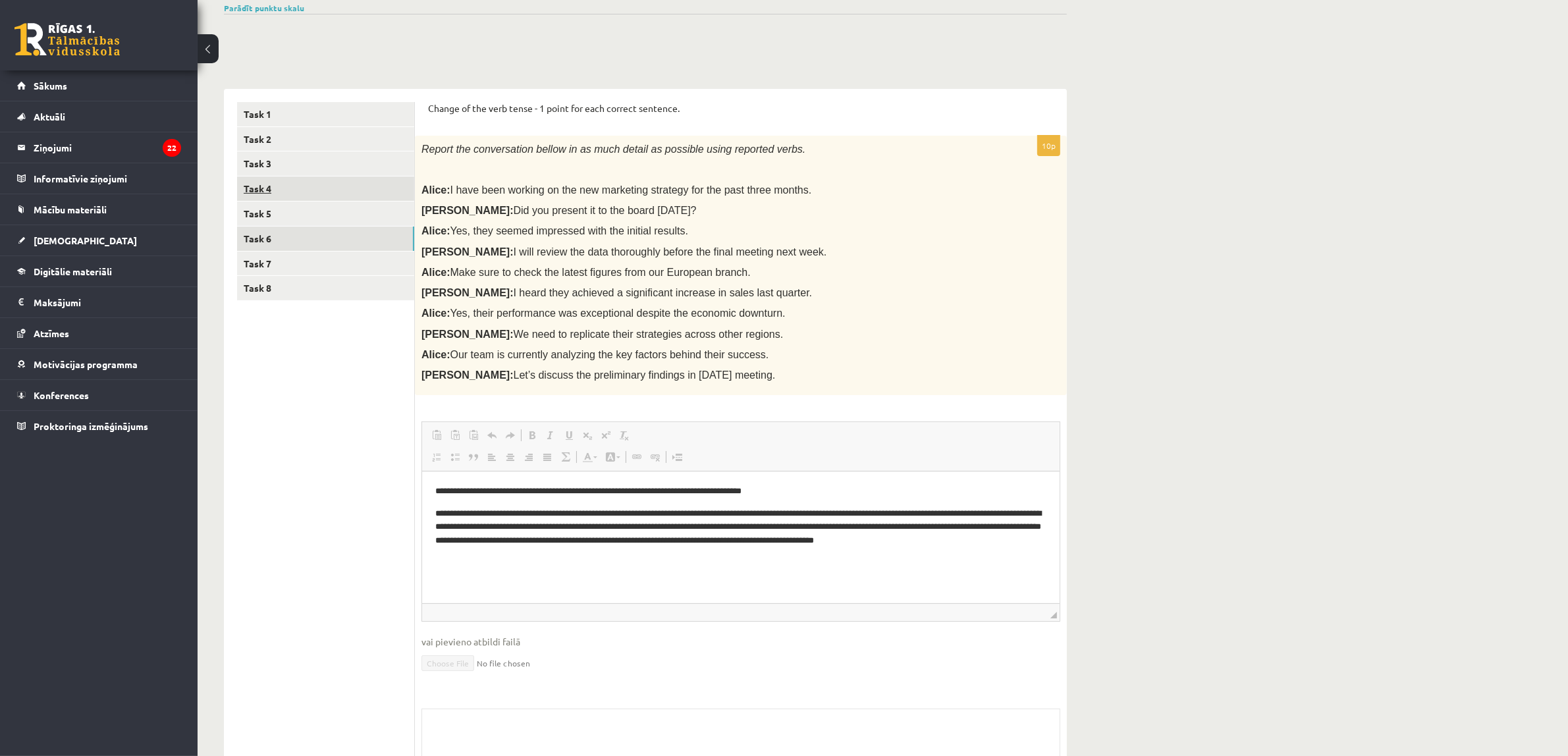
scroll to position [0, 0]
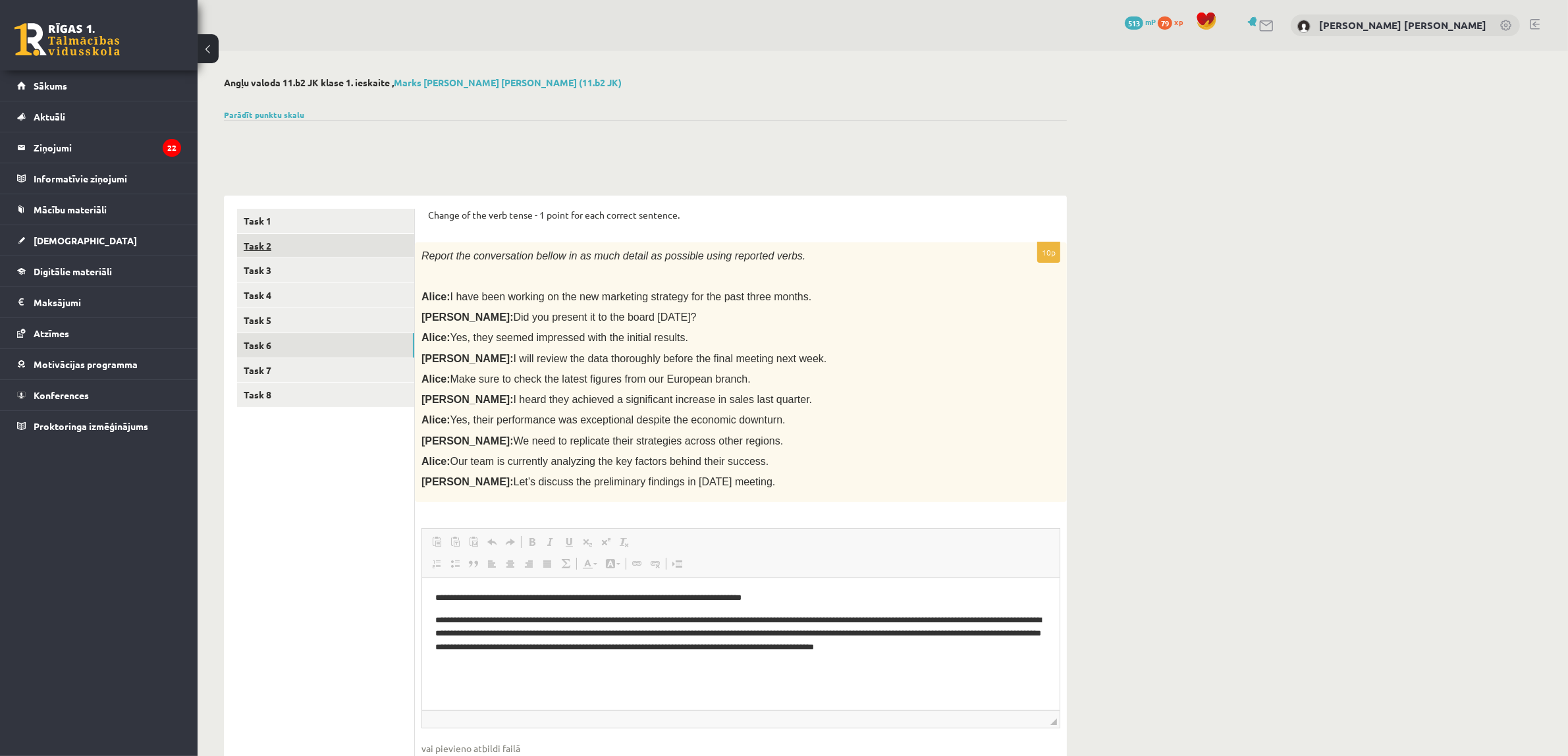
click at [289, 248] on link "Task 2" at bounding box center [325, 246] width 177 height 25
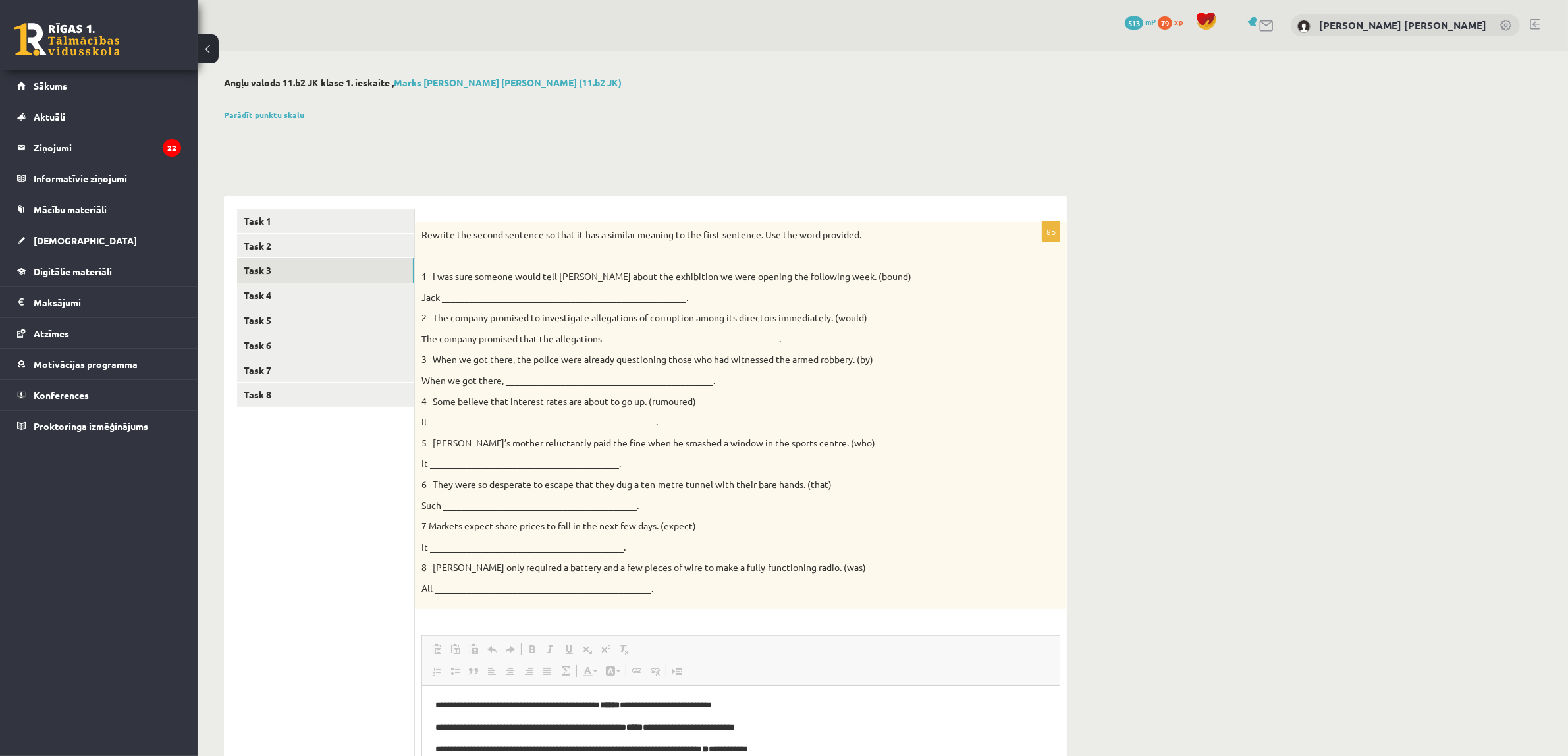
click at [295, 273] on link "Task 3" at bounding box center [325, 270] width 177 height 25
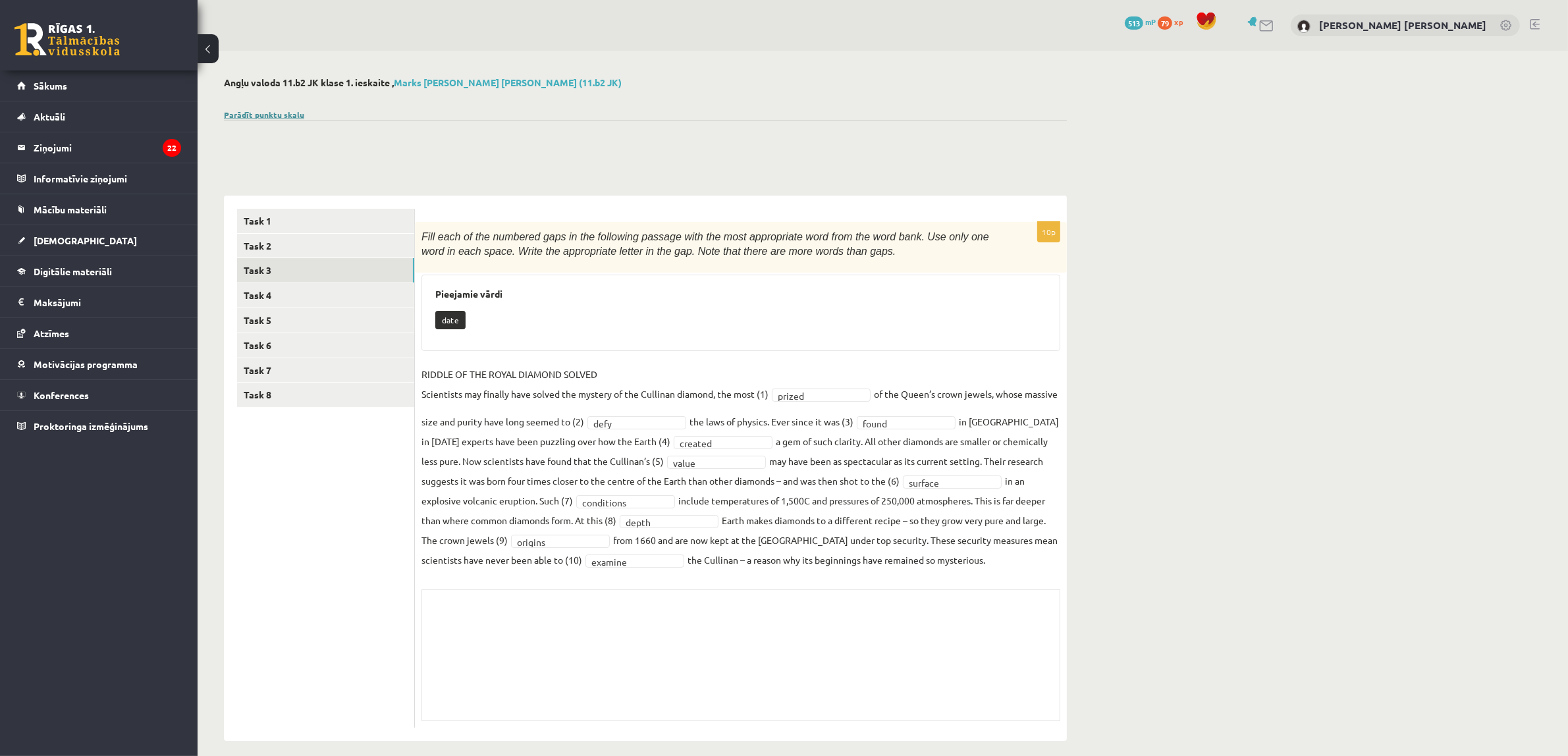
click at [256, 117] on link "Parādīt punktu skalu" at bounding box center [263, 114] width 80 height 10
click at [256, 117] on link "Parādīt punktu skalu" at bounding box center [263, 114] width 80 height 10
click at [267, 117] on link "Parādīt punktu skalu" at bounding box center [263, 114] width 80 height 10
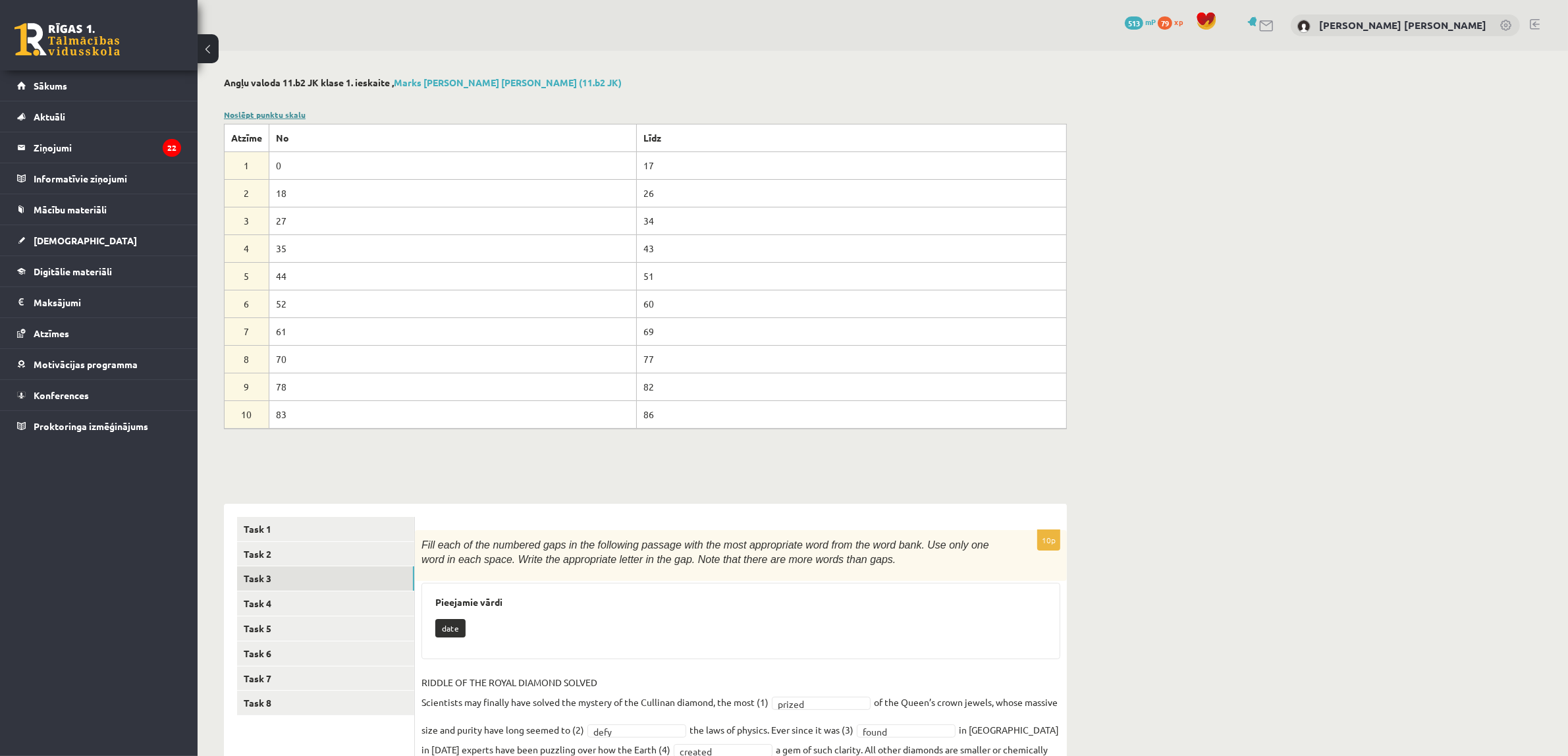
click at [252, 113] on link "Noslēpt punktu skalu" at bounding box center [264, 114] width 82 height 10
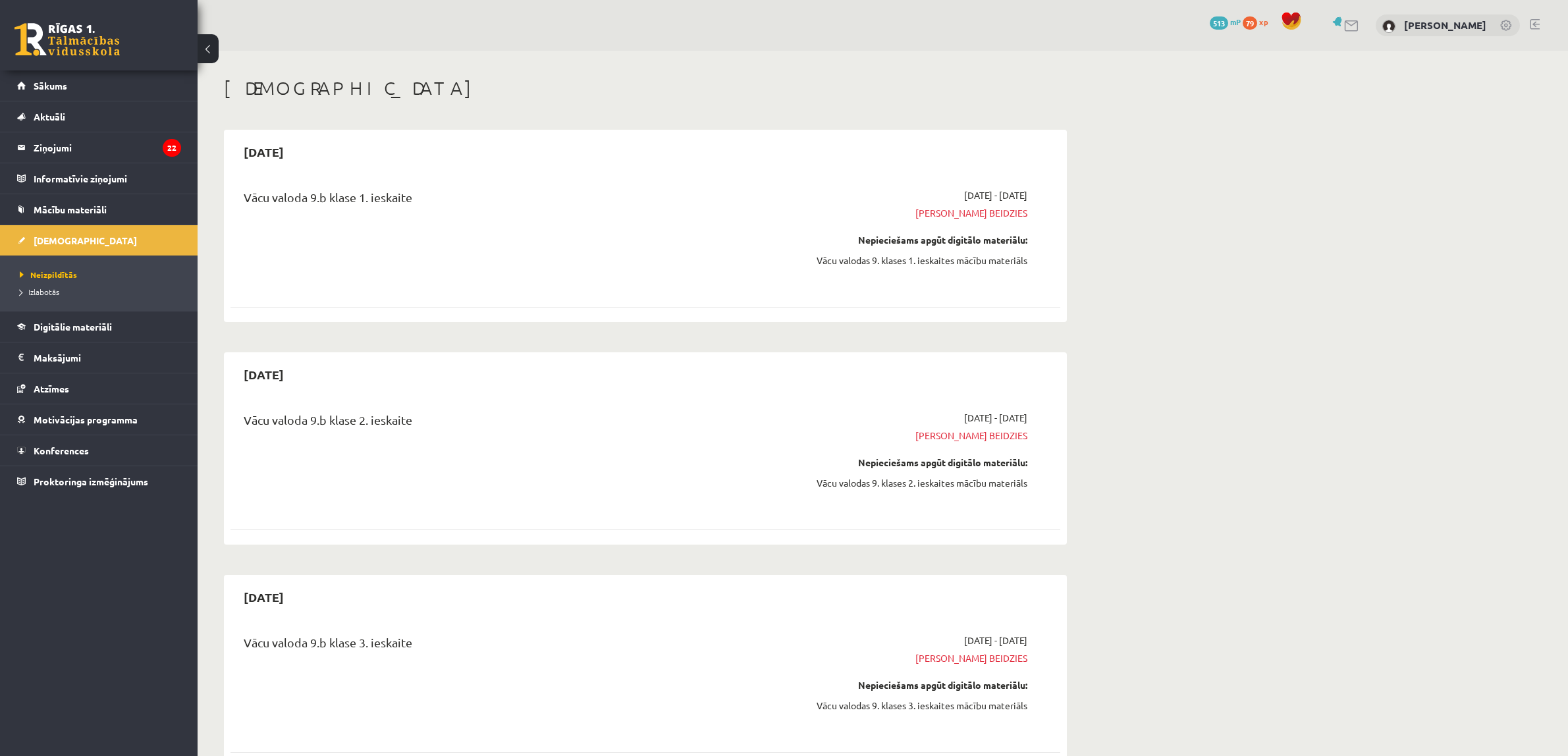
scroll to position [741, 0]
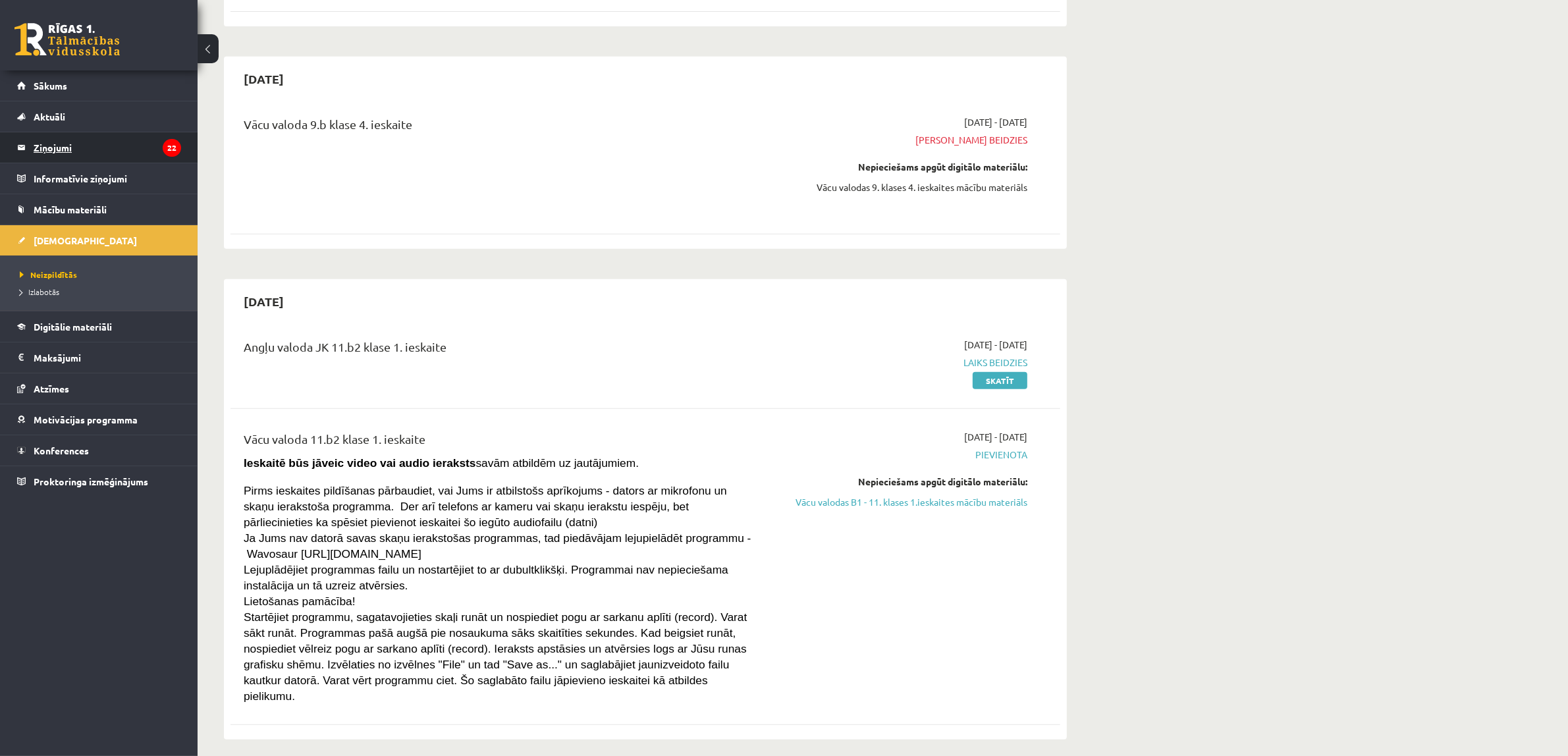
click at [85, 148] on legend "Ziņojumi 22" at bounding box center [107, 147] width 147 height 31
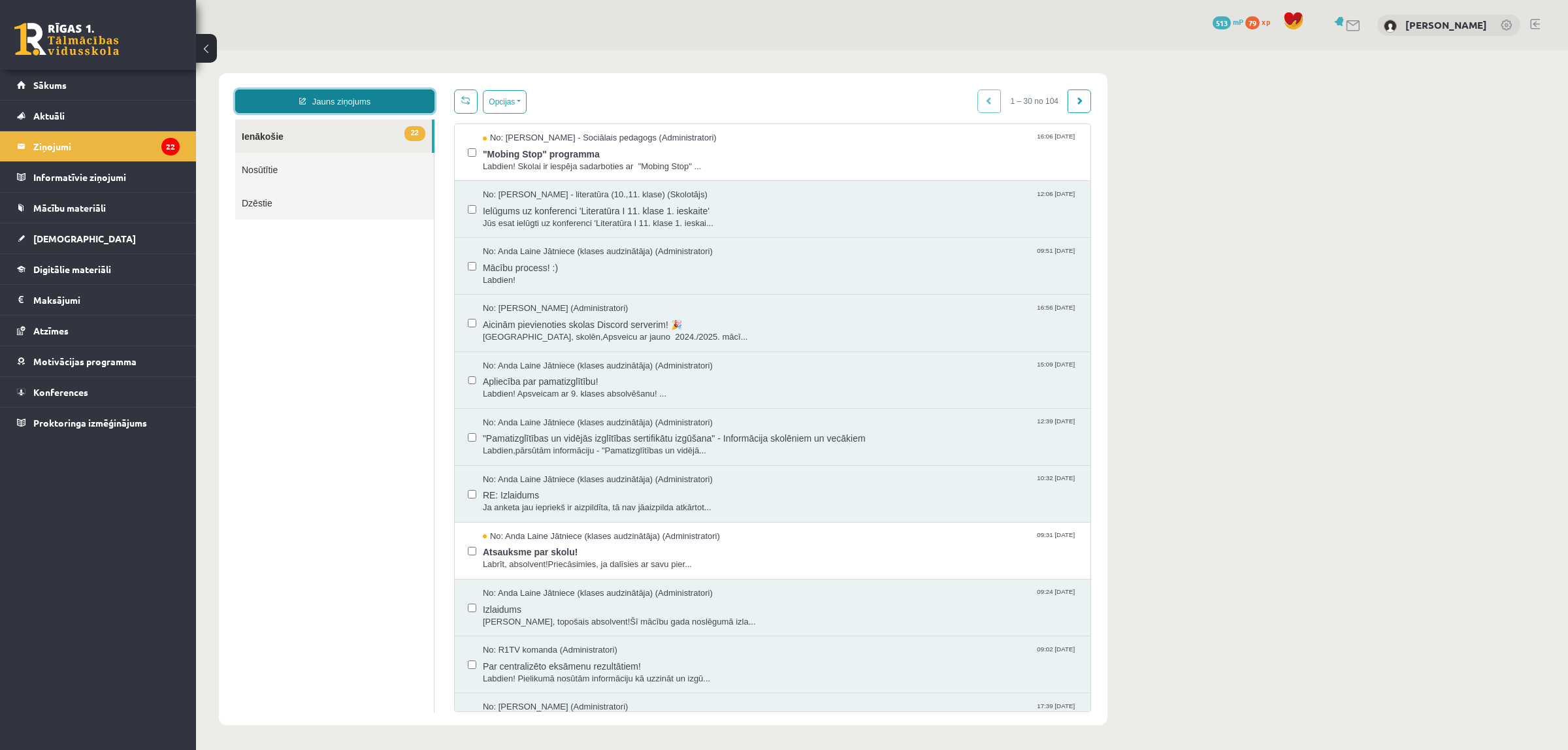
click at [364, 92] on link "Jauns ziņojums" at bounding box center [335, 102] width 200 height 24
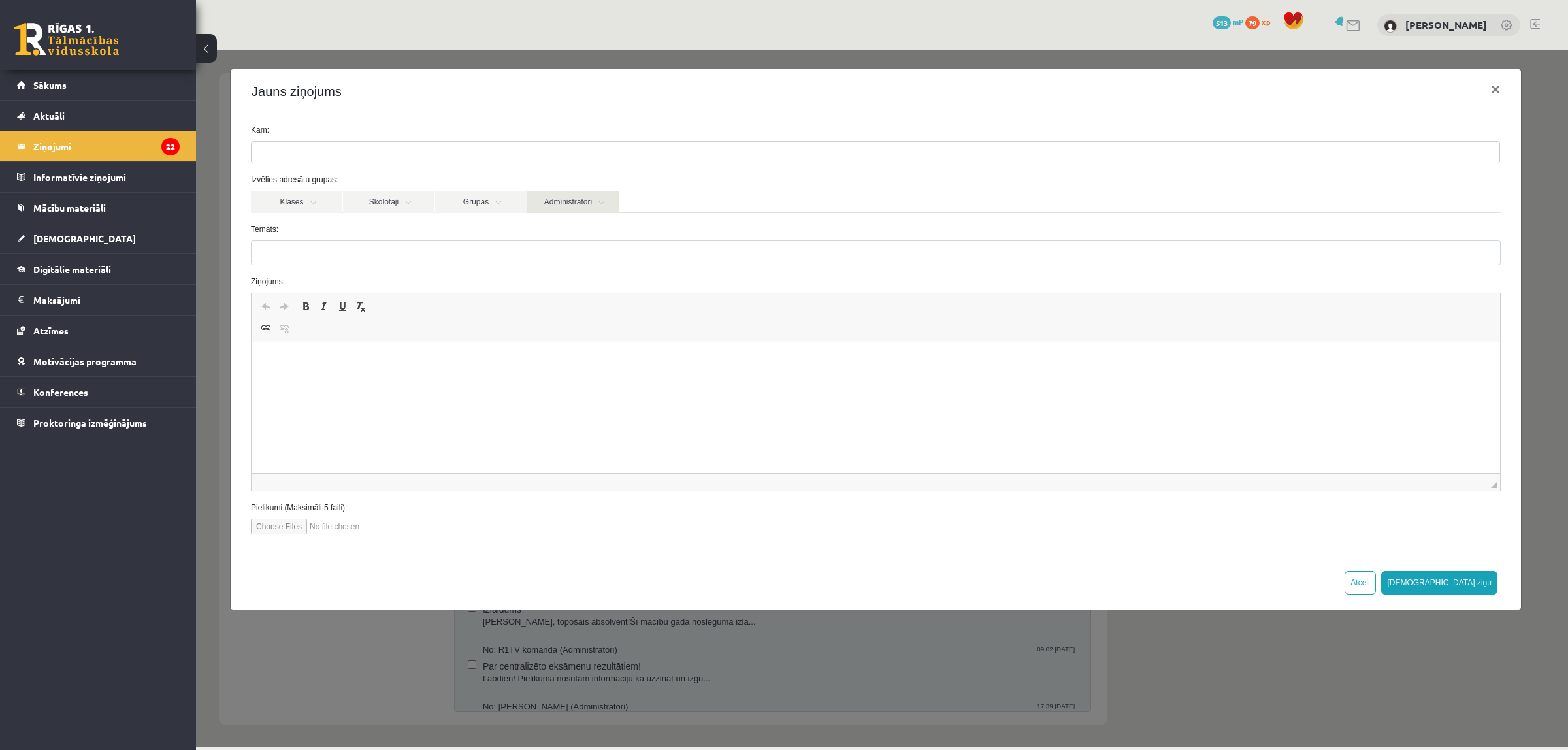
click at [554, 203] on link "Administratori" at bounding box center [573, 202] width 91 height 22
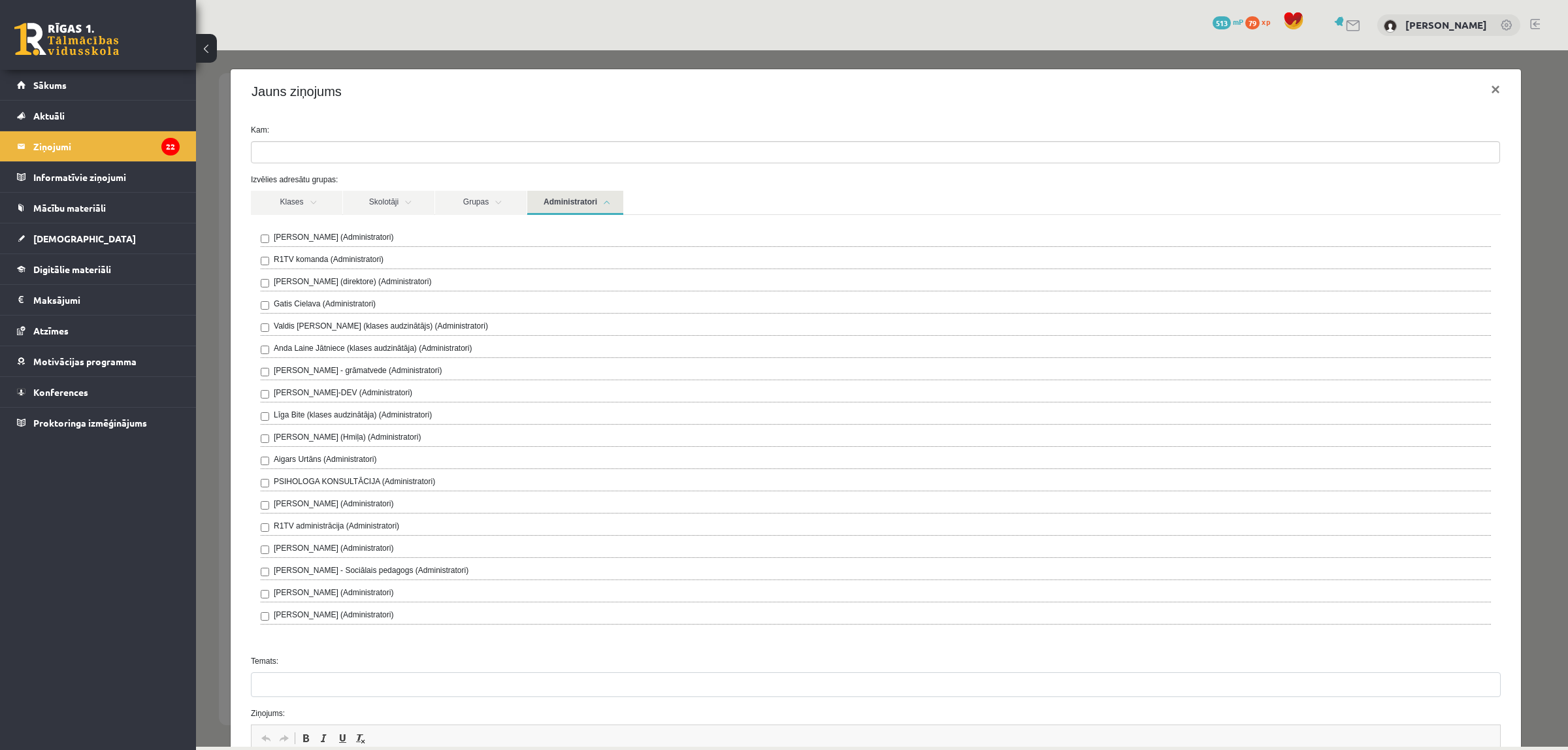
click at [560, 203] on link "Administratori" at bounding box center [575, 203] width 96 height 24
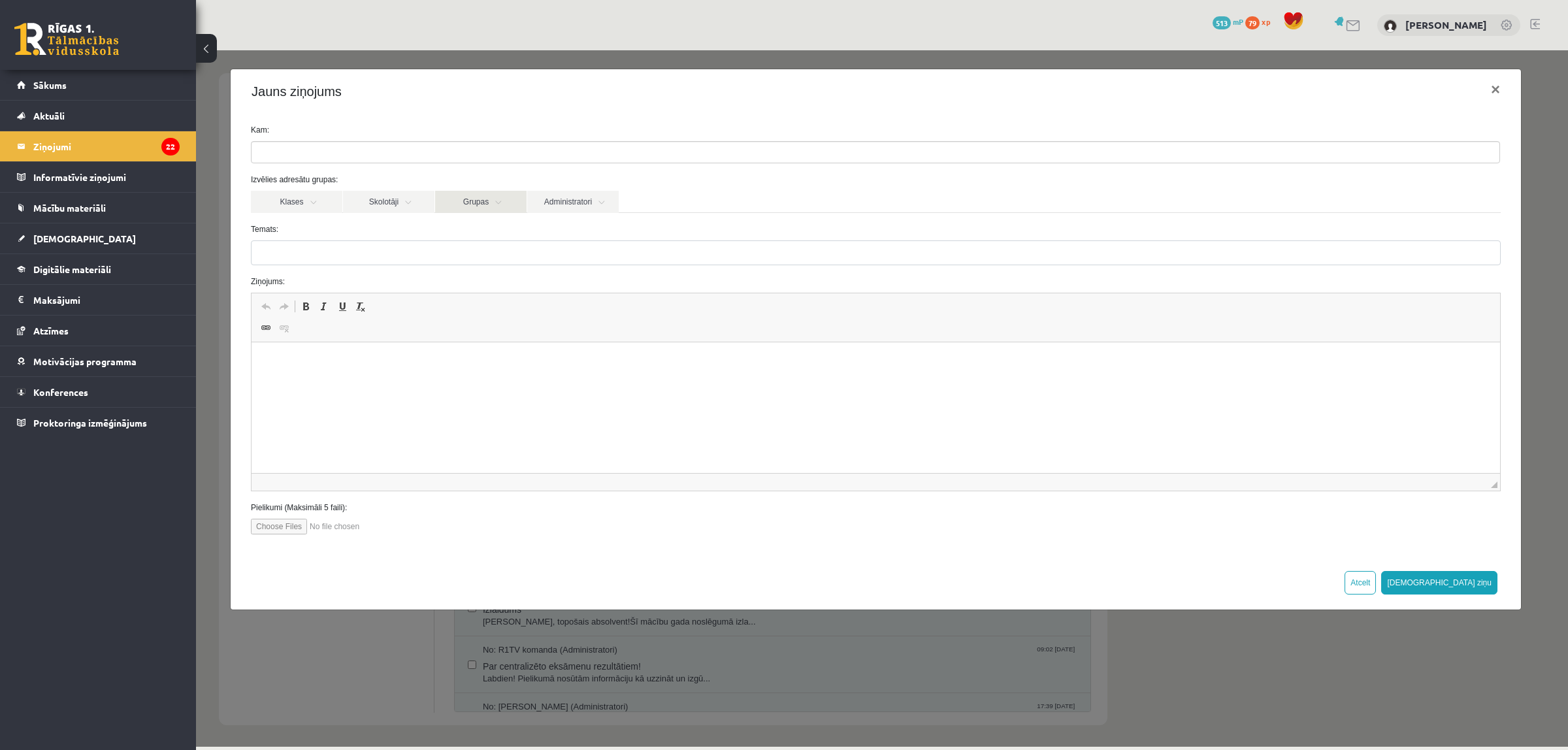
click at [482, 203] on link "Grupas" at bounding box center [480, 202] width 91 height 22
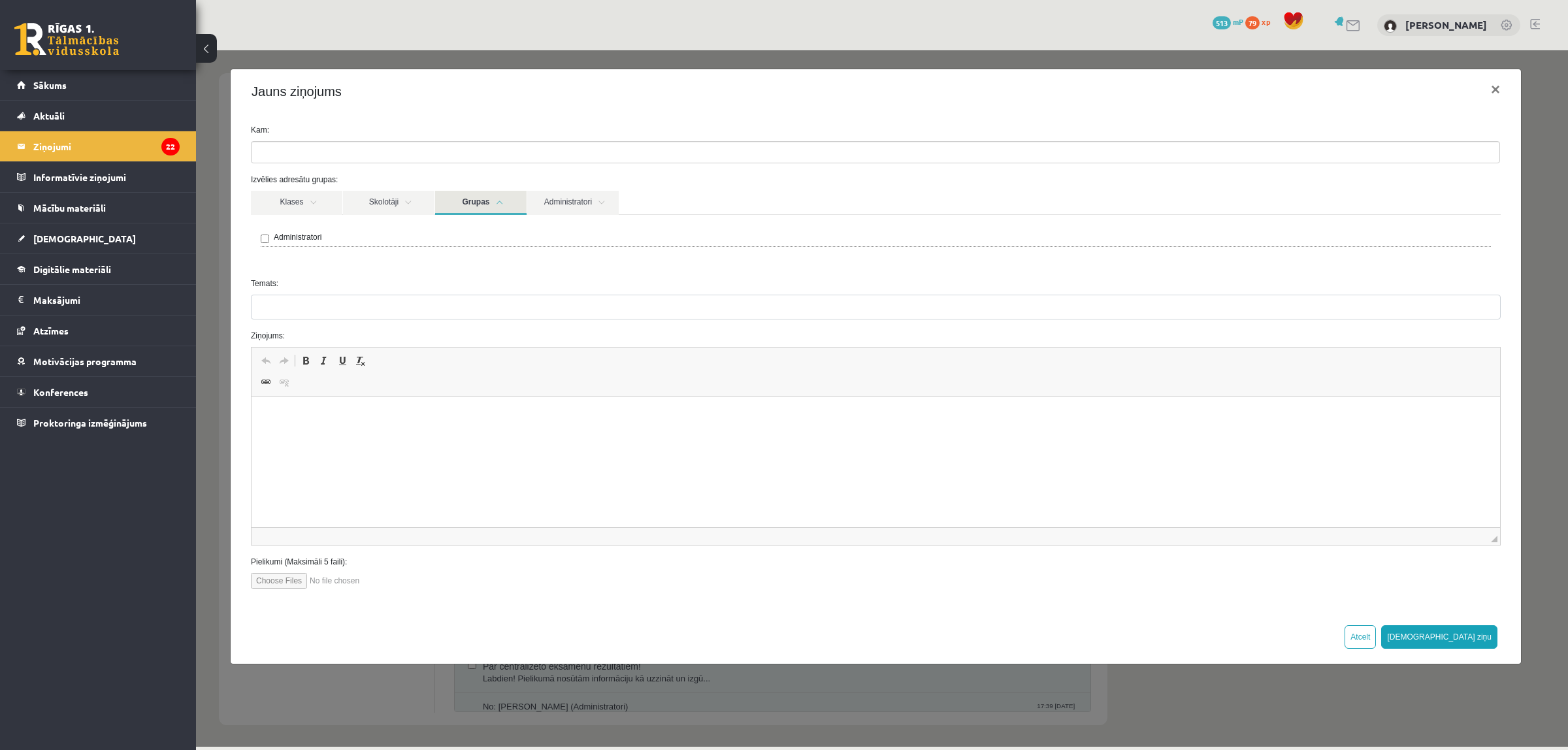
click at [445, 204] on link "Grupas" at bounding box center [480, 203] width 91 height 24
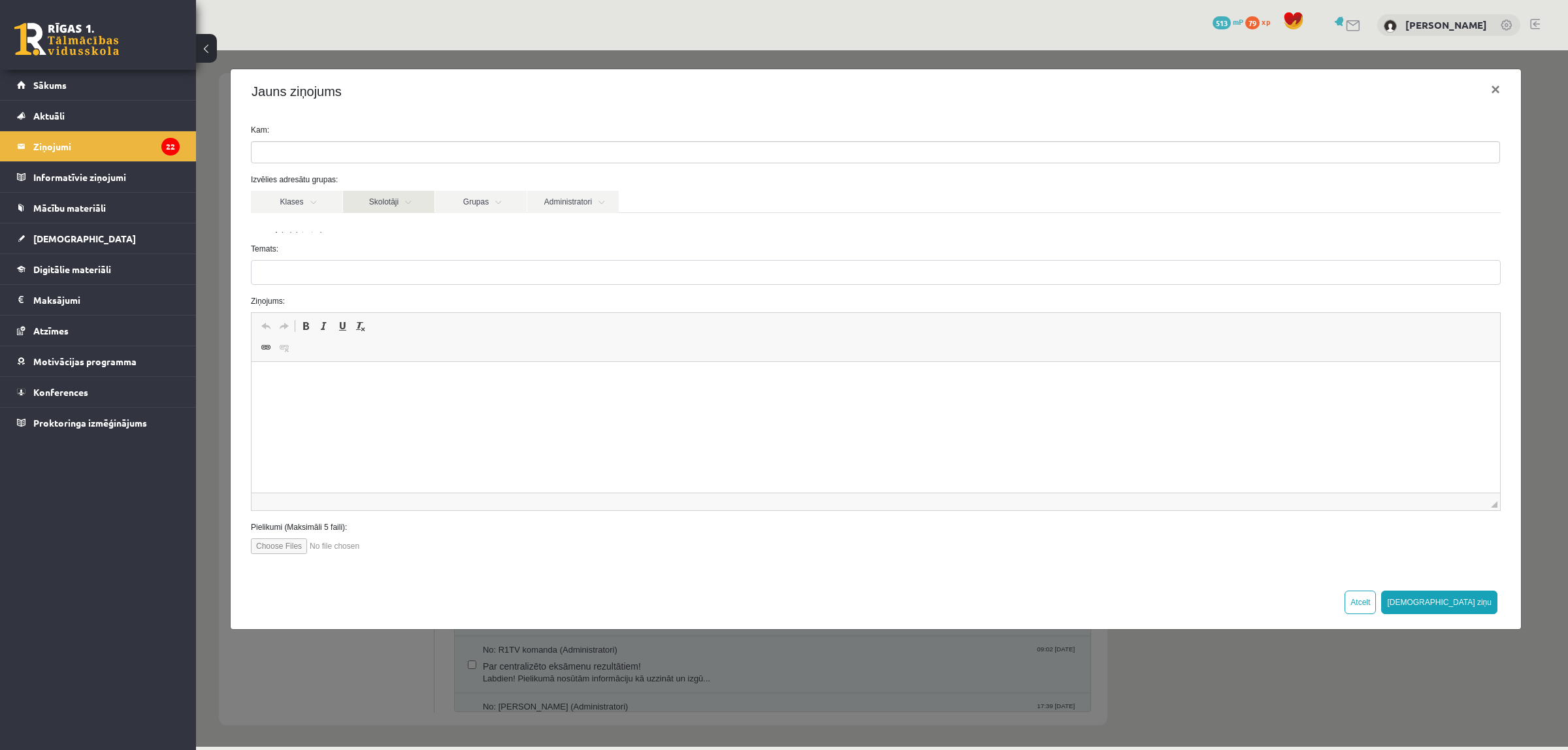
click at [398, 203] on link "Skolotāji" at bounding box center [388, 202] width 91 height 22
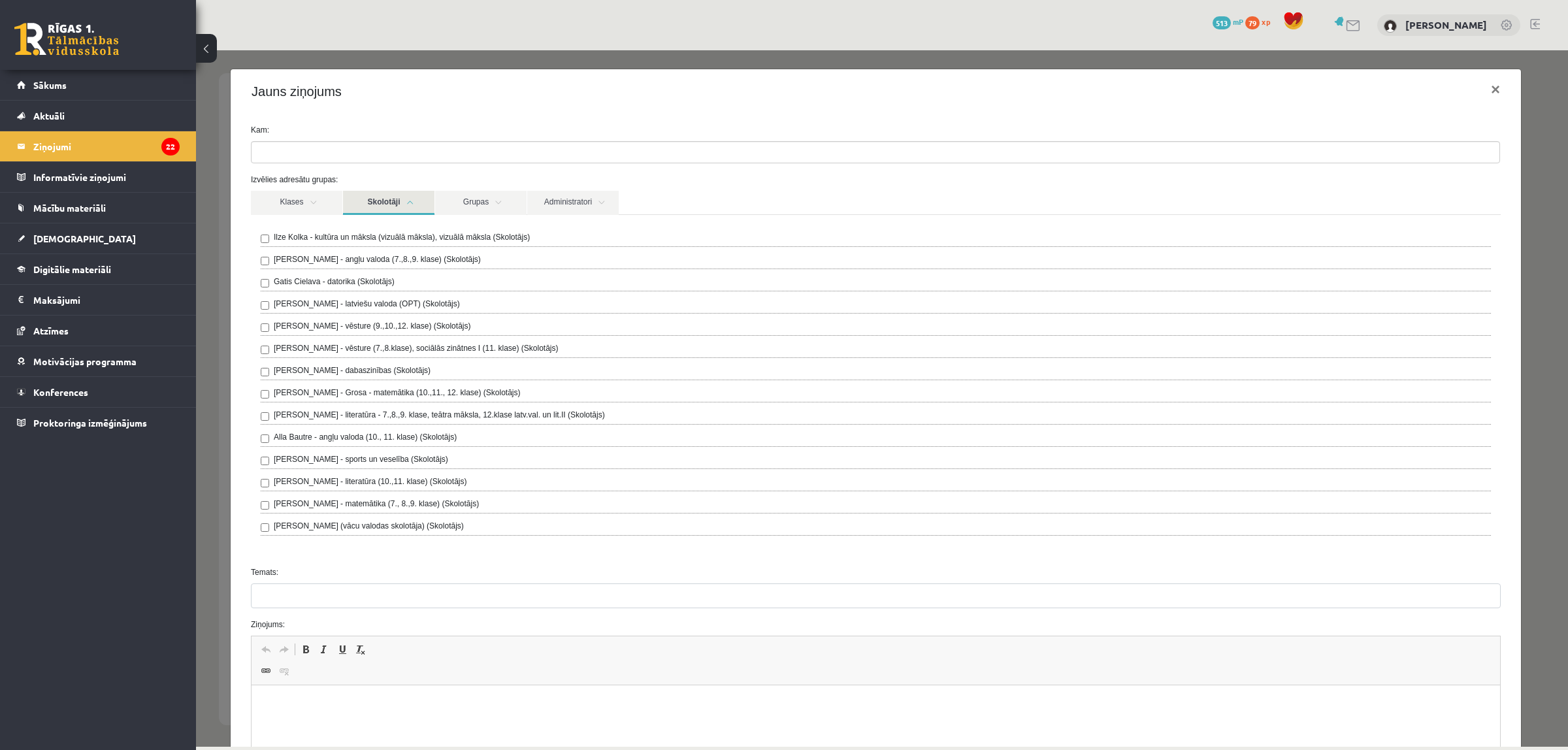
click at [398, 203] on link "Skolotāji" at bounding box center [388, 203] width 91 height 24
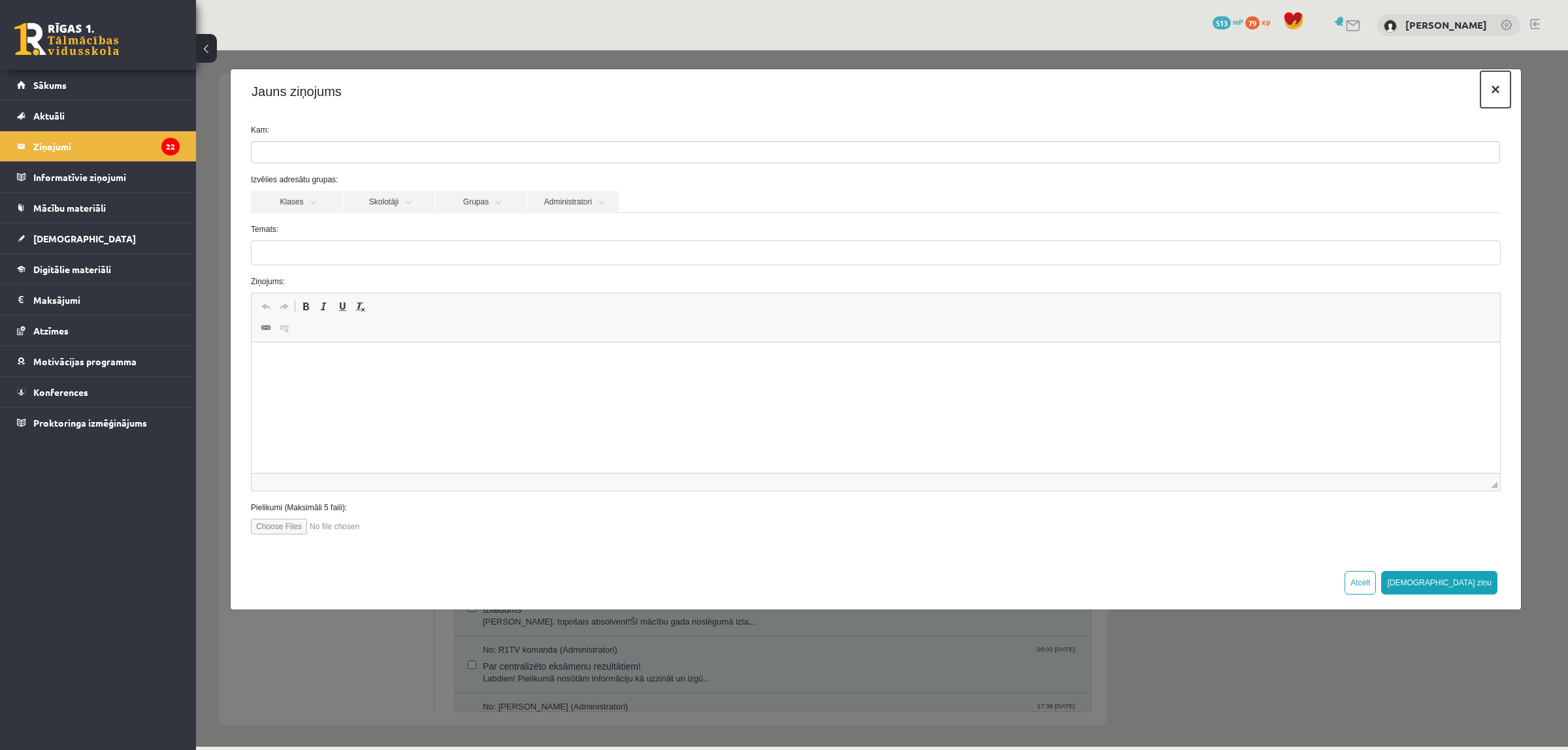
click at [1500, 98] on button "×" at bounding box center [1495, 89] width 30 height 36
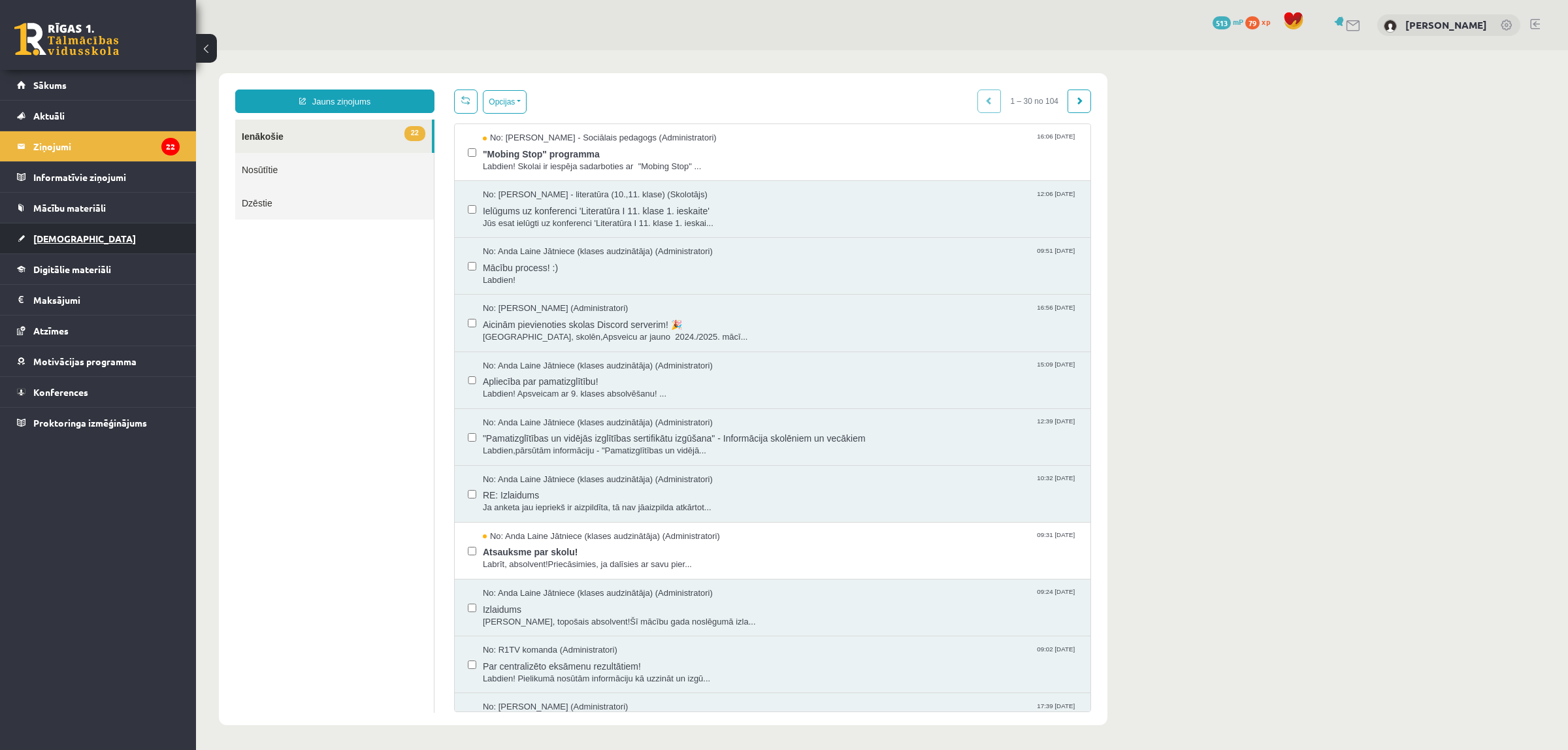
click at [101, 238] on link "[DEMOGRAPHIC_DATA]" at bounding box center [98, 238] width 163 height 30
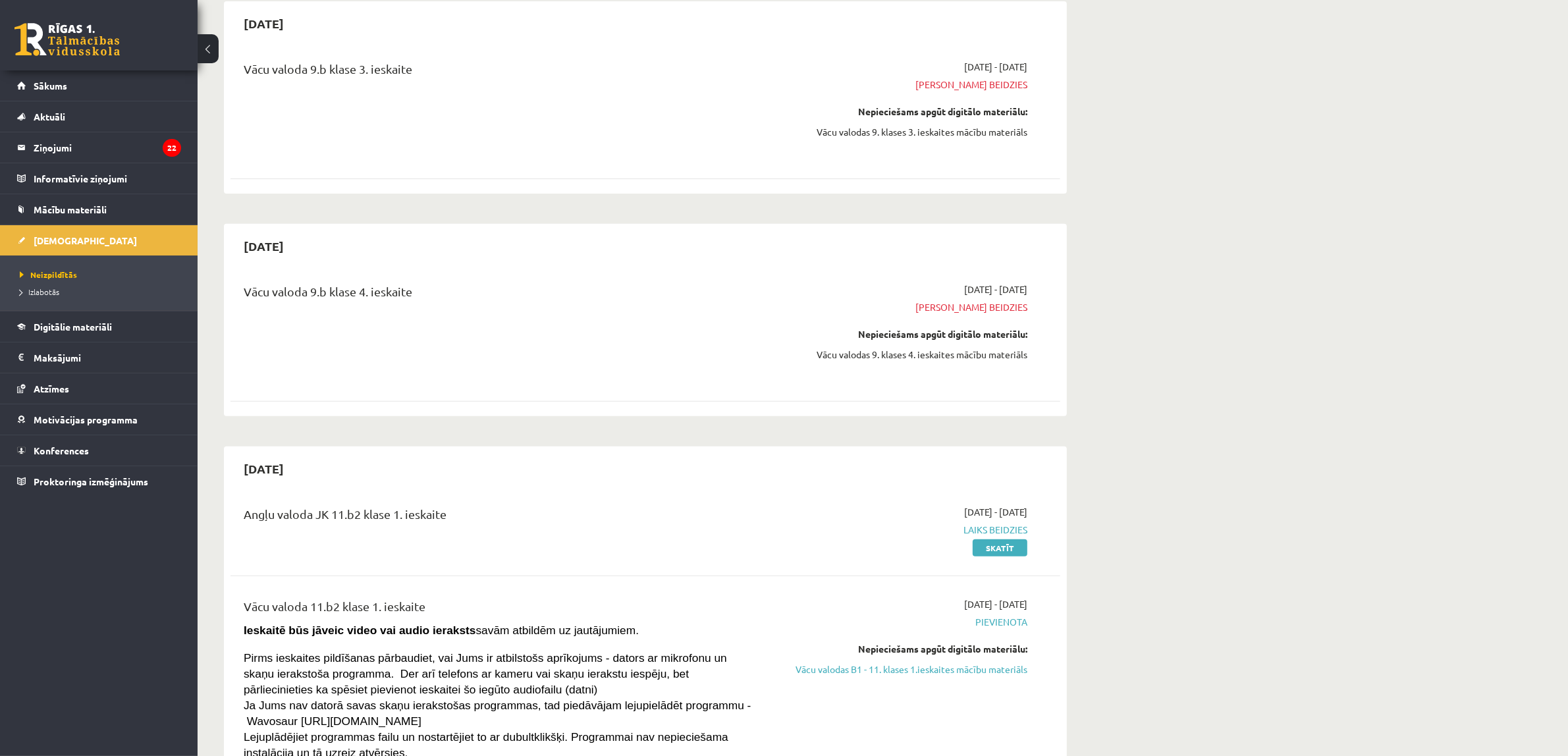
scroll to position [576, 0]
click at [1009, 550] on link "Skatīt" at bounding box center [1000, 545] width 55 height 17
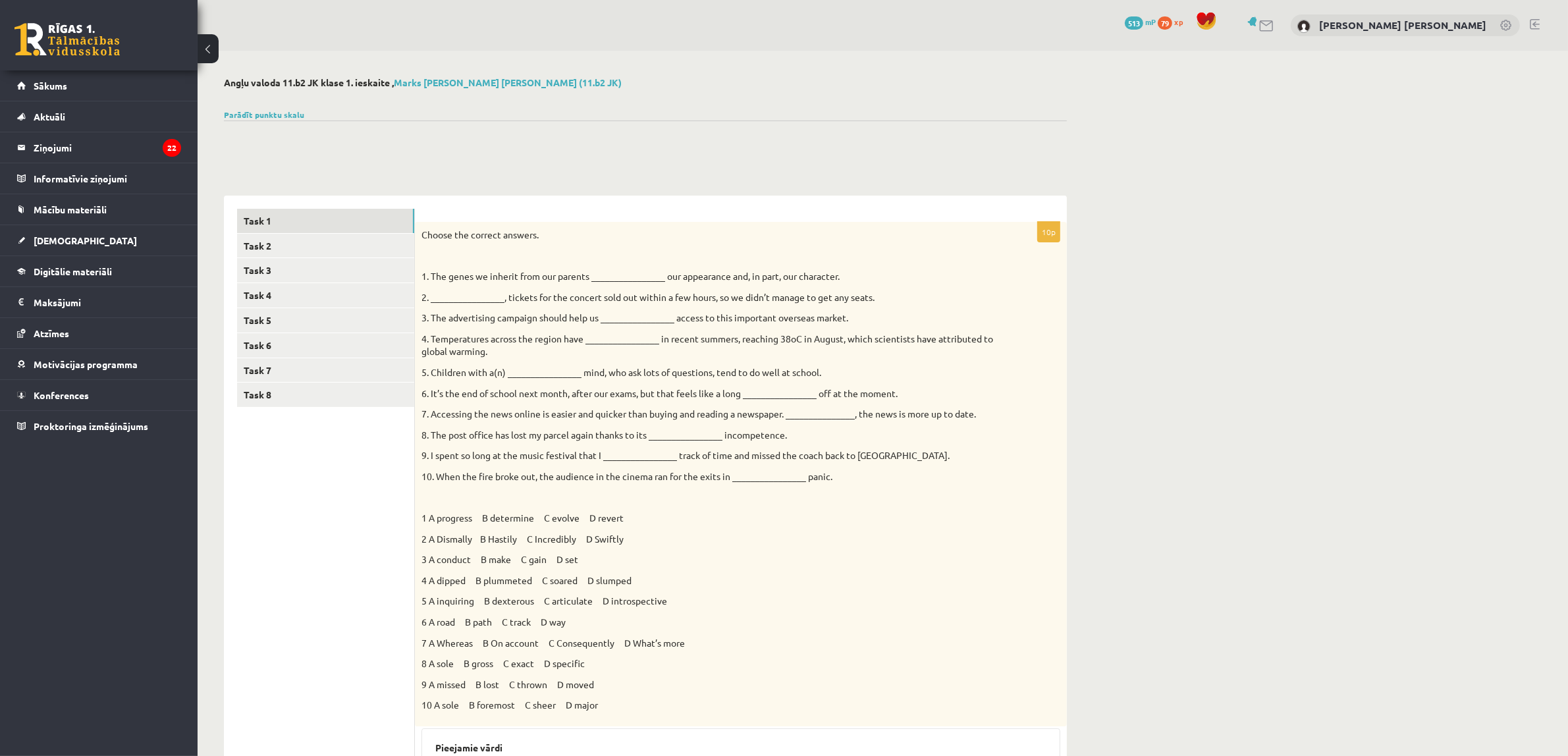
click at [295, 123] on div at bounding box center [645, 136] width 843 height 31
click at [292, 123] on div at bounding box center [645, 136] width 843 height 31
drag, startPoint x: 295, startPoint y: 152, endPoint x: 300, endPoint y: 137, distance: 15.8
click at [300, 139] on div "Angļu valoda 11.b2 JK klase 1. ieskaite , Marks Daniels Legzdiņš (11.b2 JK) Par…" at bounding box center [645, 672] width 896 height 1241
click at [300, 137] on div at bounding box center [645, 136] width 843 height 31
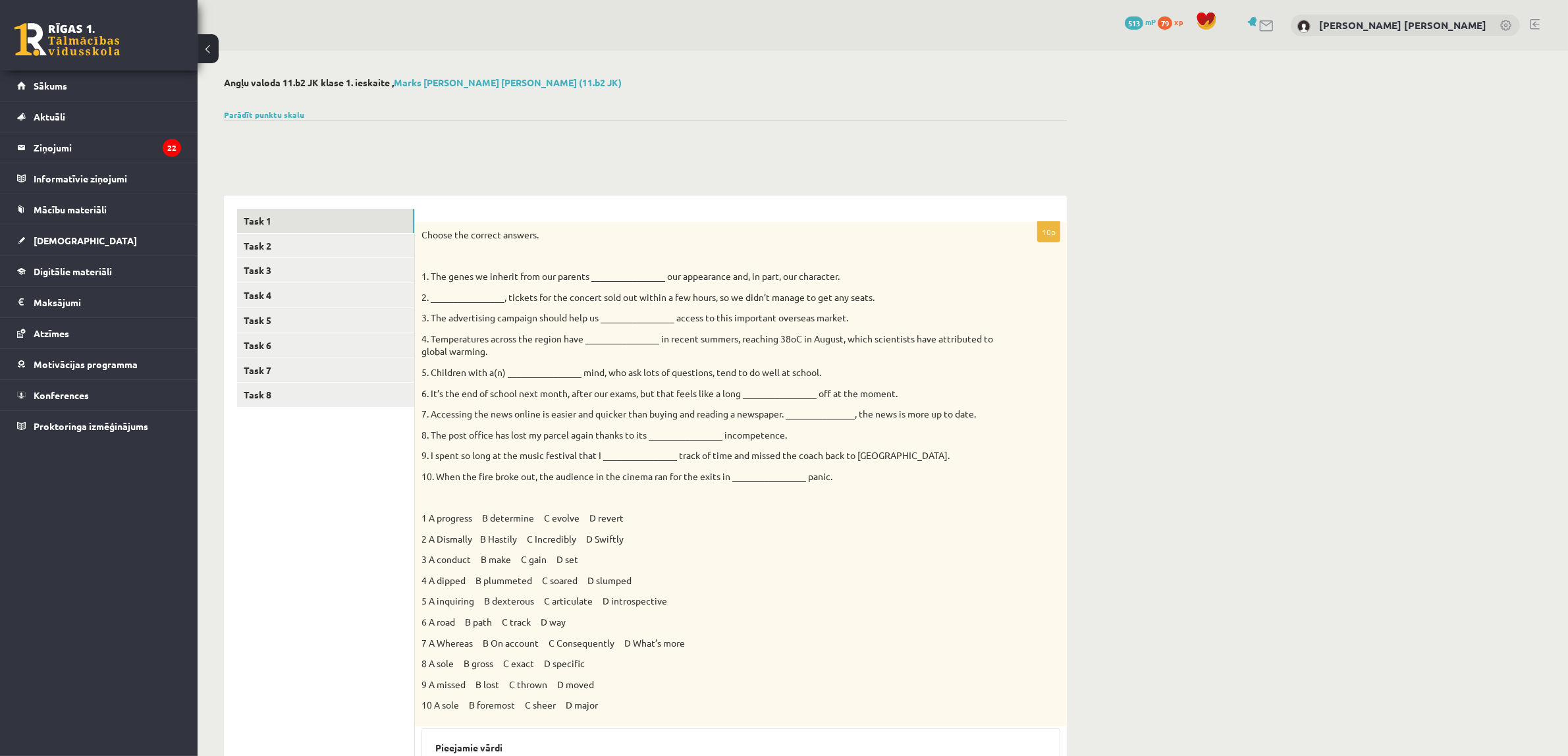
click at [300, 137] on div at bounding box center [645, 136] width 843 height 31
click at [300, 244] on link "Task 2" at bounding box center [325, 246] width 177 height 25
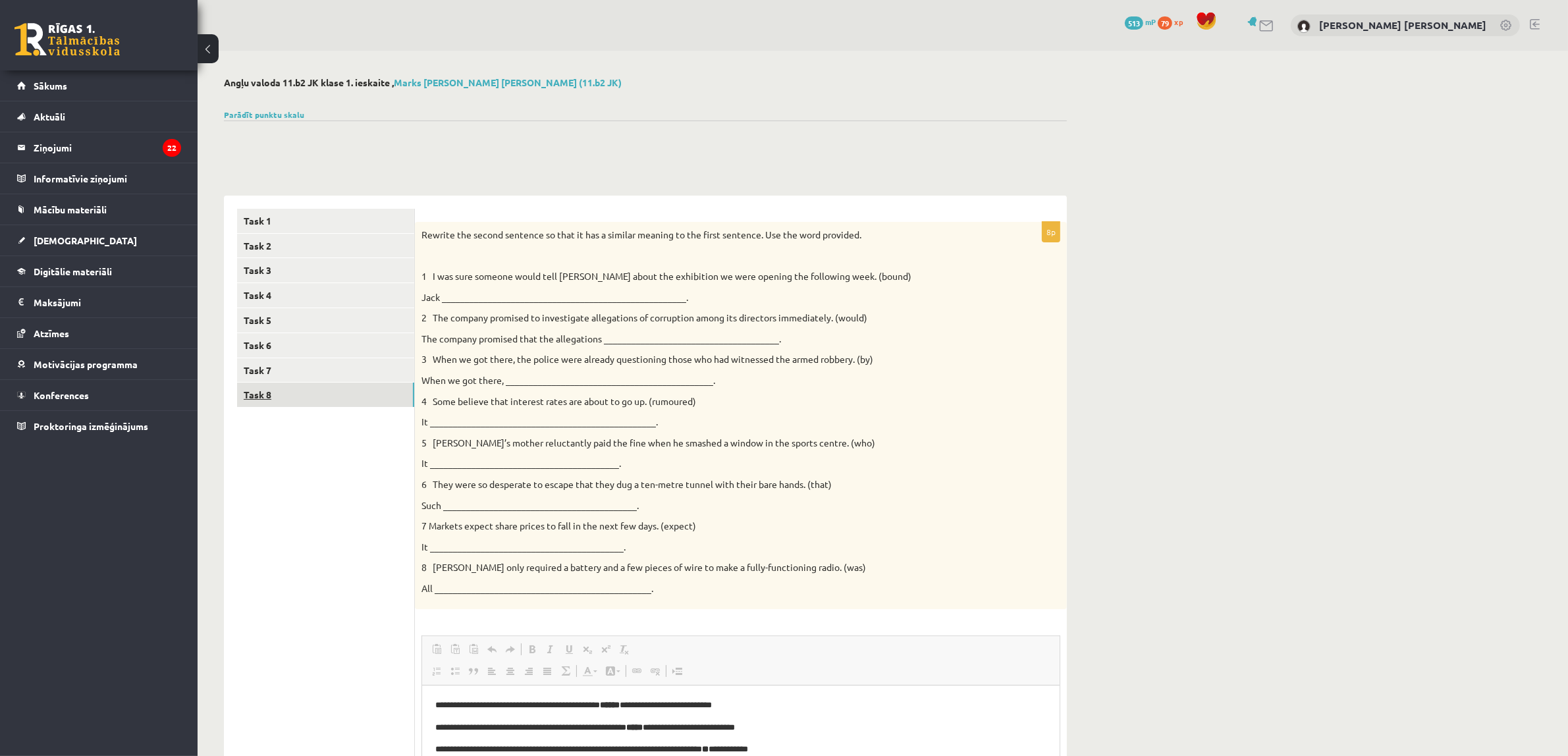
click at [325, 389] on link "Task 8" at bounding box center [325, 395] width 177 height 25
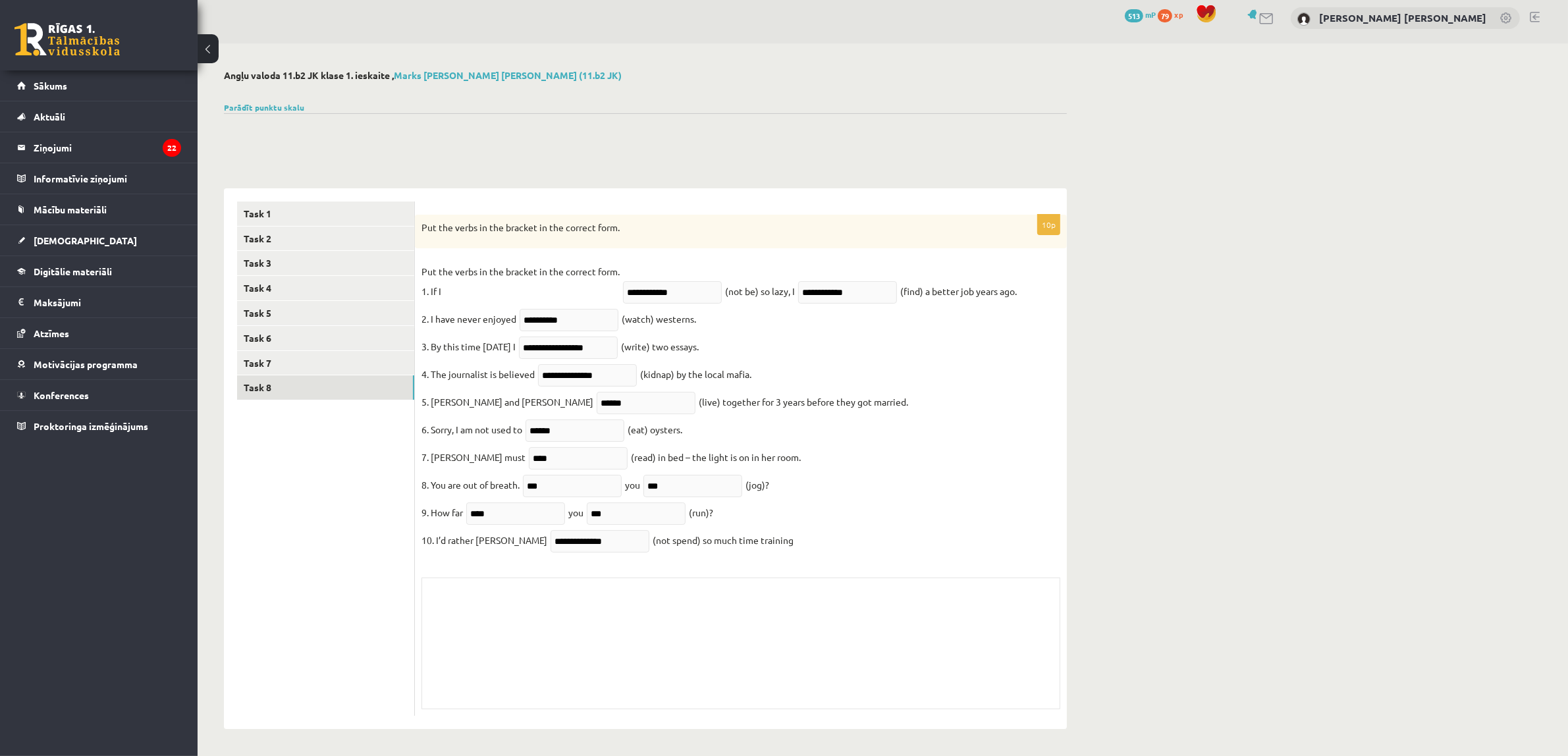
scroll to position [20, 0]
click at [323, 355] on link "Task 7" at bounding box center [325, 363] width 177 height 25
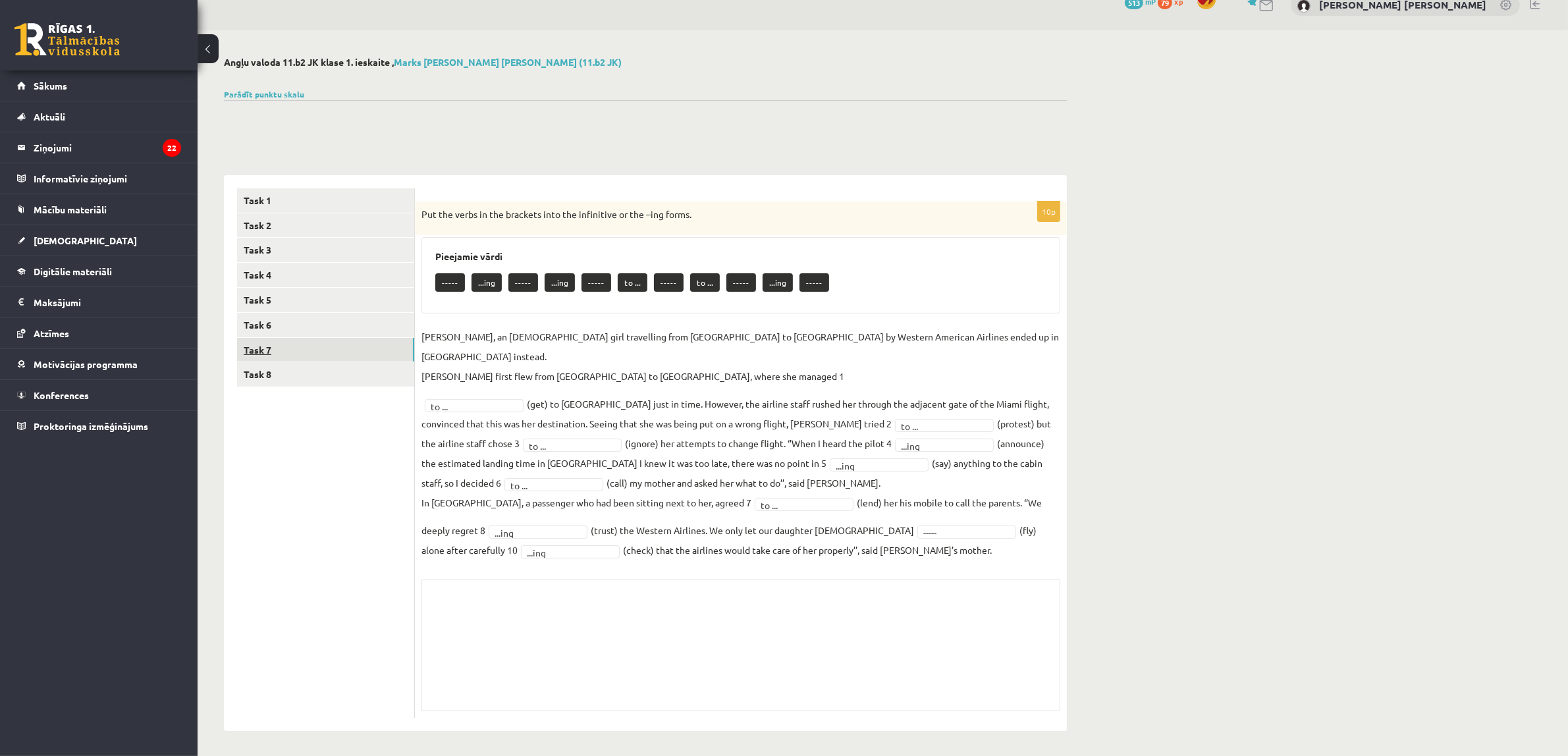
scroll to position [2, 0]
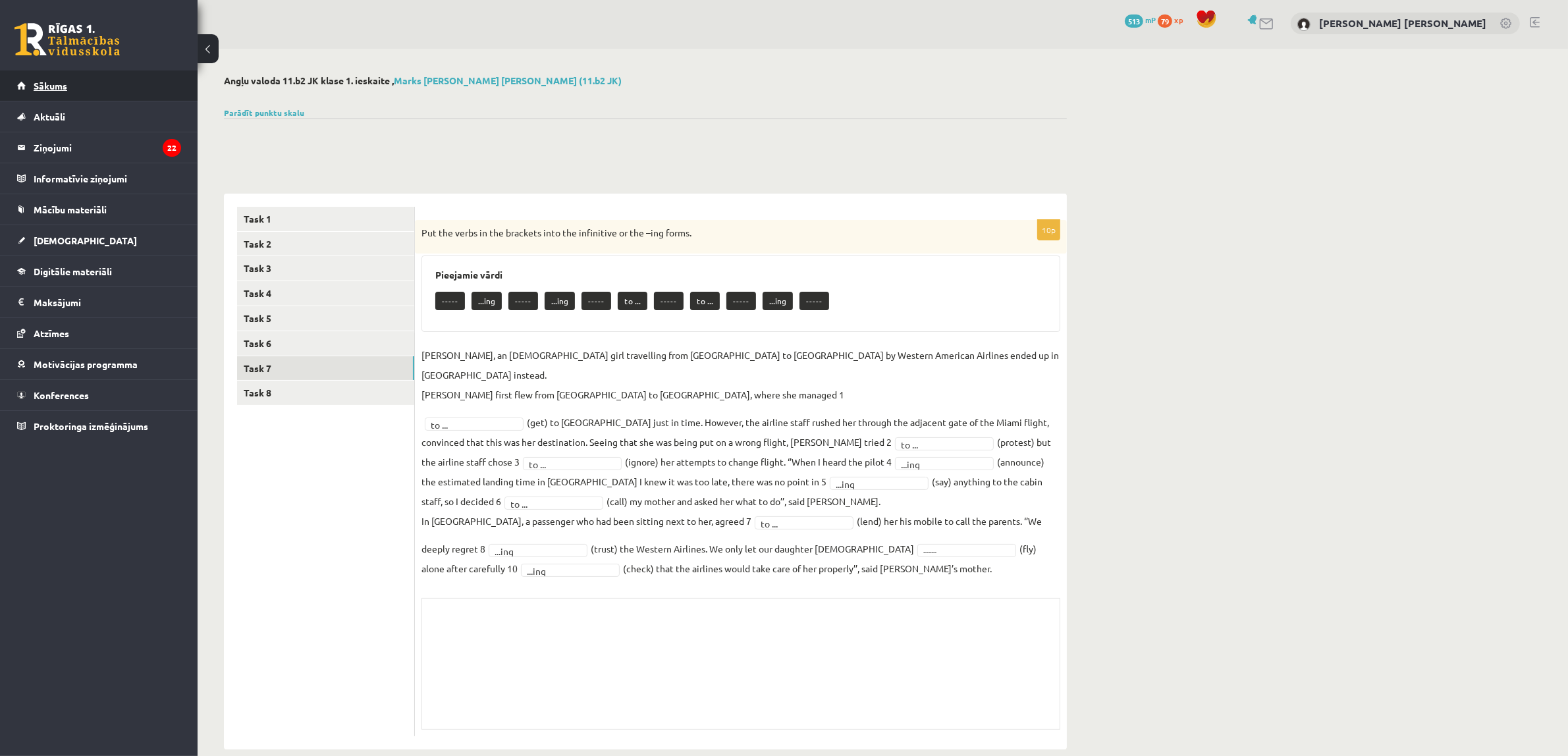
click at [123, 80] on link "Sākums" at bounding box center [99, 85] width 164 height 31
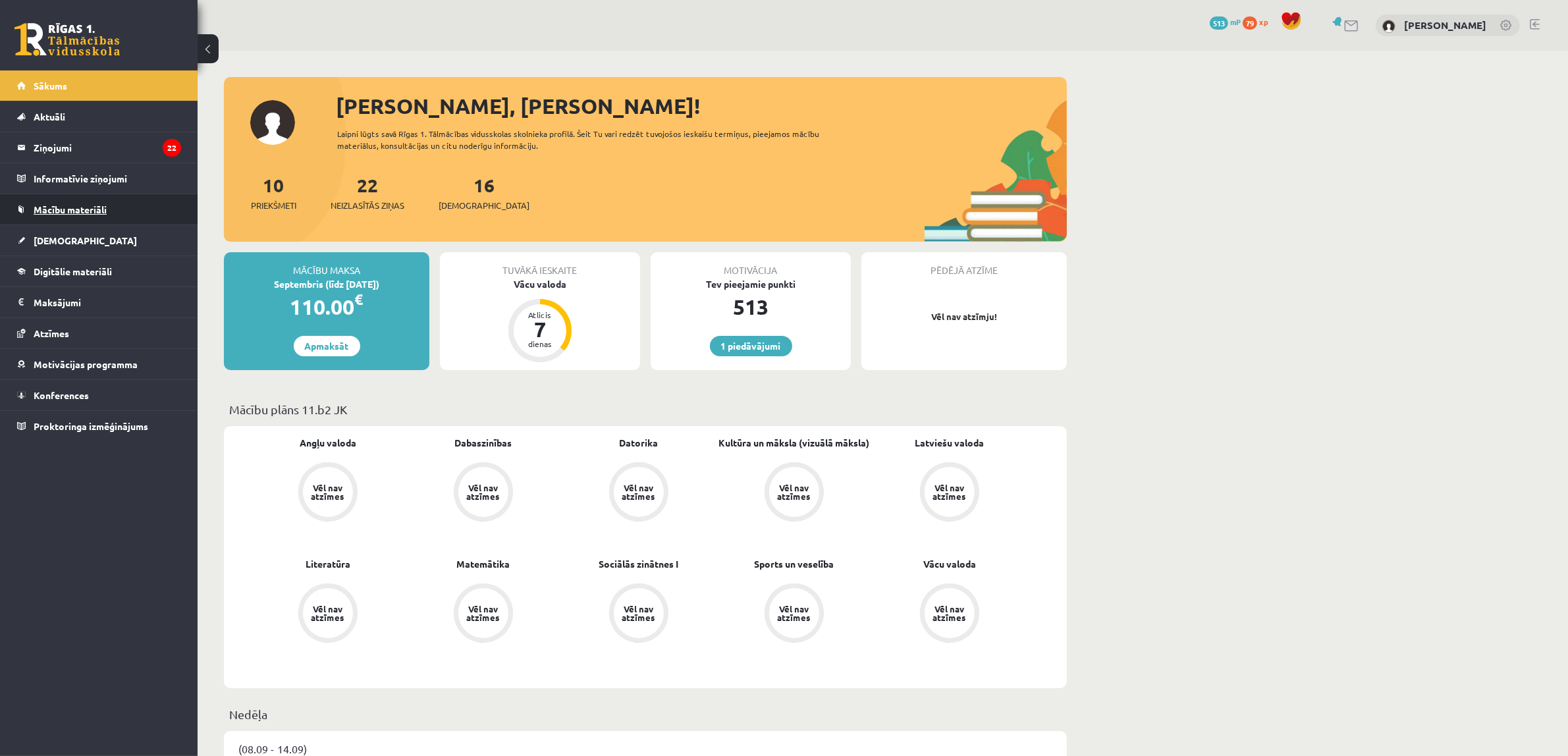
click at [120, 205] on link "Mācību materiāli" at bounding box center [99, 209] width 164 height 31
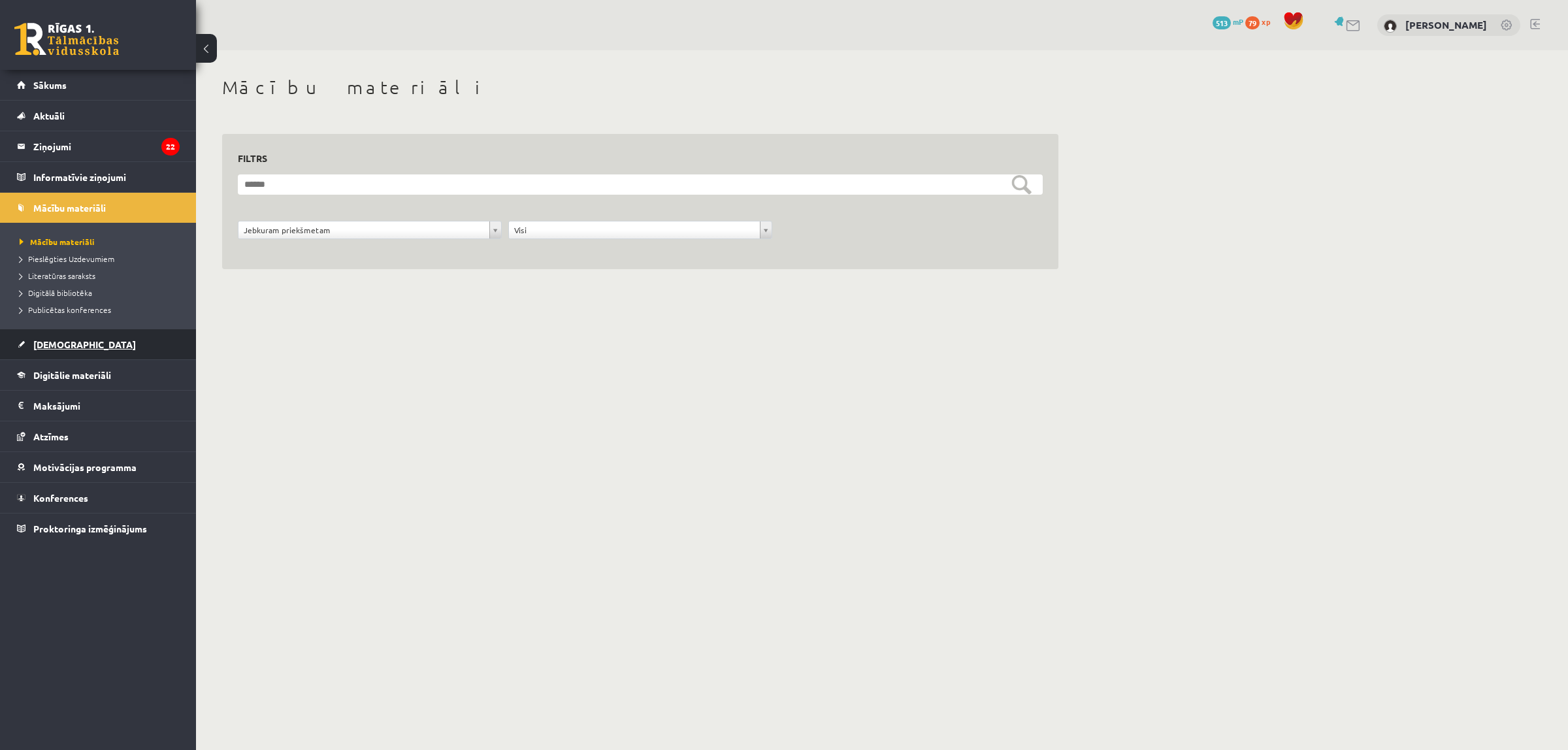
click at [117, 334] on link "[DEMOGRAPHIC_DATA]" at bounding box center [98, 344] width 163 height 30
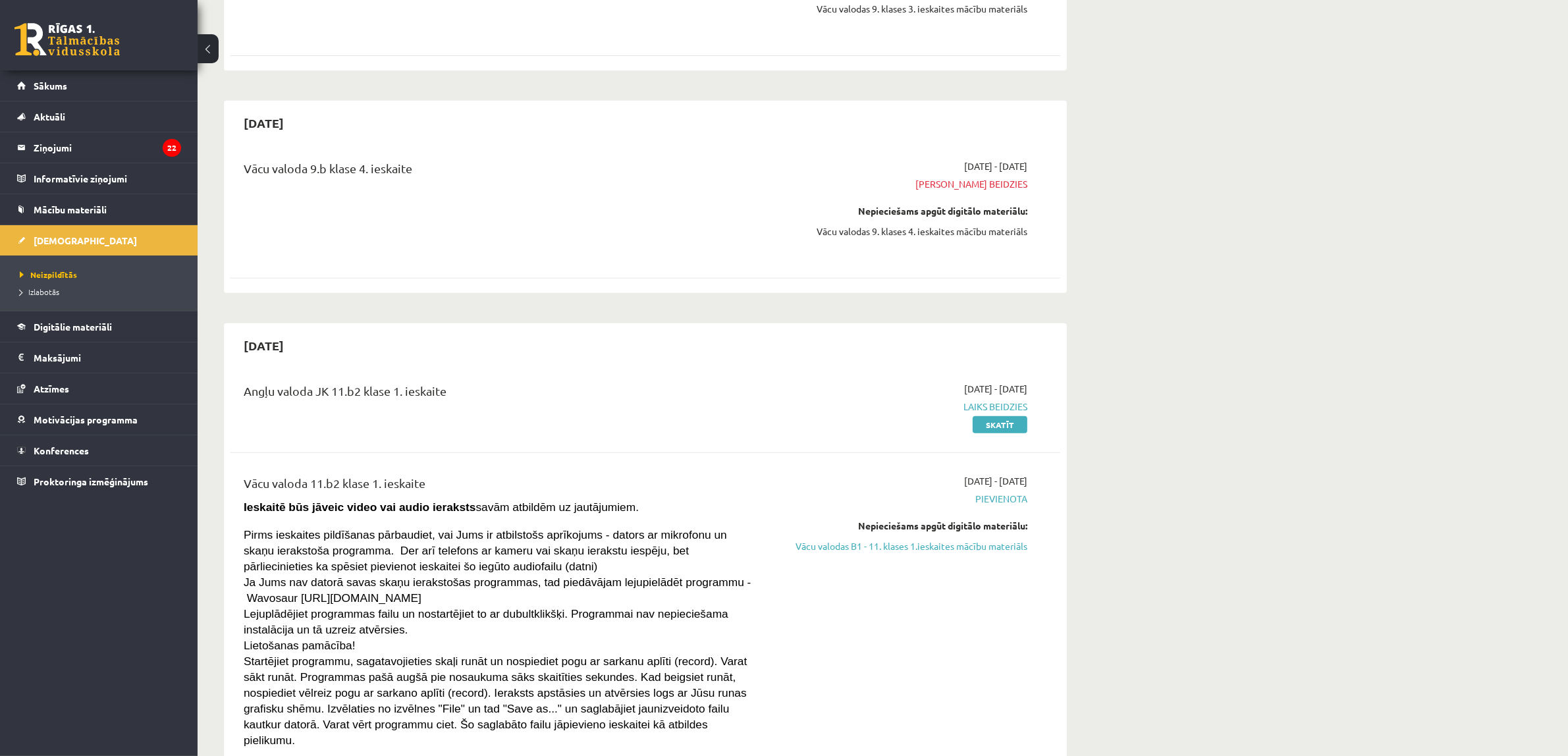
scroll to position [823, 0]
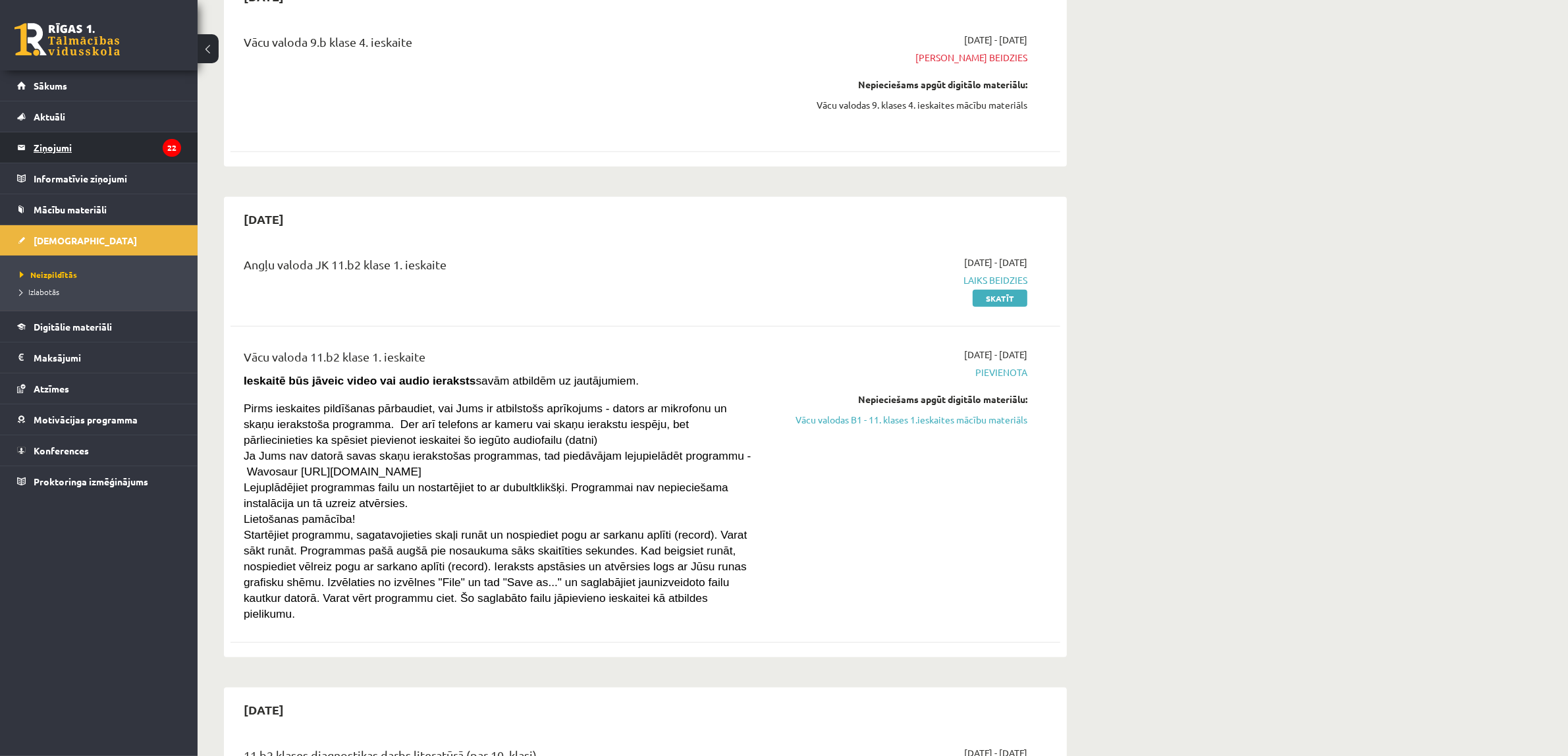
click at [114, 152] on legend "Ziņojumi 22" at bounding box center [107, 147] width 147 height 31
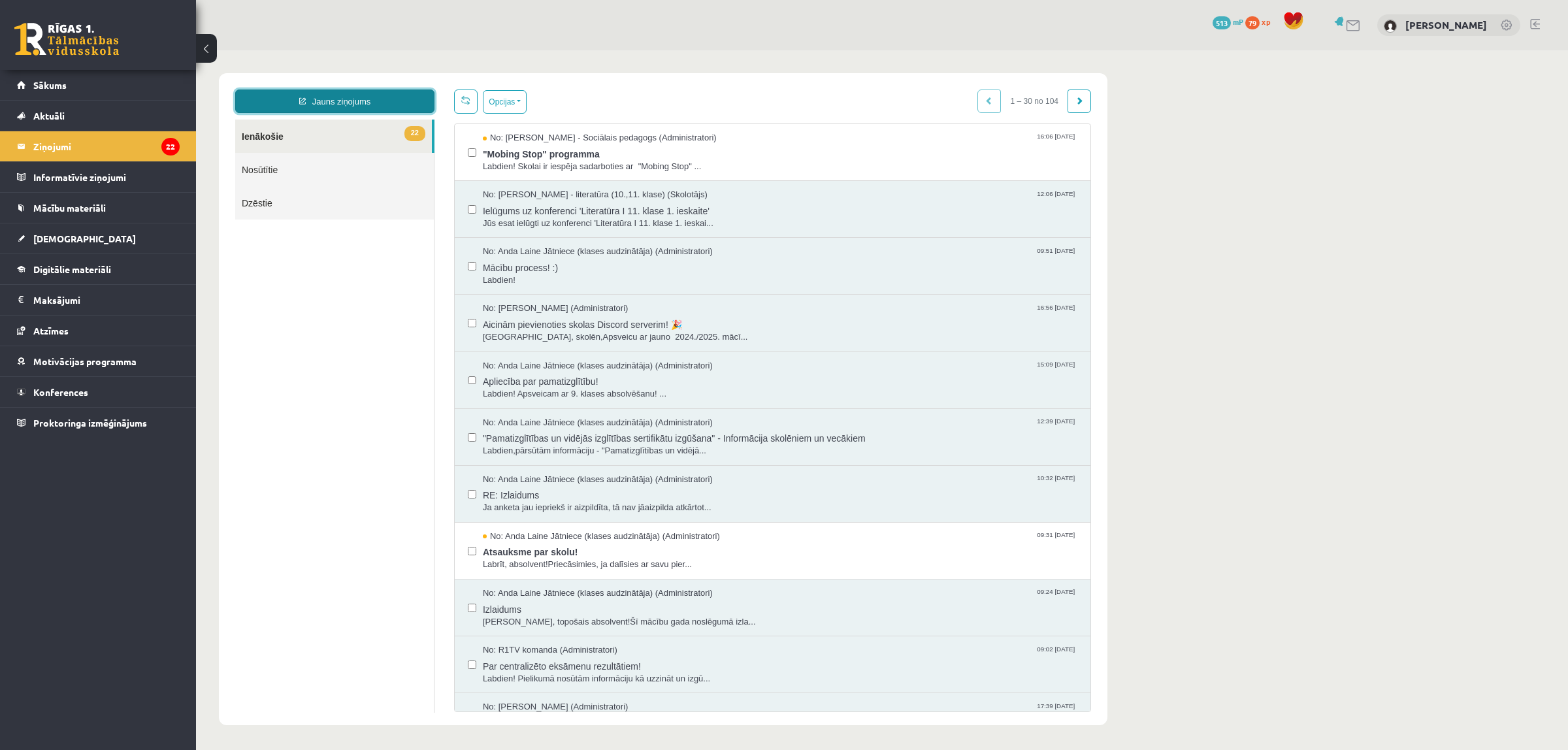
click at [350, 102] on link "Jauns ziņojums" at bounding box center [335, 102] width 200 height 24
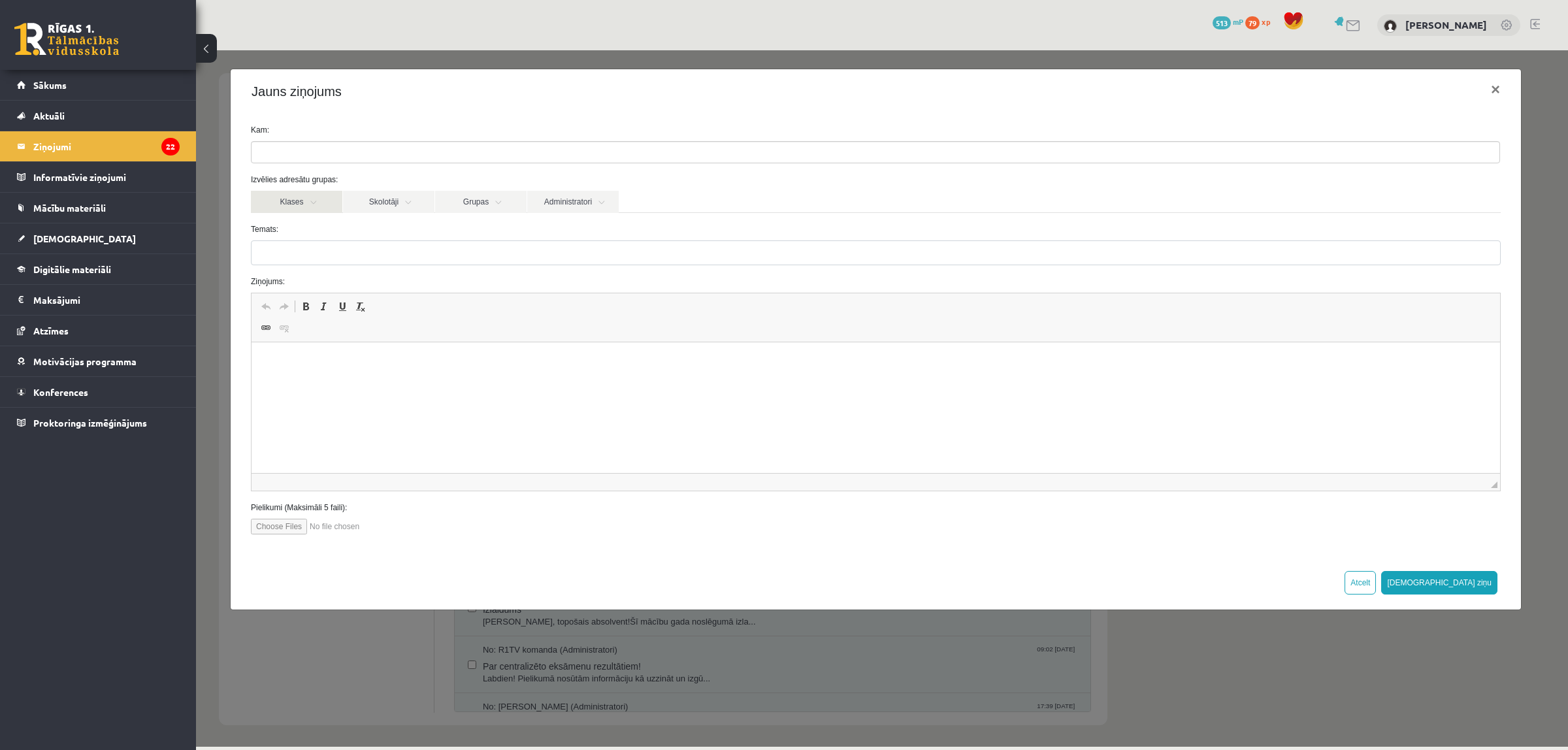
click at [312, 211] on link "Klases" at bounding box center [296, 202] width 91 height 22
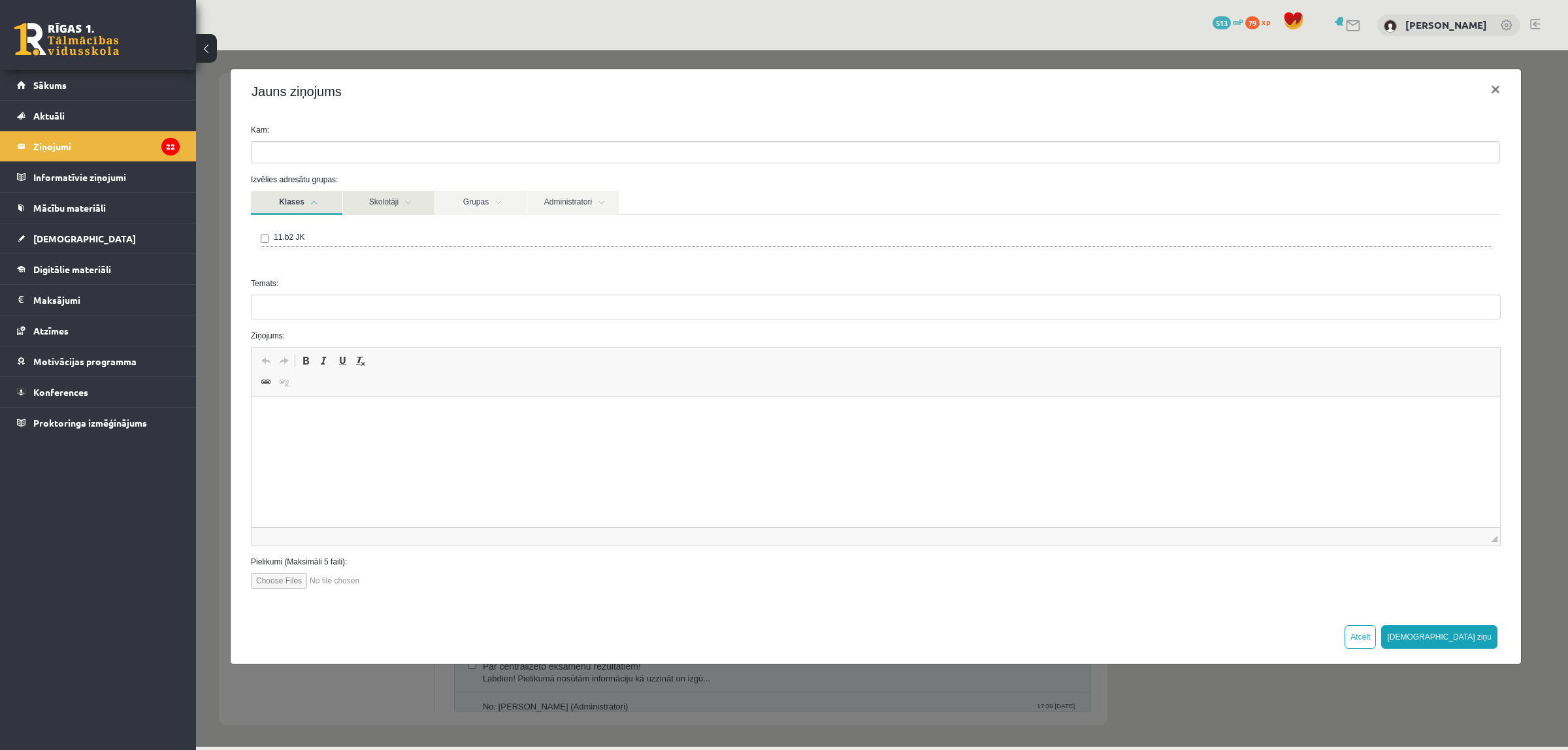
click at [373, 200] on link "Skolotāji" at bounding box center [388, 203] width 91 height 24
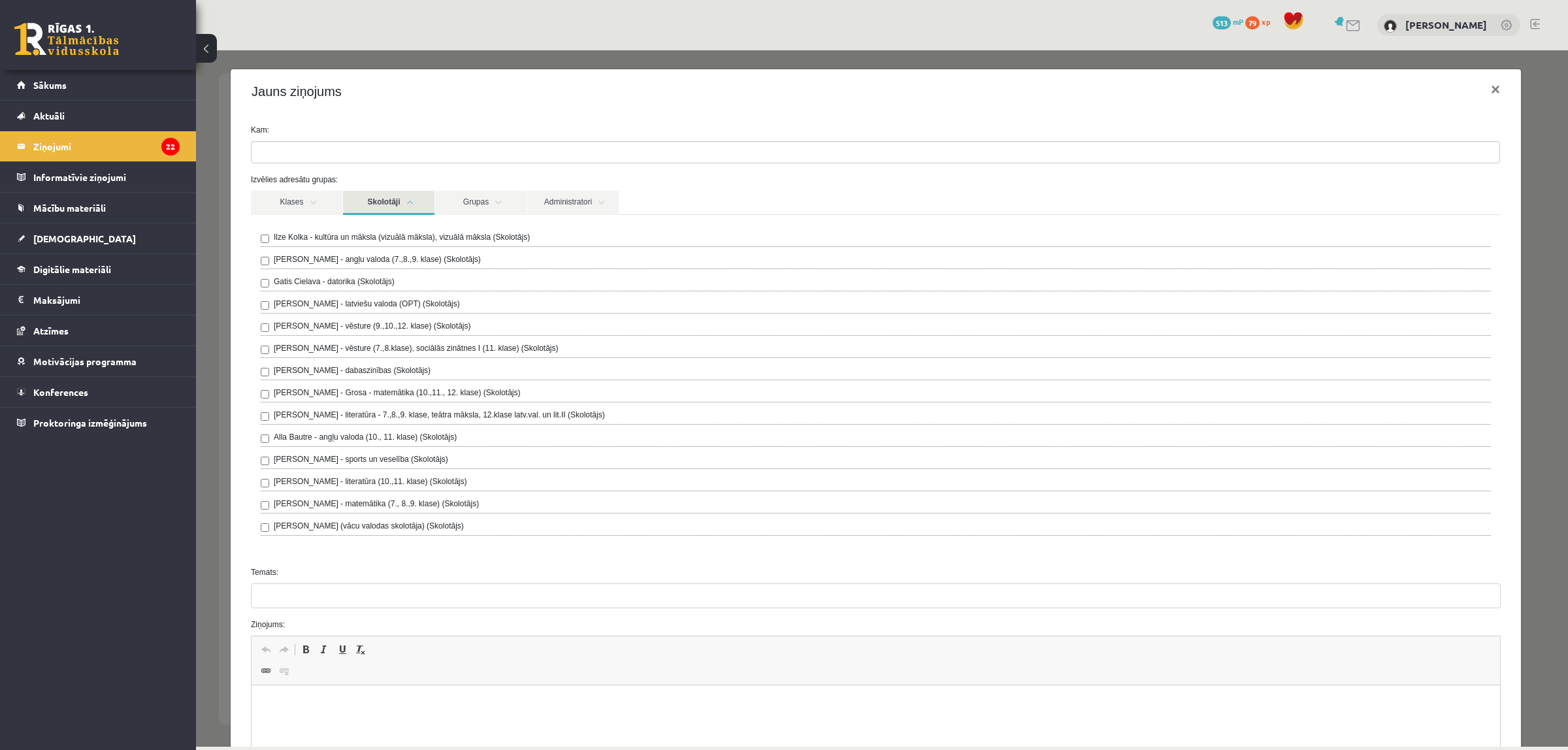
click at [260, 259] on div "Ilze Kolka - kultūra un māksla (vizuālā māksla), vizuālā māksla (Skolotājs) Lai…" at bounding box center [876, 386] width 1250 height 341
click at [232, 260] on div "**********" at bounding box center [876, 506] width 1290 height 785
click at [381, 200] on link "Skolotāji" at bounding box center [388, 203] width 91 height 24
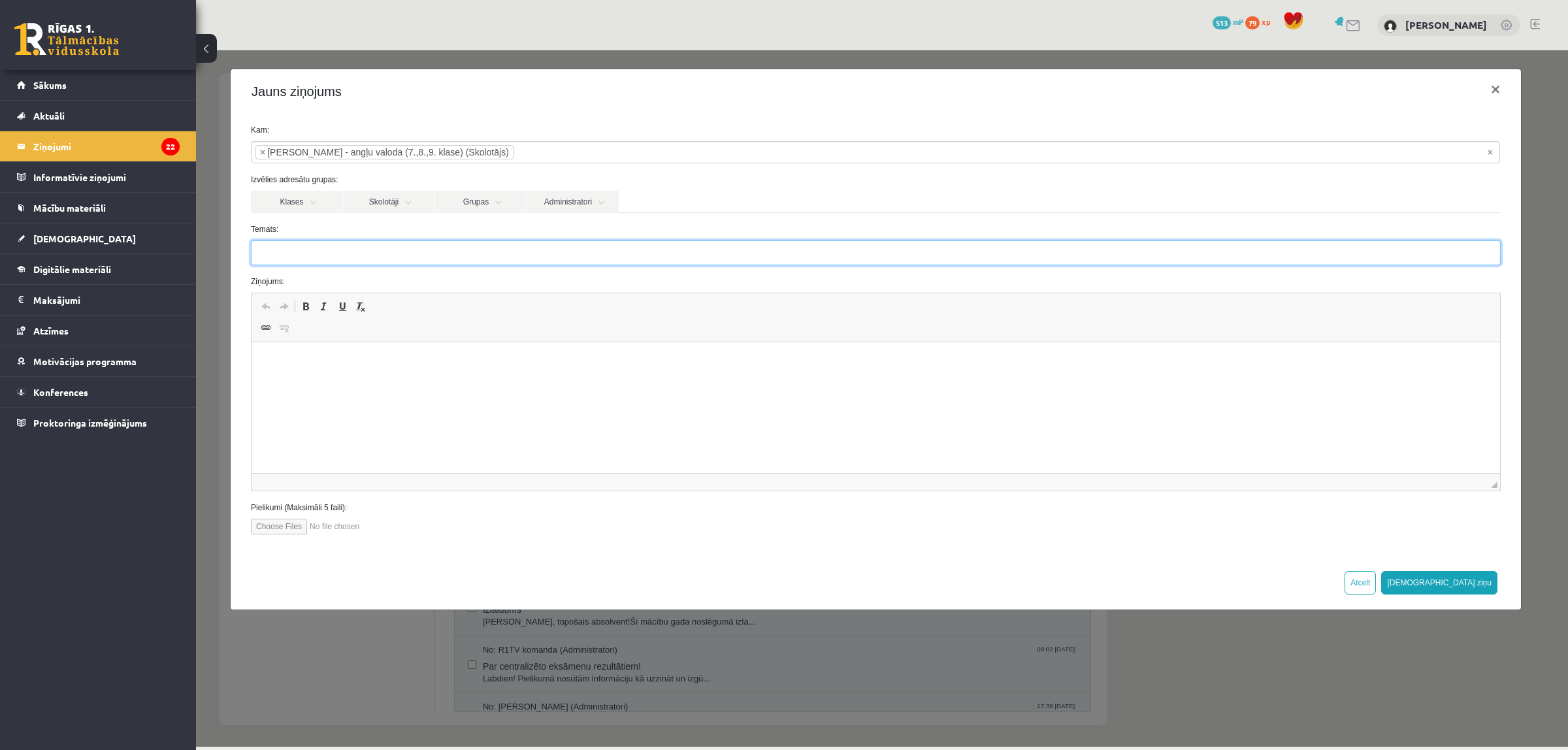
click at [369, 251] on input "Temats:" at bounding box center [876, 252] width 1250 height 24
type input "*"
type input "********"
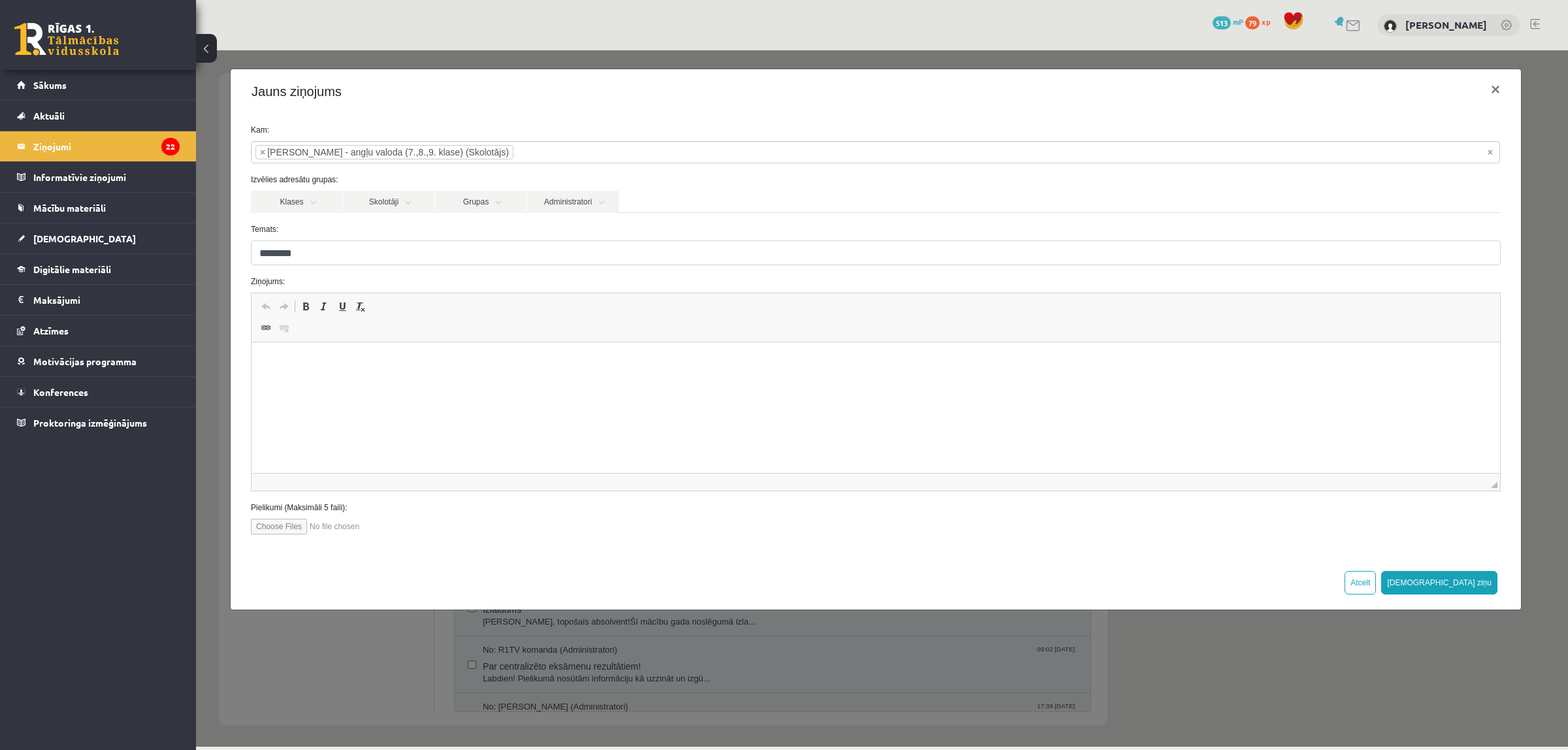
click at [365, 352] on html at bounding box center [876, 362] width 1249 height 40
click at [310, 403] on p "********" at bounding box center [876, 407] width 1222 height 13
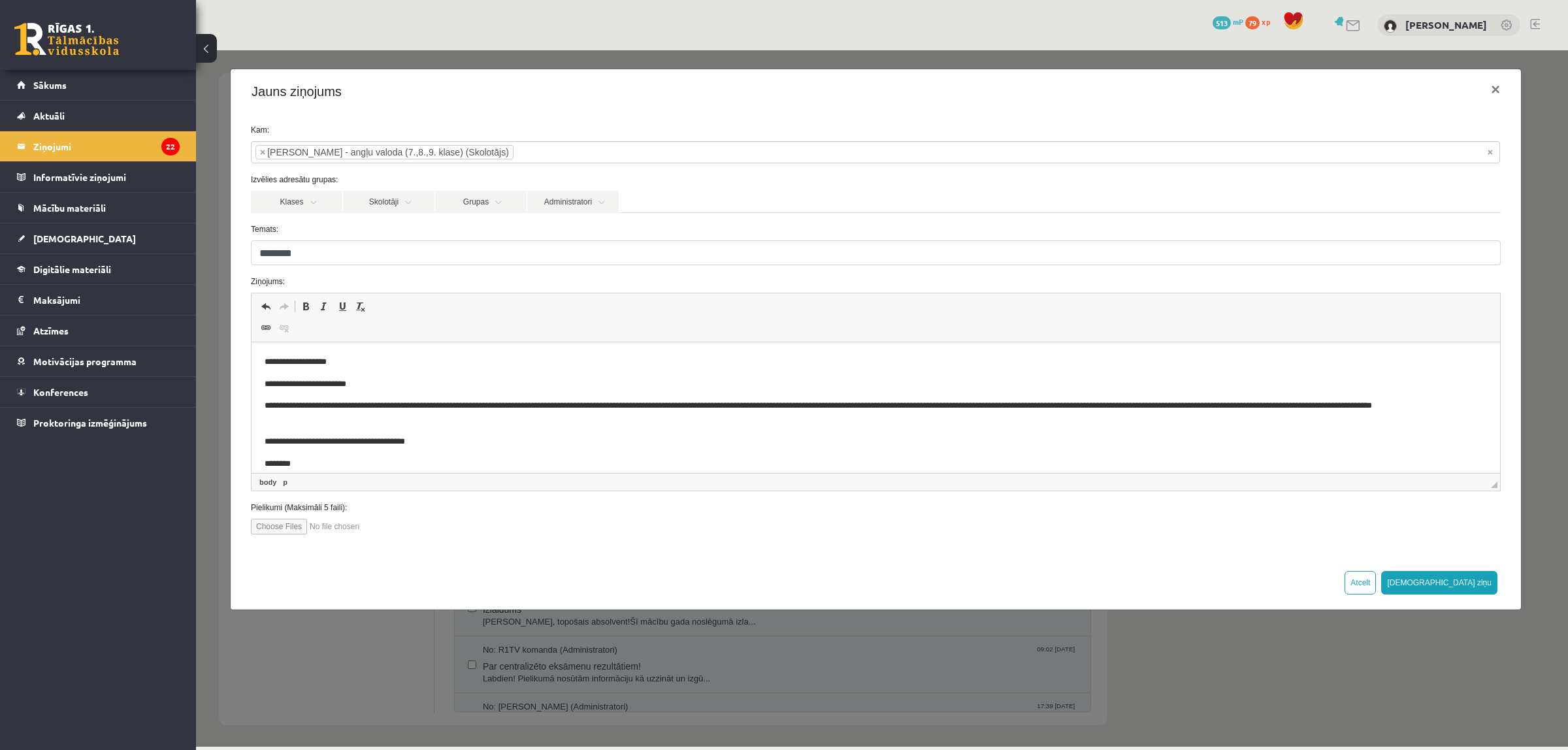
scroll to position [17, 0]
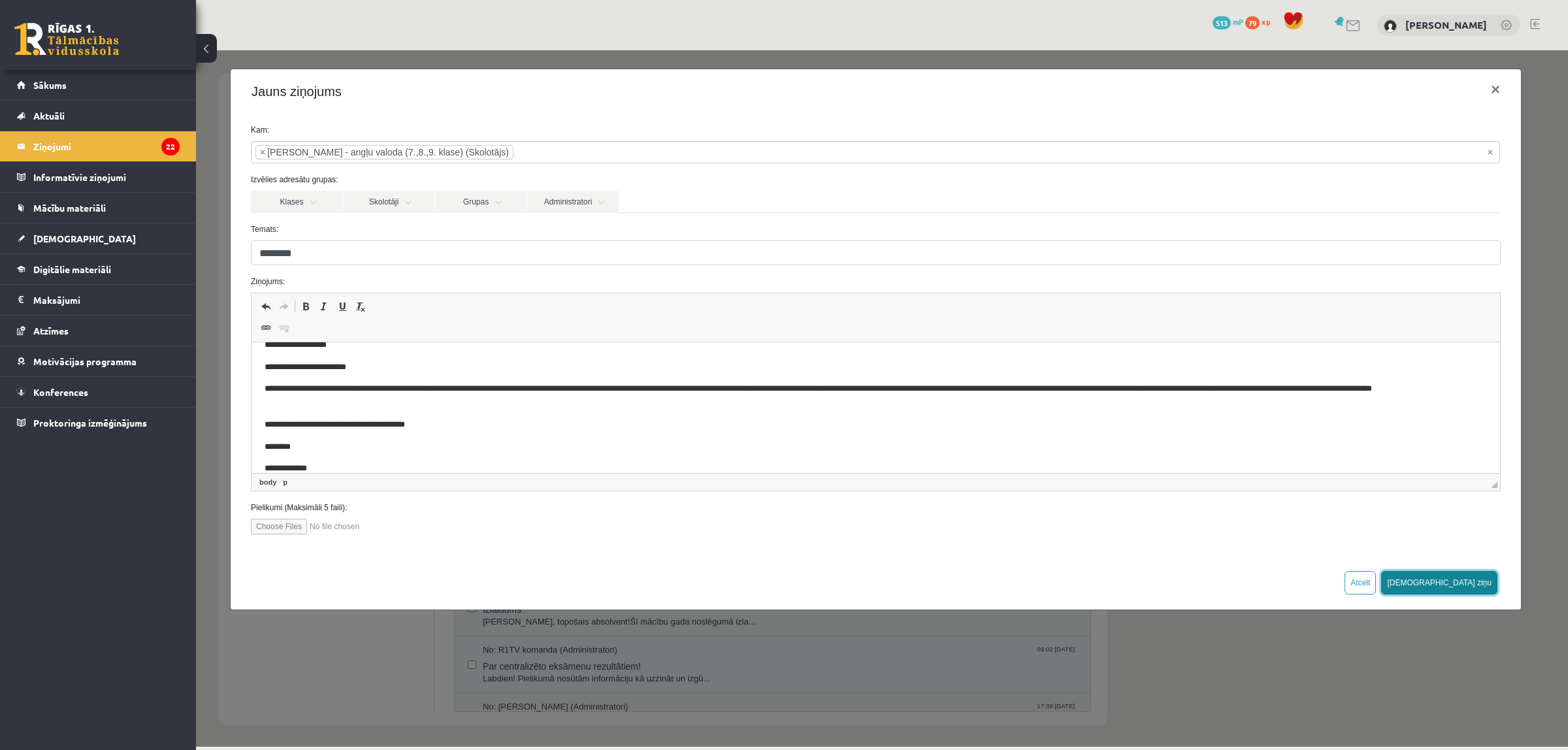
click at [1485, 578] on button "Sūtīt ziņu" at bounding box center [1439, 583] width 117 height 24
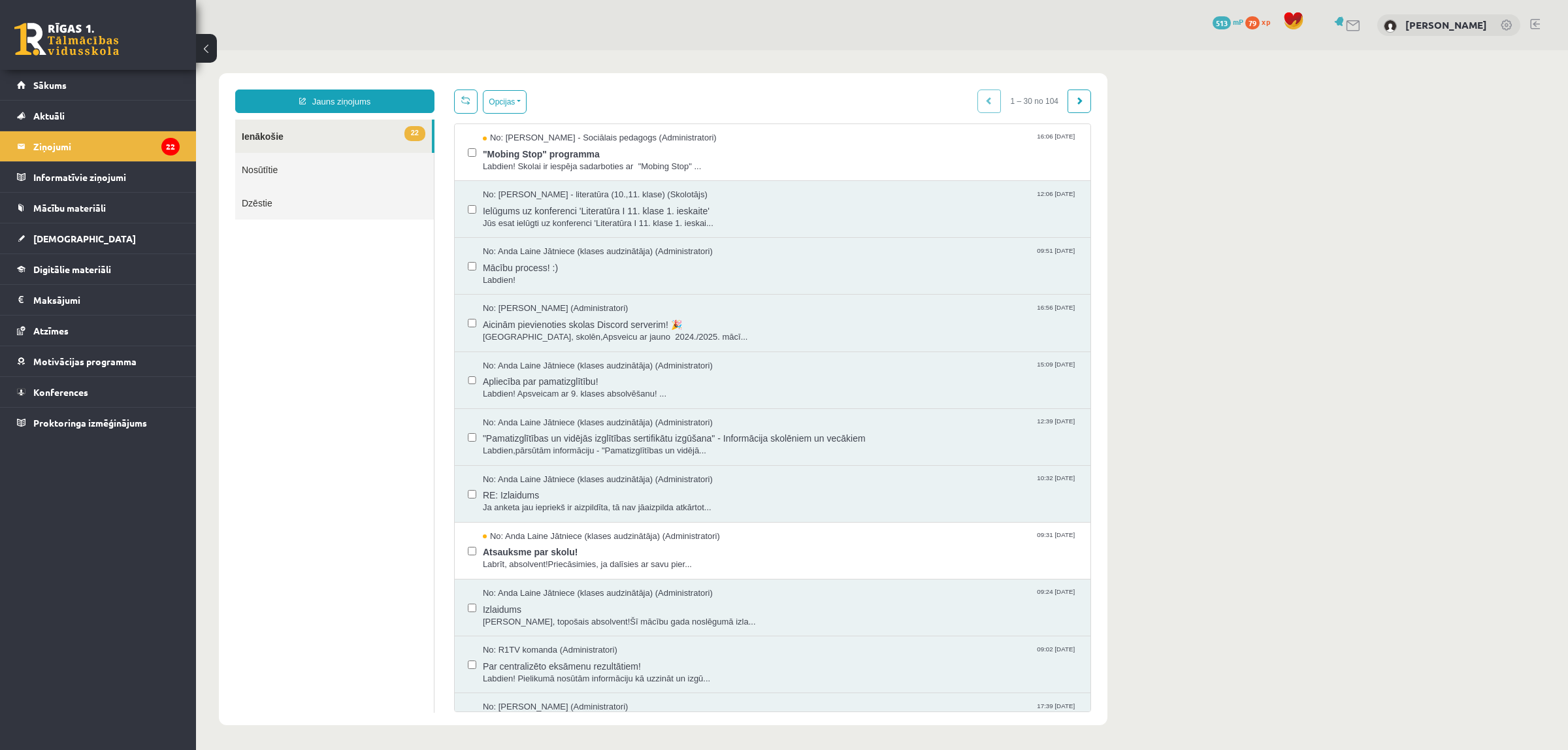
scroll to position [0, 0]
click at [321, 175] on link "Nosūtītie" at bounding box center [335, 169] width 199 height 33
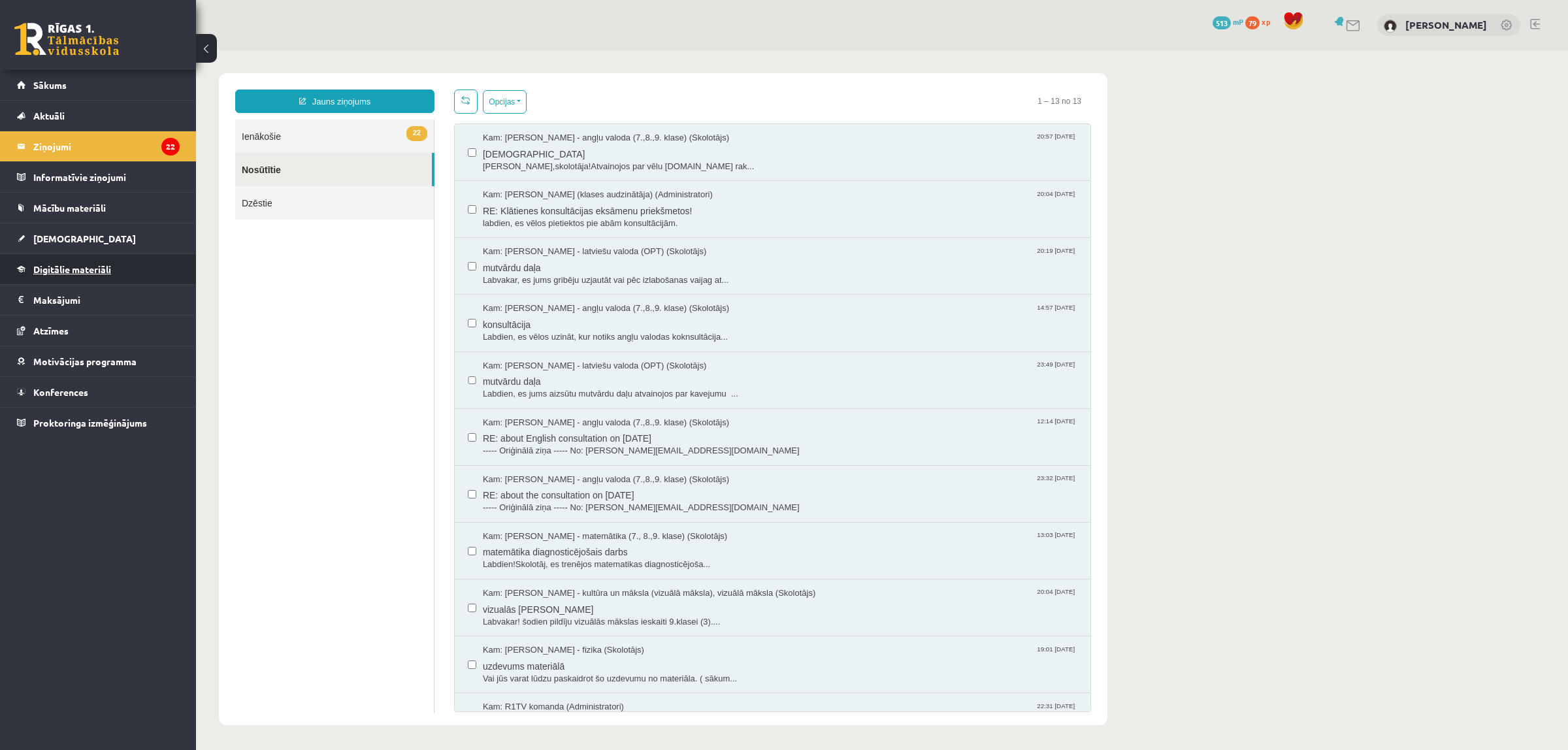
click at [65, 271] on span "Digitālie materiāli" at bounding box center [72, 269] width 78 height 12
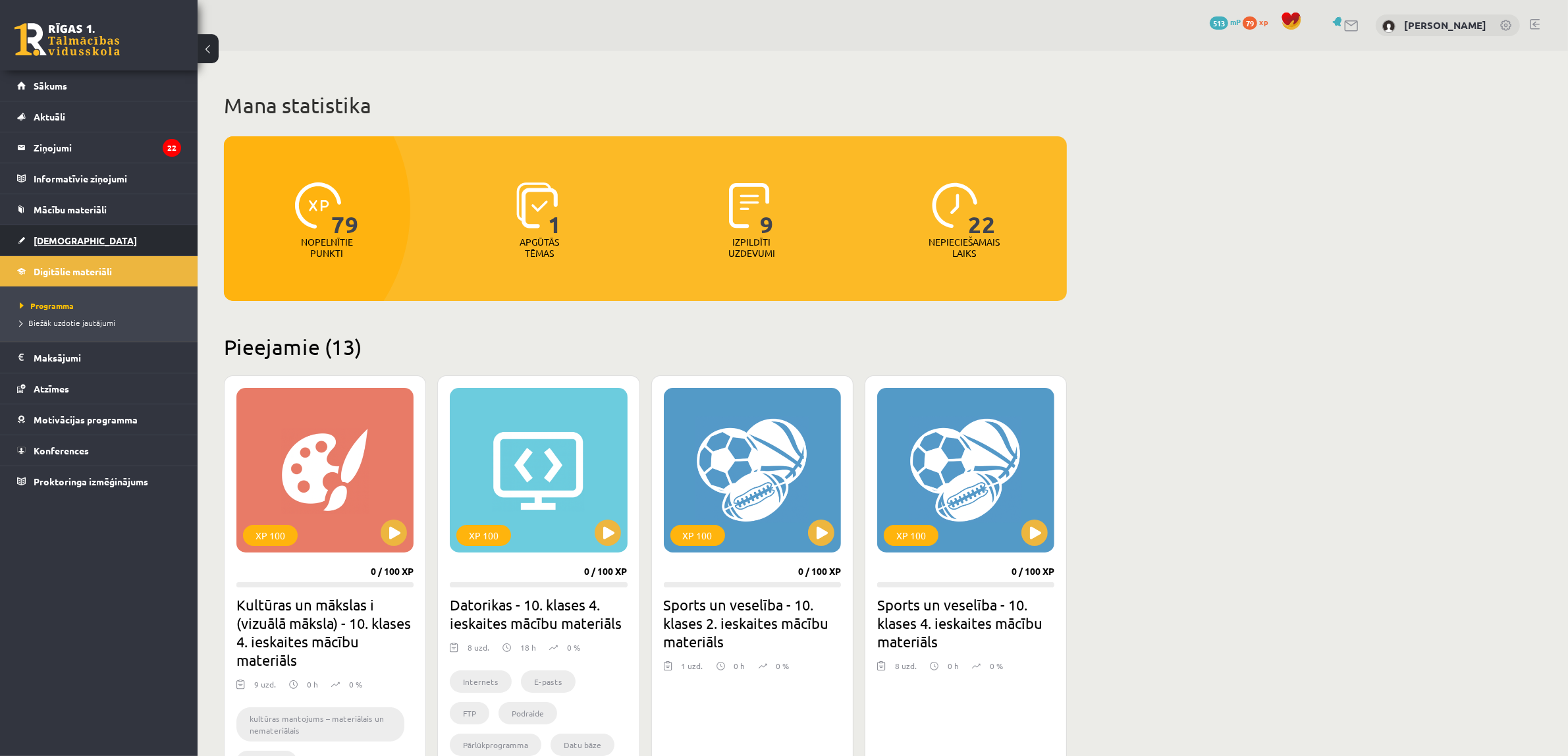
click at [84, 242] on link "[DEMOGRAPHIC_DATA]" at bounding box center [99, 240] width 164 height 31
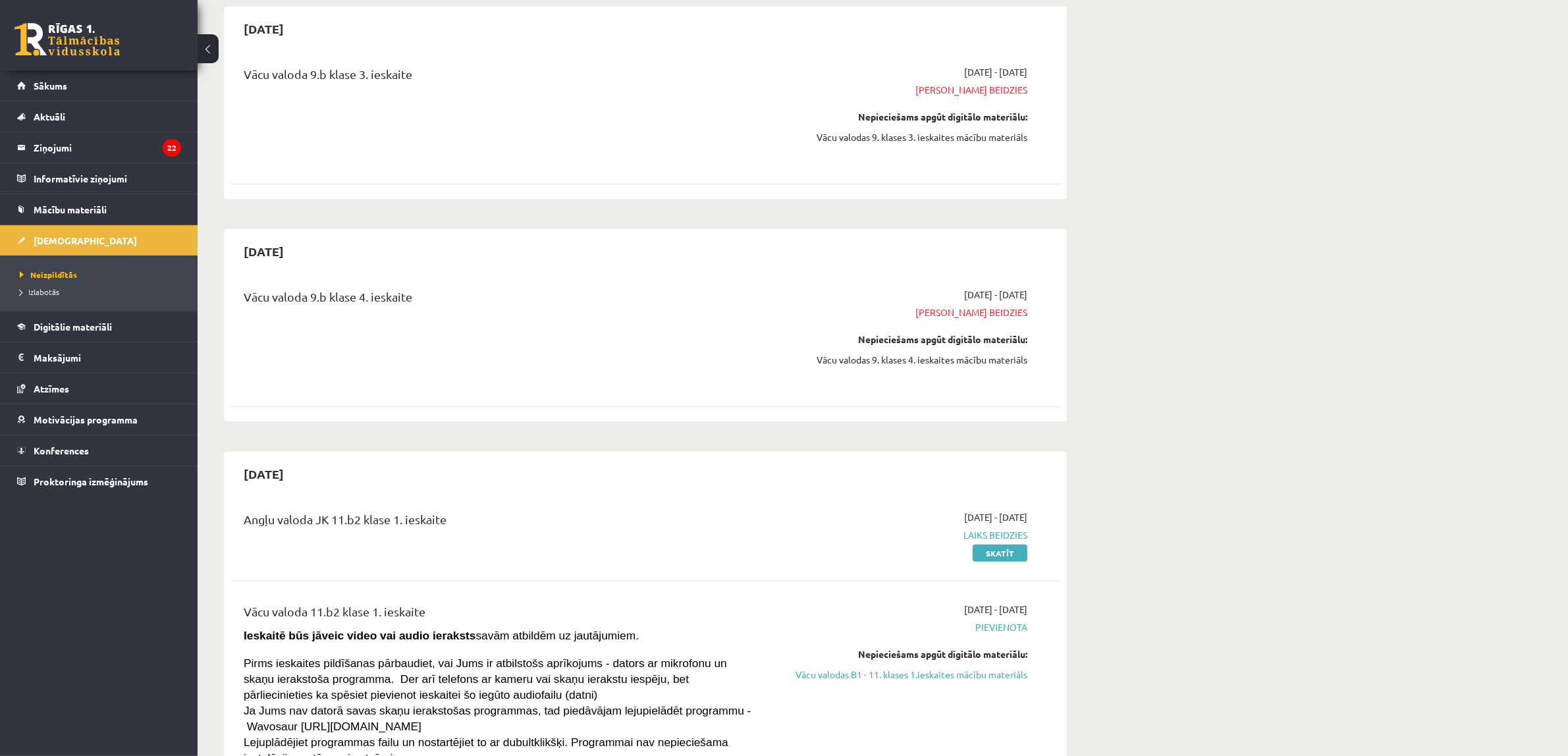
scroll to position [659, 0]
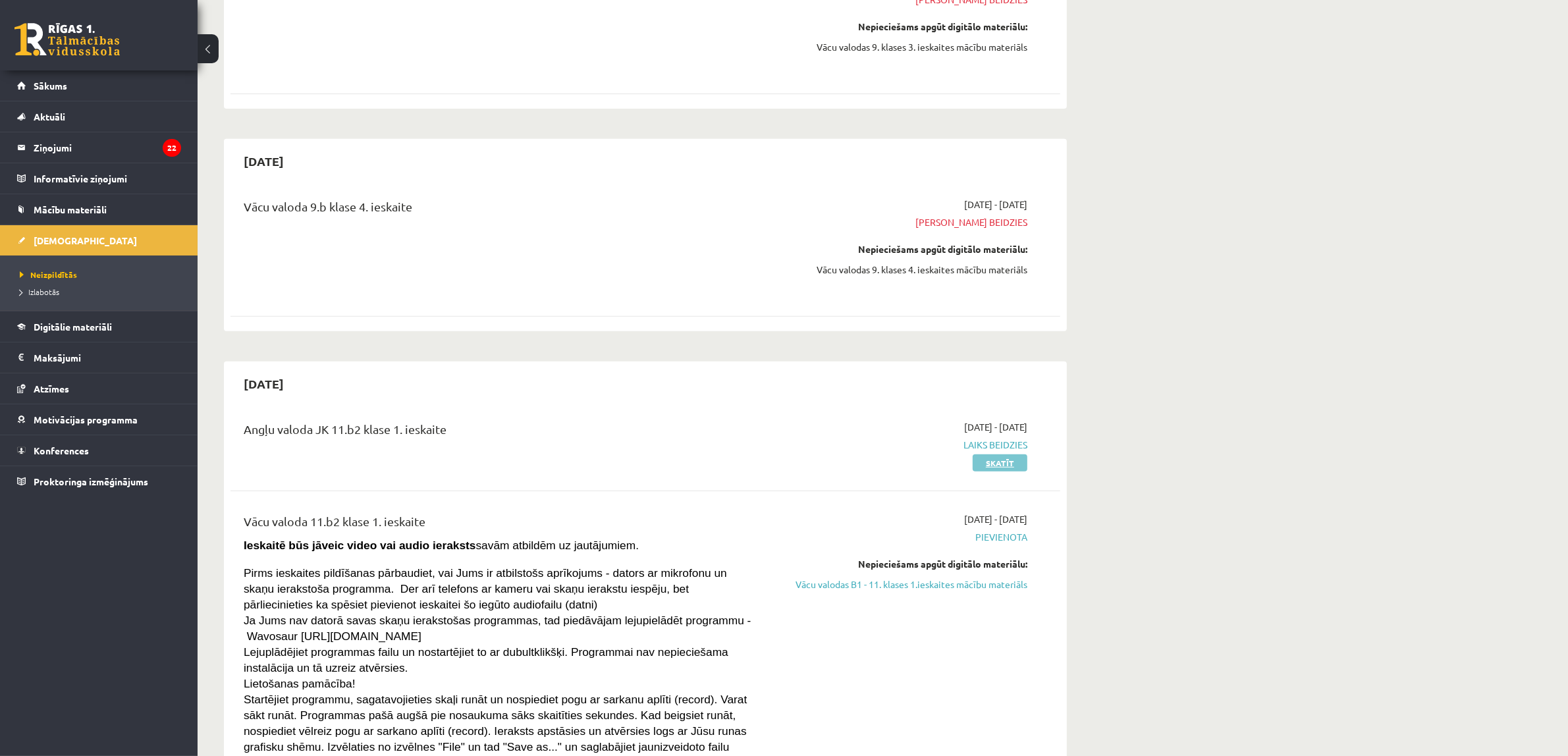
click at [1000, 459] on link "Skatīt" at bounding box center [1000, 463] width 55 height 17
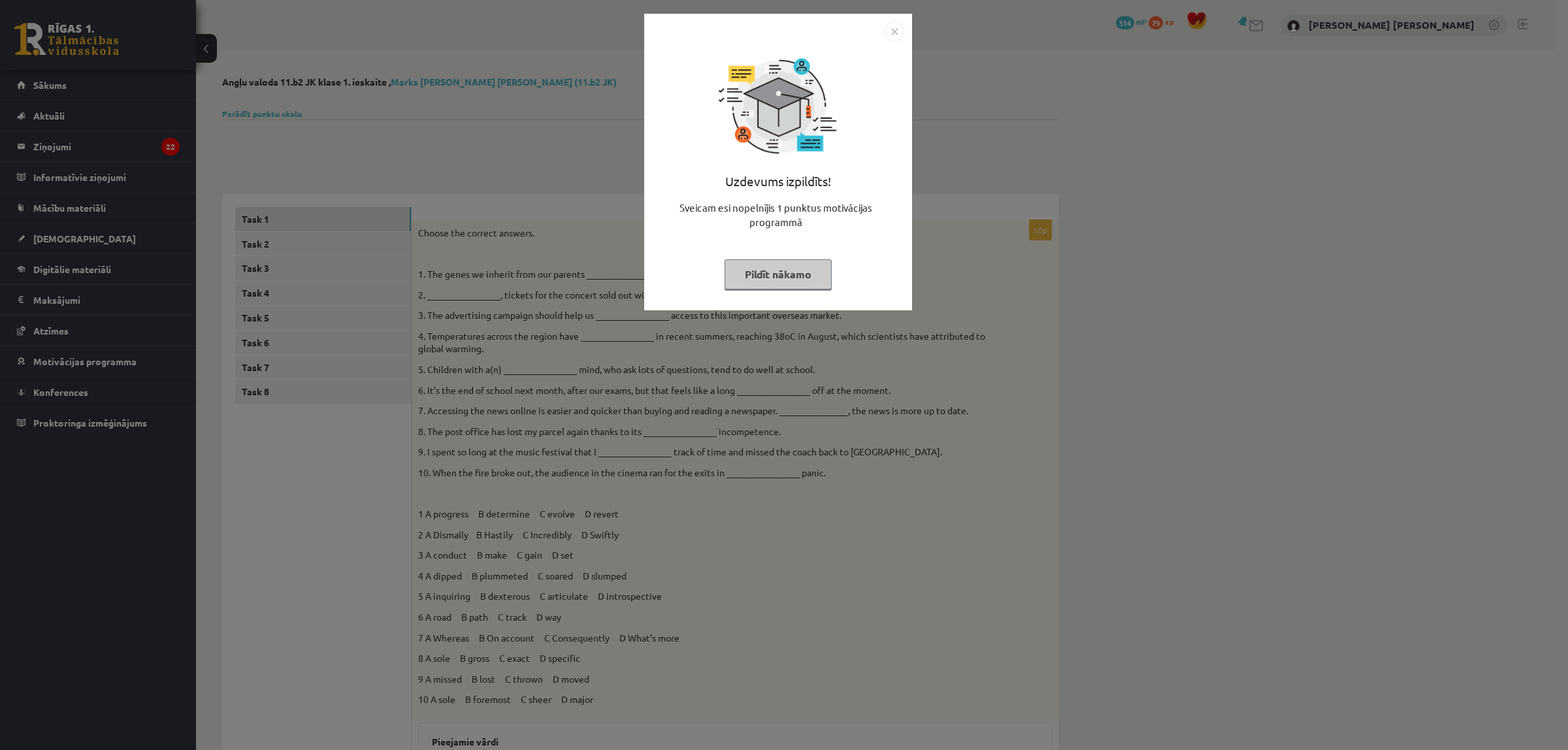
click at [892, 31] on img "Close" at bounding box center [894, 31] width 19 height 19
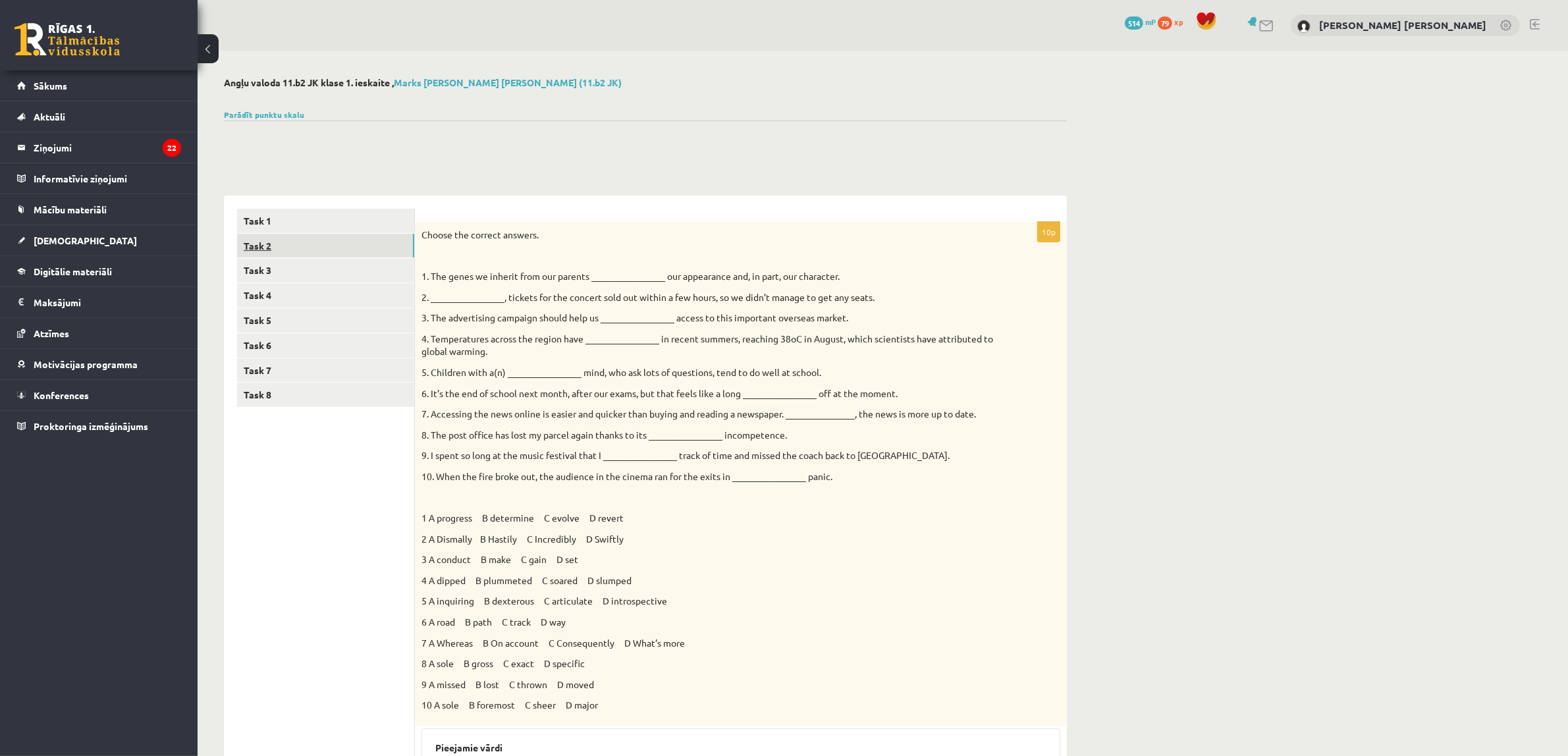
click at [280, 238] on link "Task 2" at bounding box center [325, 246] width 177 height 25
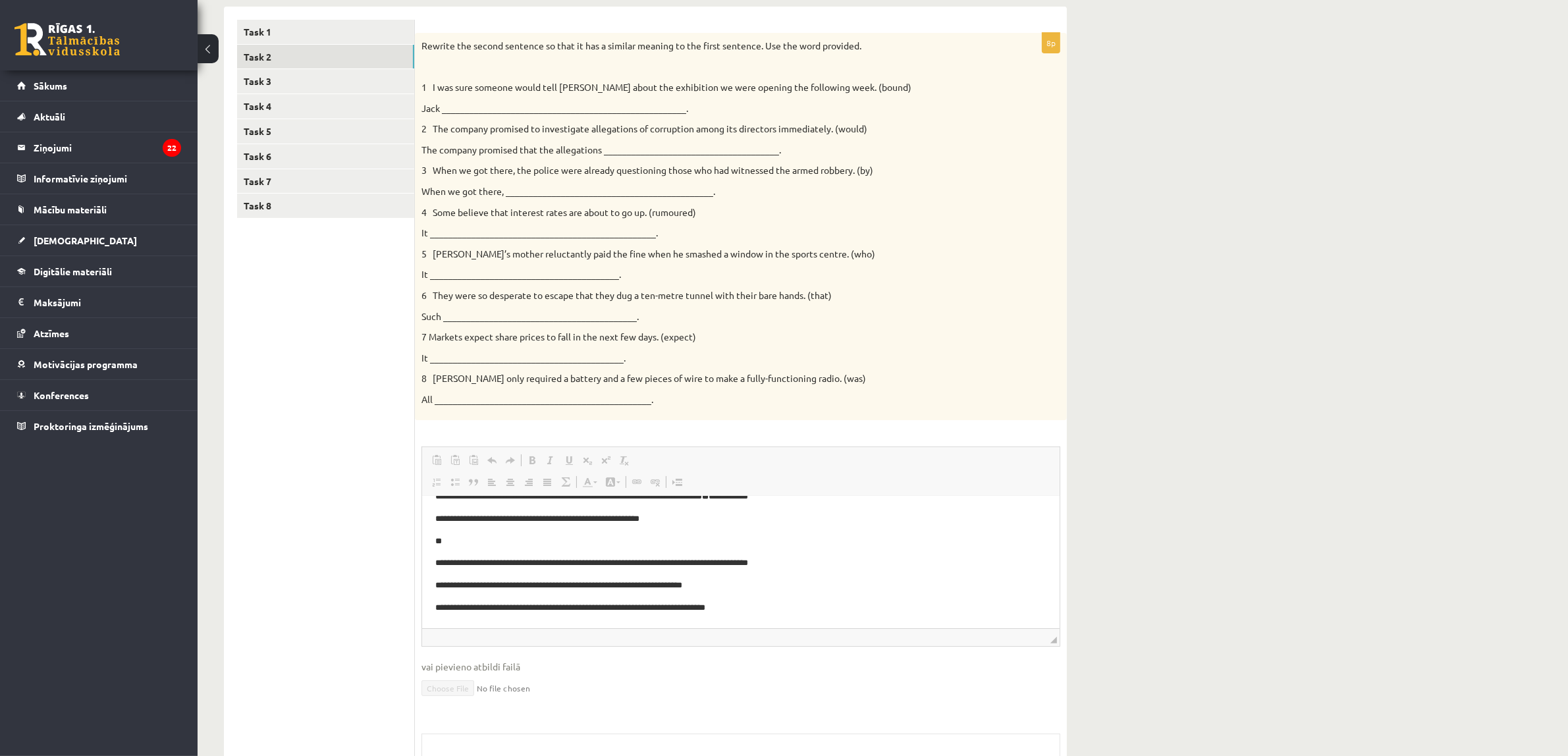
scroll to position [47, 0]
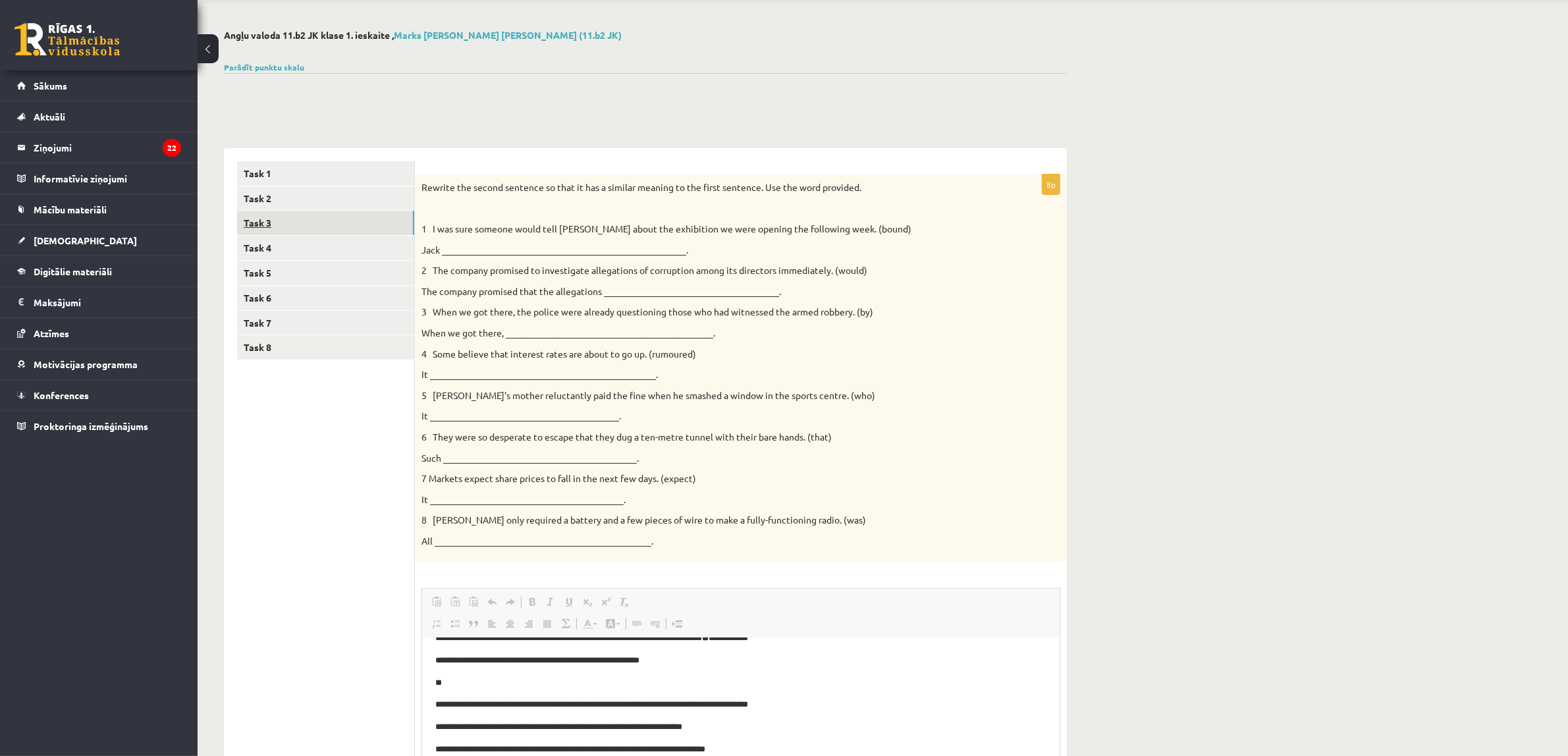
click at [291, 221] on link "Task 3" at bounding box center [325, 223] width 177 height 25
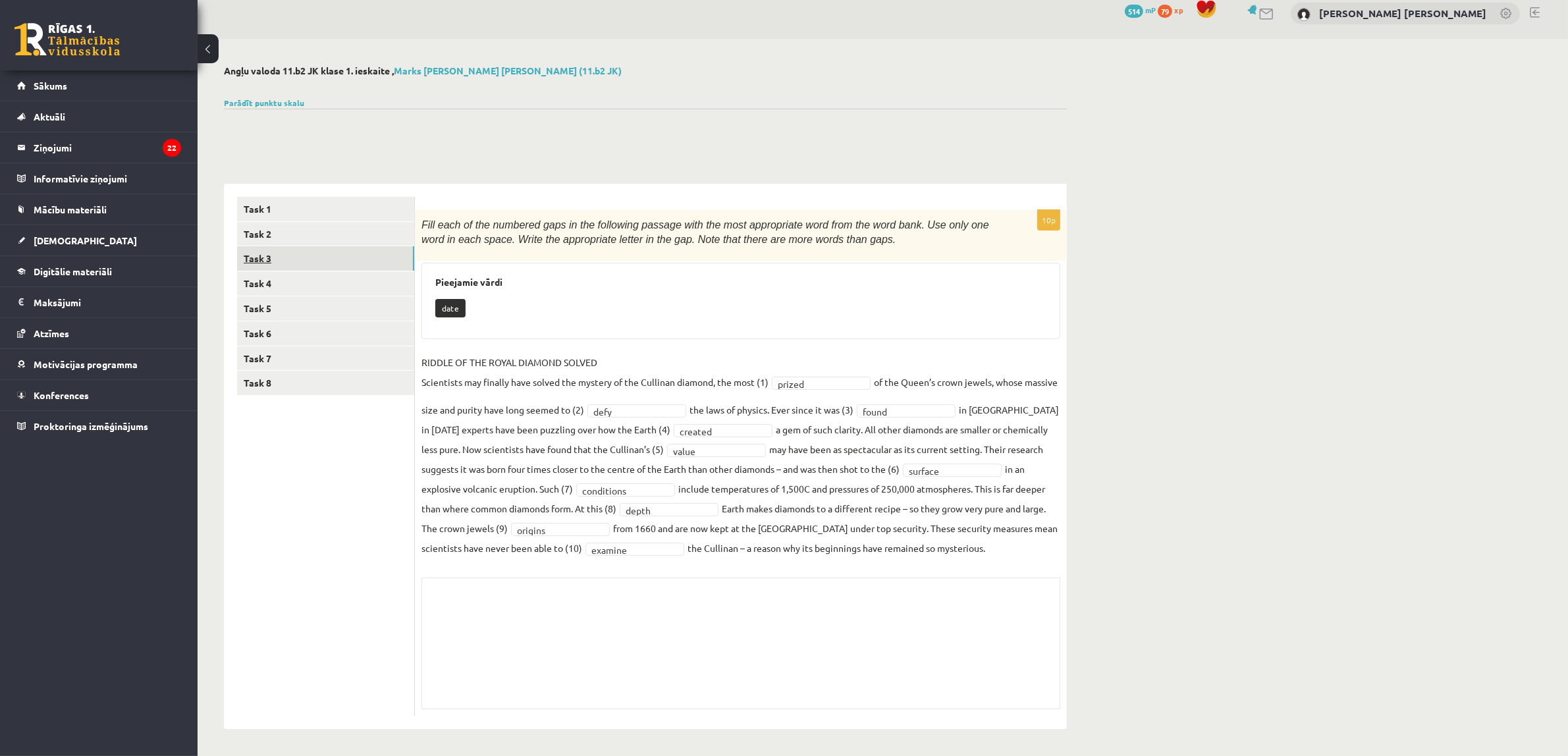
scroll to position [11, 0]
click at [362, 277] on link "Task 4" at bounding box center [325, 284] width 177 height 25
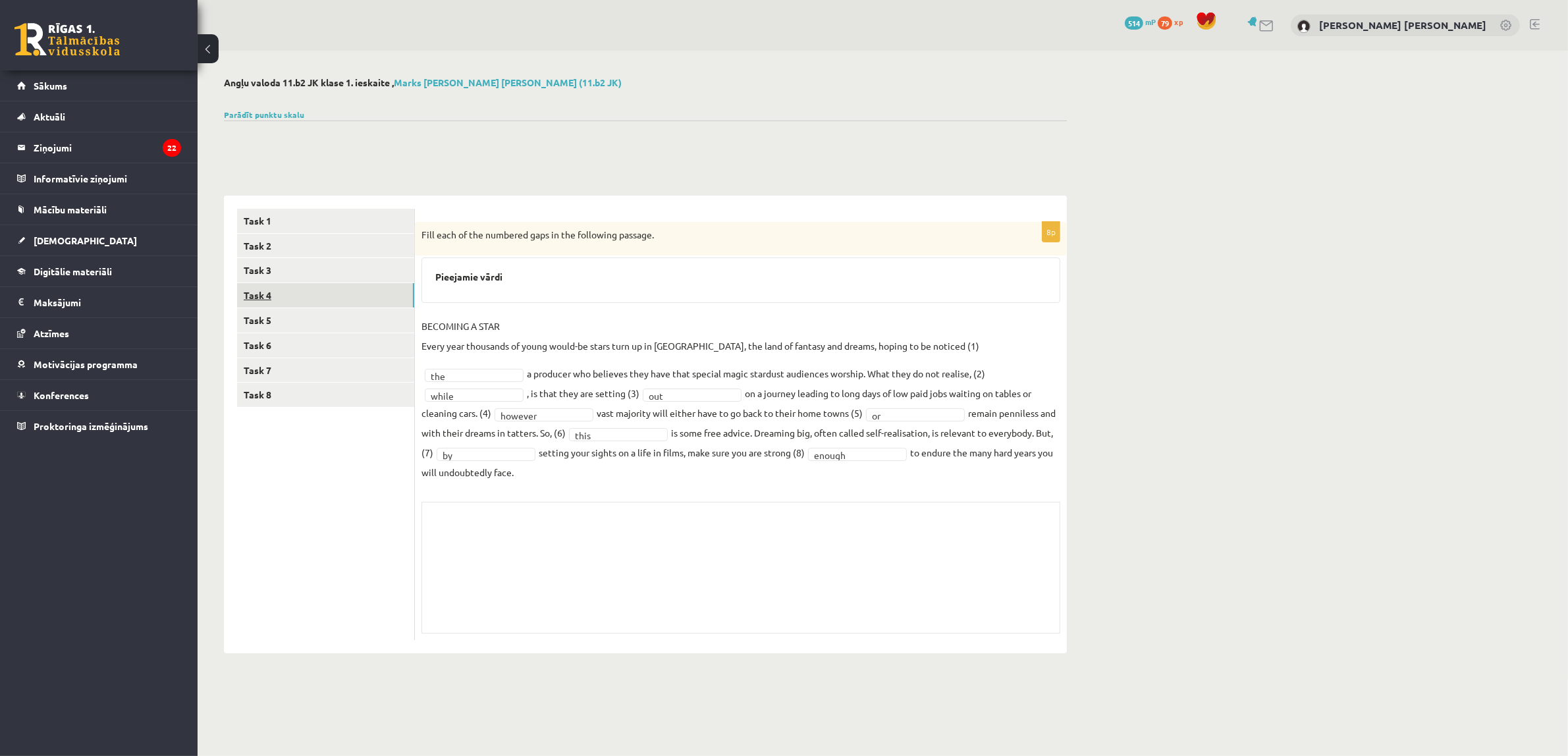
scroll to position [0, 0]
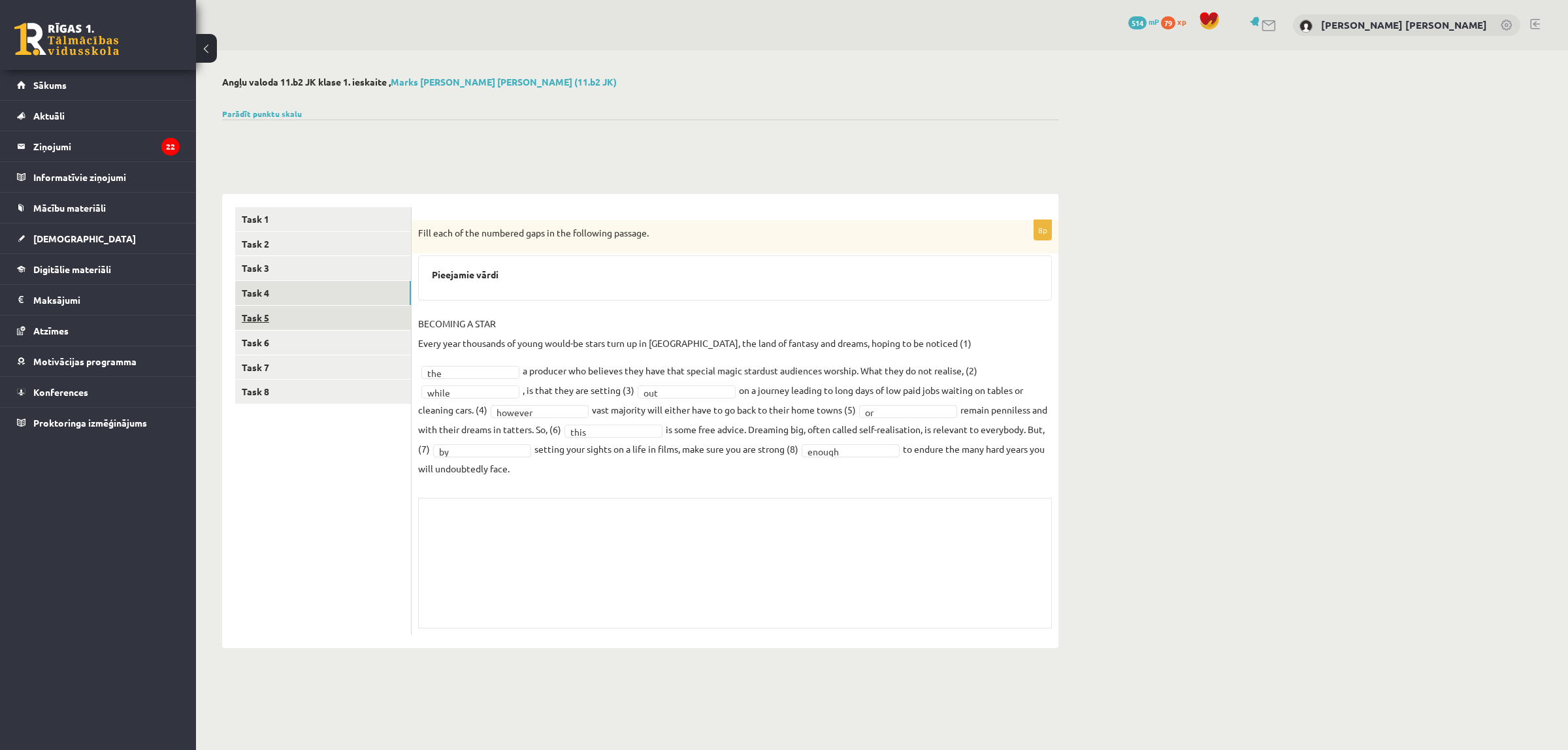
click at [338, 314] on link "Task 5" at bounding box center [323, 318] width 176 height 24
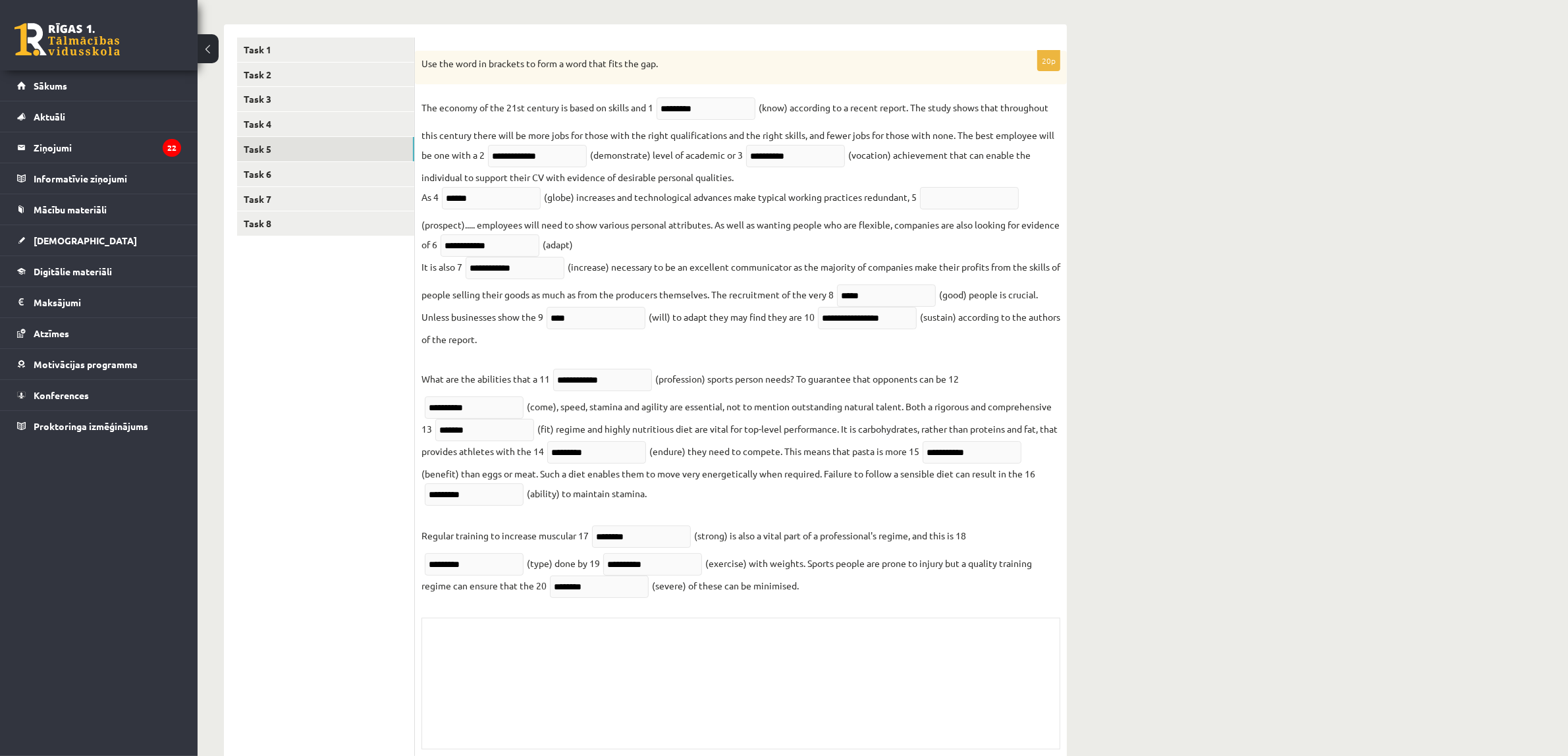
scroll to position [218, 0]
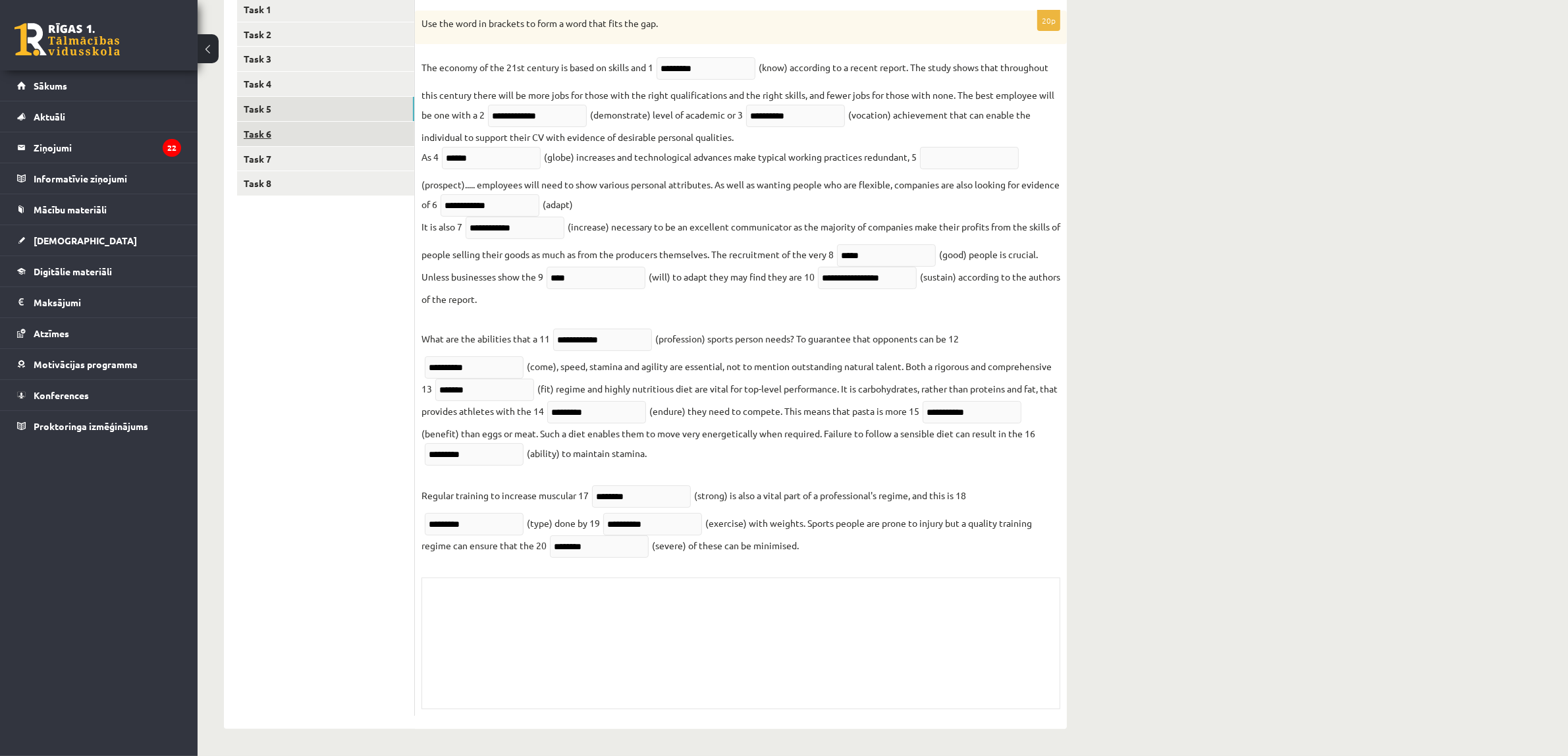
click at [310, 126] on link "Task 6" at bounding box center [325, 134] width 177 height 25
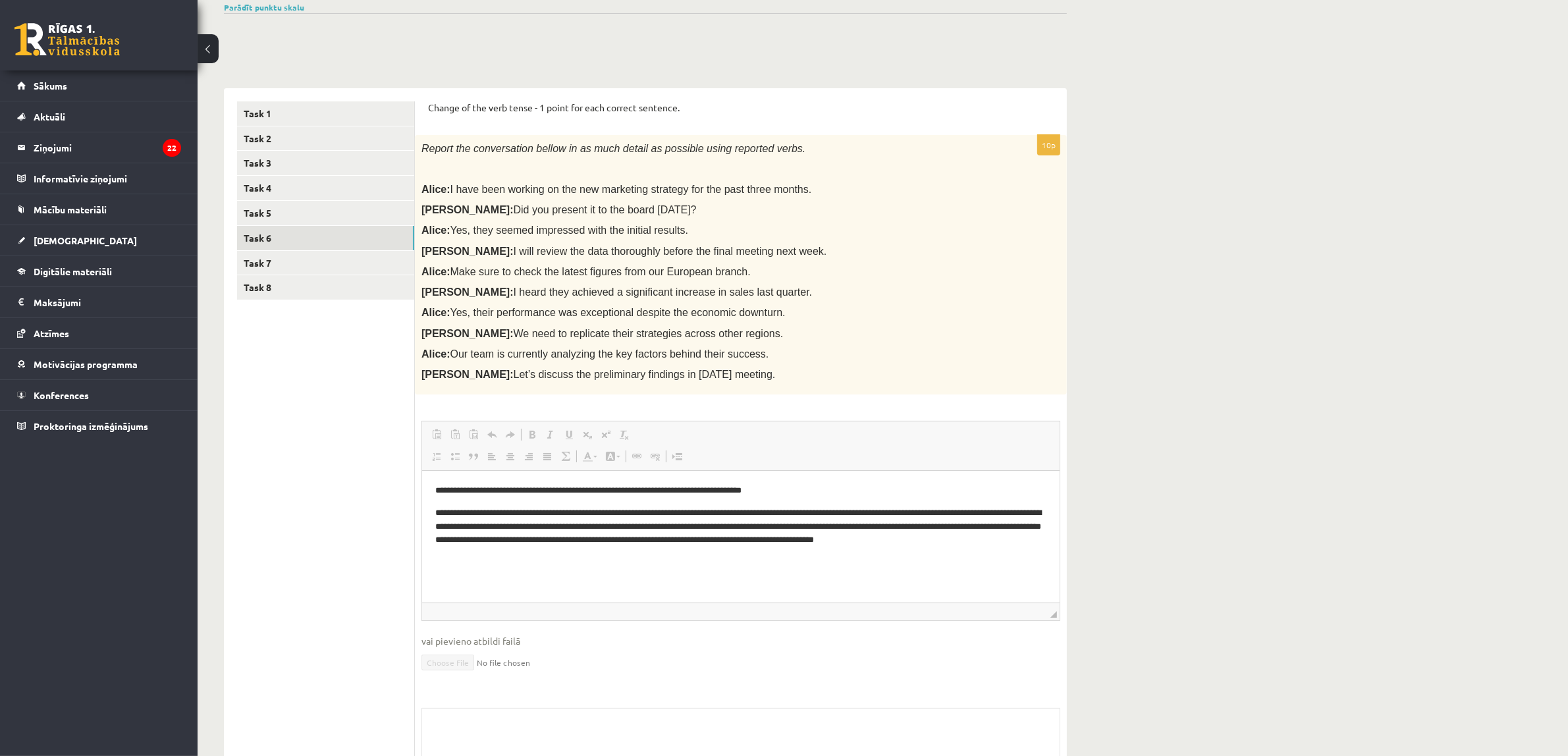
scroll to position [0, 0]
click at [304, 265] on link "Task 7" at bounding box center [325, 262] width 177 height 25
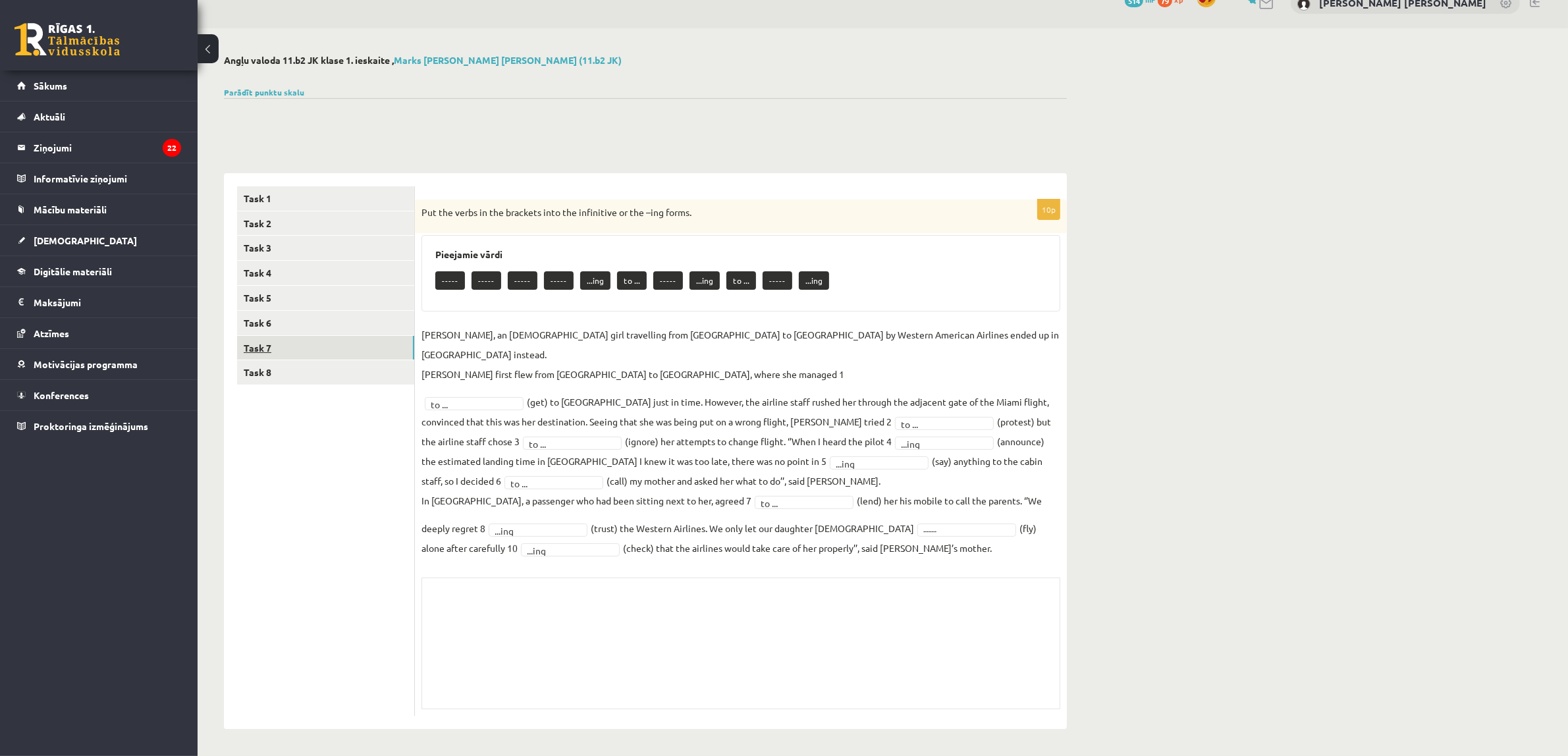
scroll to position [2, 0]
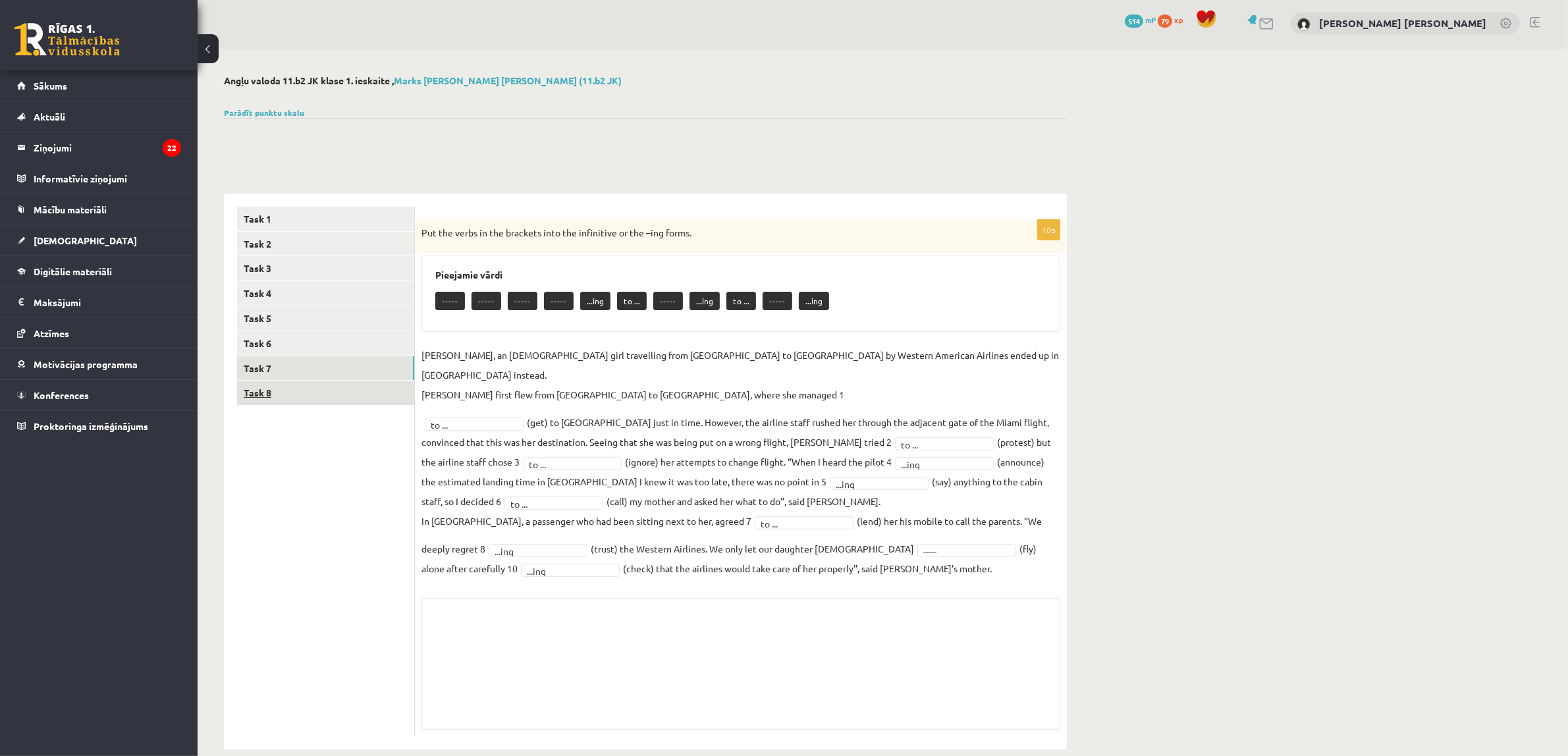
click at [321, 384] on link "Task 8" at bounding box center [325, 393] width 177 height 25
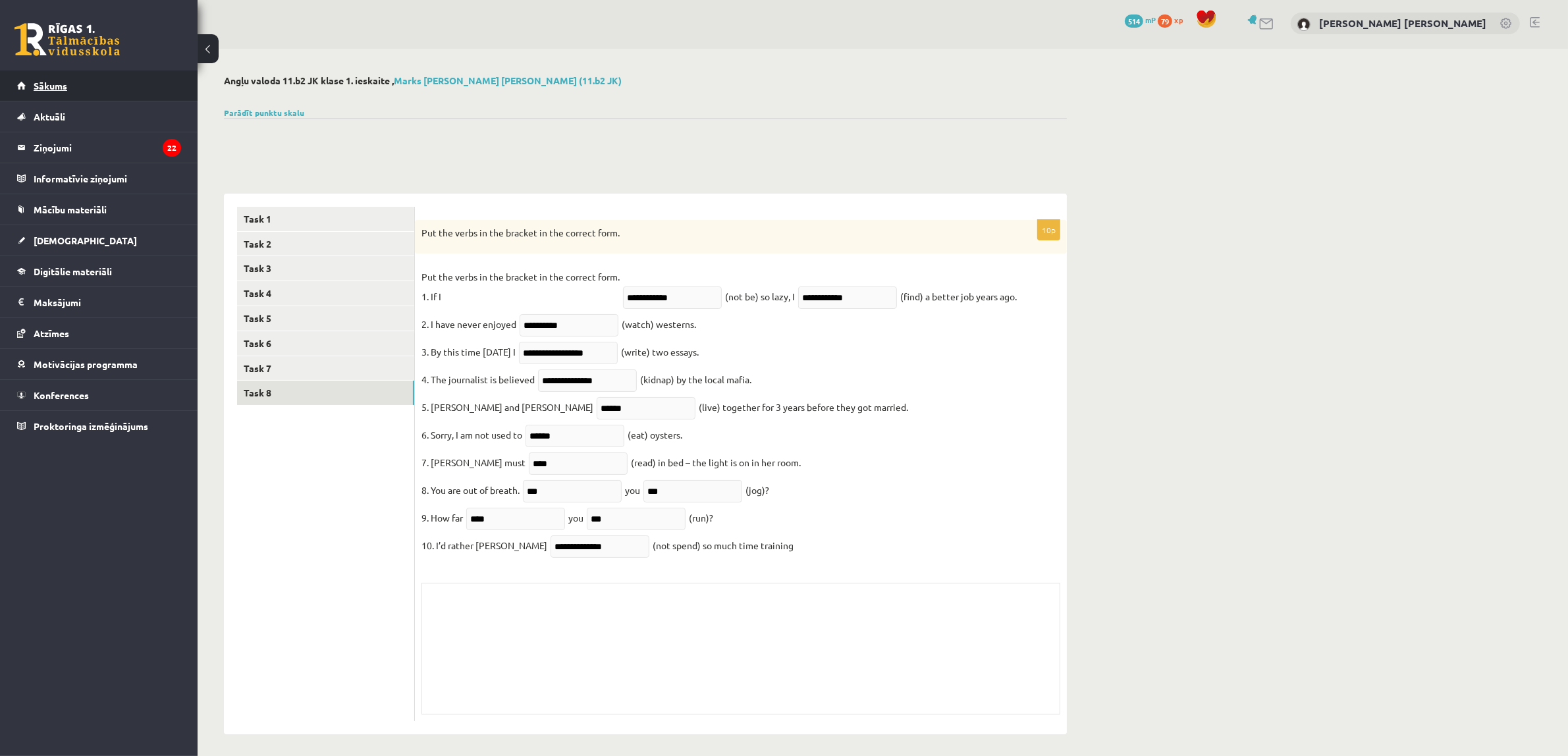
click at [152, 79] on link "Sākums" at bounding box center [99, 85] width 164 height 31
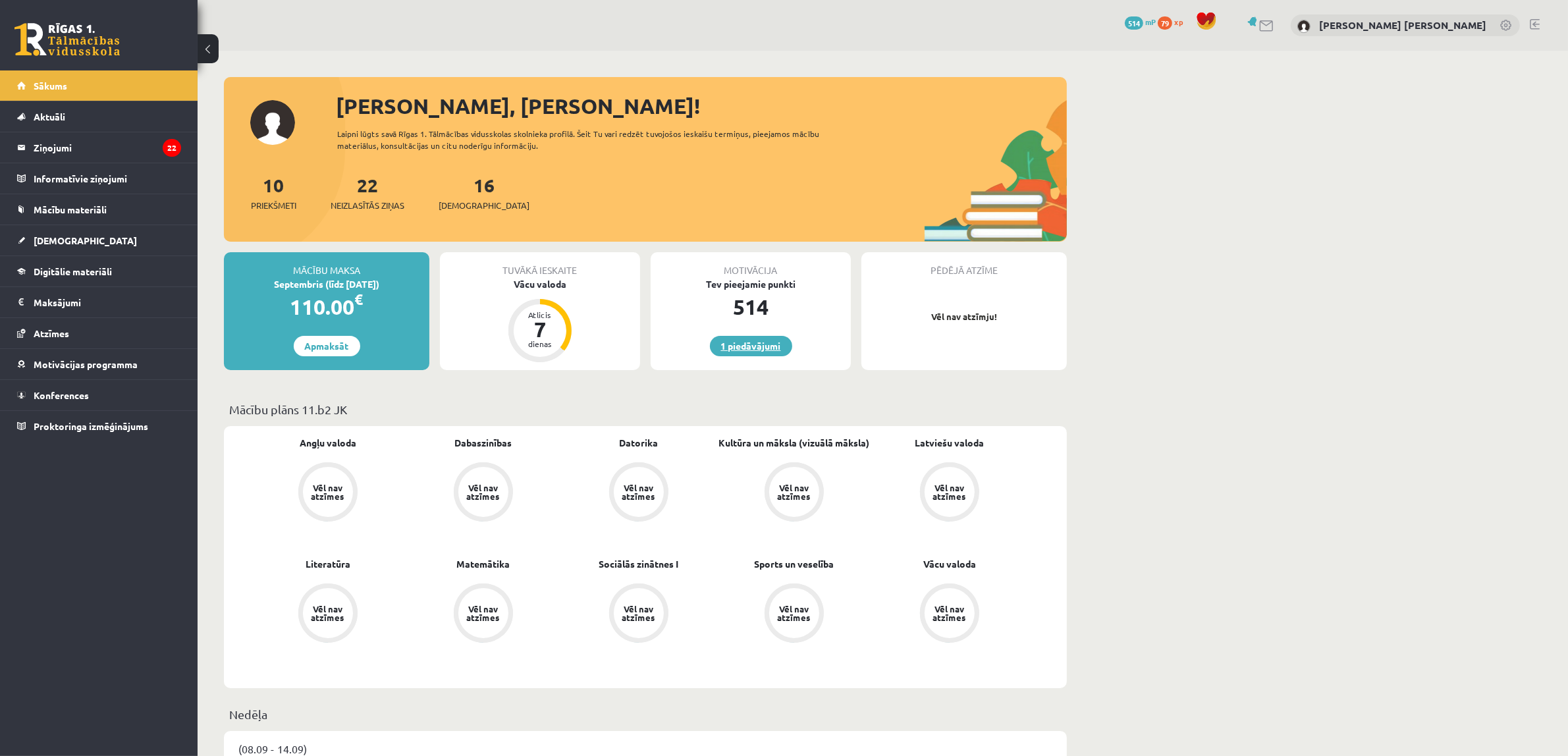
click at [768, 345] on link "1 piedāvājumi" at bounding box center [751, 345] width 82 height 20
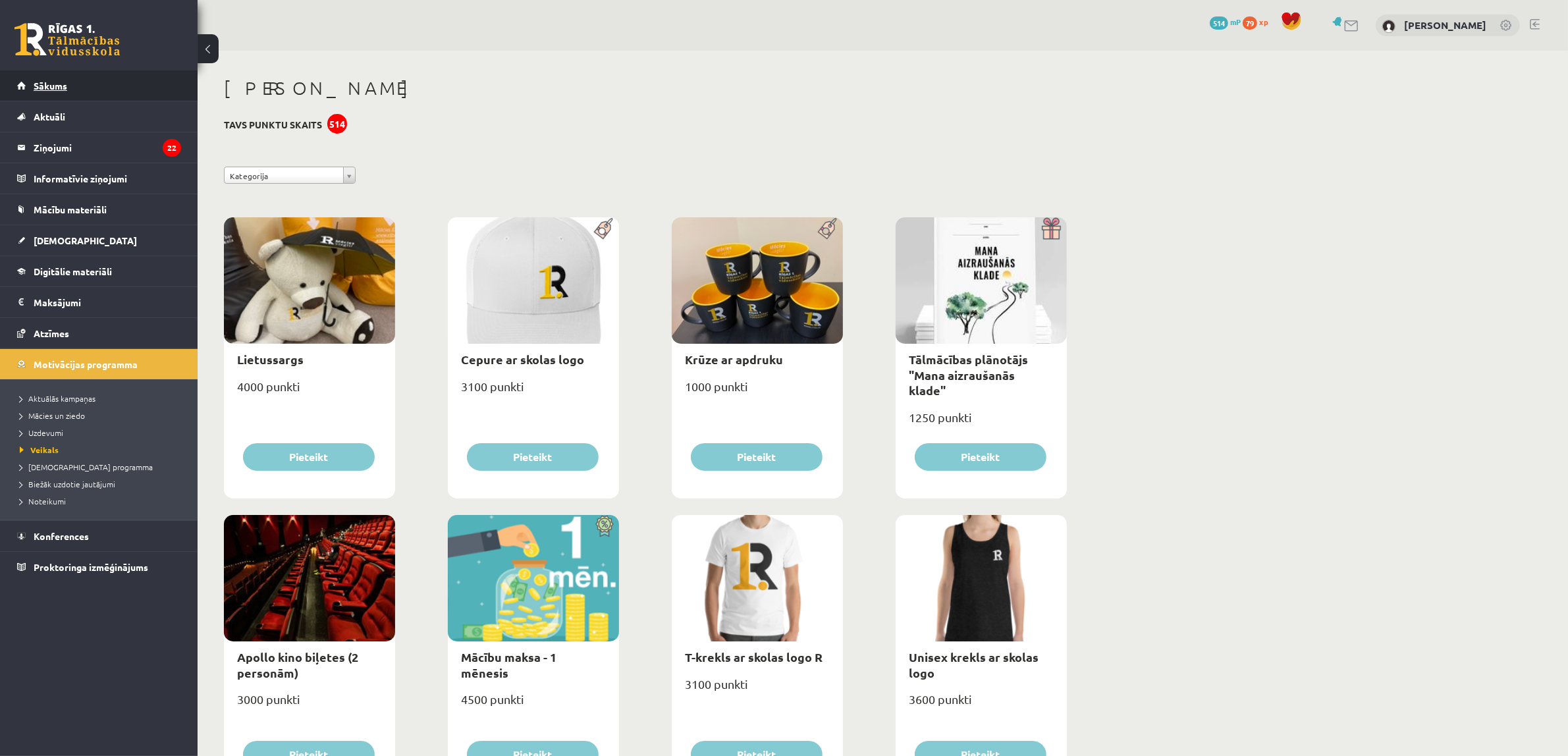
click at [165, 74] on link "Sākums" at bounding box center [99, 85] width 164 height 31
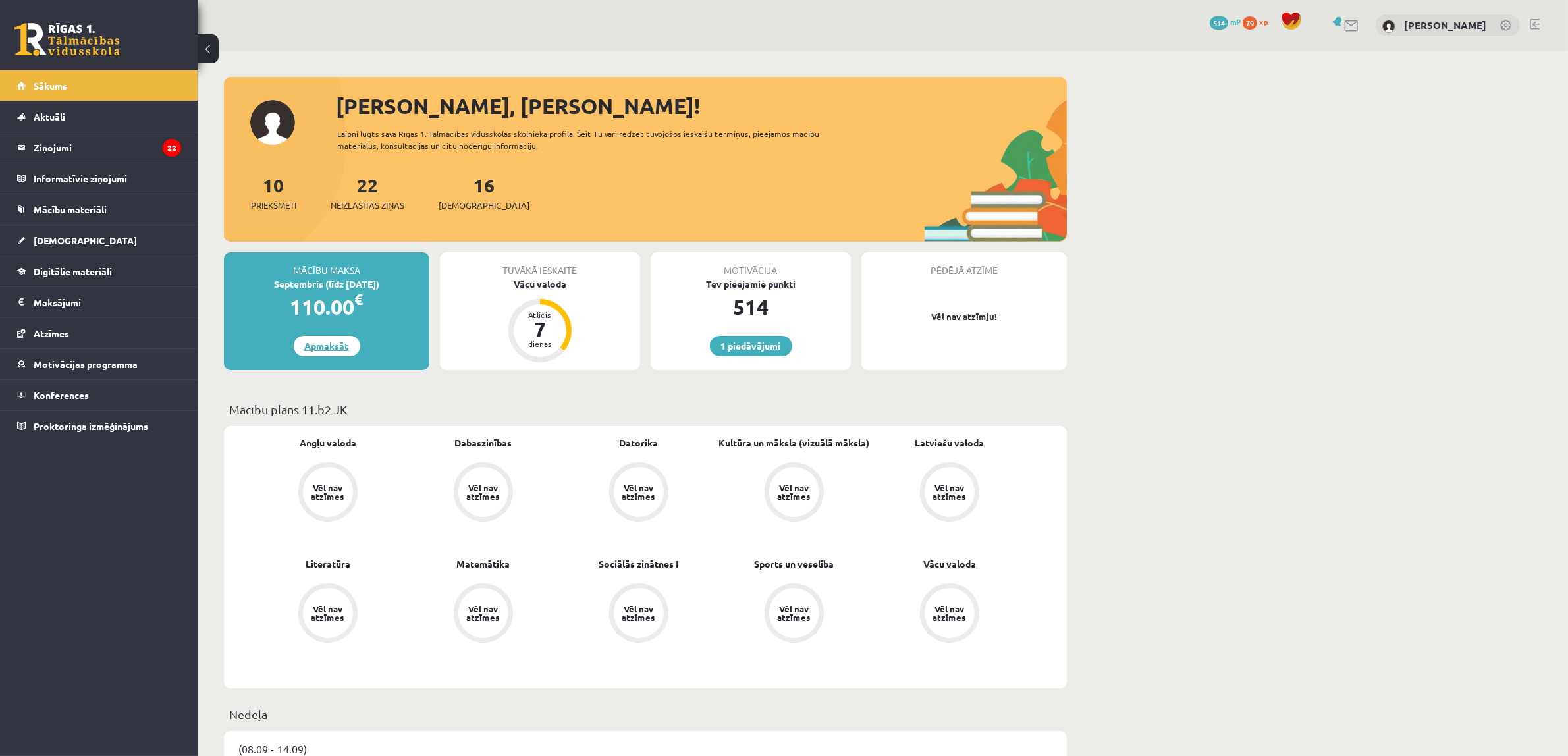
click at [343, 345] on link "Apmaksāt" at bounding box center [327, 345] width 67 height 20
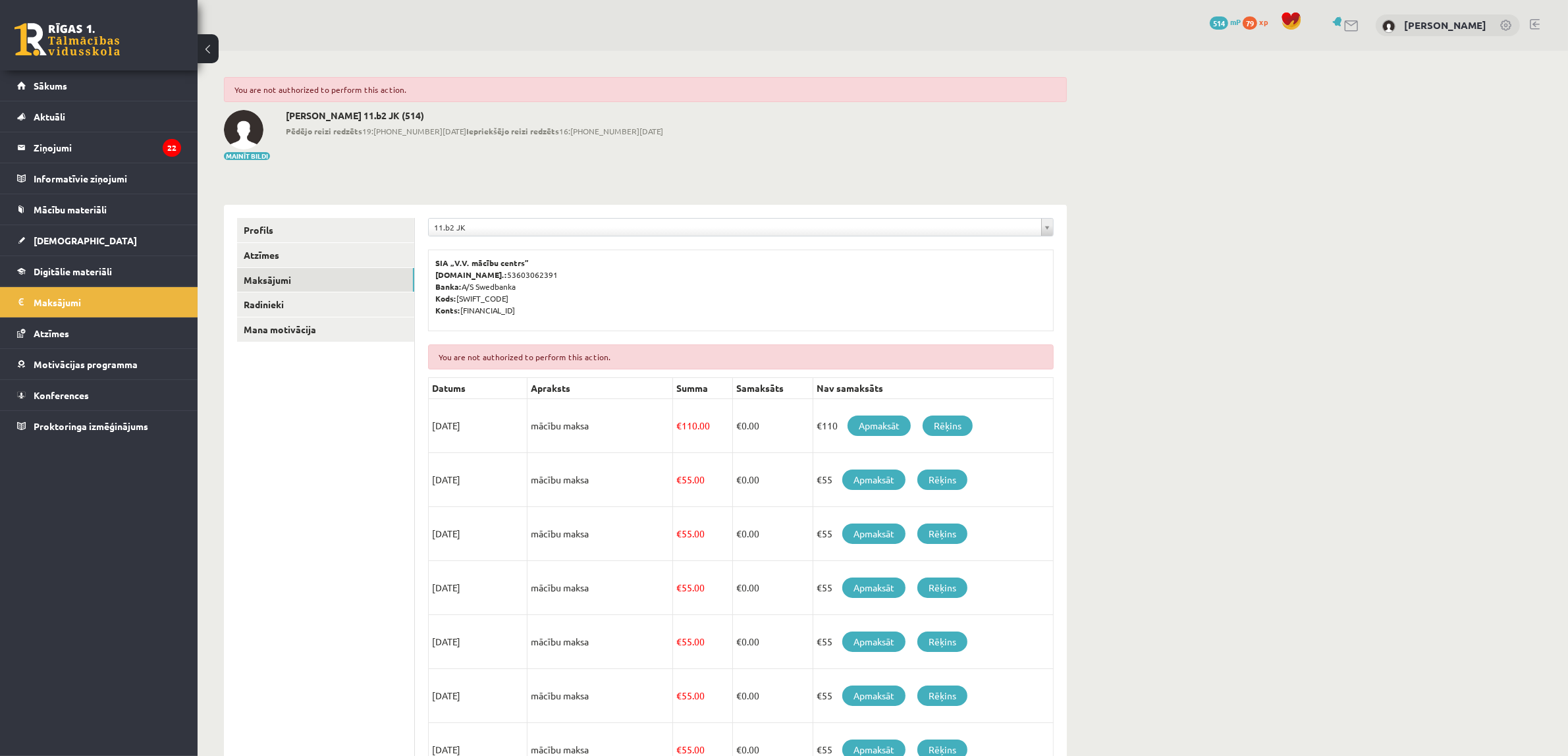
click at [1195, 325] on div "**********" at bounding box center [882, 514] width 1370 height 928
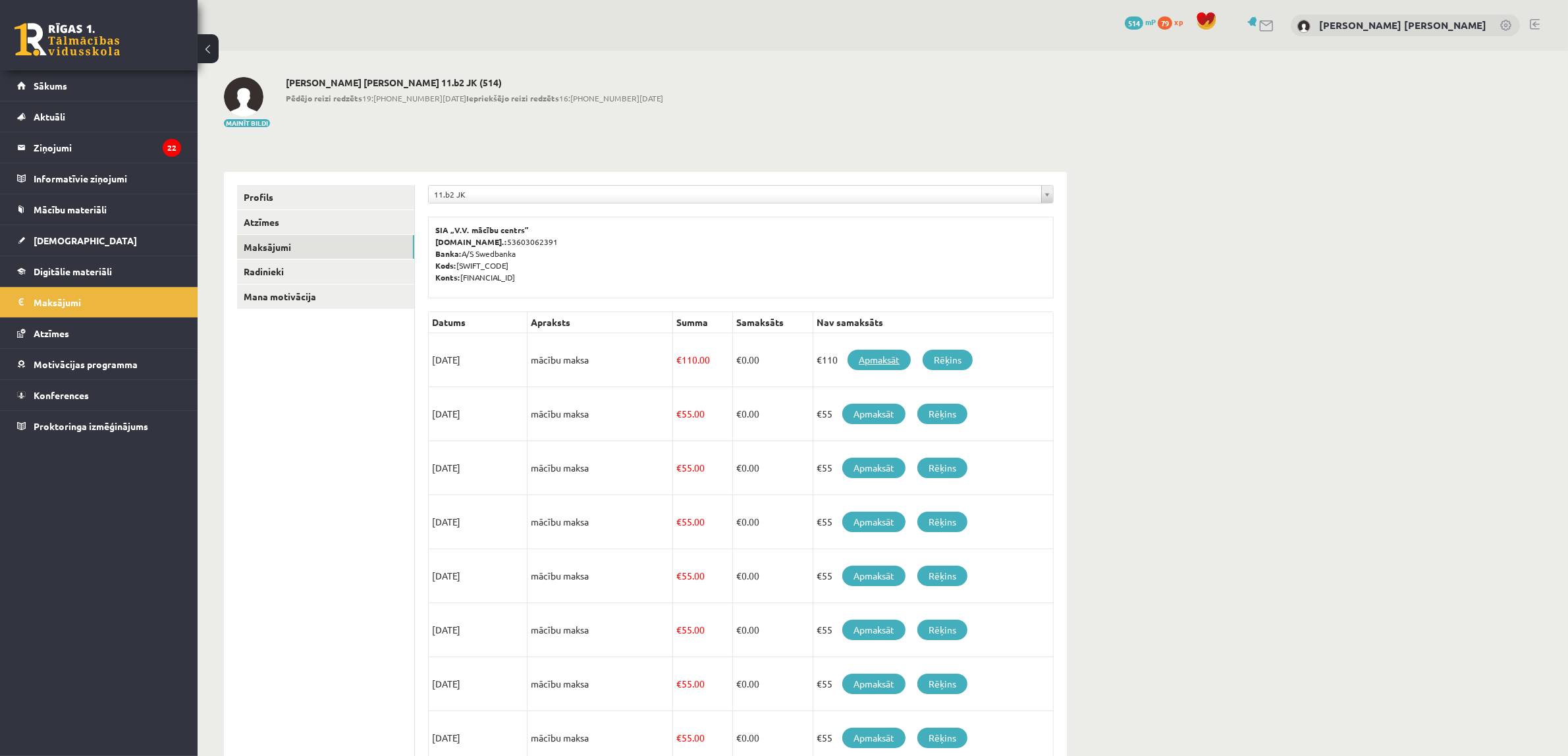
click at [860, 363] on link "Apmaksāt" at bounding box center [879, 360] width 64 height 20
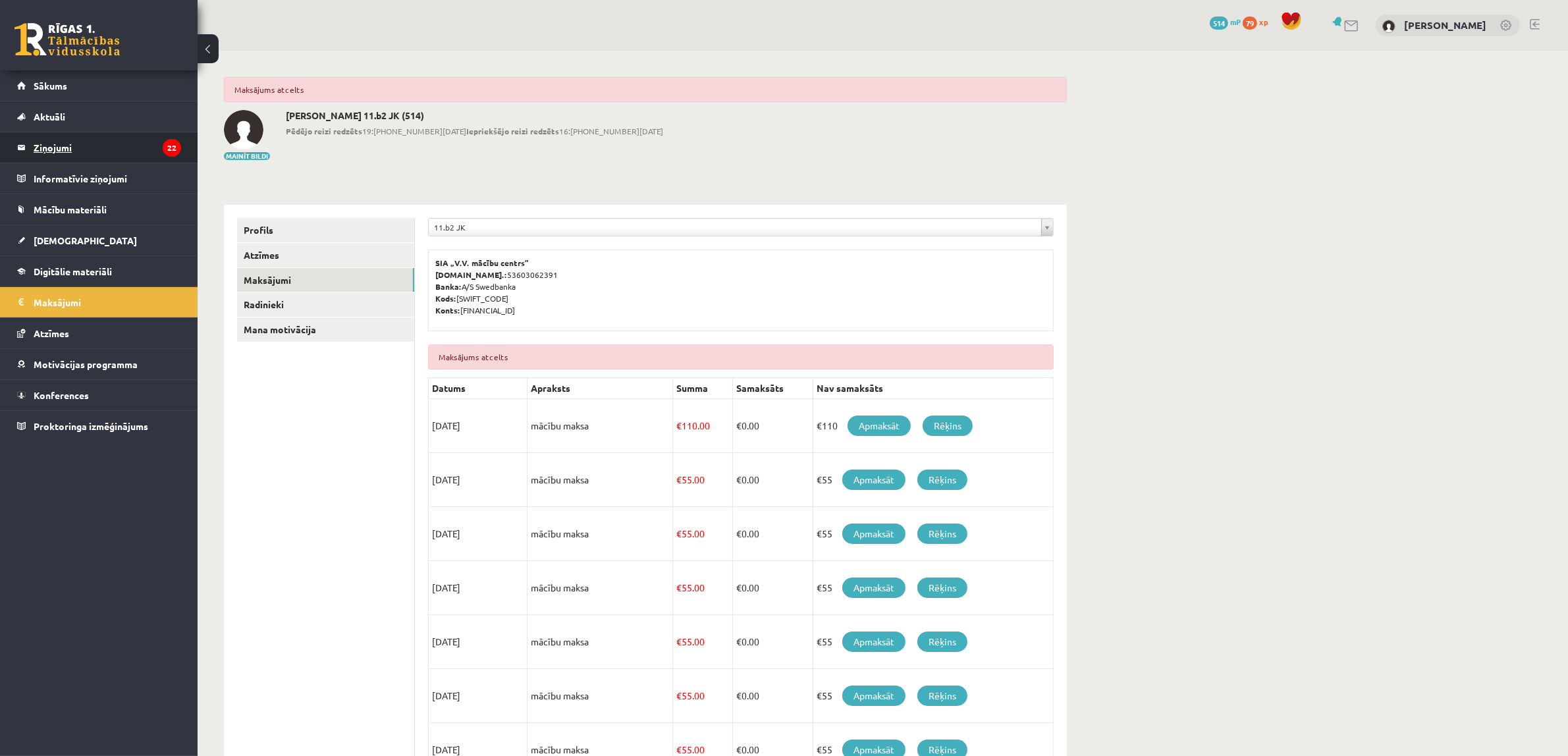
click at [152, 150] on legend "Ziņojumi 22" at bounding box center [107, 147] width 147 height 31
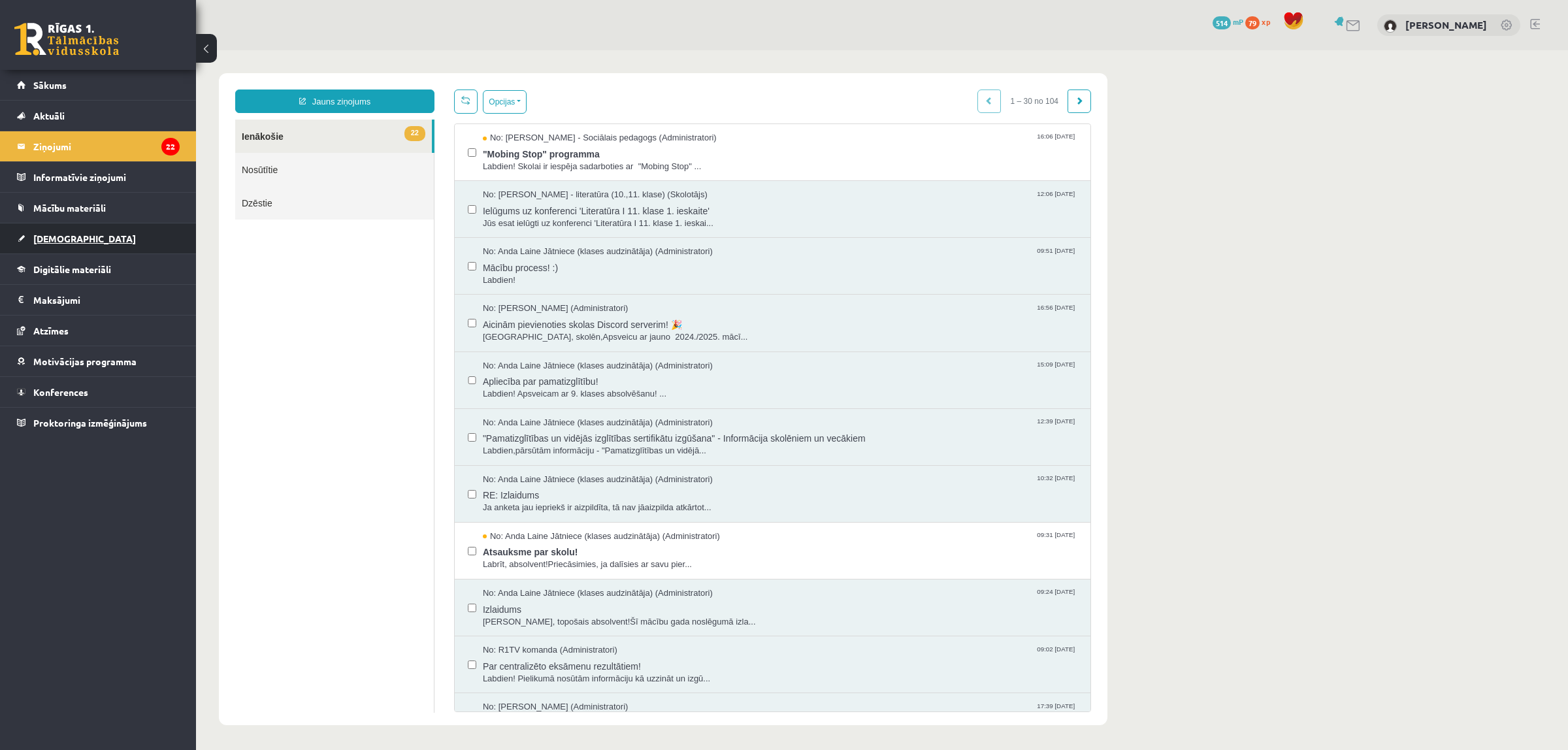
click at [45, 232] on link "[DEMOGRAPHIC_DATA]" at bounding box center [98, 238] width 163 height 30
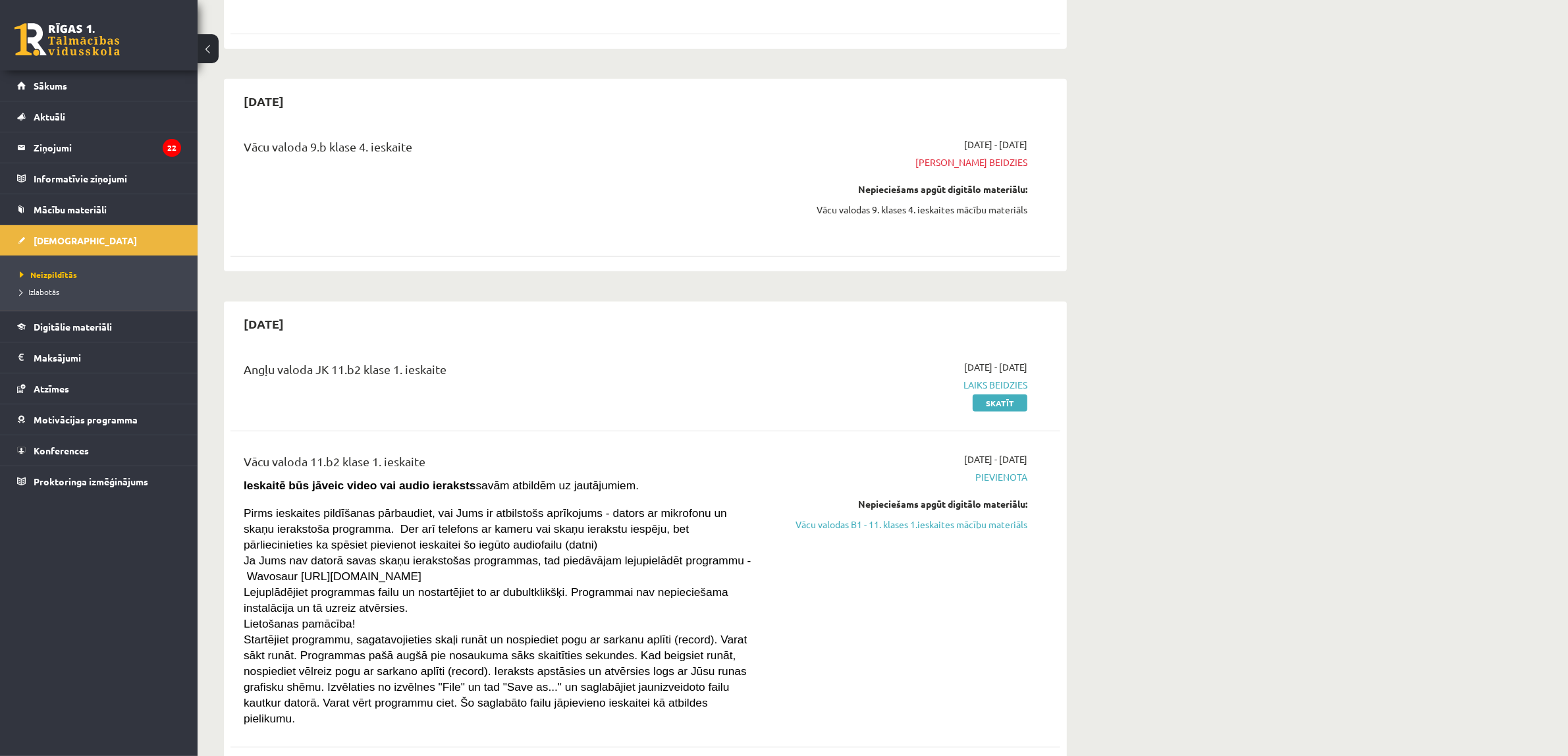
scroll to position [823, 0]
